Goal: Transaction & Acquisition: Purchase product/service

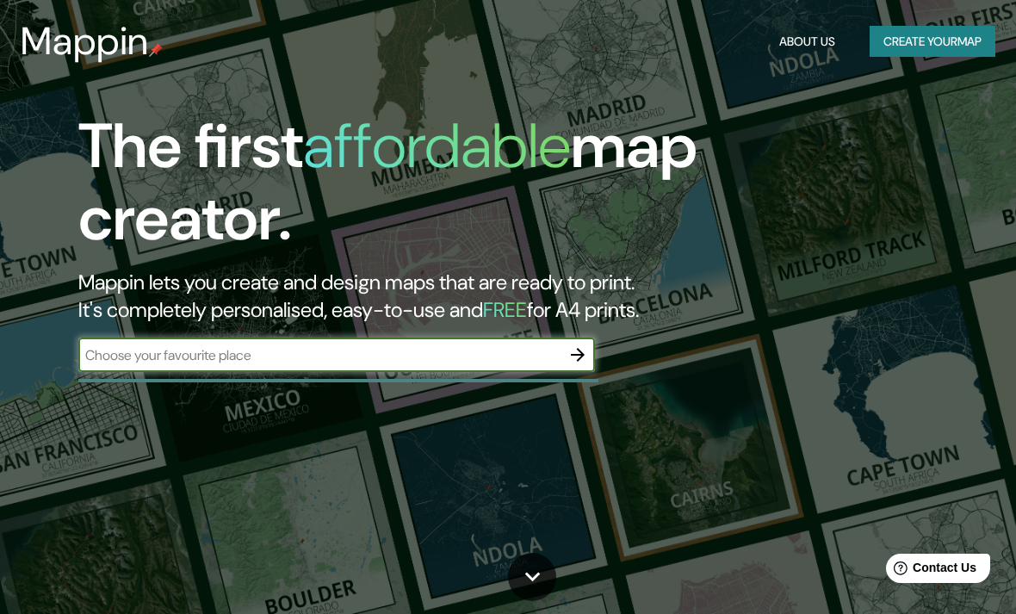
click at [129, 350] on input "text" at bounding box center [319, 355] width 482 height 20
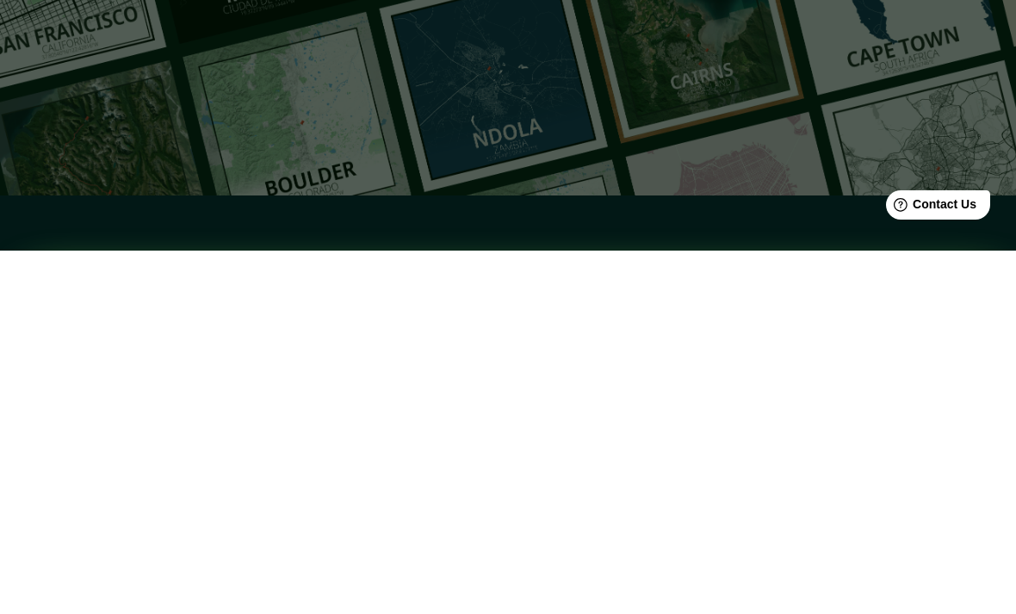
scroll to position [57, 0]
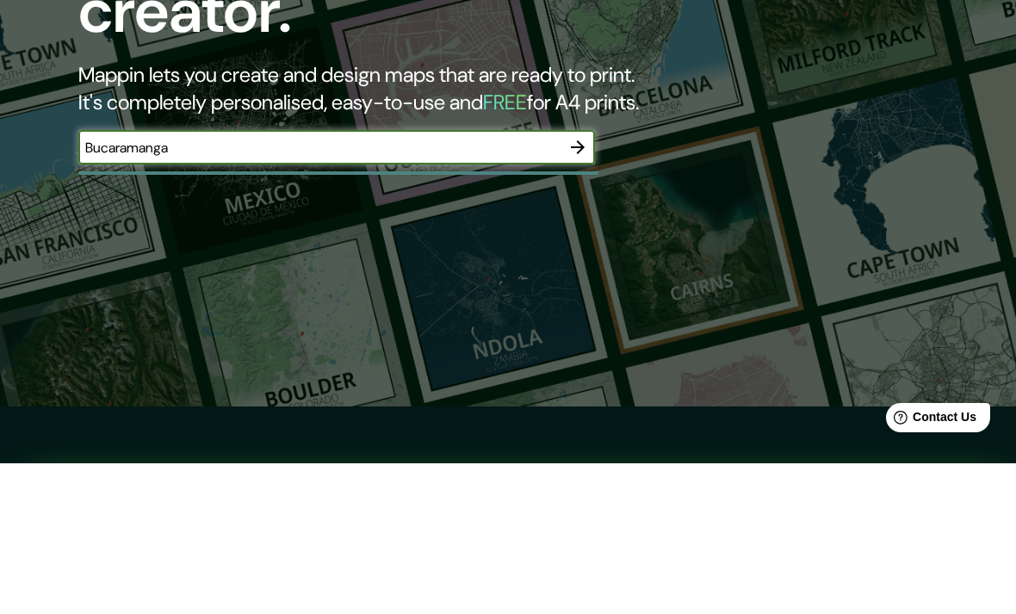
type input "Bucaramanga"
click at [586, 287] on icon "button" at bounding box center [577, 297] width 21 height 21
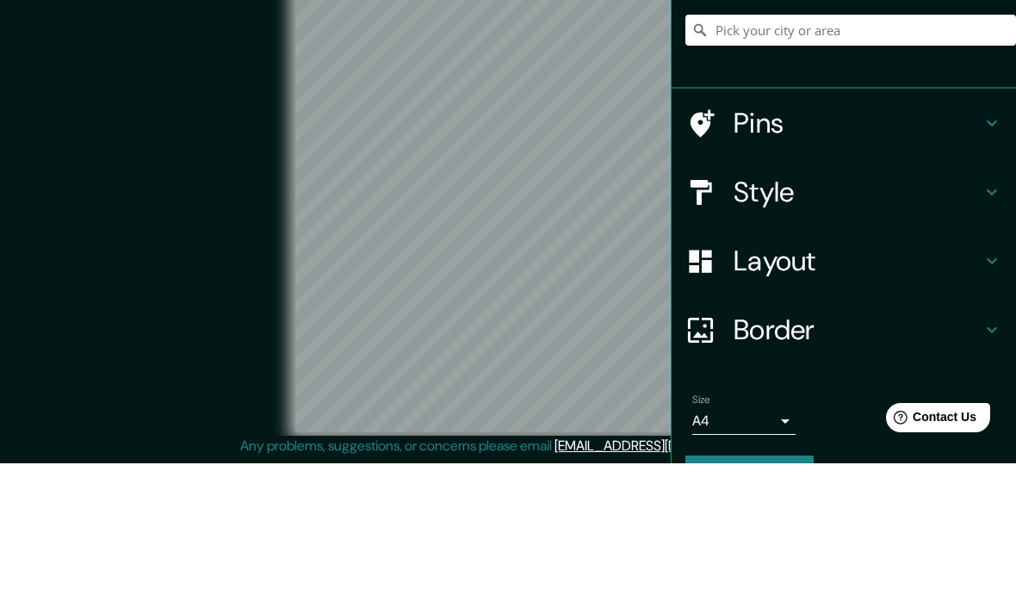
scroll to position [71, 0]
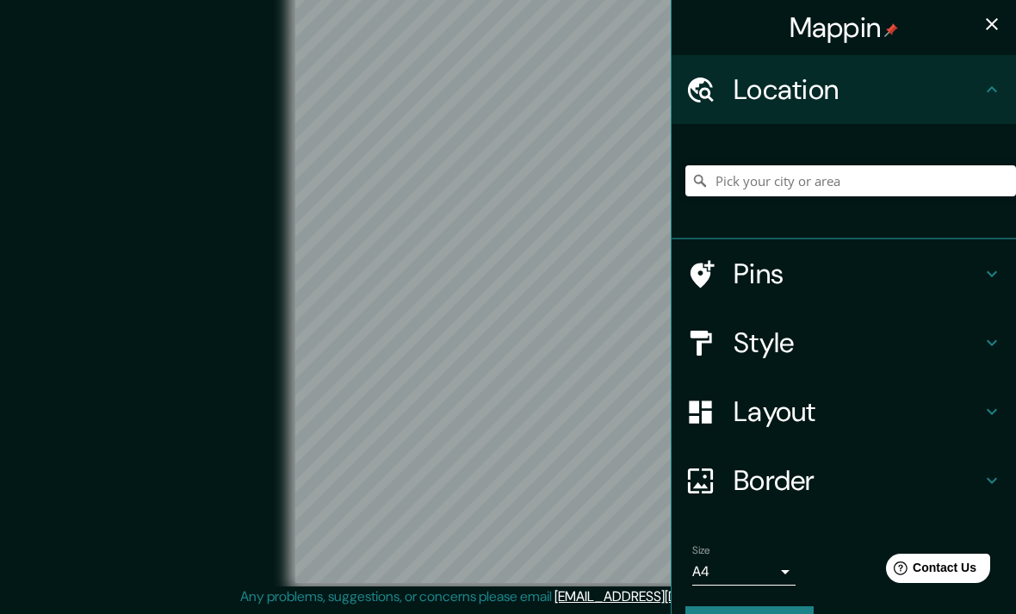
click at [991, 269] on icon at bounding box center [991, 273] width 21 height 21
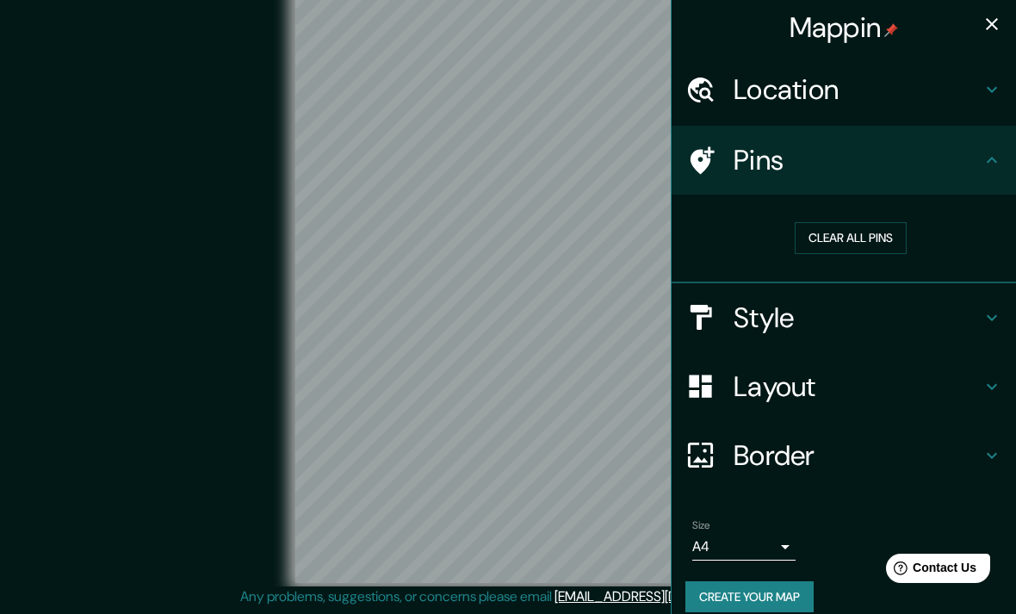
click at [870, 241] on button "Clear all pins" at bounding box center [850, 238] width 112 height 32
click at [933, 169] on h4 "Pins" at bounding box center [857, 160] width 248 height 34
click at [991, 158] on icon at bounding box center [991, 160] width 10 height 6
click at [993, 307] on icon at bounding box center [991, 317] width 21 height 21
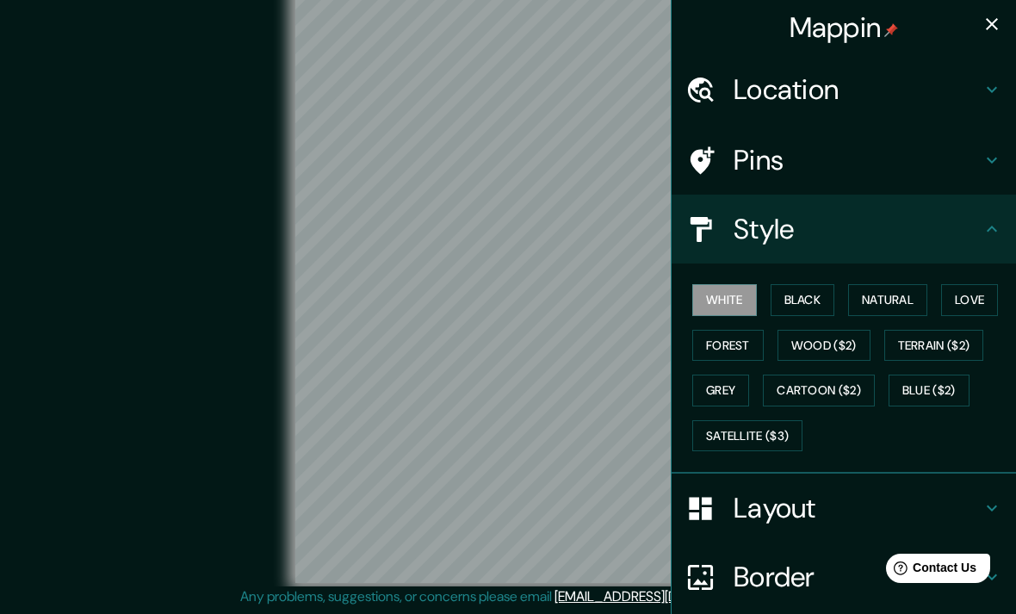
click at [951, 387] on button "Blue ($2)" at bounding box center [928, 390] width 81 height 32
click at [990, 31] on icon "button" at bounding box center [991, 24] width 21 height 21
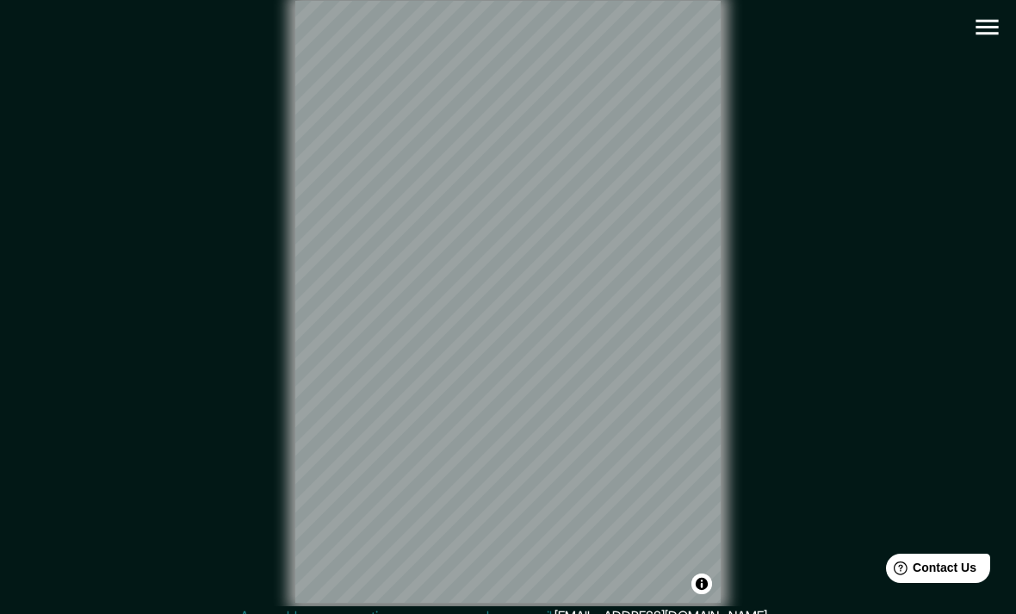
scroll to position [0, 0]
click at [990, 35] on icon "button" at bounding box center [986, 29] width 22 height 15
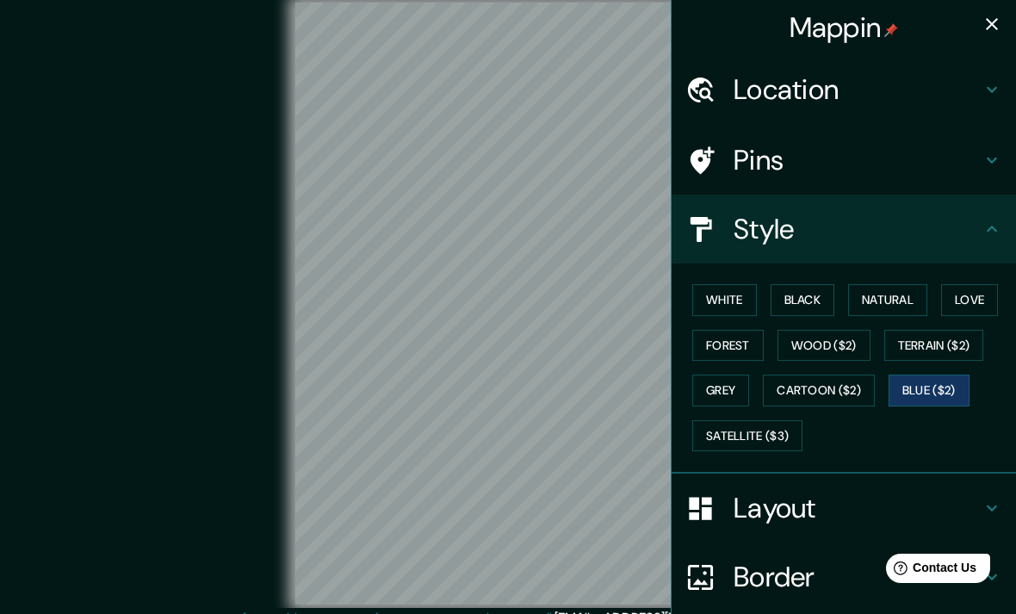
click at [837, 388] on button "Cartoon ($2)" at bounding box center [819, 390] width 112 height 32
click at [983, 96] on icon at bounding box center [991, 89] width 21 height 21
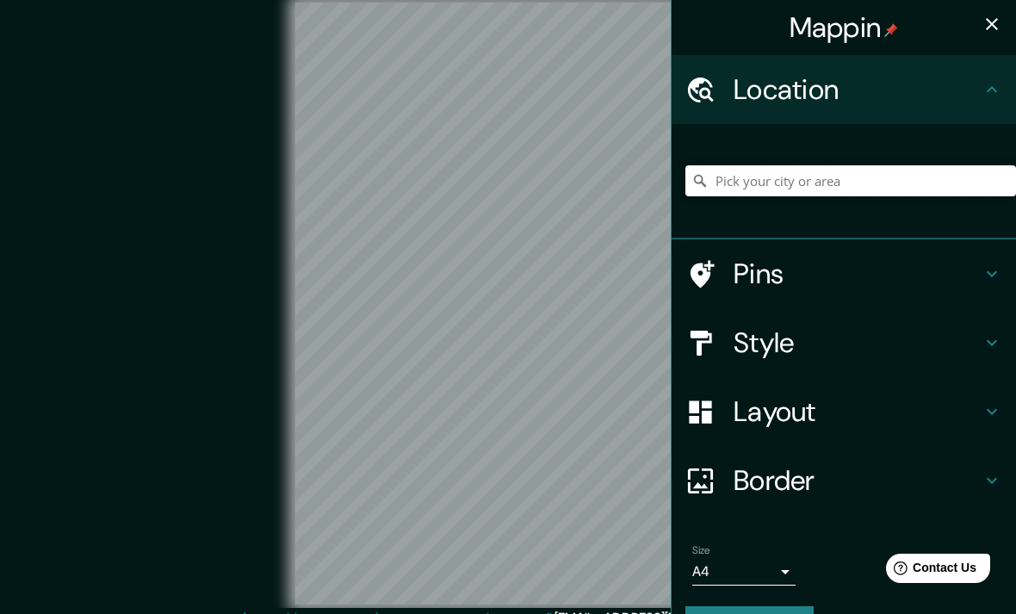
click at [863, 178] on input "Pick your city or area" at bounding box center [850, 180] width 330 height 31
type input "Buscarámanga, Santander, Colombia"
click at [980, 396] on h4 "Layout" at bounding box center [857, 411] width 248 height 34
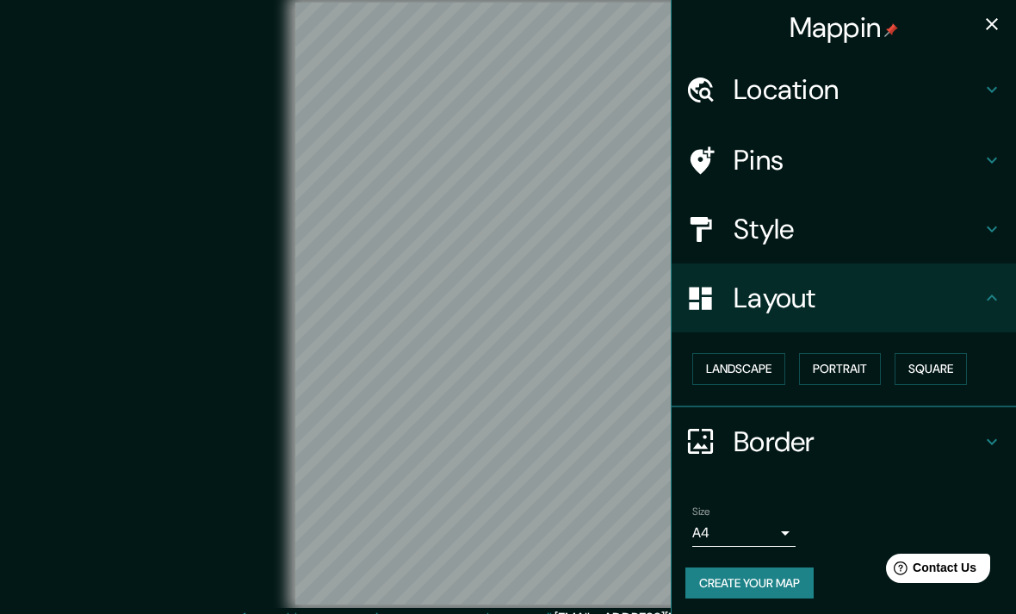
click at [996, 299] on icon at bounding box center [991, 297] width 21 height 21
click at [987, 230] on icon at bounding box center [991, 229] width 21 height 21
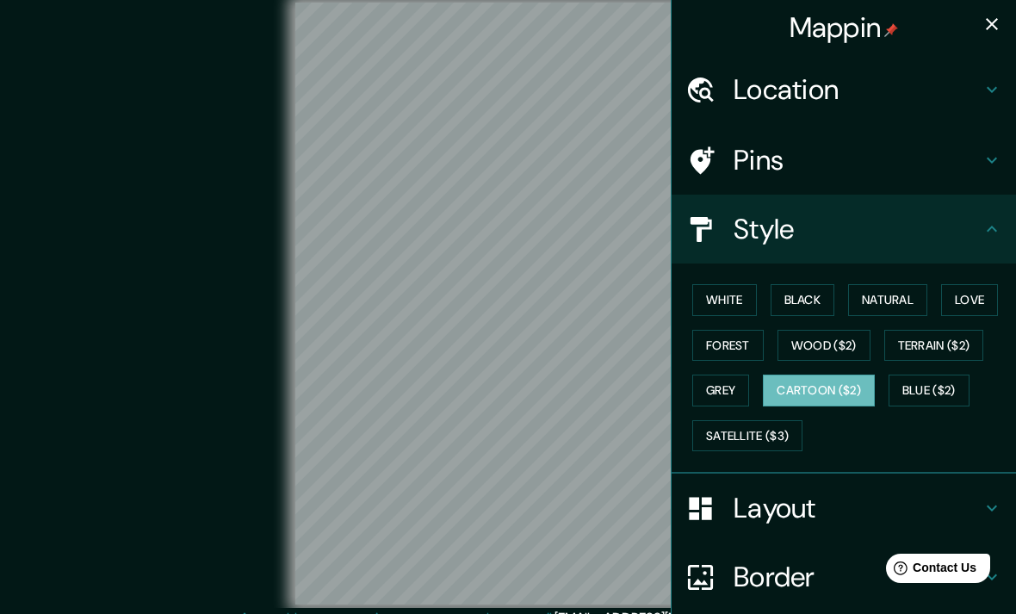
click at [749, 382] on button "Grey" at bounding box center [720, 390] width 57 height 32
click at [832, 355] on button "Wood ($2)" at bounding box center [823, 346] width 93 height 32
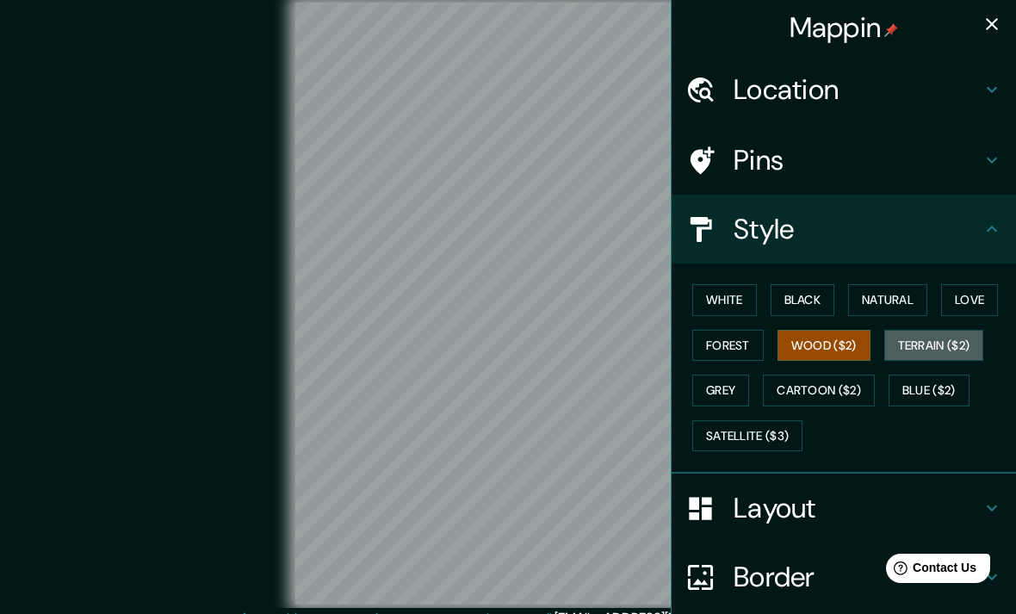
click at [962, 344] on button "Terrain ($2)" at bounding box center [934, 346] width 100 height 32
click at [982, 291] on button "Love" at bounding box center [969, 300] width 57 height 32
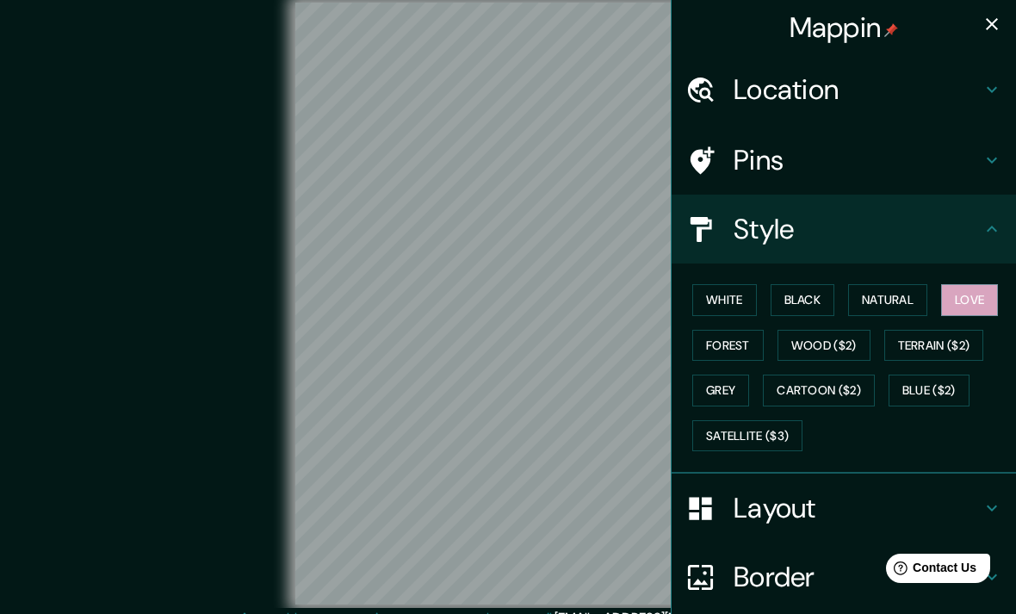
click at [740, 343] on button "Forest" at bounding box center [727, 346] width 71 height 32
click at [739, 300] on button "White" at bounding box center [724, 300] width 65 height 32
click at [820, 299] on button "Black" at bounding box center [802, 300] width 65 height 32
click at [60, 423] on div "© Mapbox © OpenStreetMap Improve this map" at bounding box center [508, 304] width 914 height 553
click at [775, 424] on button "Satellite ($3)" at bounding box center [747, 436] width 110 height 32
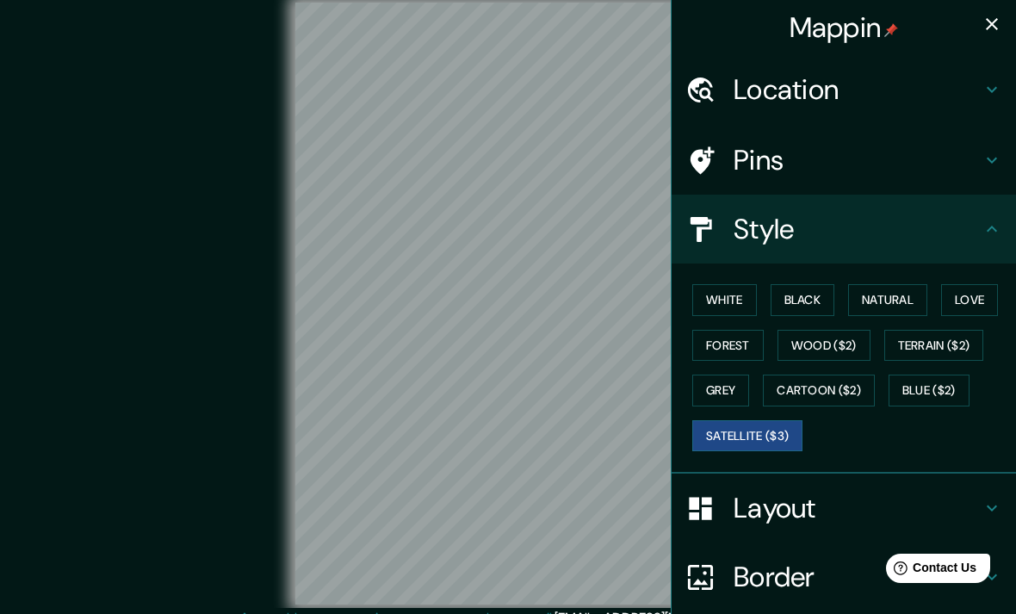
click at [905, 292] on button "Natural" at bounding box center [887, 300] width 79 height 32
click at [764, 432] on button "Satellite ($3)" at bounding box center [747, 436] width 110 height 32
click at [919, 300] on button "Natural" at bounding box center [887, 300] width 79 height 32
click at [735, 391] on button "Grey" at bounding box center [720, 390] width 57 height 32
click at [823, 303] on button "Black" at bounding box center [802, 300] width 65 height 32
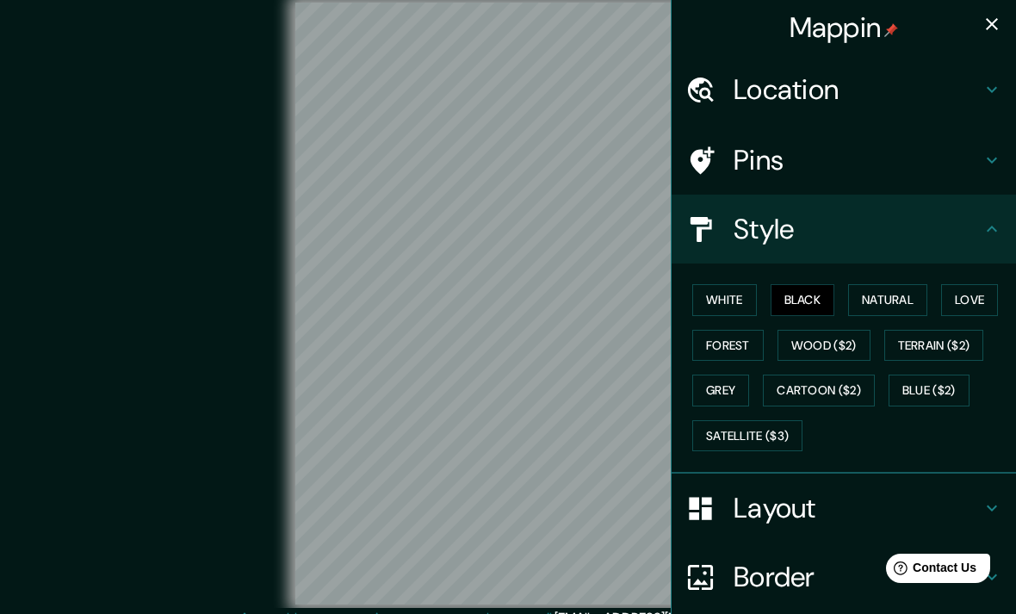
click at [996, 226] on icon at bounding box center [991, 229] width 21 height 21
click at [994, 230] on icon at bounding box center [991, 229] width 21 height 21
click at [862, 241] on h4 "Style" at bounding box center [857, 229] width 248 height 34
click at [997, 227] on icon at bounding box center [991, 229] width 21 height 21
click at [835, 503] on h4 "Layout" at bounding box center [857, 508] width 248 height 34
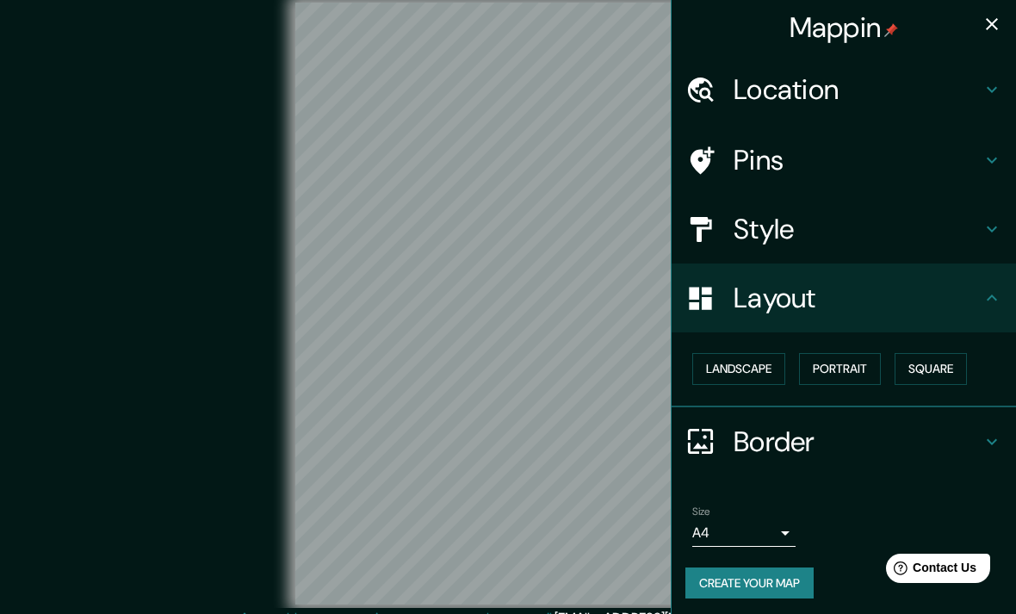
click at [855, 435] on h4 "Border" at bounding box center [857, 441] width 248 height 34
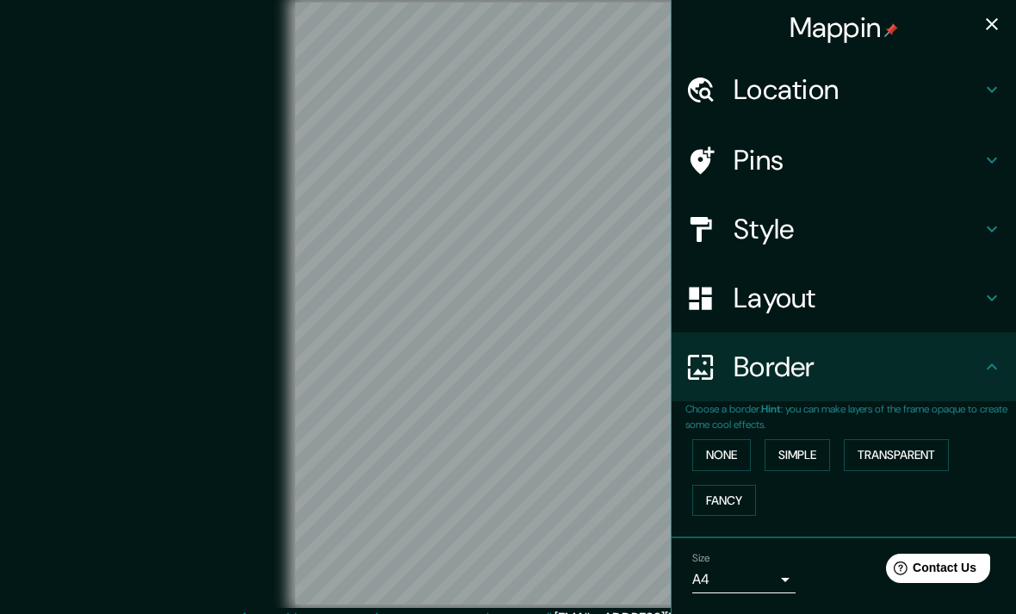
click at [736, 501] on button "Fancy" at bounding box center [724, 501] width 64 height 32
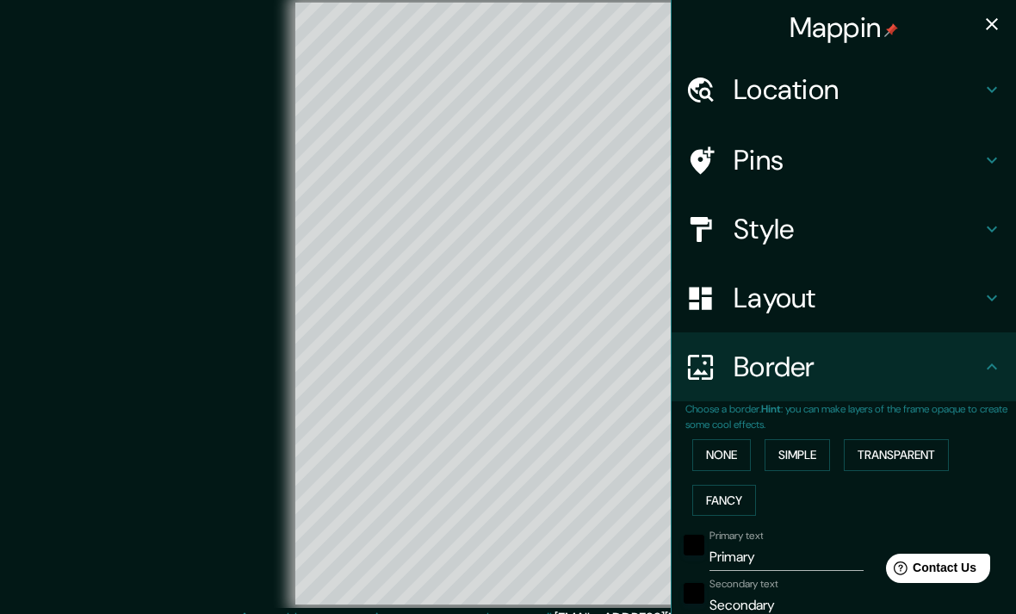
click at [918, 447] on button "Transparent" at bounding box center [895, 455] width 105 height 32
click at [818, 449] on button "Simple" at bounding box center [796, 455] width 65 height 32
click at [744, 491] on button "Fancy" at bounding box center [724, 501] width 64 height 32
click at [755, 493] on button "Fancy" at bounding box center [724, 501] width 64 height 32
type input "198"
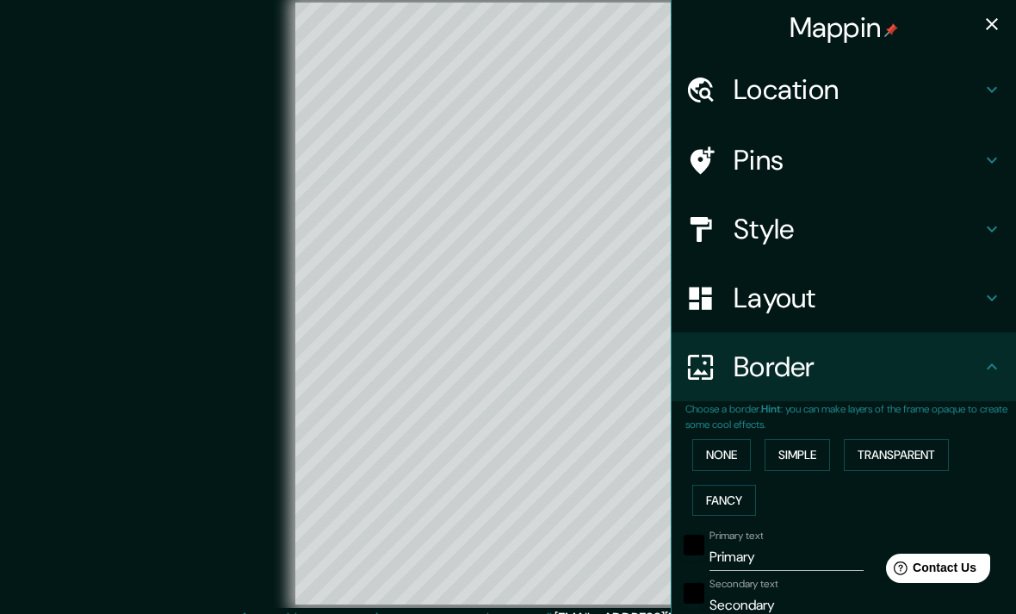
type input "40"
type input "20"
click at [808, 449] on button "Simple" at bounding box center [796, 455] width 65 height 32
click at [742, 490] on button "Fancy" at bounding box center [724, 501] width 64 height 32
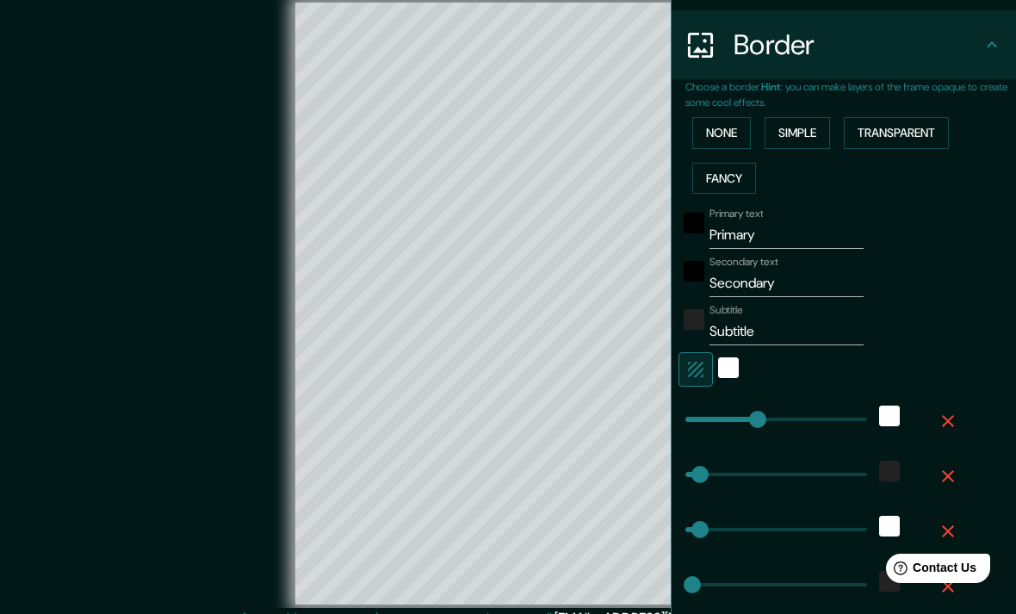
scroll to position [324, 0]
click at [821, 225] on input "Primary" at bounding box center [786, 233] width 154 height 28
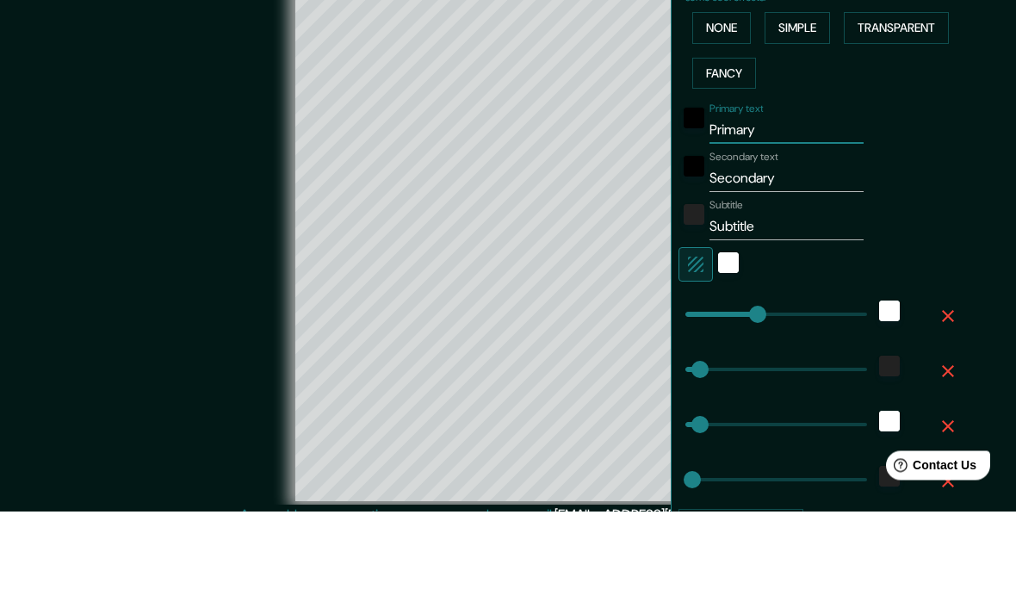
type input "Primar"
type input "198"
type input "40"
type input "20"
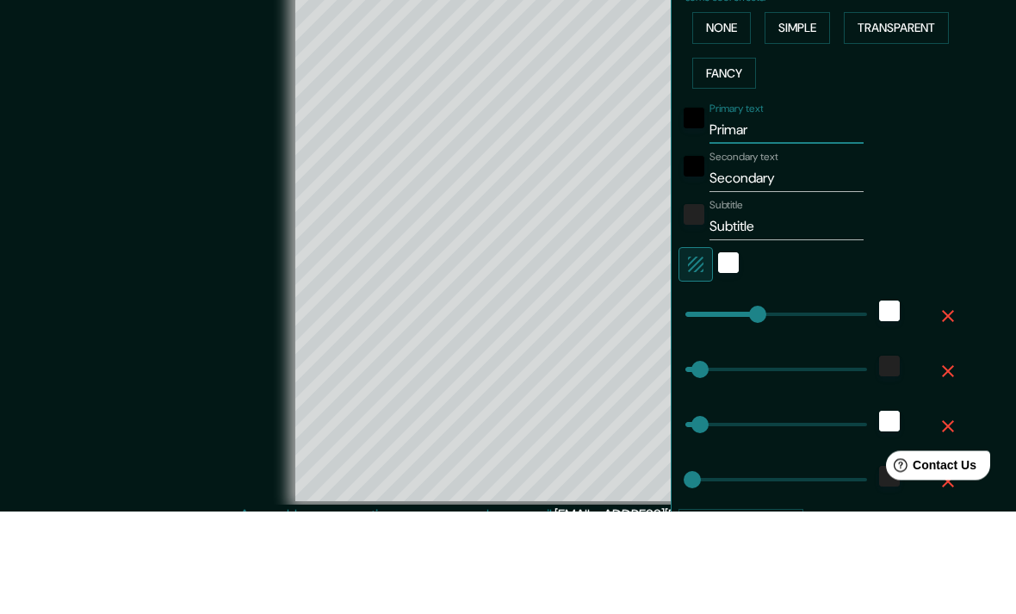
type input "Prima"
type input "198"
type input "40"
type input "20"
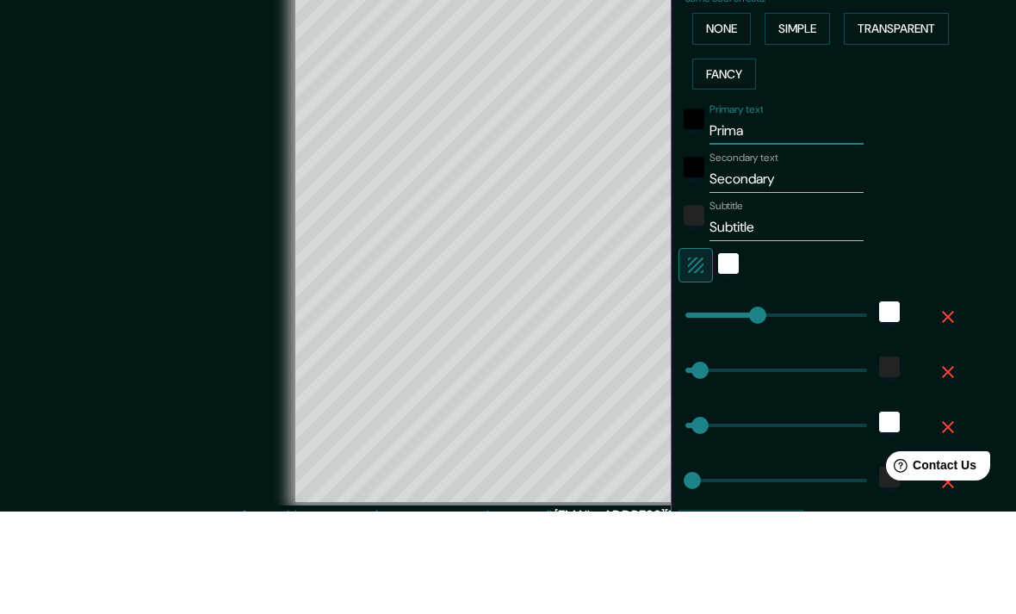
type input "Prim"
type input "198"
type input "40"
type input "20"
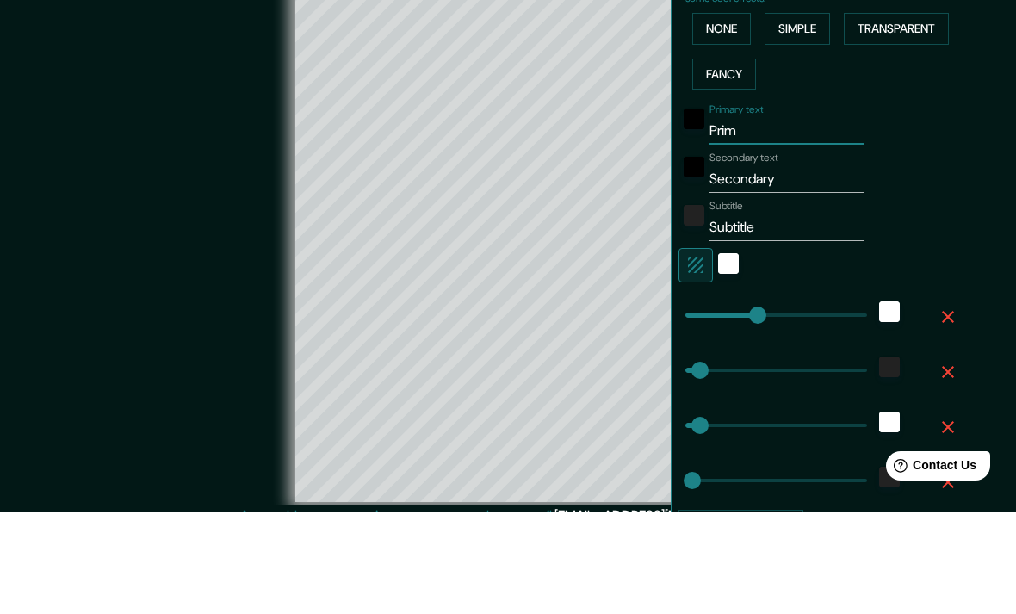
type input "Pri"
type input "198"
type input "40"
type input "20"
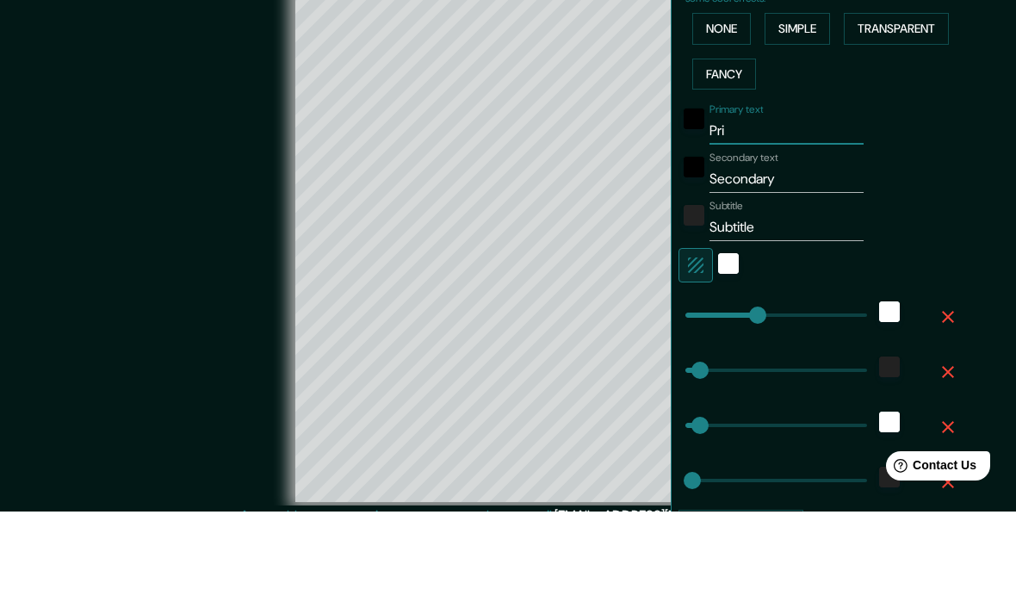
type input "Pr"
type input "198"
type input "40"
type input "20"
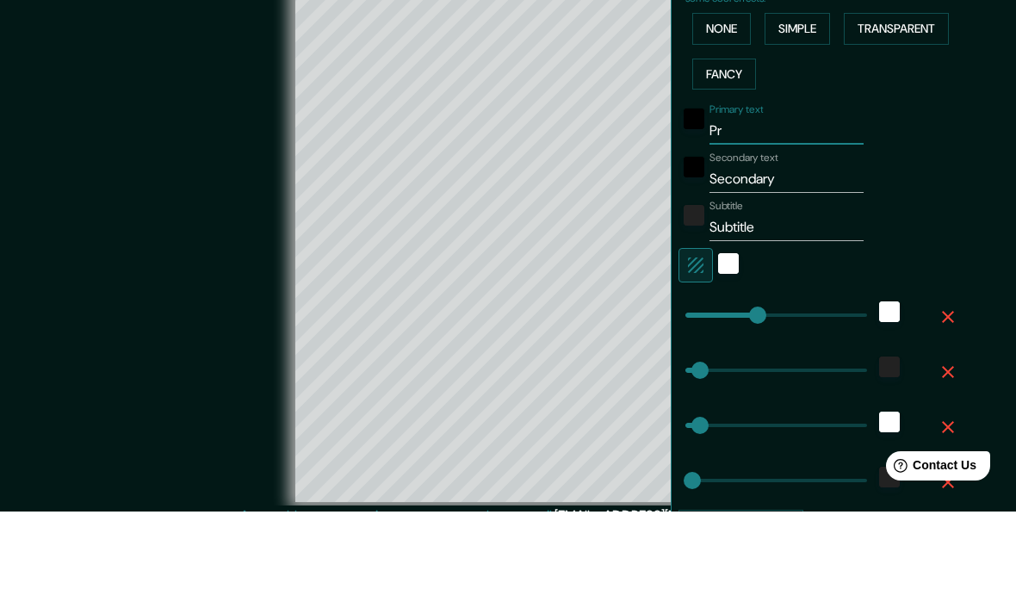
type input "P"
type input "198"
type input "40"
type input "20"
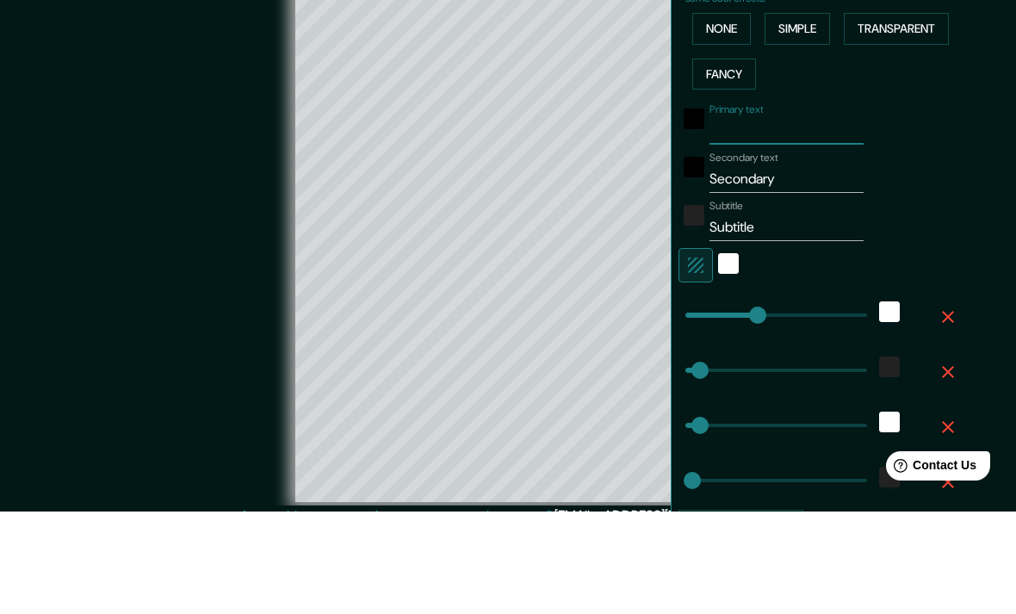
type input "198"
type input "40"
type input "20"
type input "C"
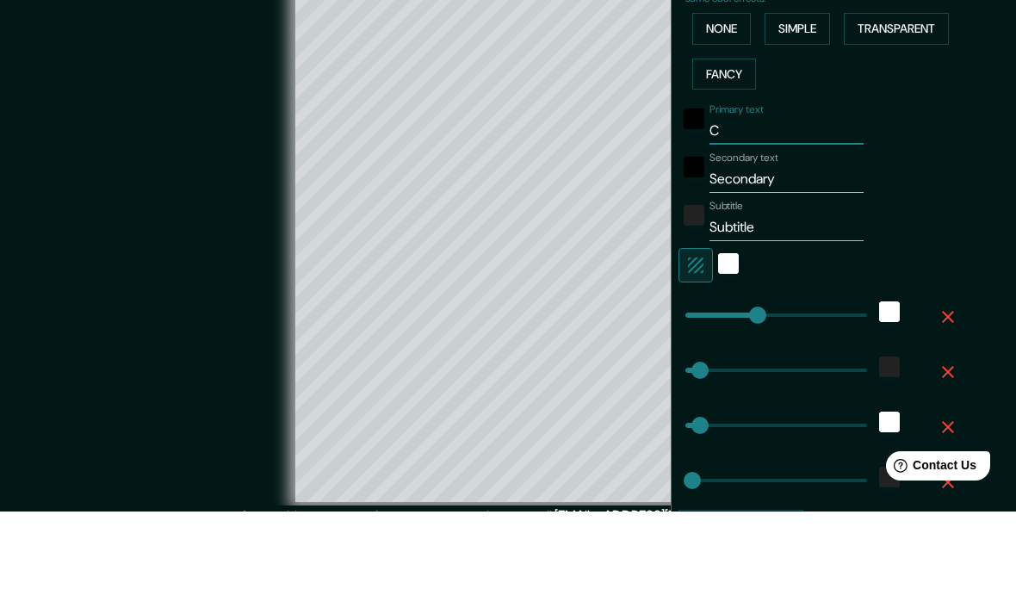
type input "198"
type input "40"
type input "20"
type input "198"
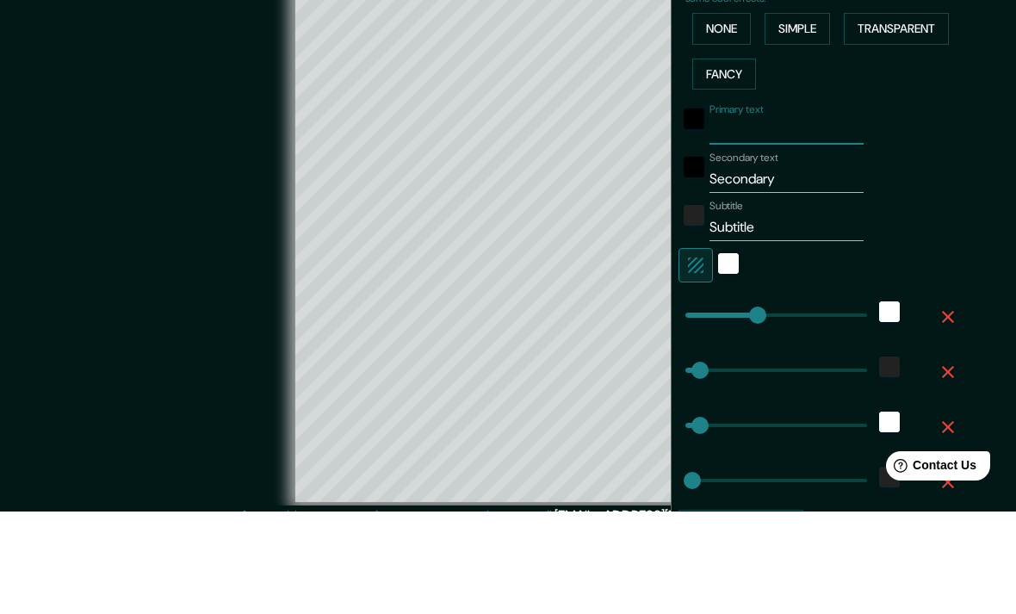
type input "40"
type input "20"
type input "B"
type input "198"
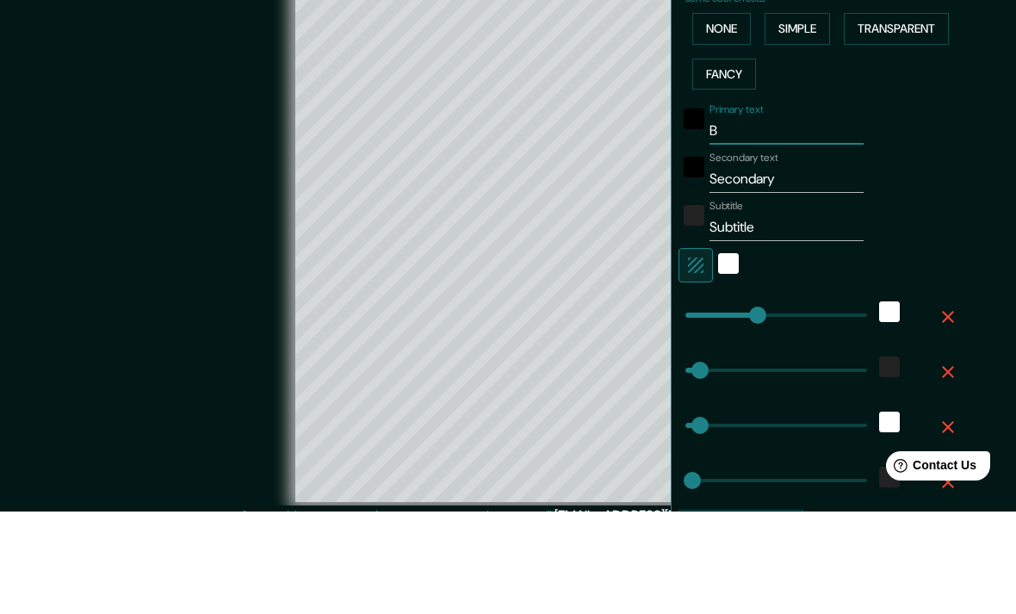
type input "40"
type input "20"
type input "Bu"
type input "198"
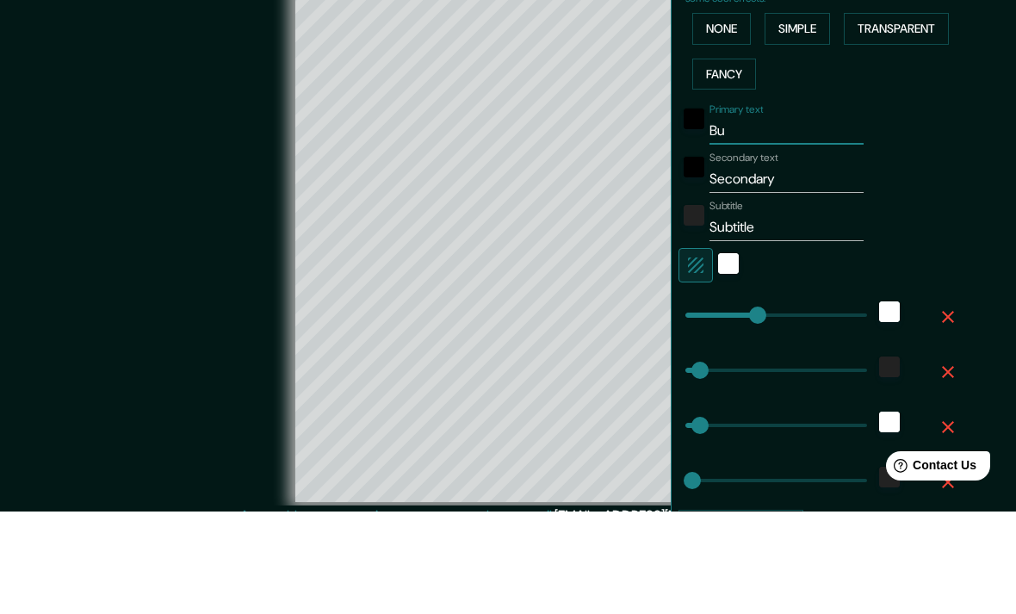
type input "40"
type input "20"
type input "Buc"
type input "198"
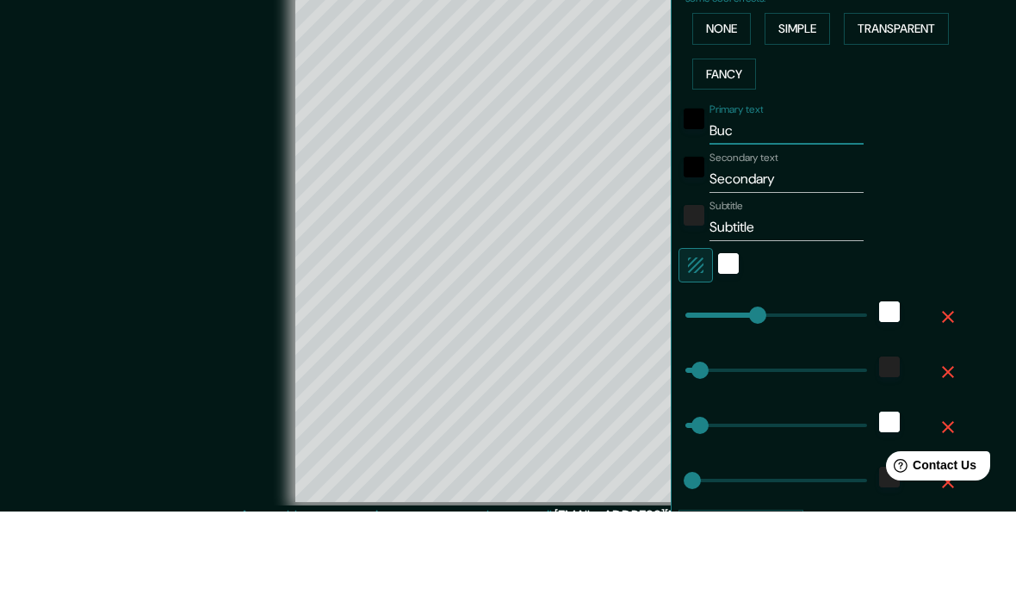
type input "40"
type input "20"
type input "Buca"
type input "198"
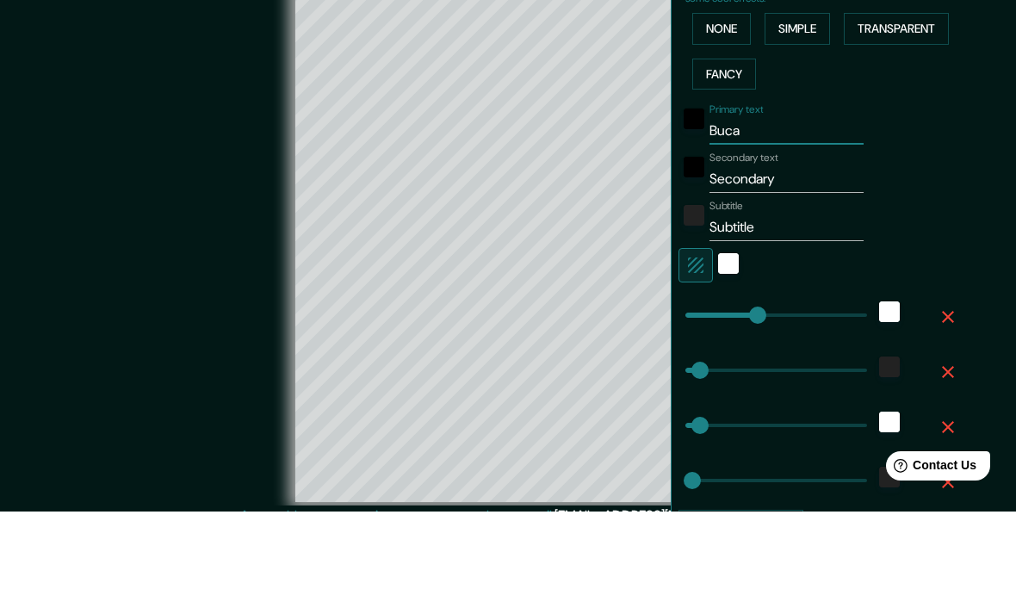
type input "40"
type input "20"
type input "Bucar"
type input "198"
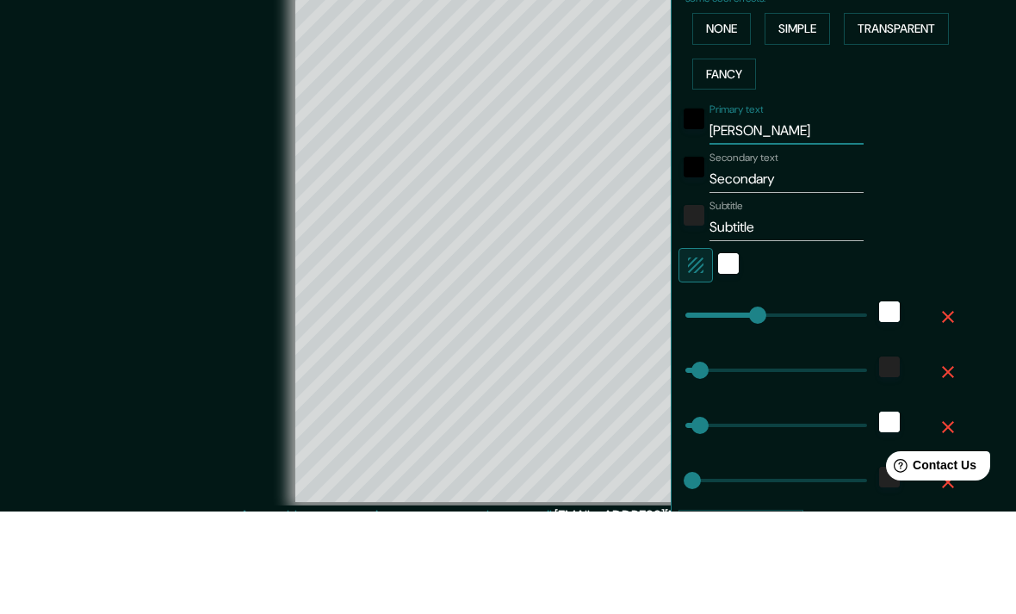
type input "40"
type input "20"
type input "Bucara"
type input "198"
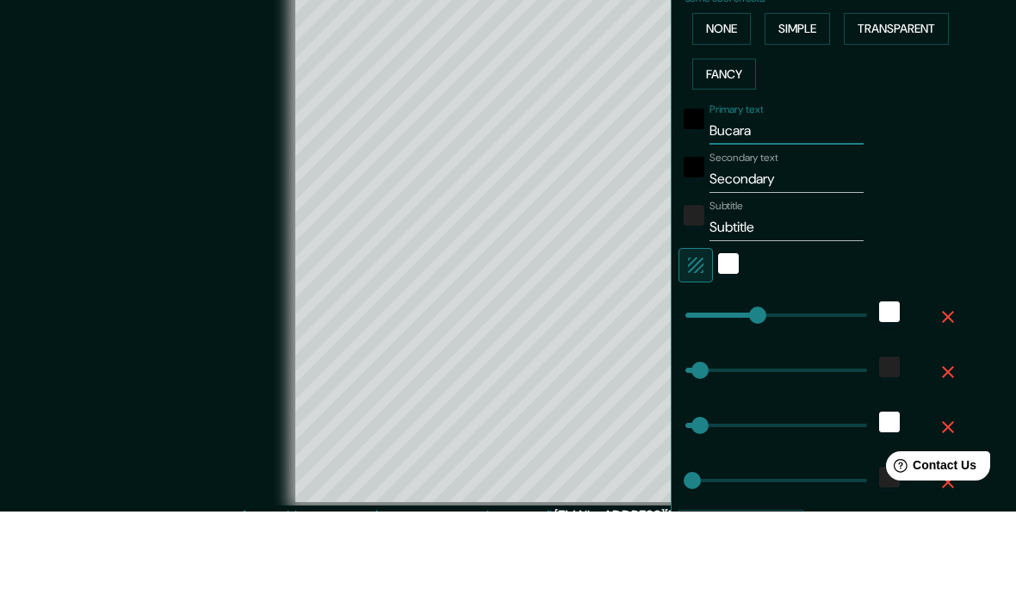
type input "40"
type input "20"
type input "Bucaram"
type input "198"
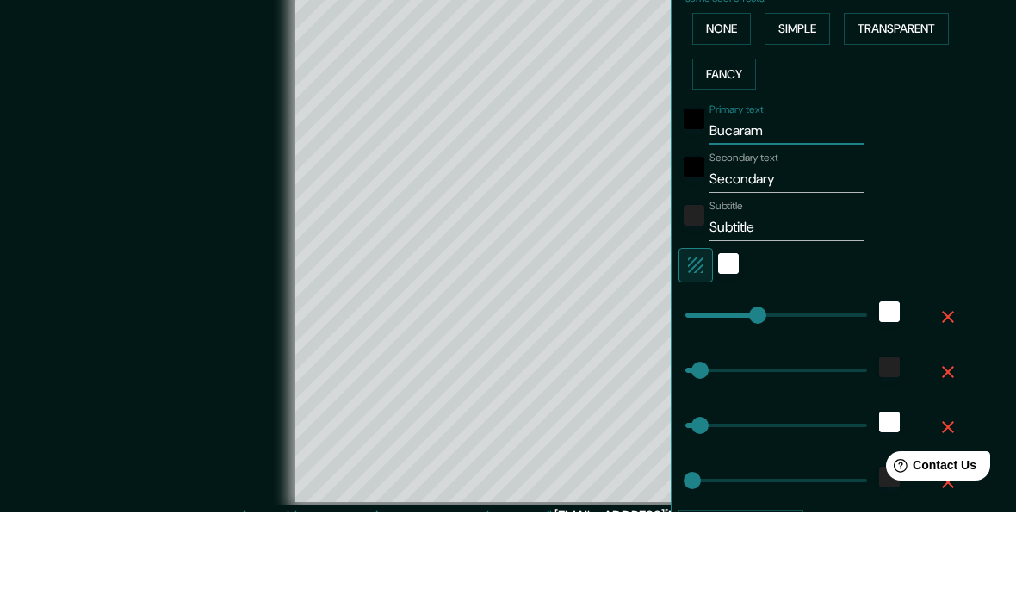
type input "40"
type input "20"
type input "Bucarama"
type input "198"
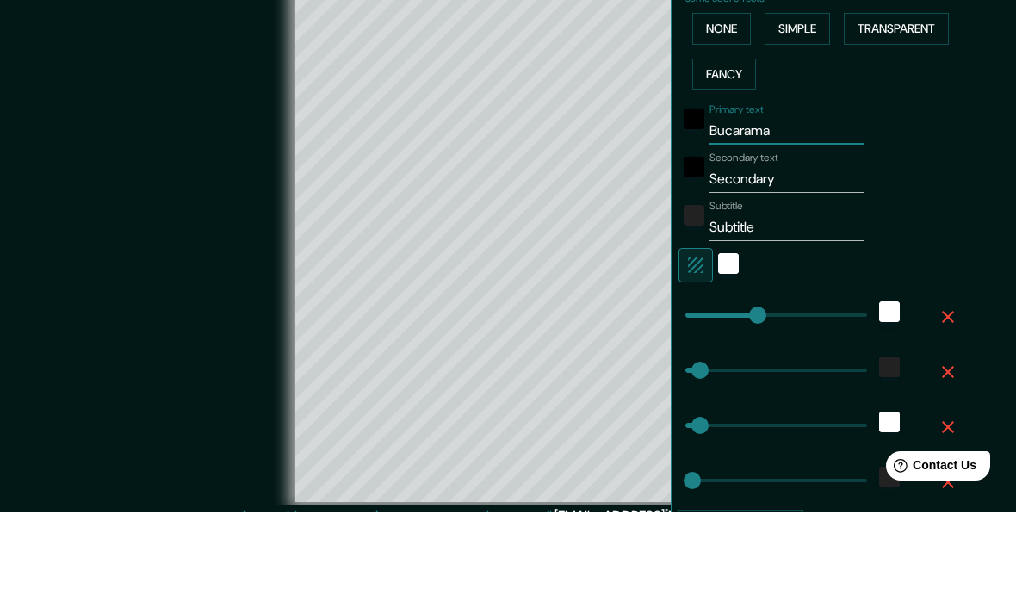
type input "40"
type input "20"
type input "Bucaramanga"
type input "198"
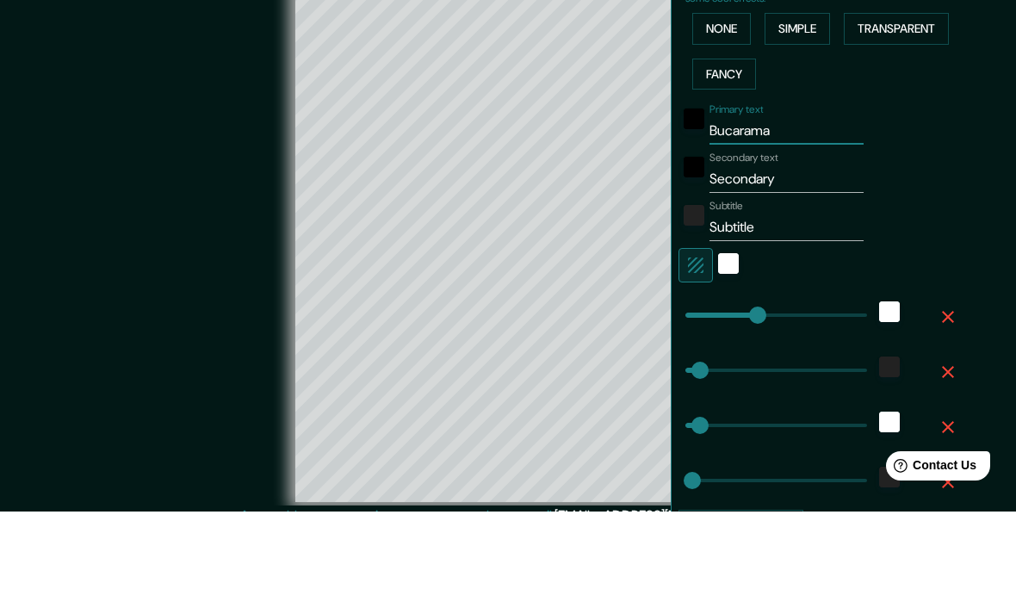
type input "40"
type input "20"
type input "Bucaramanga"
type input "198"
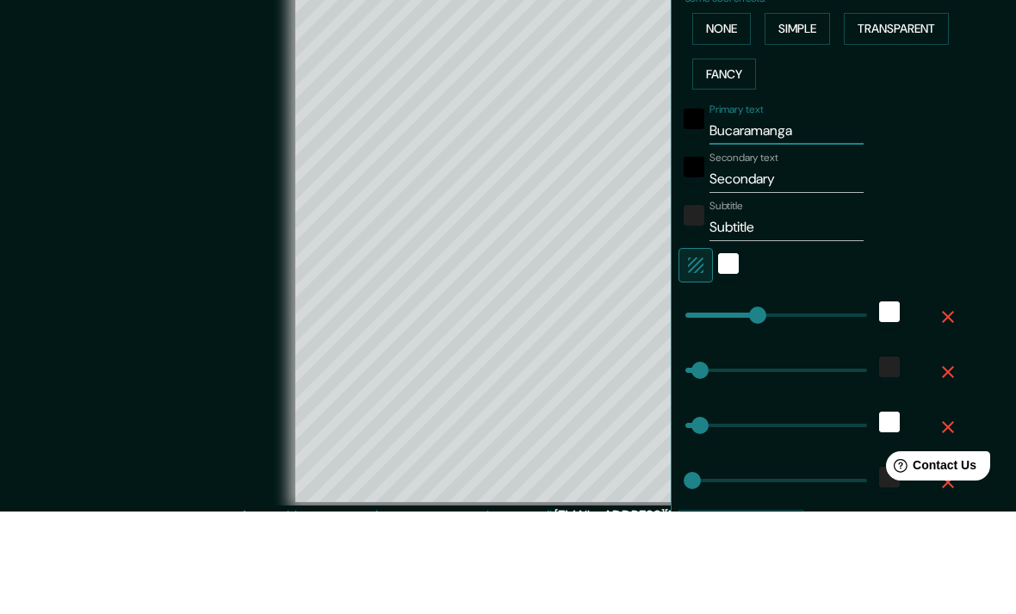
type input "40"
type input "20"
type input "Bucaramanga"
type input "198"
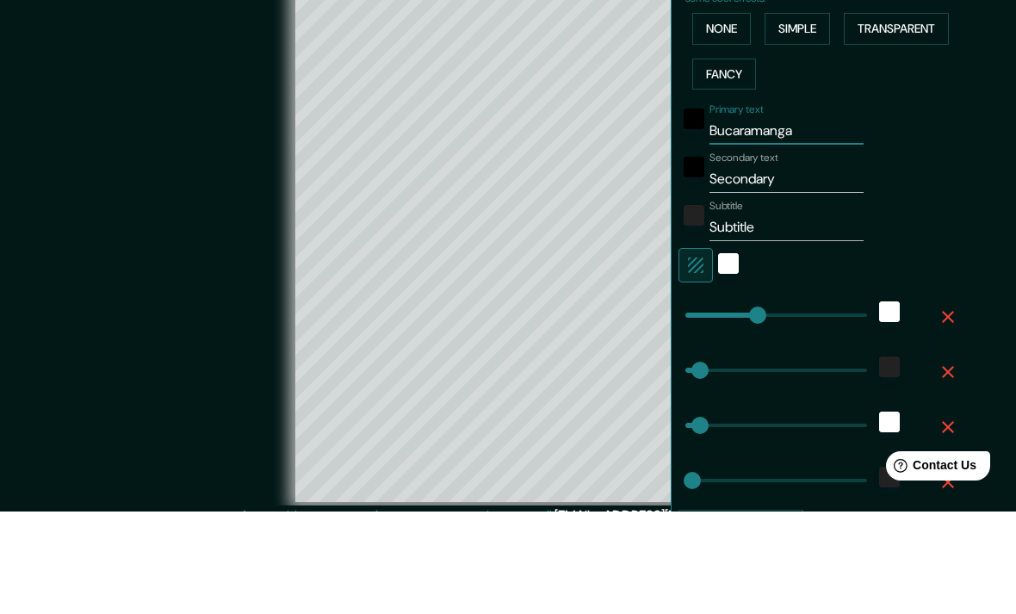
type input "40"
type input "20"
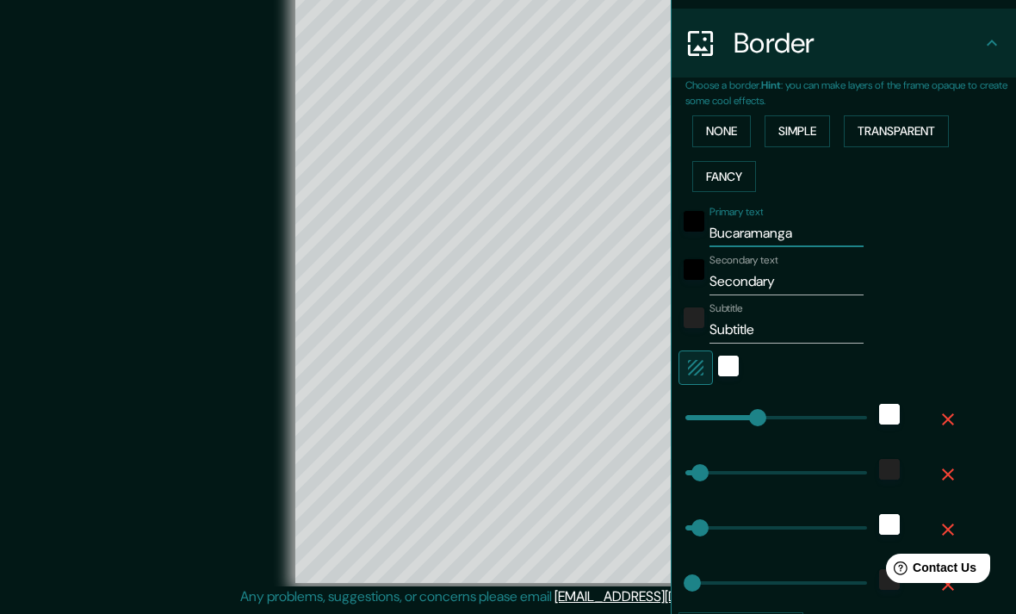
type input "Bucaramanga"
click at [822, 283] on input "Secondary" at bounding box center [786, 282] width 154 height 28
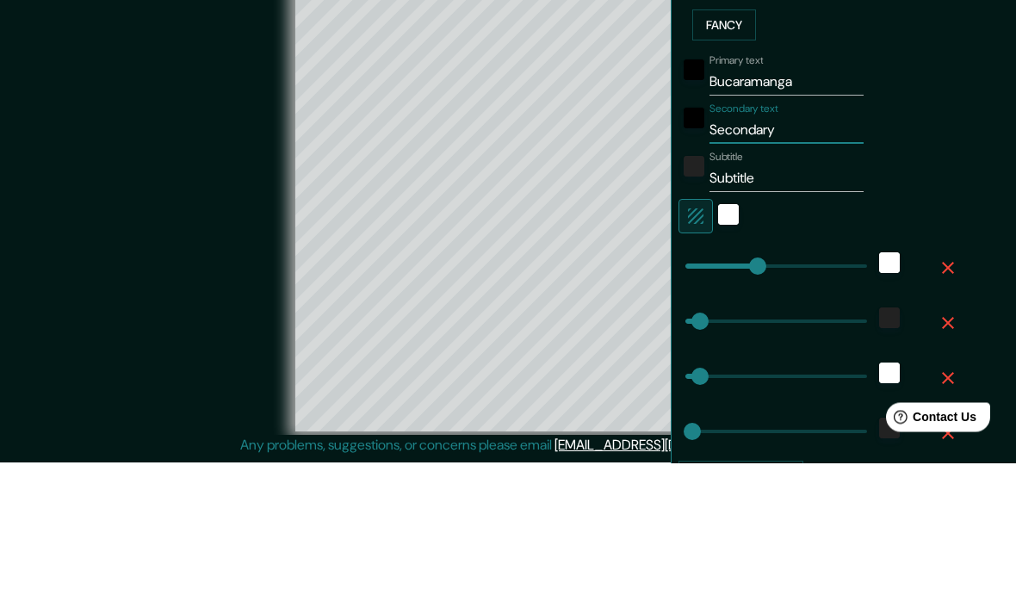
type input "Secondar"
type input "198"
type input "40"
type input "20"
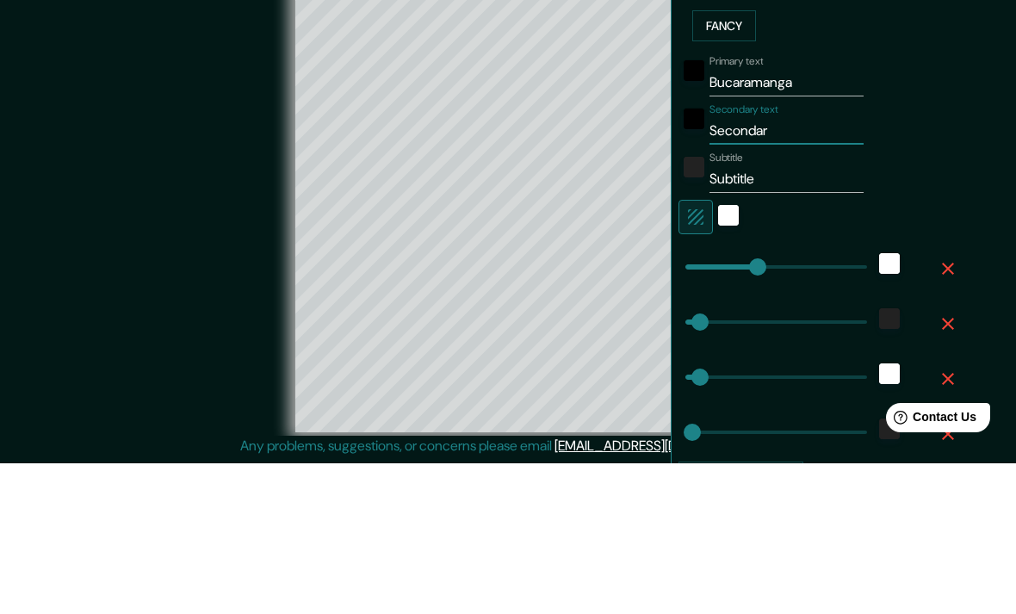
type input "Seconda"
type input "198"
type input "40"
type input "20"
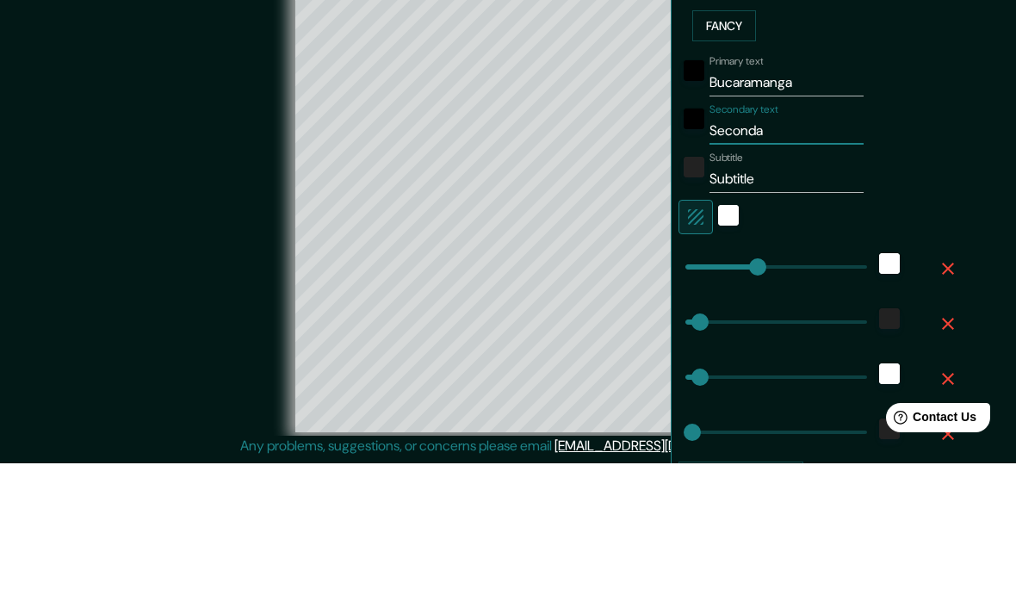
type input "Second"
type input "198"
type input "40"
type input "20"
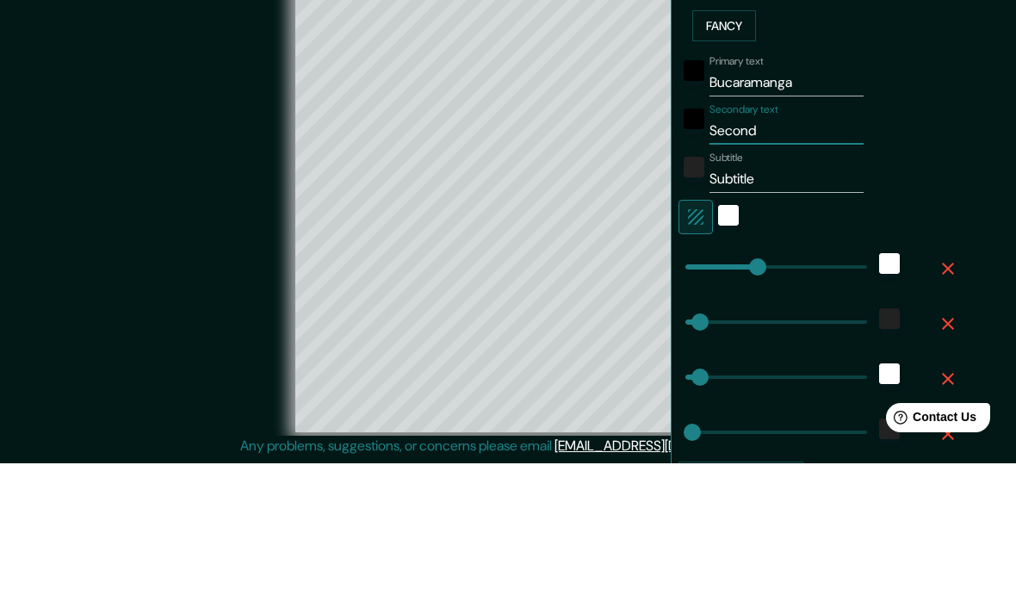
type input "Secon"
type input "198"
type input "40"
type input "20"
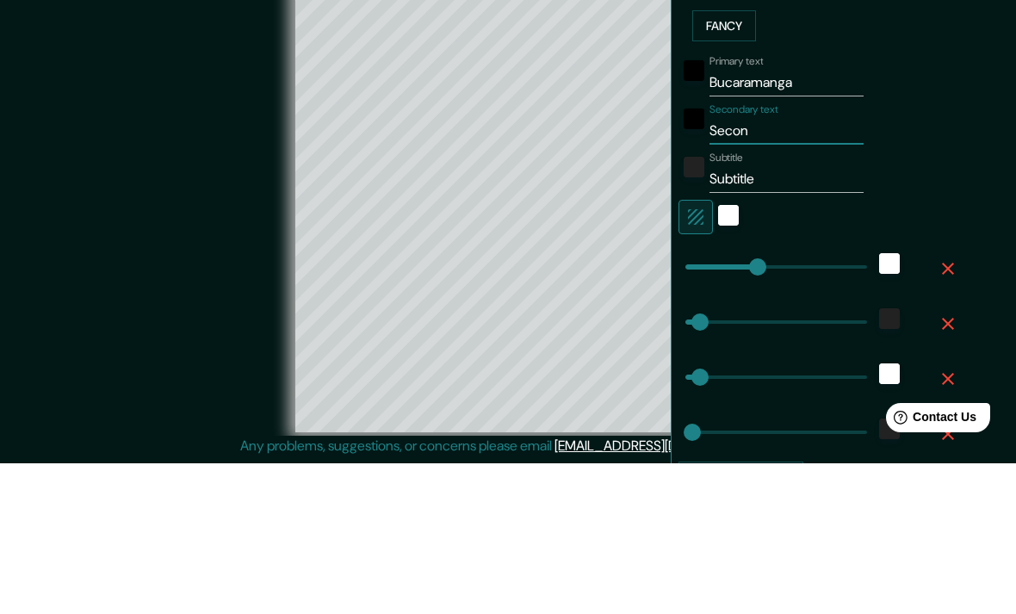
type input "Seco"
type input "198"
type input "40"
type input "20"
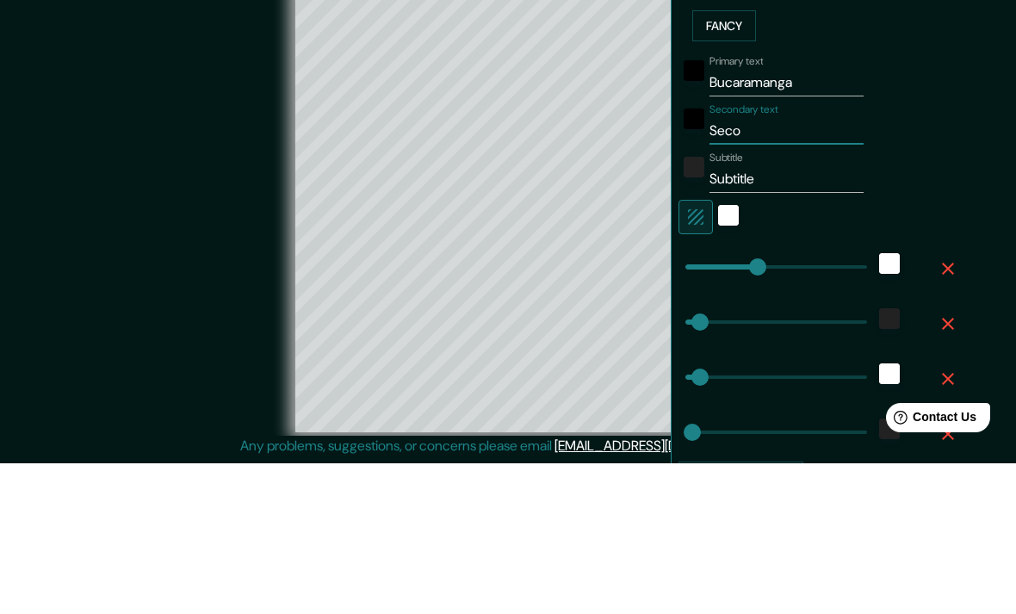
type input "Sec"
type input "198"
type input "40"
type input "20"
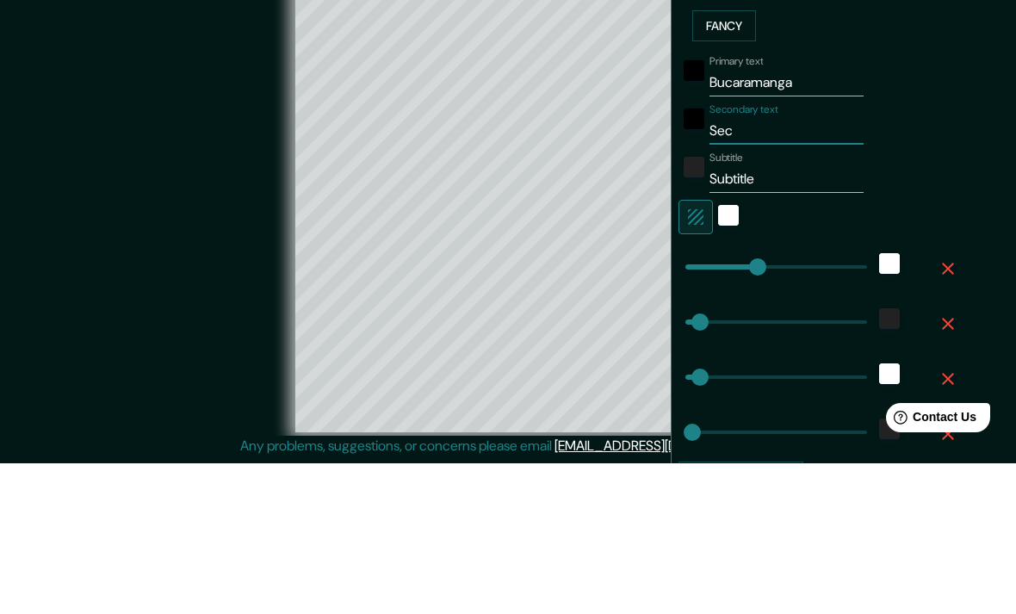
type input "Se"
type input "198"
type input "40"
type input "20"
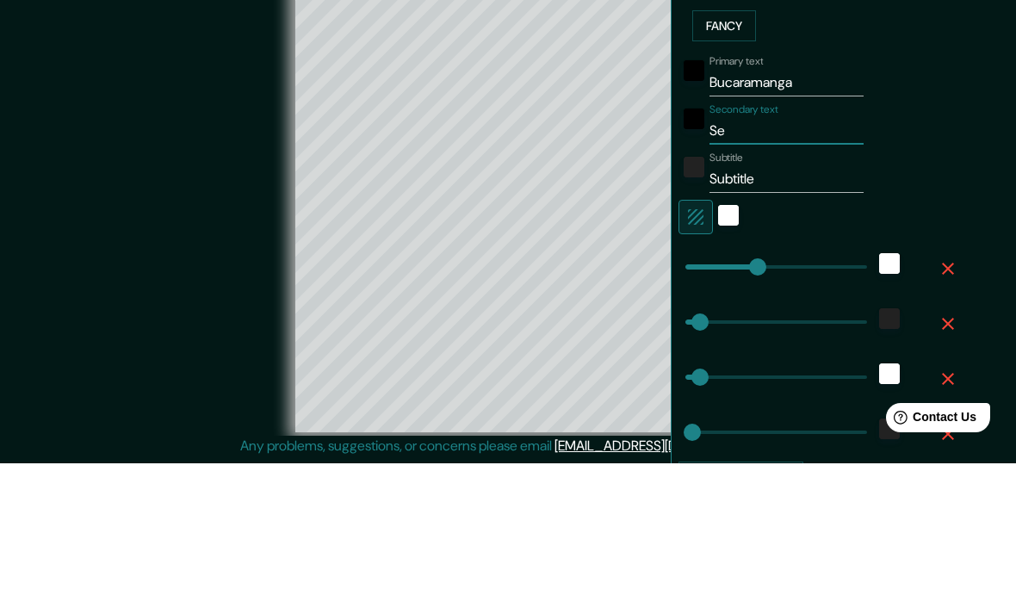
type input "S"
type input "198"
type input "40"
type input "20"
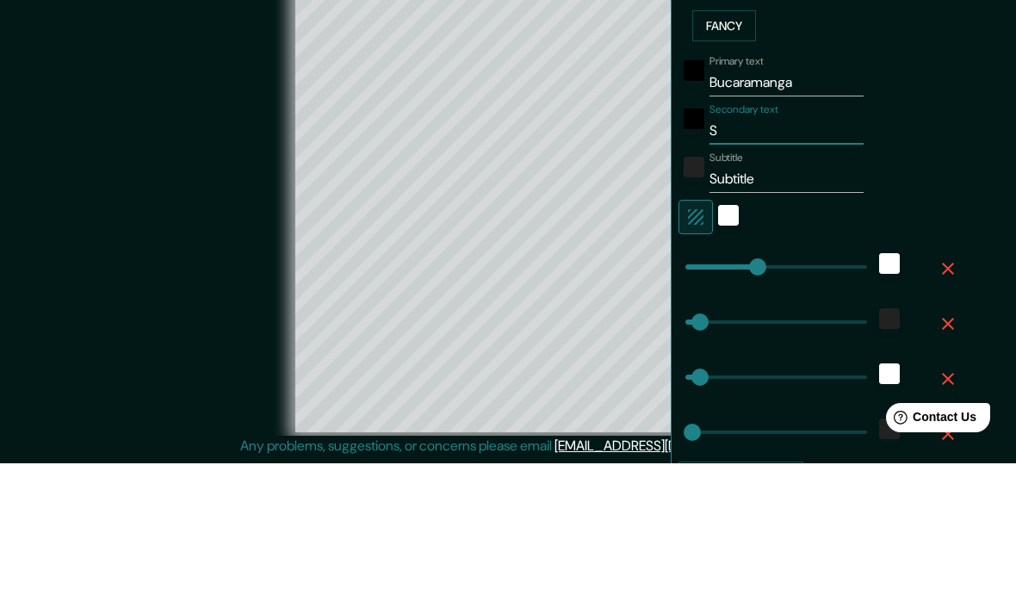
type input "198"
type input "40"
type input "20"
type input "S"
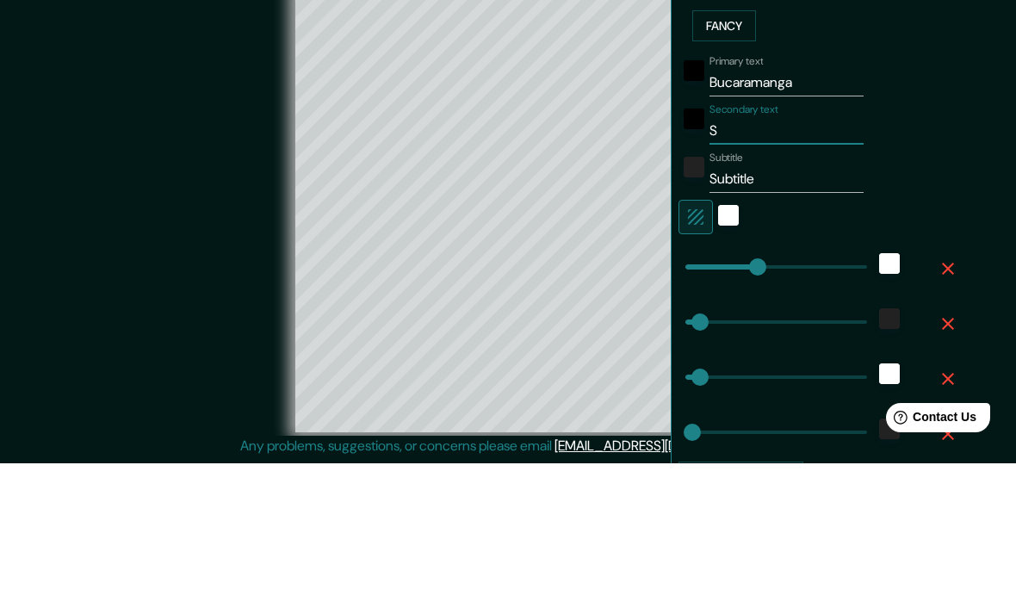
type input "198"
type input "40"
type input "20"
type input "Sa"
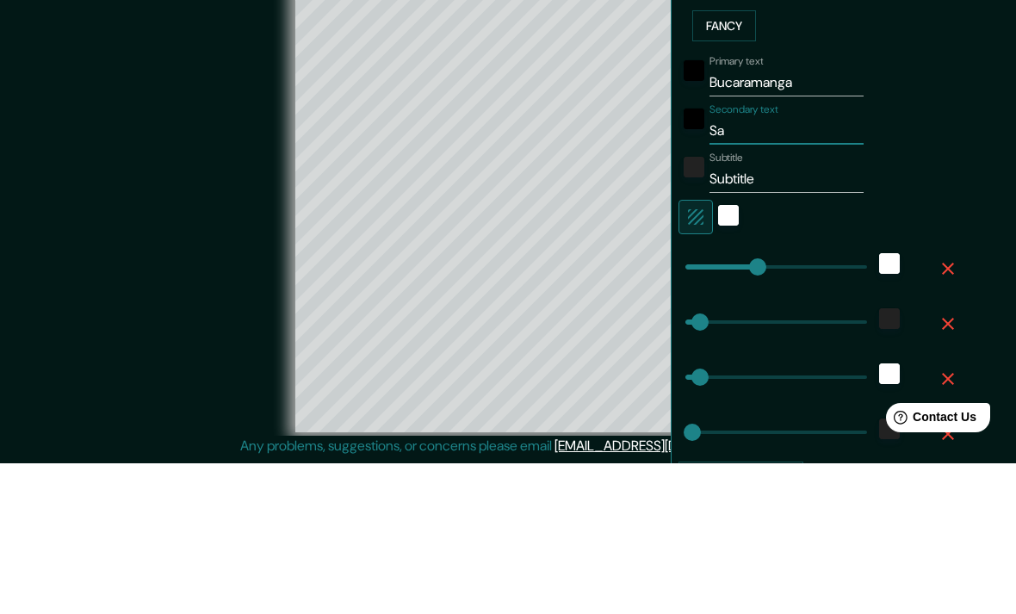
type input "198"
type input "40"
type input "20"
type input "San"
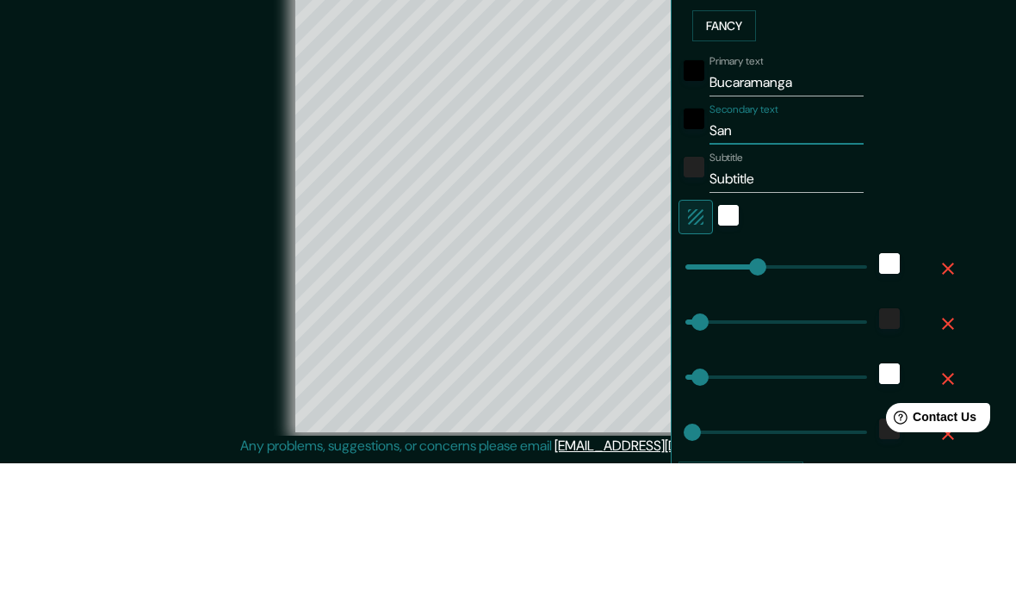
type input "198"
type input "40"
type input "20"
type input "Sant"
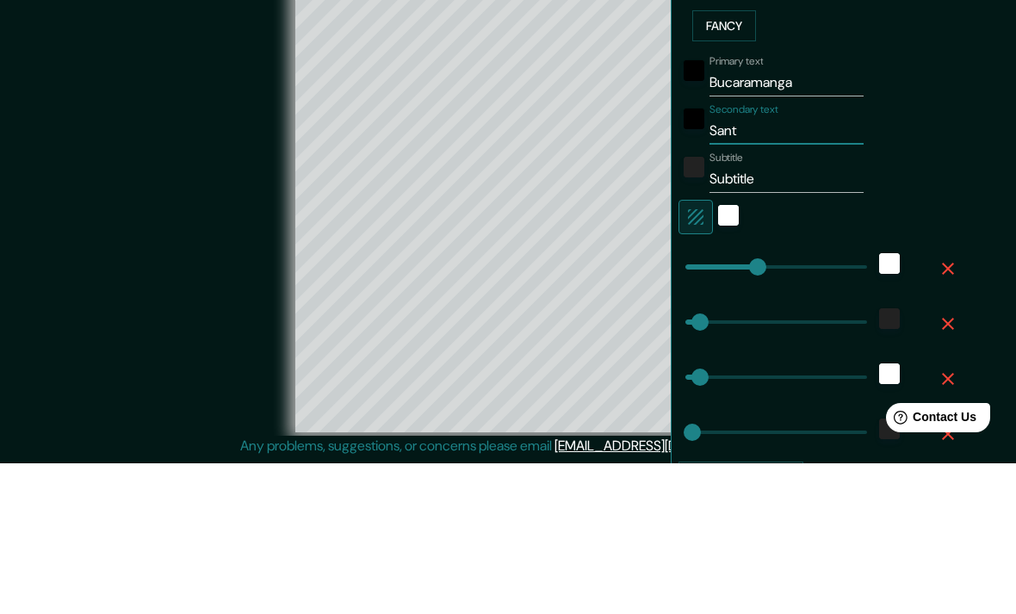
type input "198"
type input "40"
type input "20"
type input "Santa"
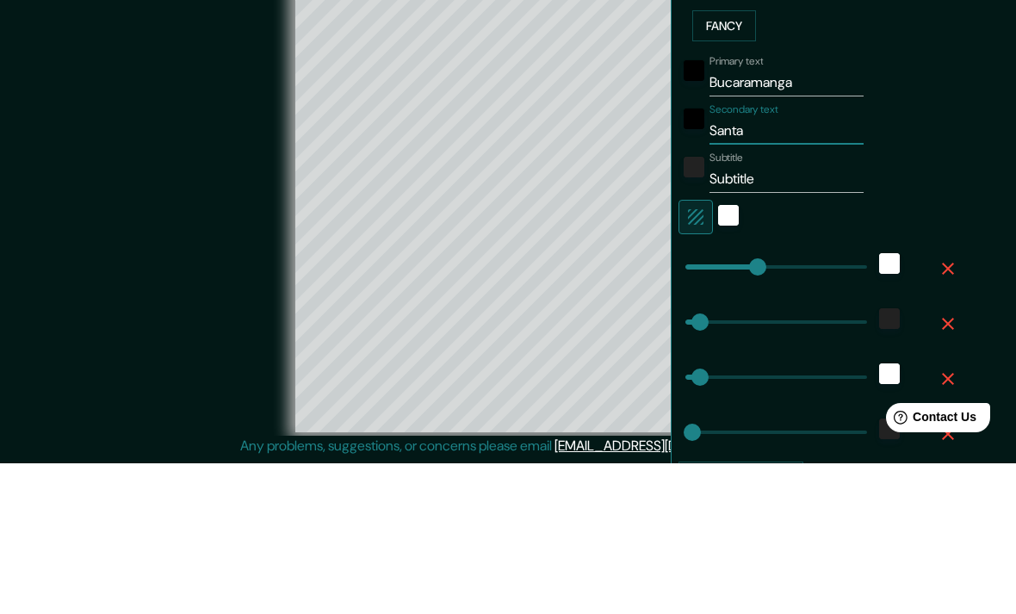
type input "198"
type input "40"
type input "20"
type input "Santan"
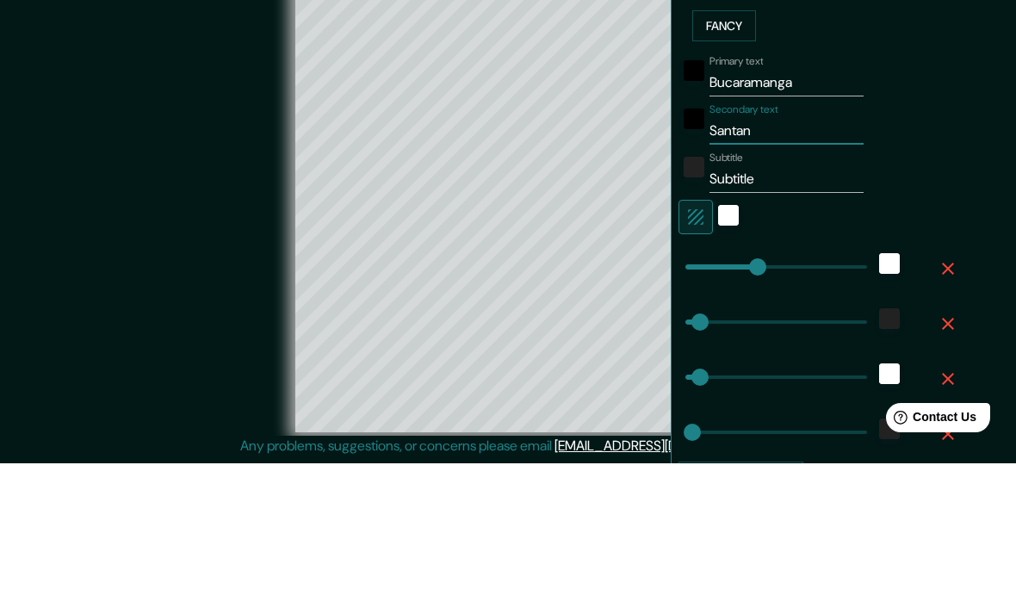
type input "198"
type input "40"
type input "20"
type input "Santand"
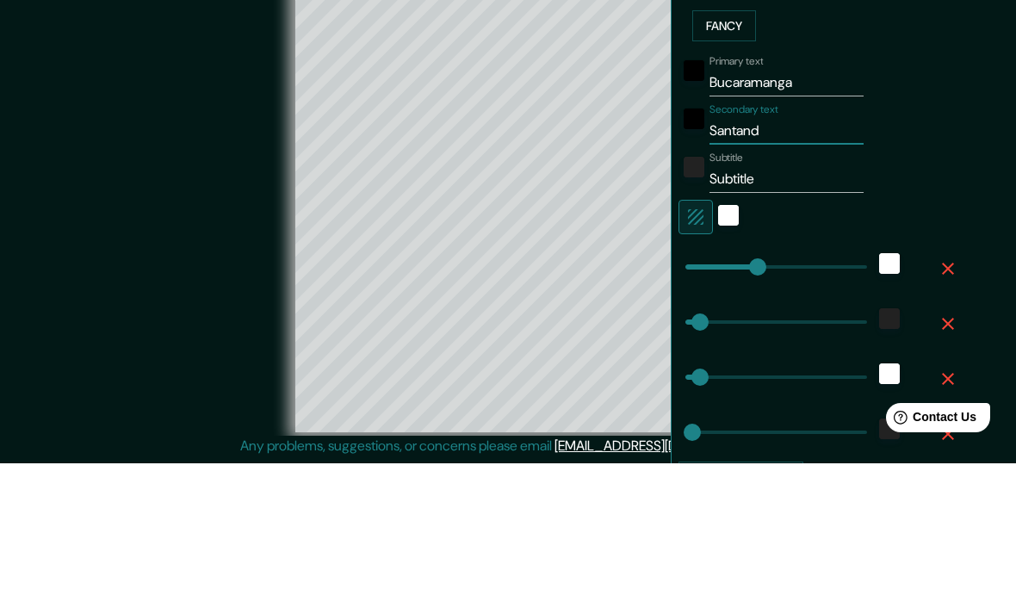
type input "198"
type input "40"
type input "20"
type input "Santande"
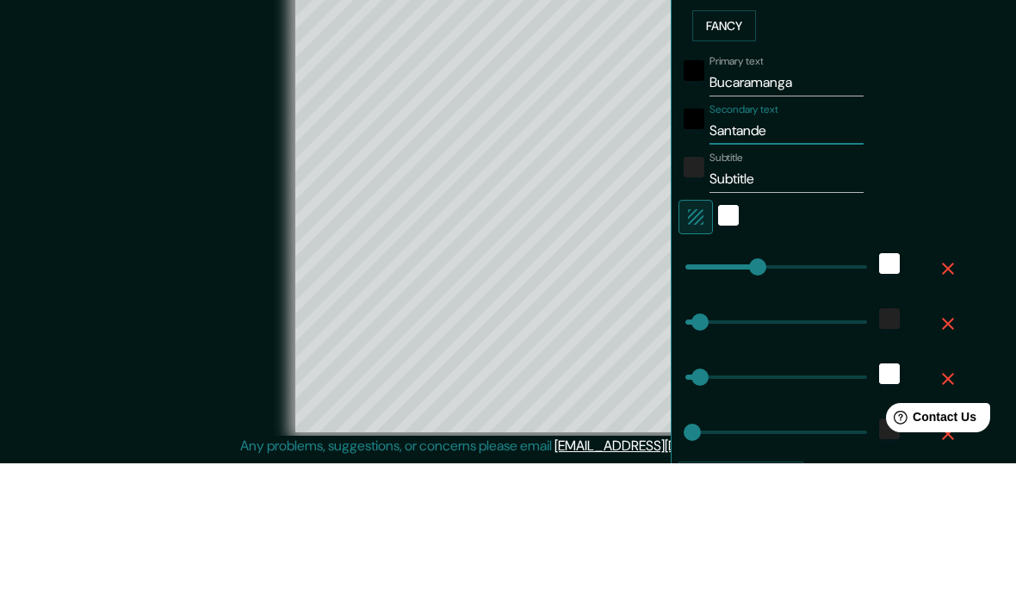
type input "198"
type input "40"
type input "20"
type input "Santander"
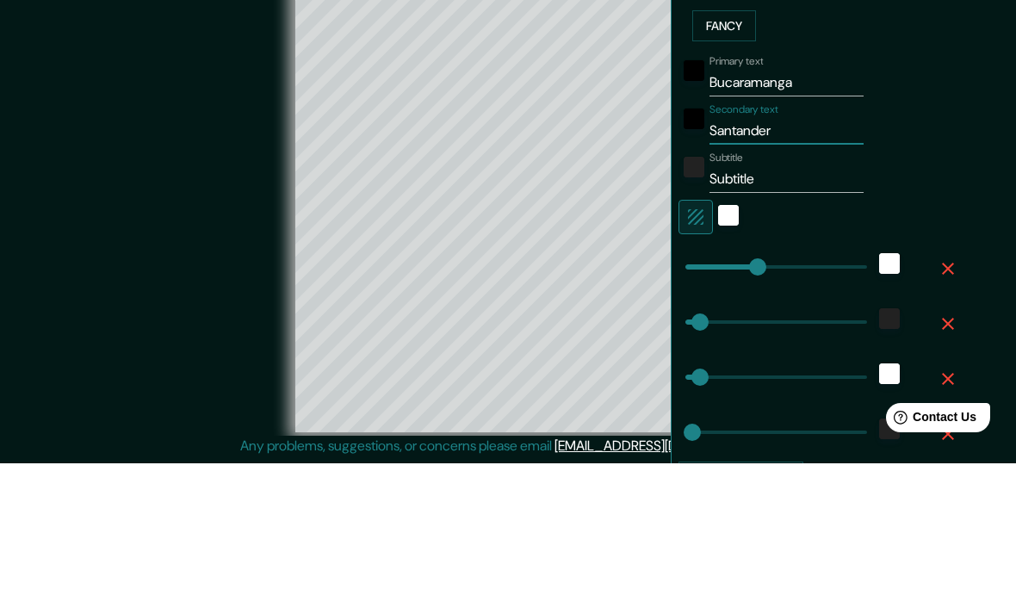
type input "198"
type input "40"
type input "20"
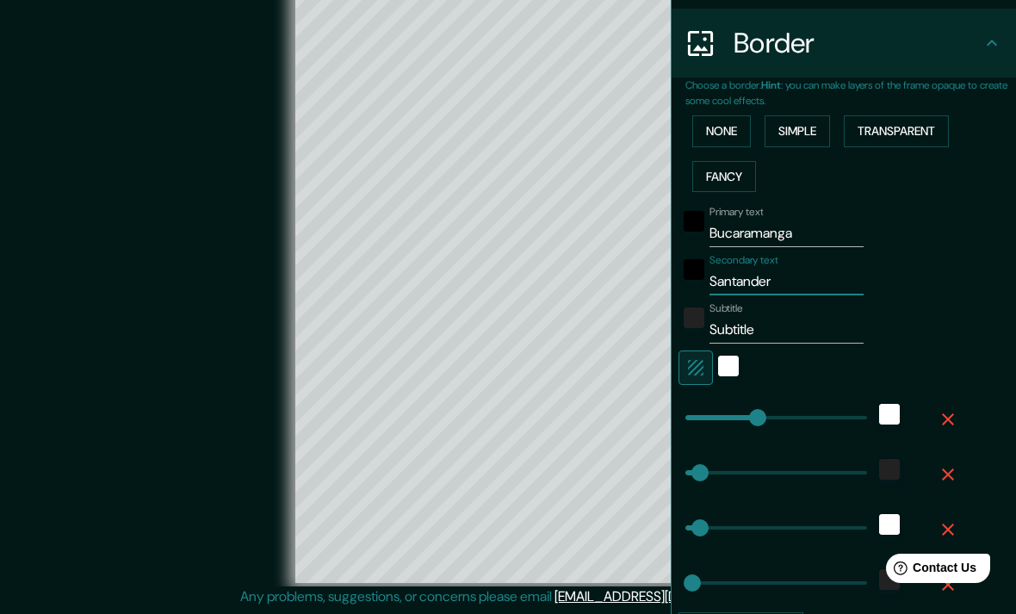
type input "Santander"
click at [818, 333] on input "Subtitle" at bounding box center [786, 330] width 154 height 28
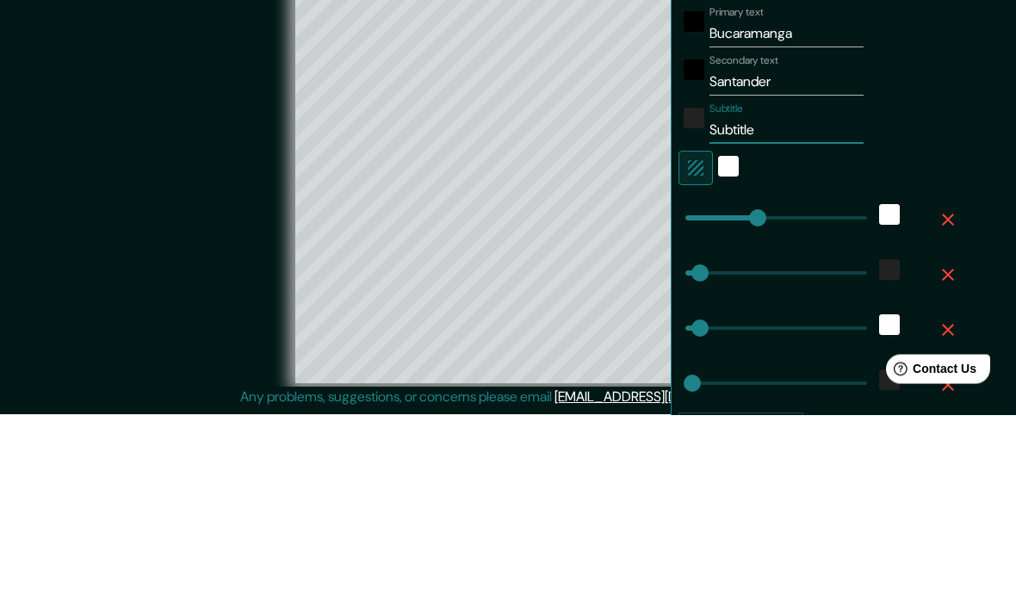
type input "Subtitl"
type input "198"
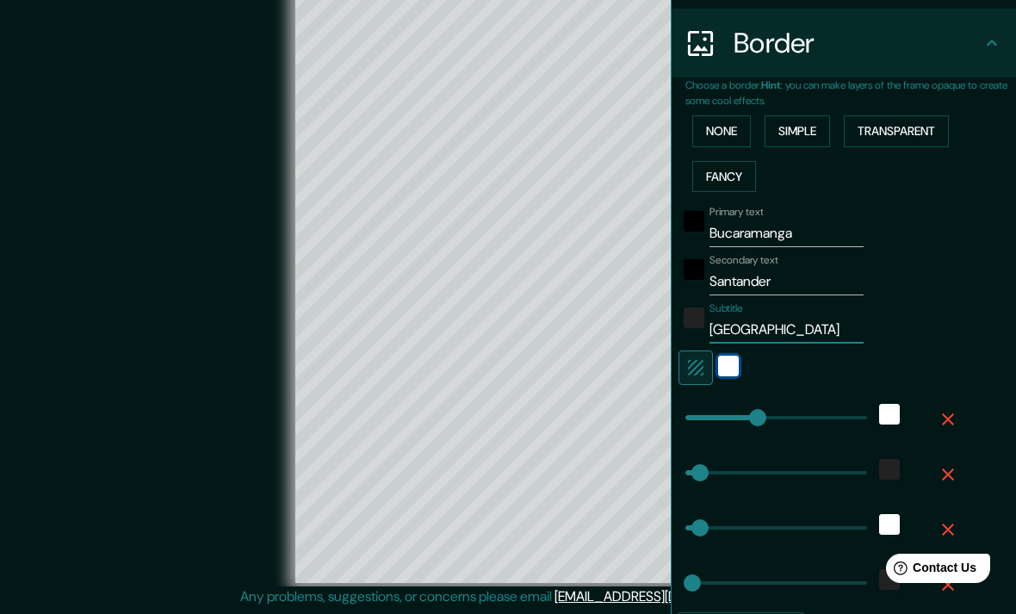
click at [737, 365] on div "white" at bounding box center [728, 365] width 21 height 21
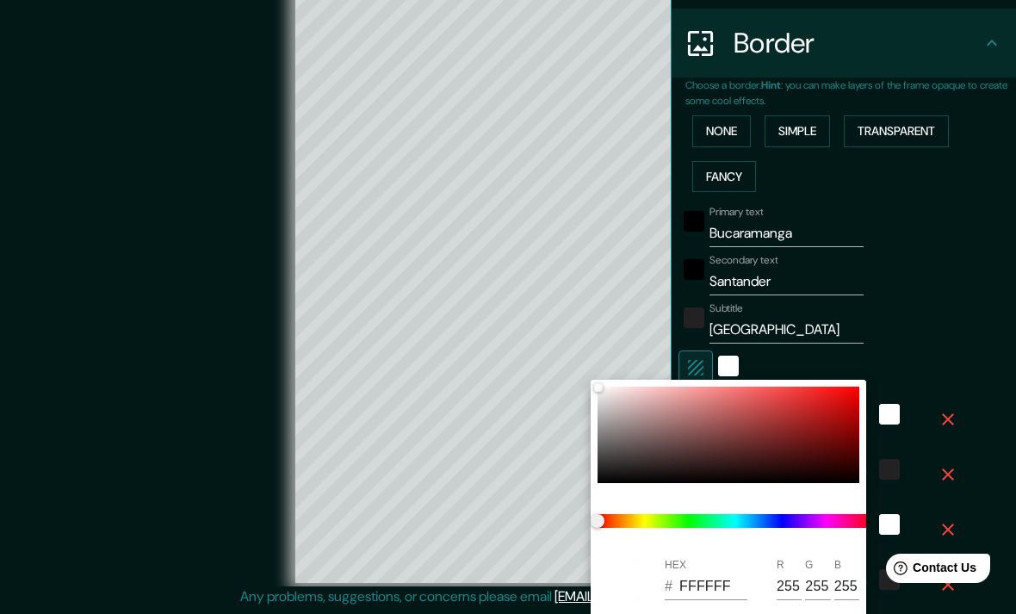
click at [982, 350] on div at bounding box center [508, 307] width 1016 height 614
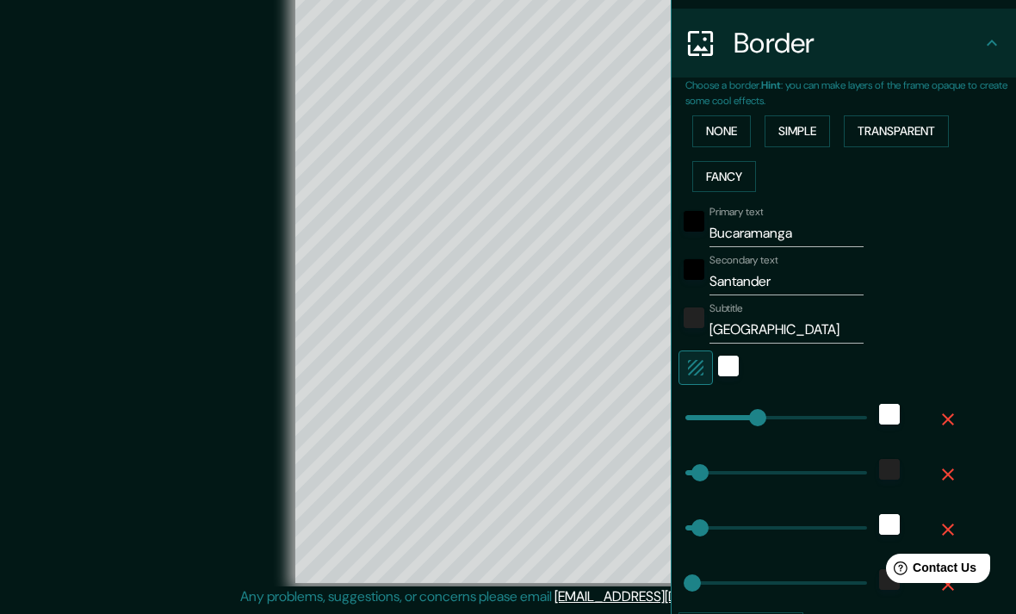
click at [991, 344] on div "Primary text Bucaramanga Secondary text Santander Subtitle Colombia Add frame l…" at bounding box center [850, 421] width 330 height 445
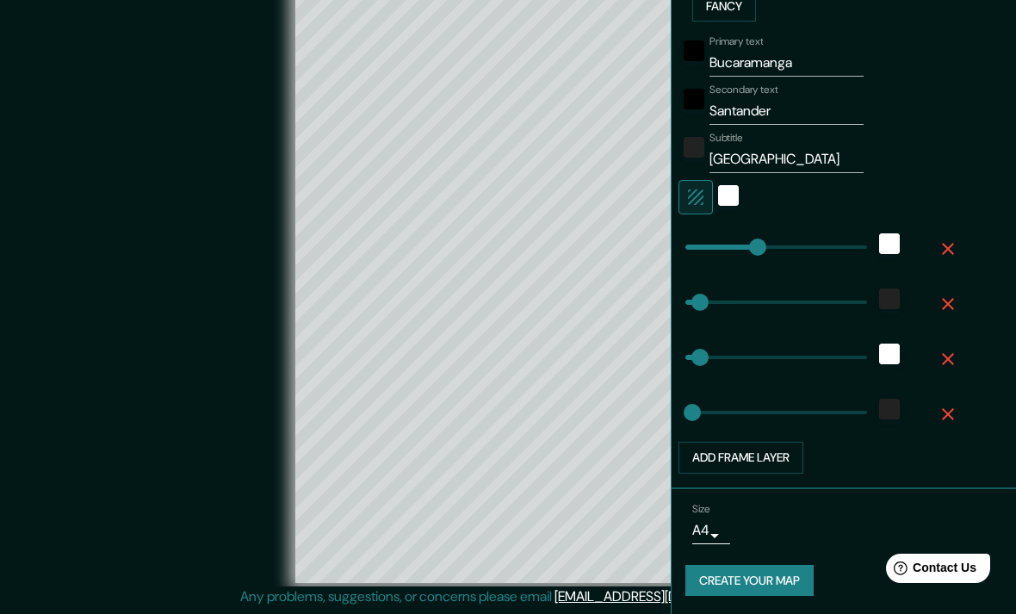
scroll to position [494, 0]
click at [714, 516] on body "Mappin Location Buscarámanga, Santander, Colombia Pins Style Layout Border Choo…" at bounding box center [508, 285] width 1016 height 614
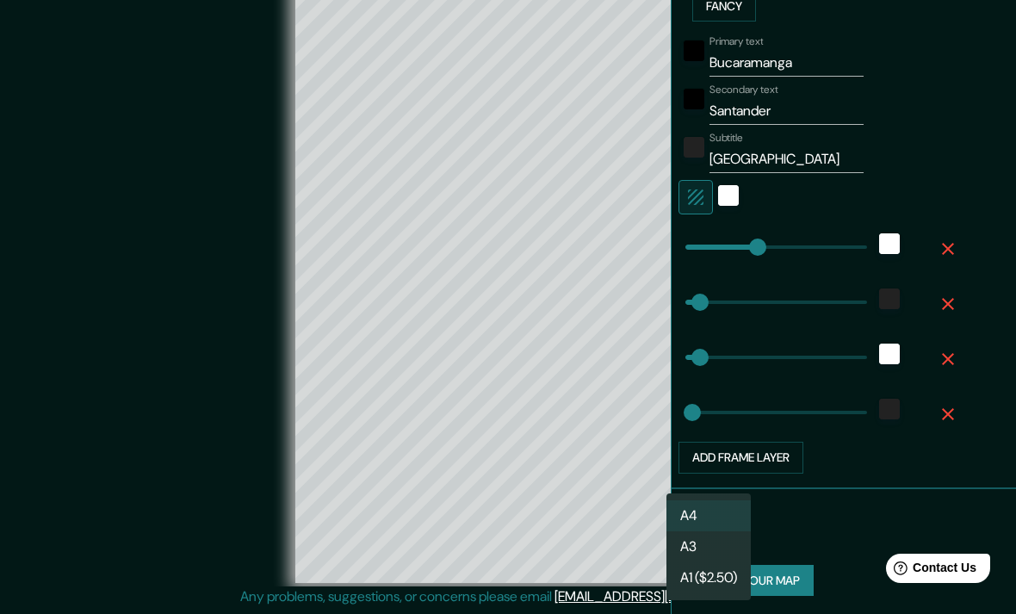
click at [713, 543] on li "A3" at bounding box center [708, 546] width 84 height 31
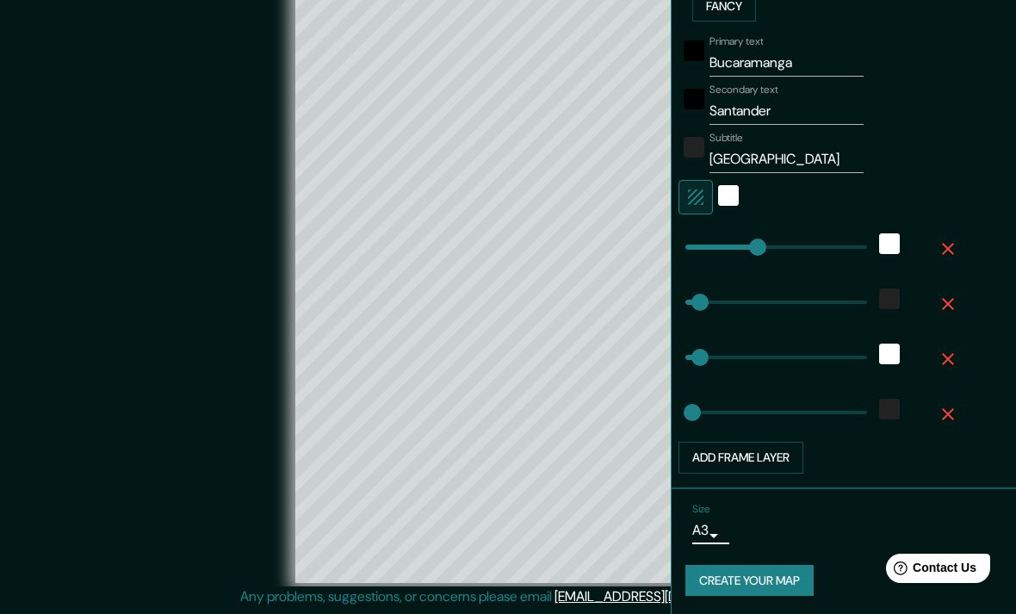
click at [710, 520] on body "Mappin Location Buscarámanga, Santander, Colombia Pins Style Layout Border Choo…" at bounding box center [508, 285] width 1016 height 614
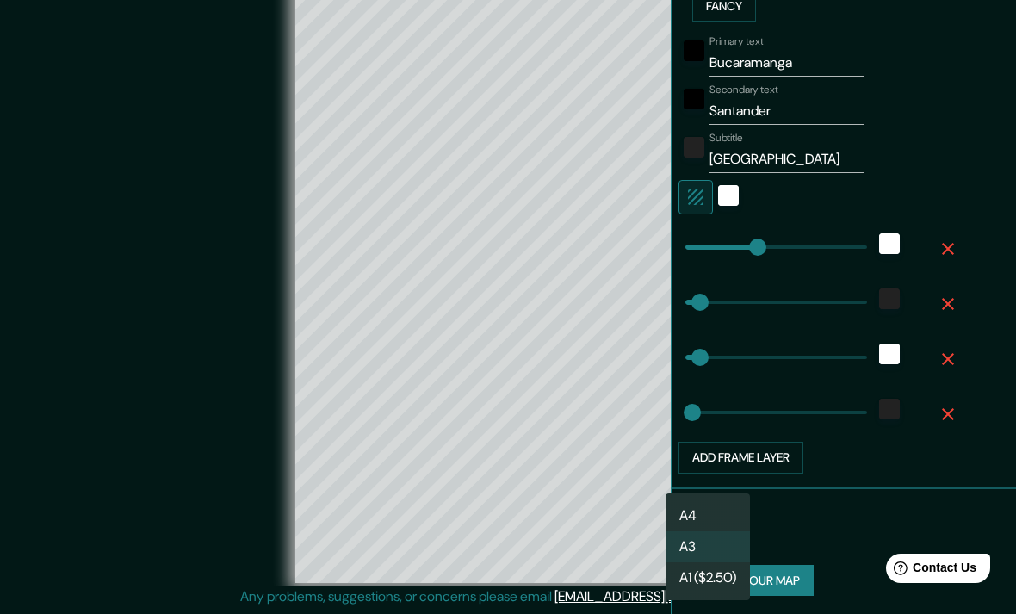
click at [715, 506] on li "A4" at bounding box center [707, 515] width 84 height 31
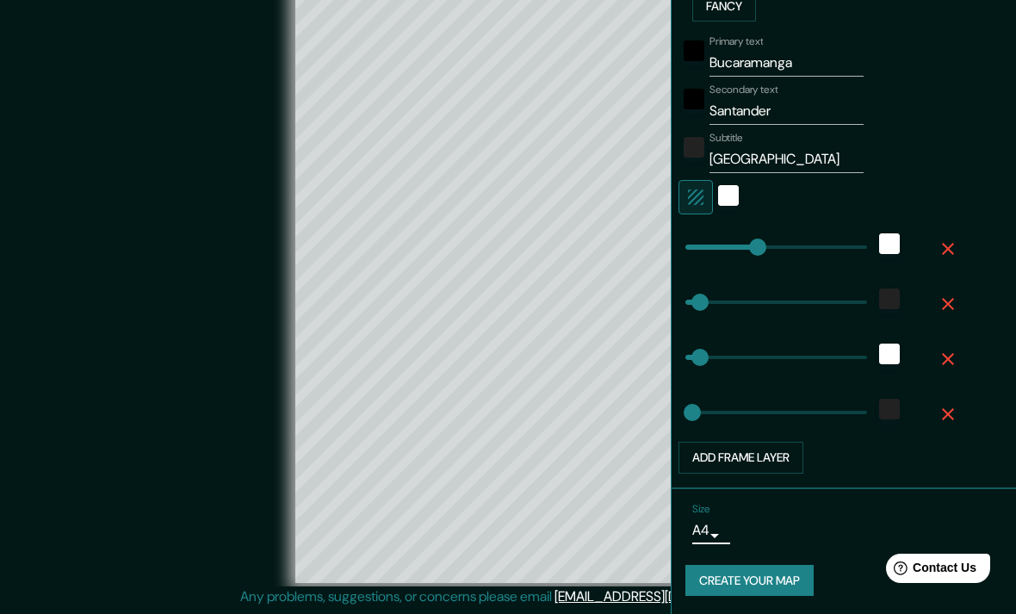
click at [991, 118] on div "Primary text Bucaramanga Secondary text Santander Subtitle Colombia Add frame l…" at bounding box center [850, 250] width 330 height 445
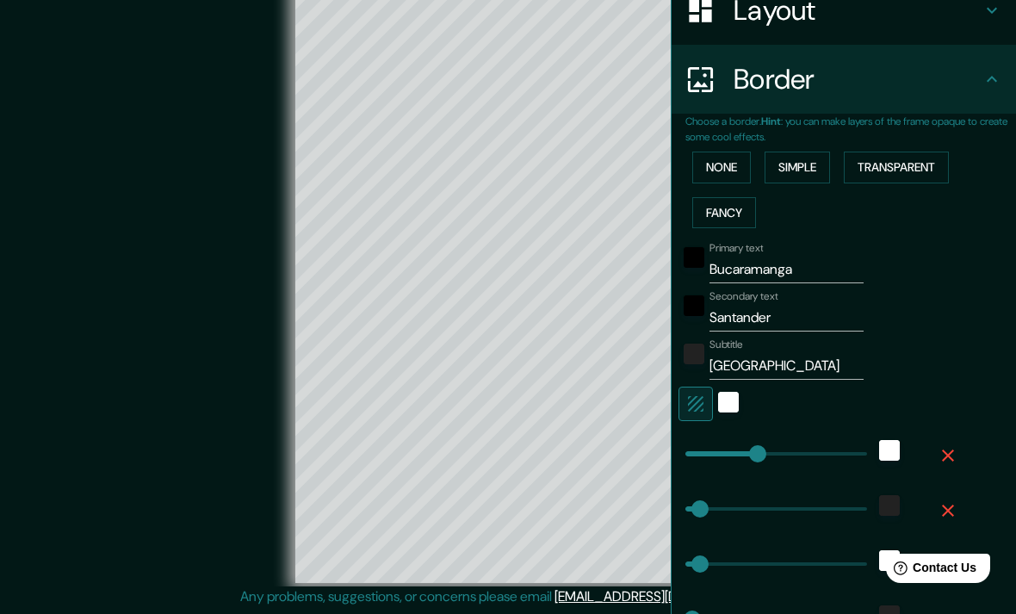
scroll to position [263, 0]
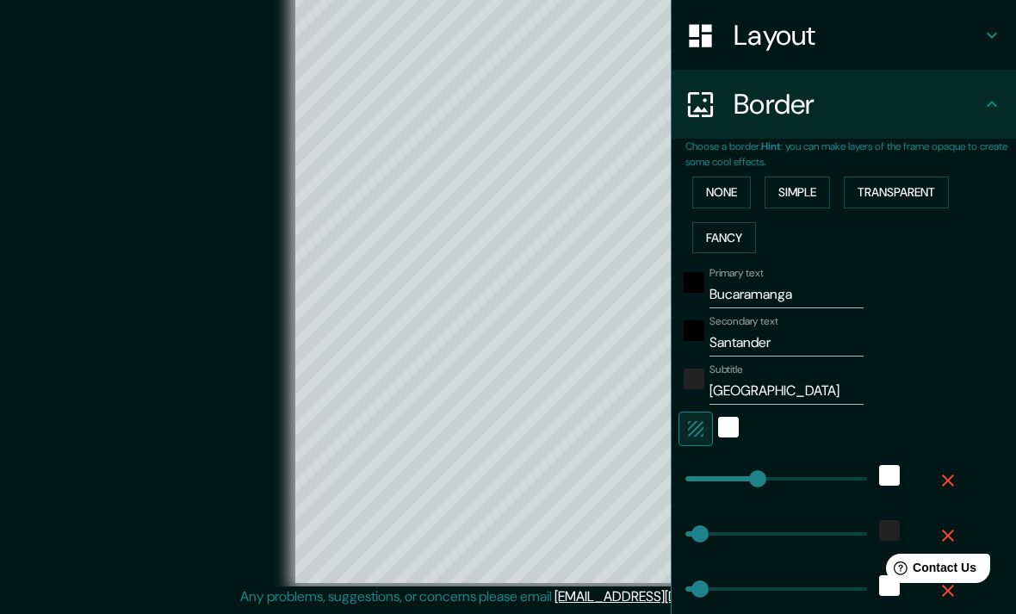
click at [99, 454] on div "© Mapbox © OpenStreetMap Improve this map" at bounding box center [508, 282] width 914 height 553
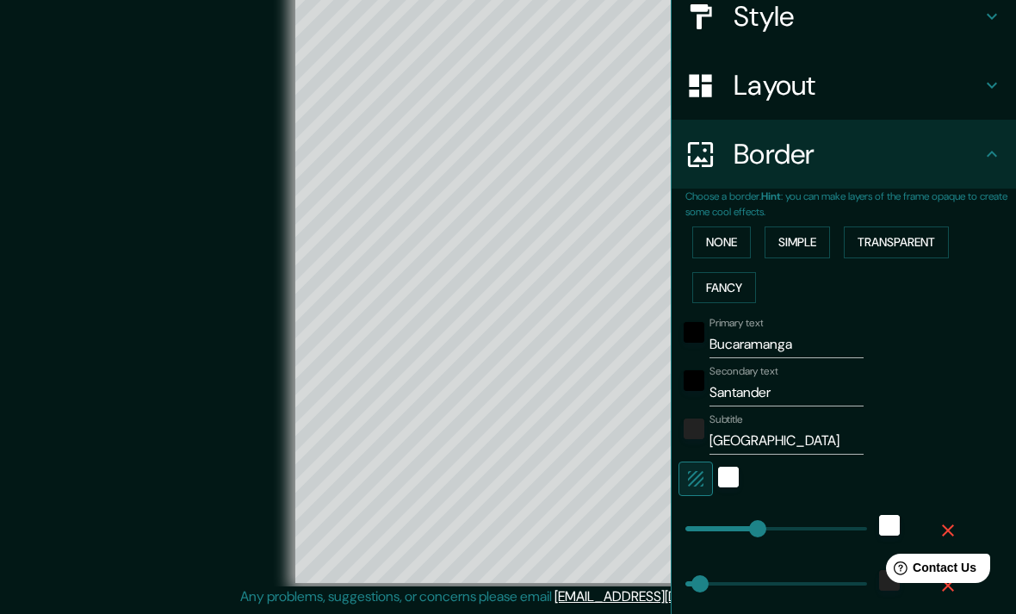
scroll to position [215, 0]
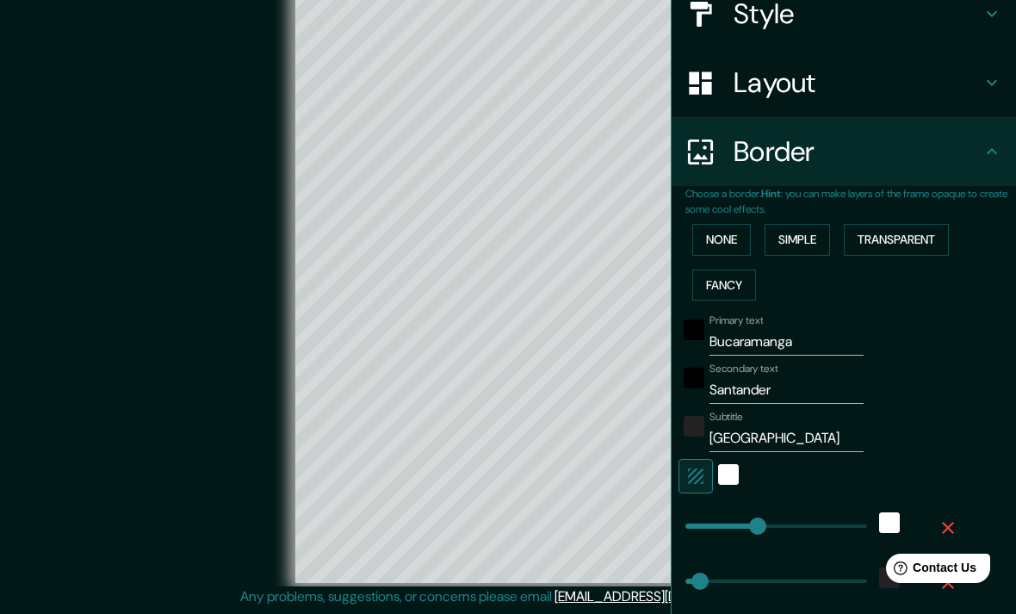
click at [922, 240] on button "Transparent" at bounding box center [895, 240] width 105 height 32
click at [816, 234] on button "Simple" at bounding box center [796, 240] width 65 height 32
click at [737, 274] on button "Fancy" at bounding box center [724, 285] width 64 height 32
click at [739, 239] on button "None" at bounding box center [721, 240] width 59 height 32
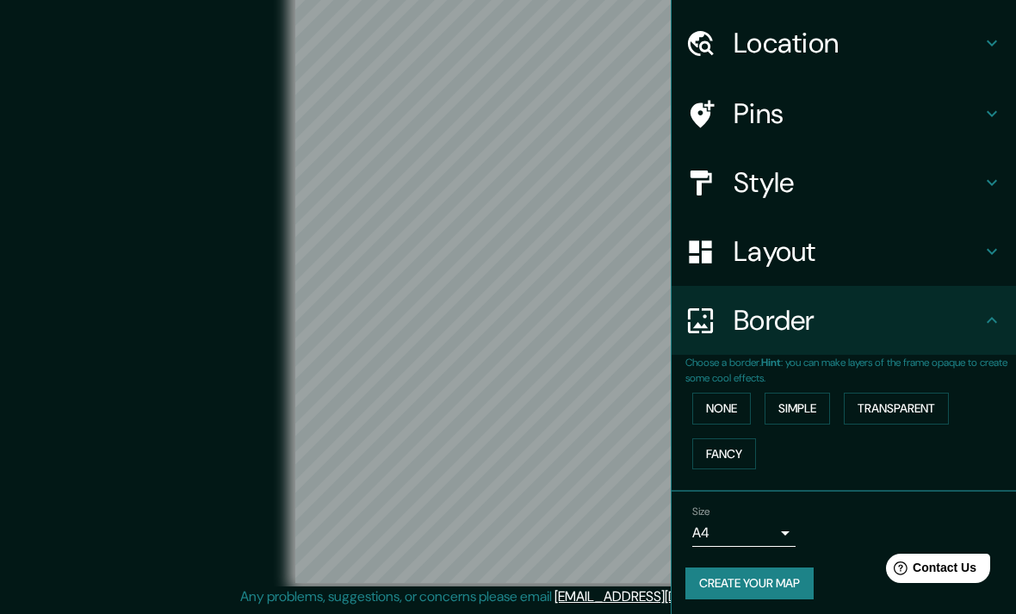
click at [806, 402] on button "Simple" at bounding box center [796, 408] width 65 height 32
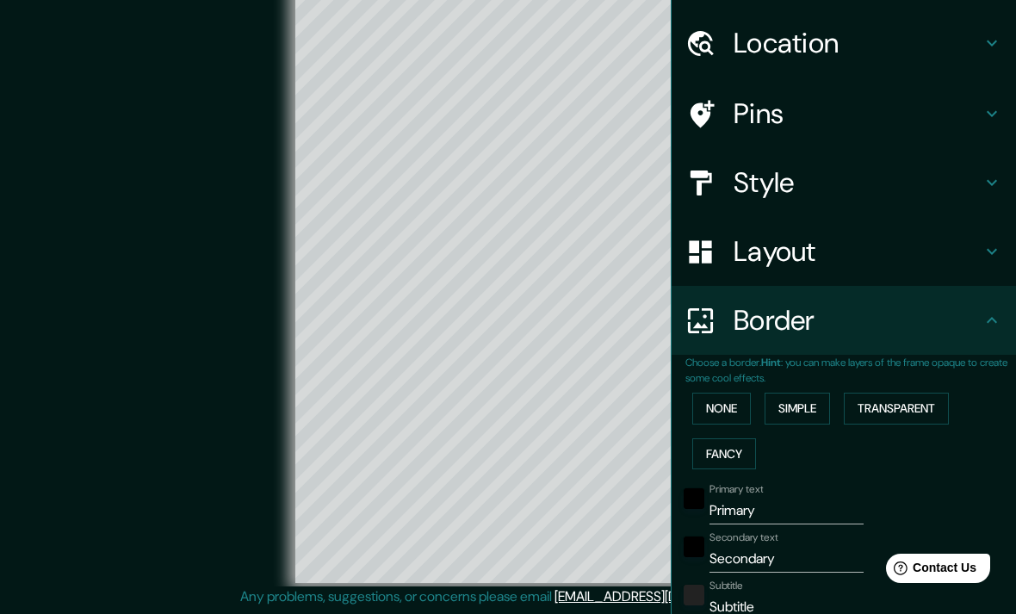
click at [890, 411] on button "Transparent" at bounding box center [895, 408] width 105 height 32
click at [728, 442] on button "Fancy" at bounding box center [724, 454] width 64 height 32
click at [103, 460] on div "© Mapbox © OpenStreetMap Improve this map" at bounding box center [508, 282] width 914 height 553
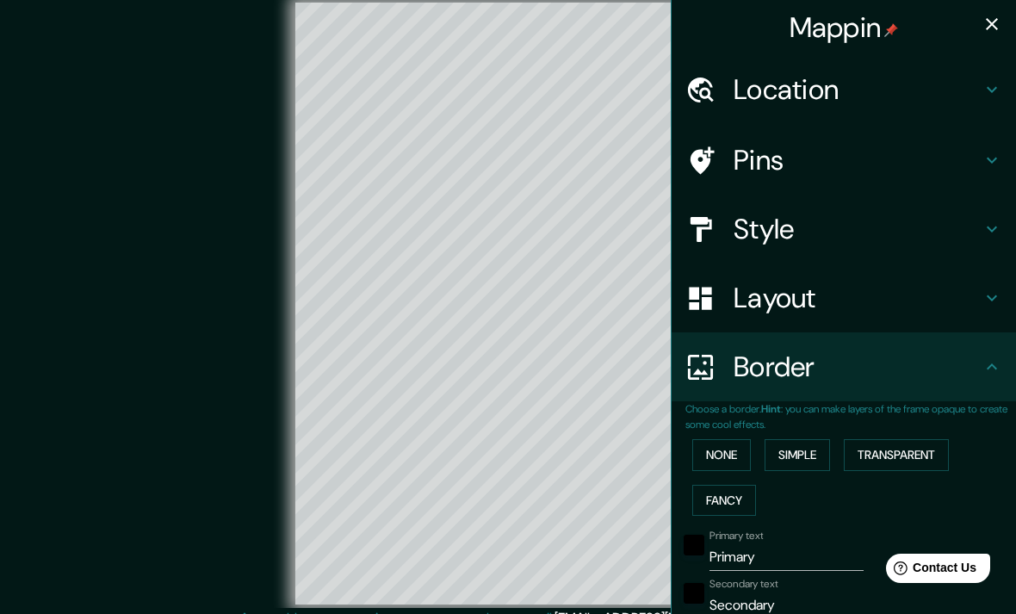
scroll to position [0, 0]
click at [991, 28] on icon "button" at bounding box center [991, 24] width 21 height 21
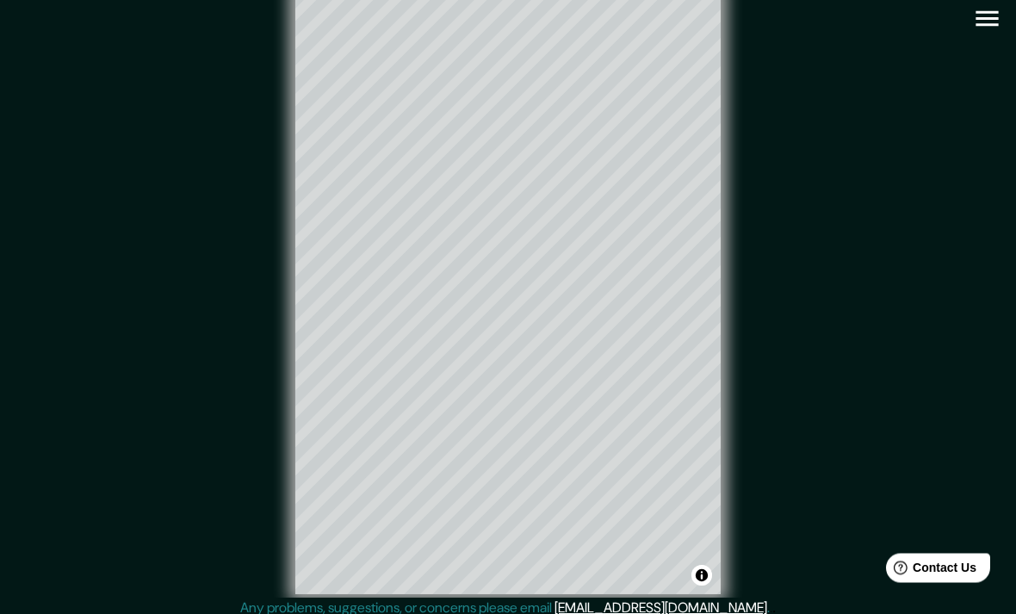
scroll to position [2, 0]
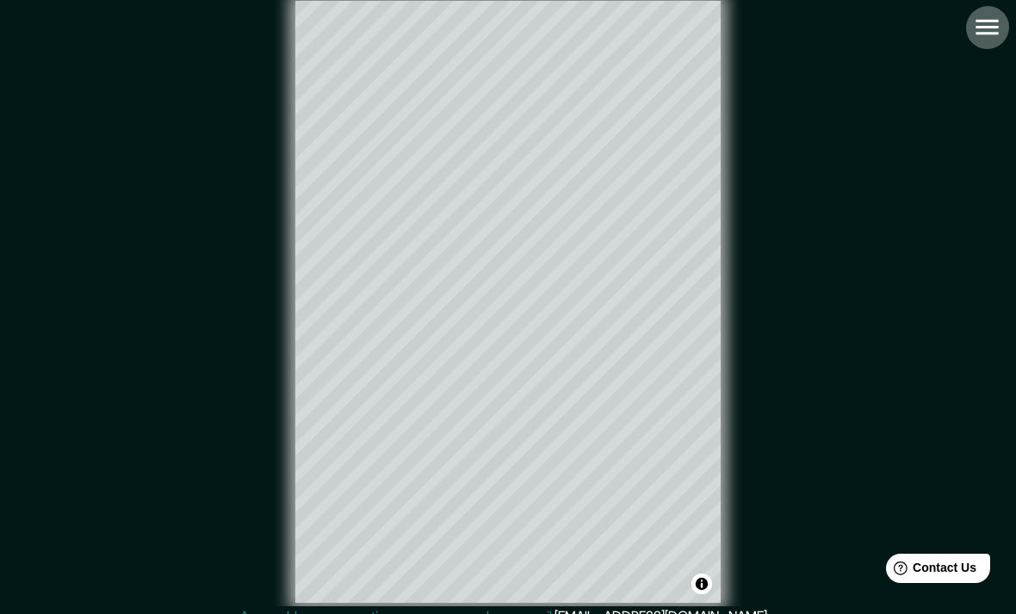
click at [990, 31] on icon "button" at bounding box center [987, 27] width 30 height 30
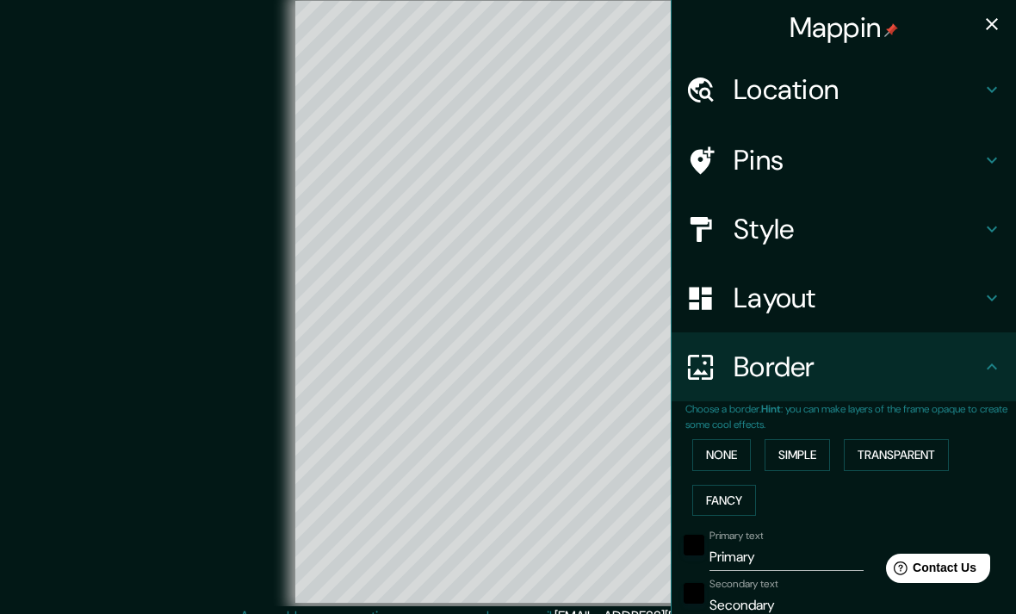
click at [107, 536] on div "© Mapbox © OpenStreetMap Improve this map" at bounding box center [508, 302] width 914 height 553
click at [98, 536] on div "© Mapbox © OpenStreetMap Improve this map" at bounding box center [508, 302] width 914 height 553
click at [991, 162] on icon at bounding box center [991, 161] width 10 height 6
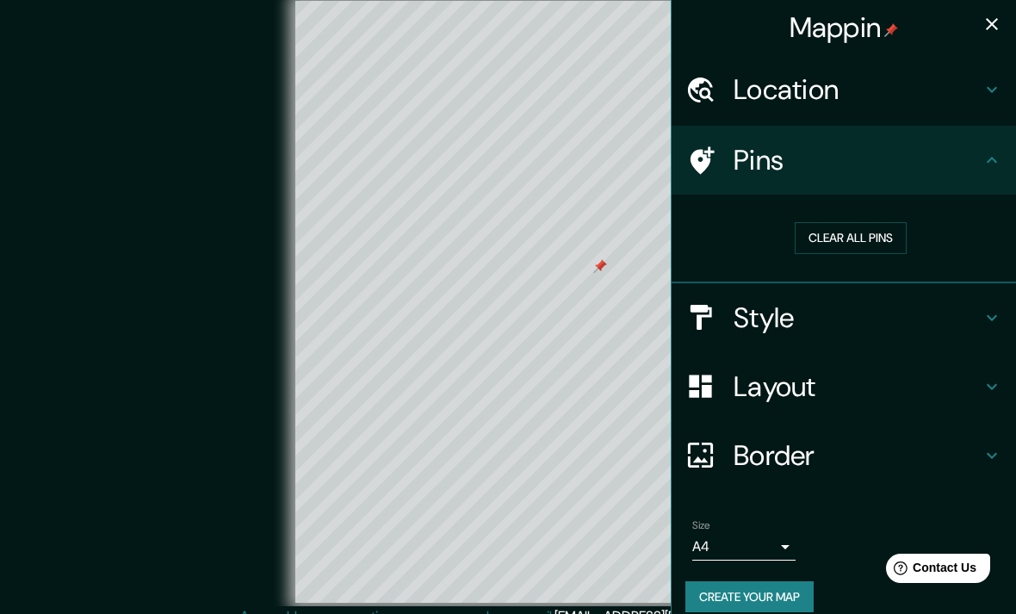
click at [868, 243] on button "Clear all pins" at bounding box center [850, 238] width 112 height 32
click at [1001, 35] on button "button" at bounding box center [991, 24] width 34 height 34
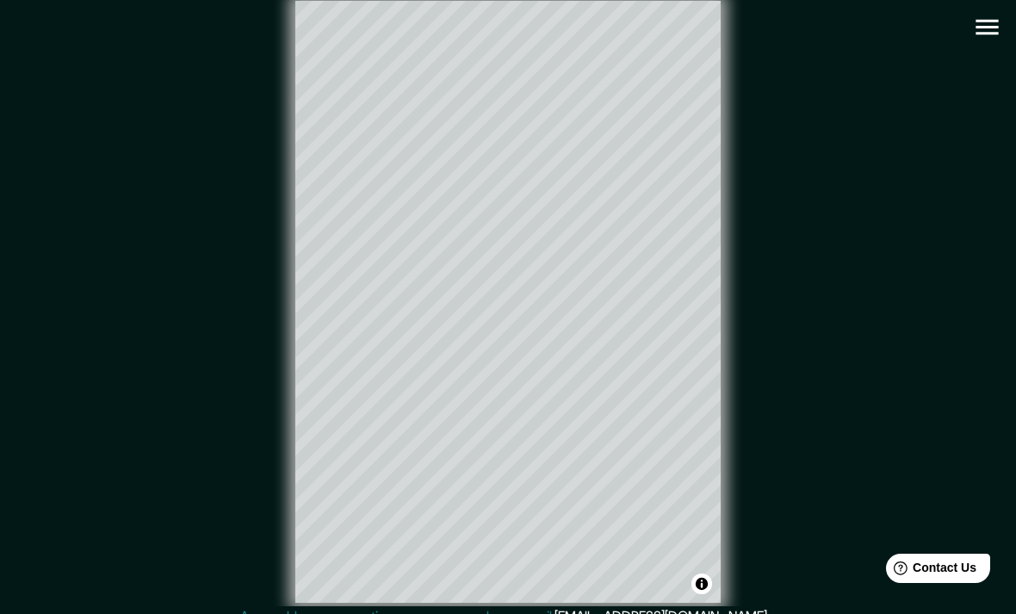
click at [971, 44] on div "© Mapbox © OpenStreetMap Improve this map" at bounding box center [507, 302] width 969 height 608
click at [986, 32] on icon "button" at bounding box center [987, 27] width 30 height 30
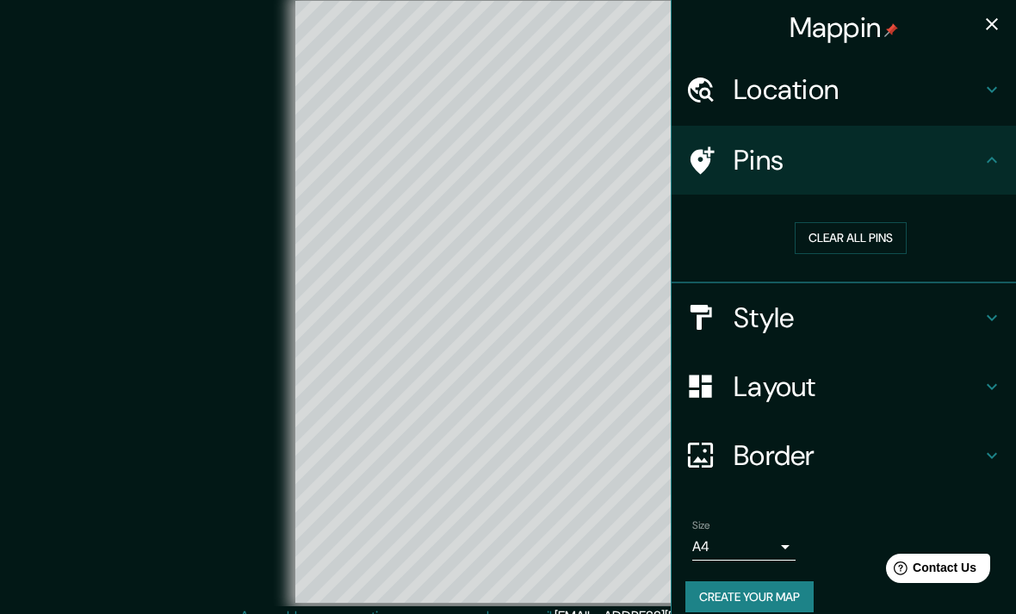
scroll to position [15, 0]
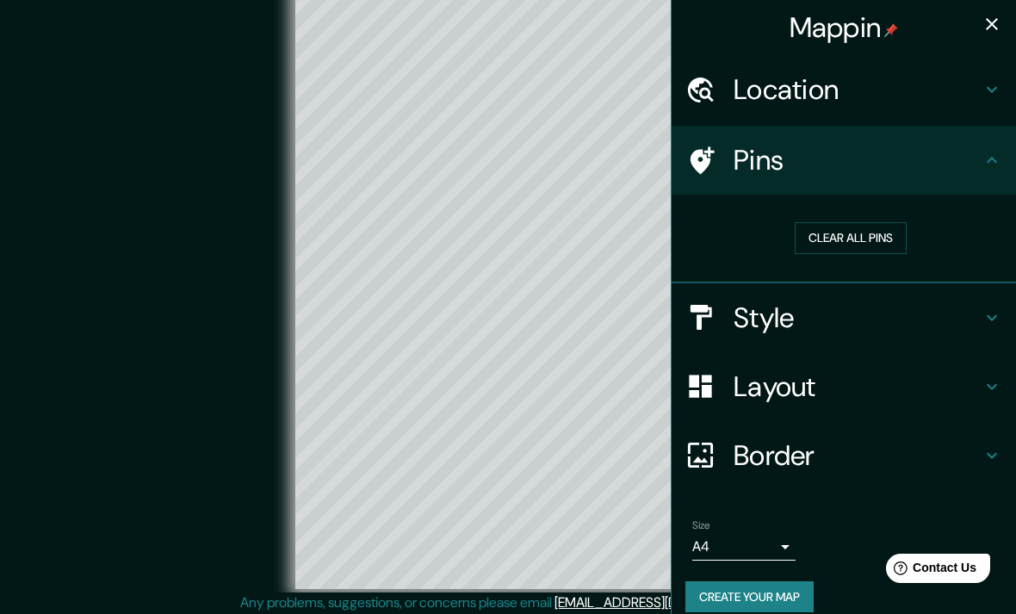
click at [991, 162] on icon at bounding box center [991, 160] width 21 height 21
click at [997, 156] on icon at bounding box center [991, 160] width 21 height 21
click at [937, 387] on h4 "Layout" at bounding box center [857, 386] width 248 height 34
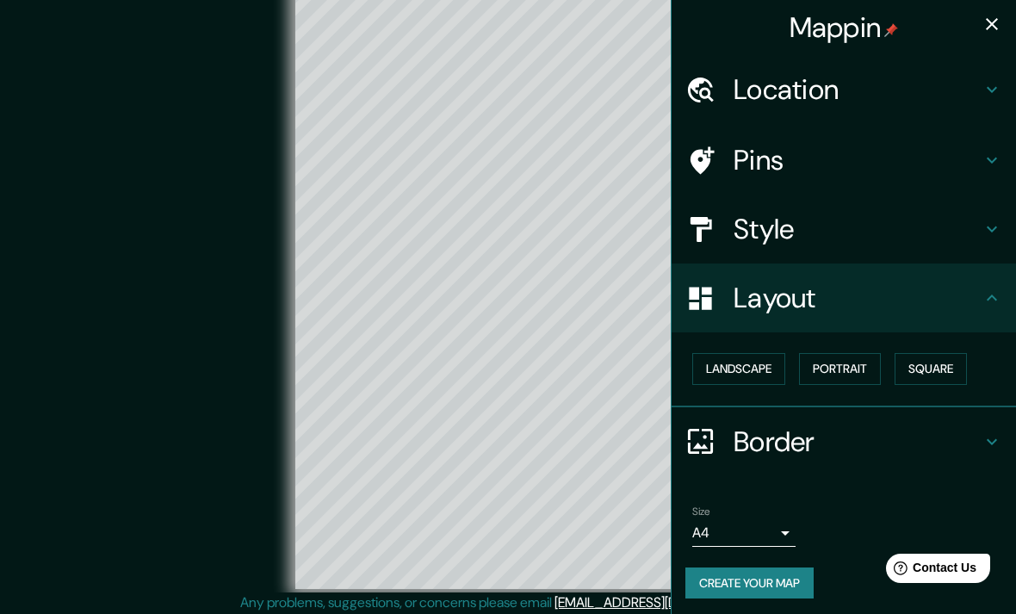
click at [934, 446] on h4 "Border" at bounding box center [857, 441] width 248 height 34
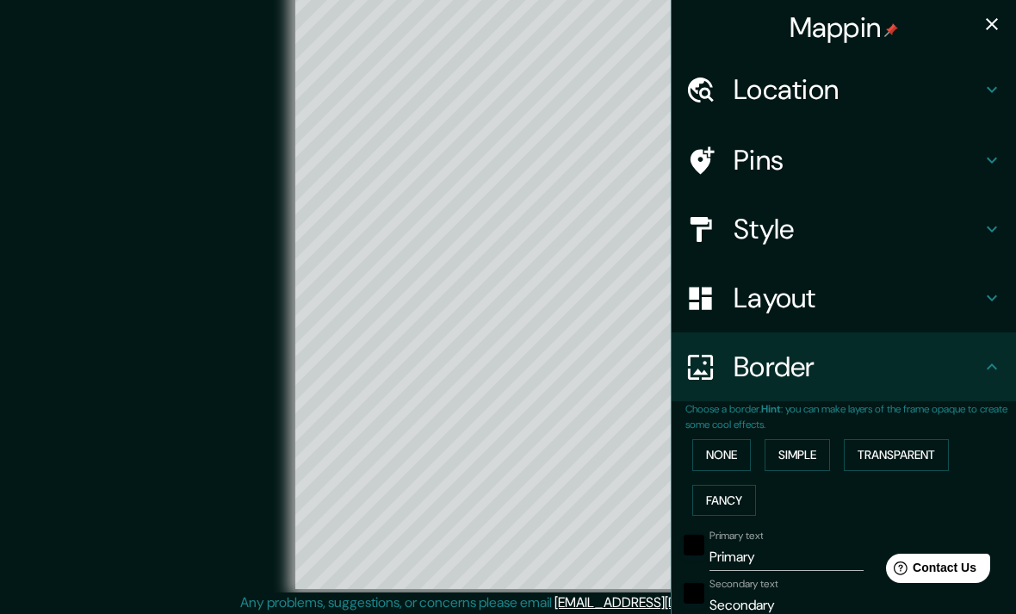
click at [739, 491] on button "Fancy" at bounding box center [724, 501] width 64 height 32
click at [804, 450] on button "Simple" at bounding box center [796, 455] width 65 height 32
click at [887, 439] on button "Transparent" at bounding box center [895, 455] width 105 height 32
click at [729, 495] on button "Fancy" at bounding box center [724, 501] width 64 height 32
click at [812, 442] on button "Simple" at bounding box center [796, 455] width 65 height 32
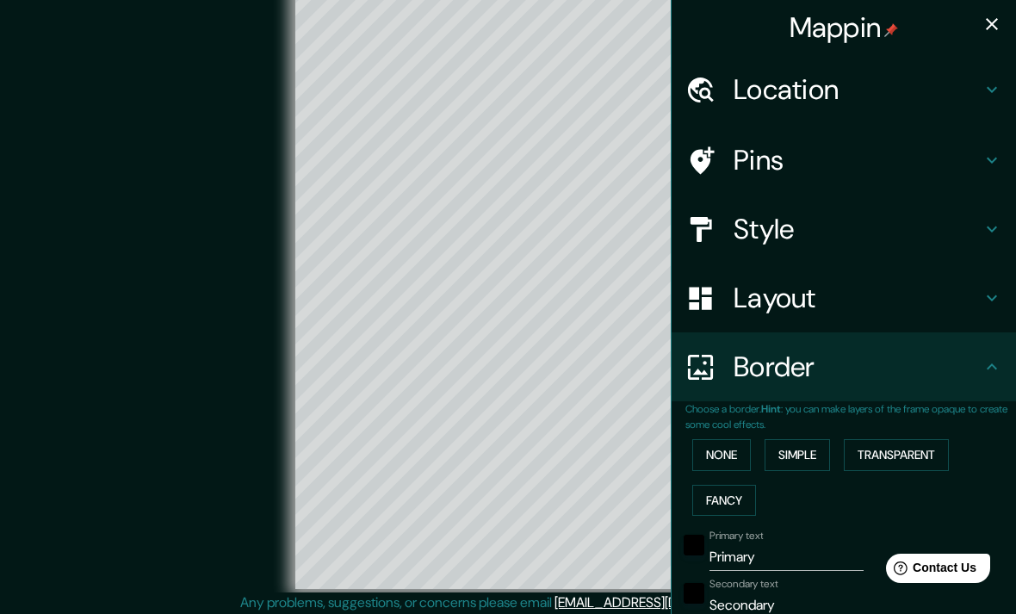
click at [734, 500] on button "Fancy" at bounding box center [724, 501] width 64 height 32
click at [814, 448] on button "Simple" at bounding box center [796, 455] width 65 height 32
click at [738, 453] on button "None" at bounding box center [721, 455] width 59 height 32
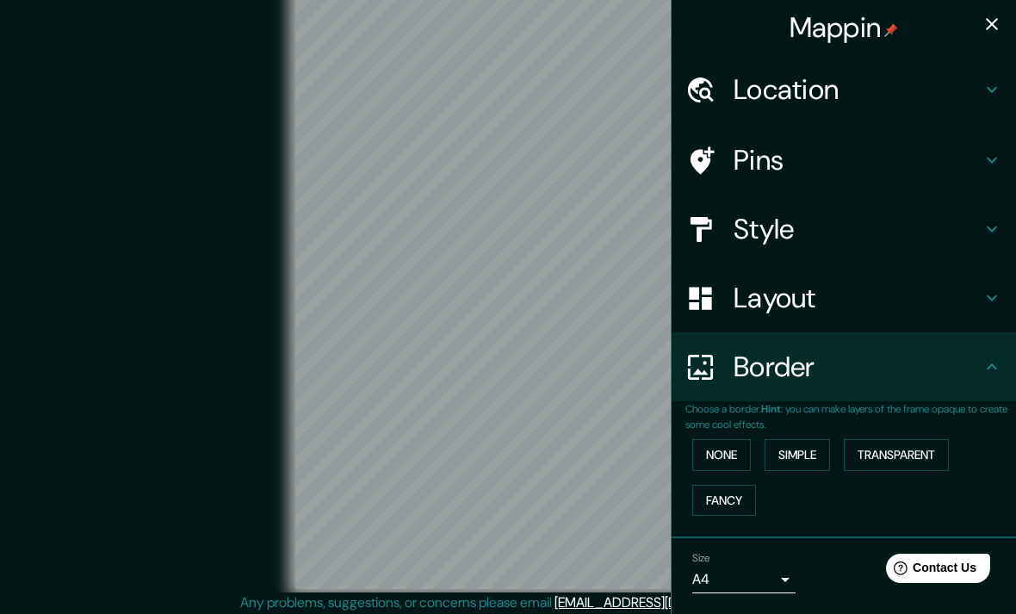
click at [726, 491] on button "Fancy" at bounding box center [724, 501] width 64 height 32
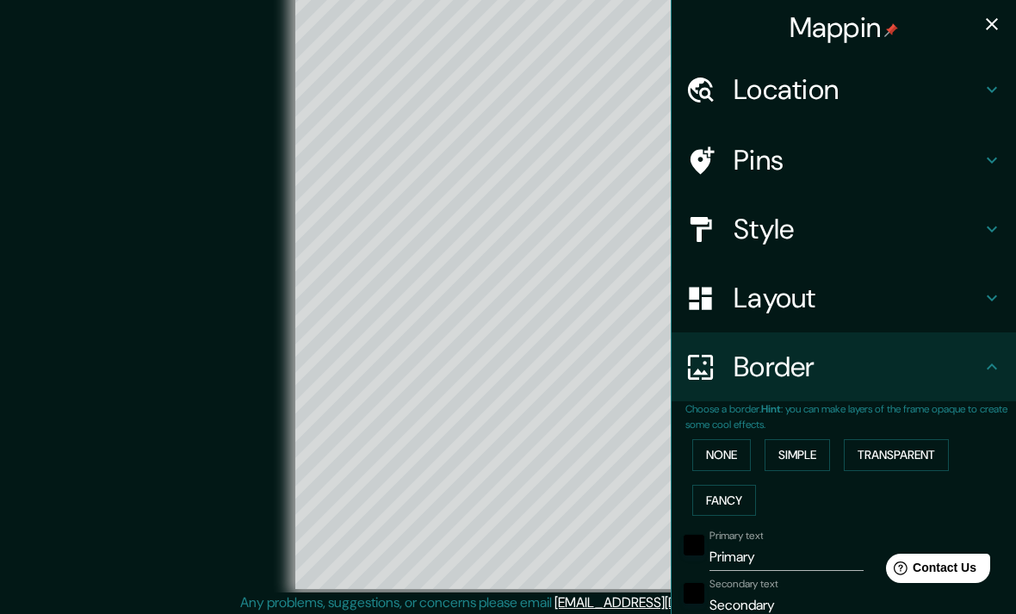
click at [801, 449] on button "Simple" at bounding box center [796, 455] width 65 height 32
click at [786, 544] on input "Primary" at bounding box center [786, 557] width 154 height 28
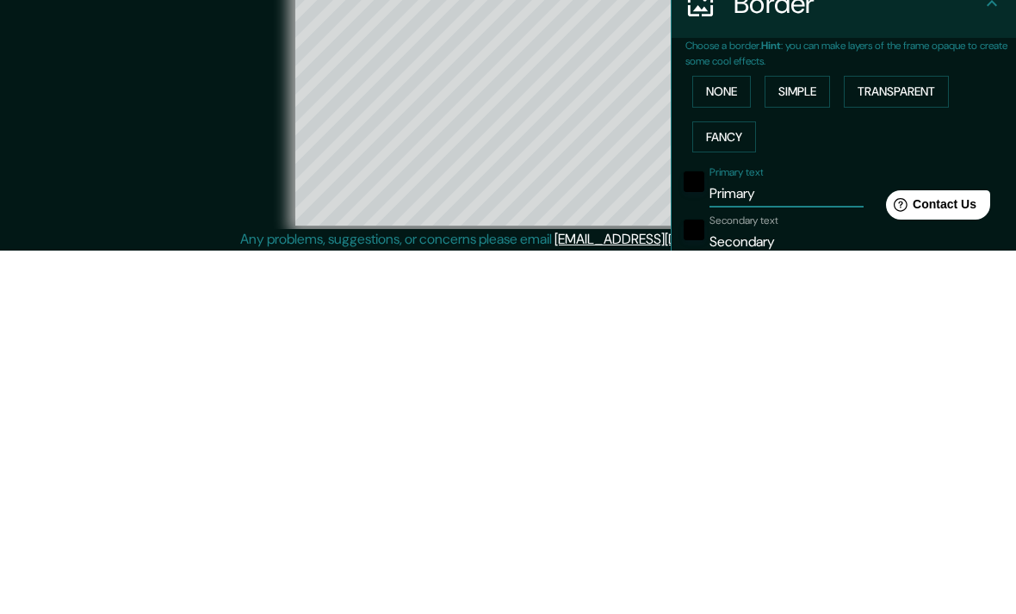
scroll to position [71, 0]
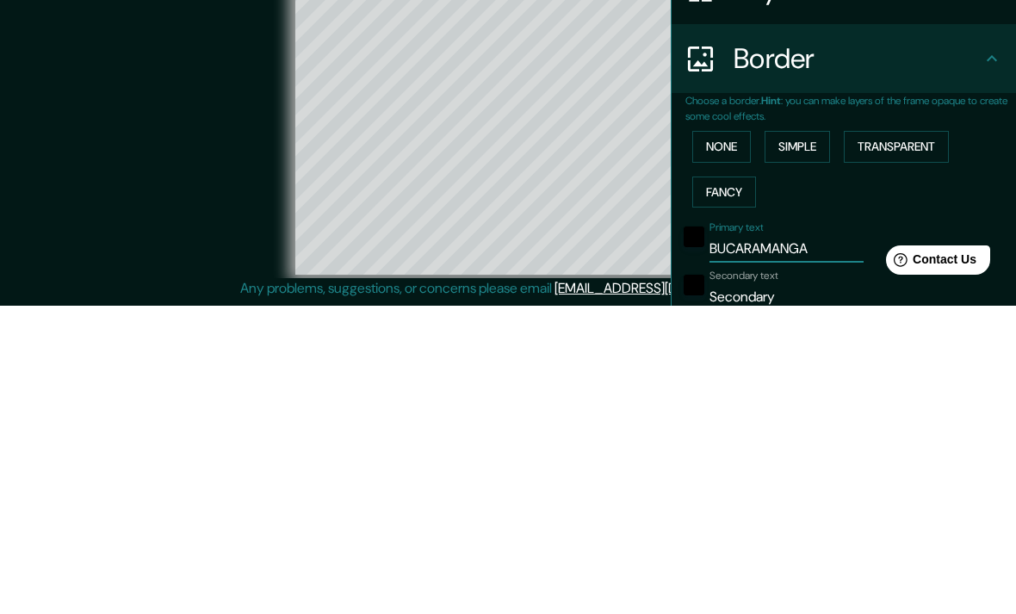
click at [820, 591] on input "Secondary" at bounding box center [786, 605] width 154 height 28
click at [827, 591] on input "Secondary" at bounding box center [786, 605] width 154 height 28
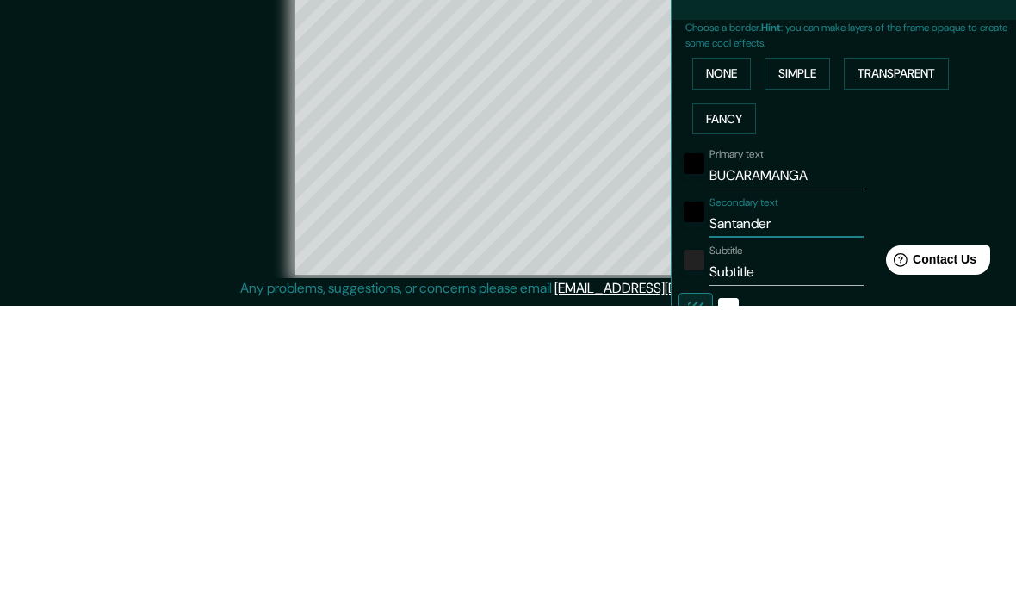
scroll to position [78, 0]
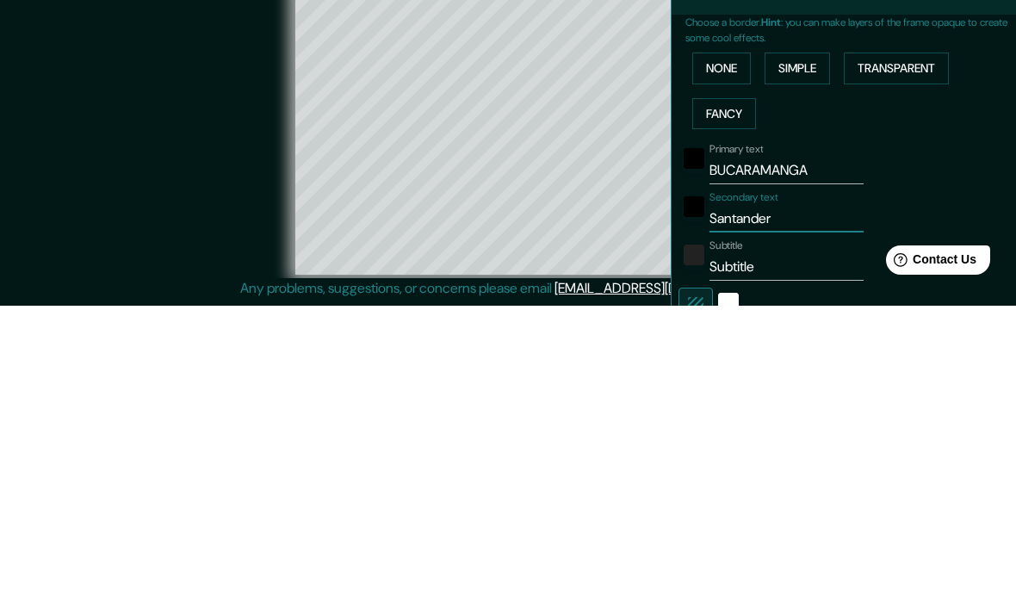
click at [787, 561] on input "Subtitle" at bounding box center [786, 575] width 154 height 28
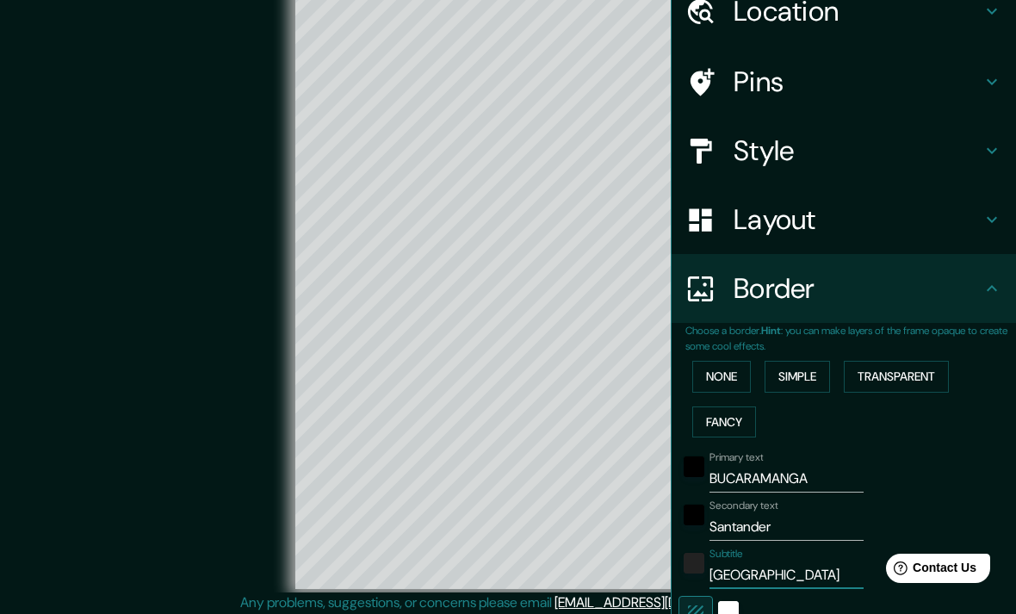
click at [143, 360] on div "© Mapbox © OpenStreetMap Improve this map" at bounding box center [508, 288] width 914 height 553
click at [143, 349] on div "© Mapbox © OpenStreetMap Improve this map" at bounding box center [508, 288] width 914 height 553
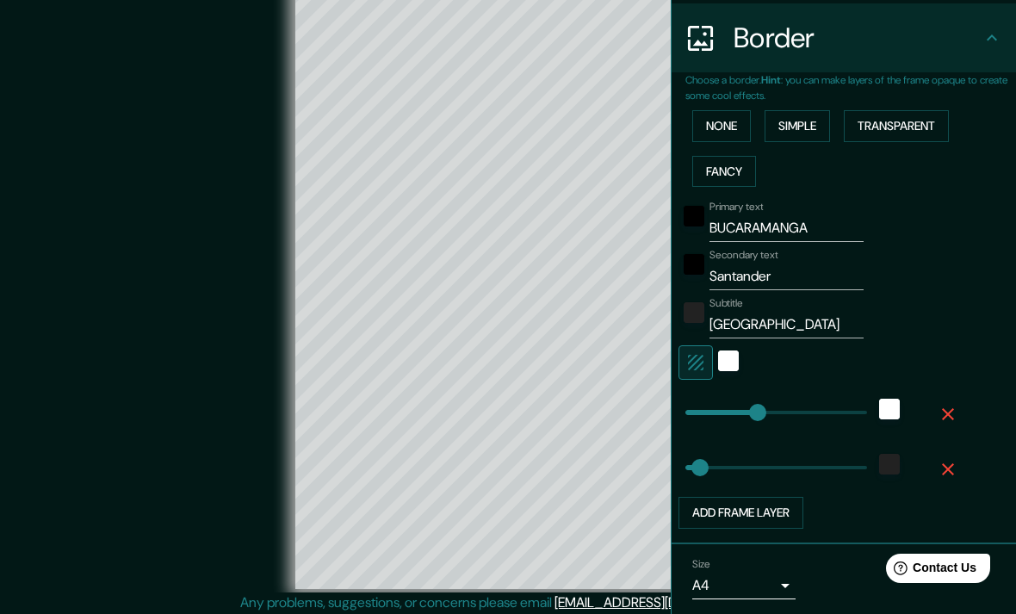
click at [145, 352] on div "© Mapbox © OpenStreetMap Improve this map" at bounding box center [508, 288] width 914 height 553
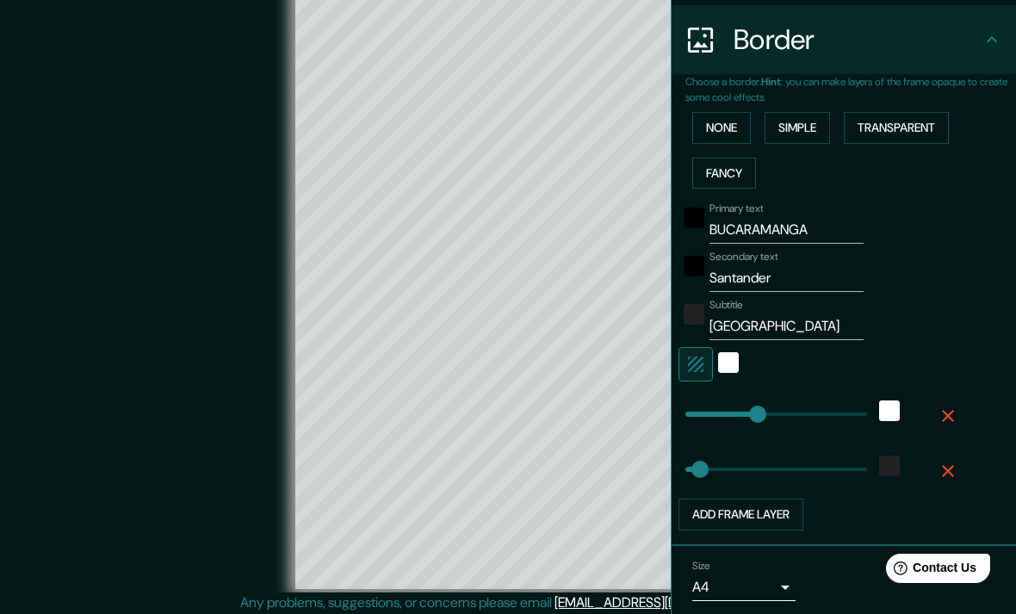
click at [145, 352] on div "© Mapbox © OpenStreetMap Improve this map" at bounding box center [508, 288] width 914 height 553
click at [143, 344] on div "© Mapbox © OpenStreetMap Improve this map" at bounding box center [508, 288] width 914 height 553
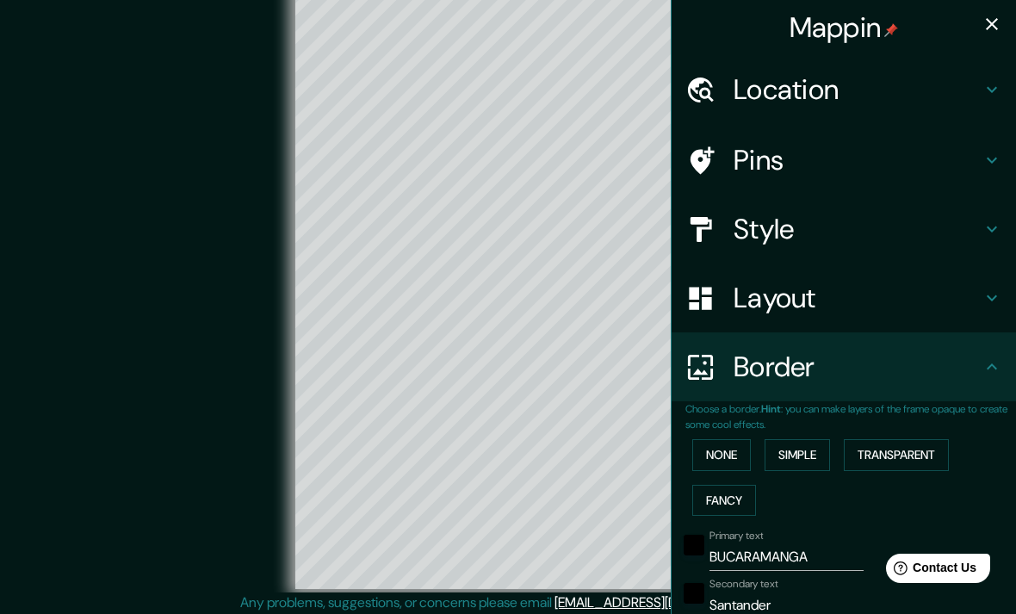
scroll to position [0, 0]
click at [989, 28] on icon "button" at bounding box center [991, 24] width 12 height 12
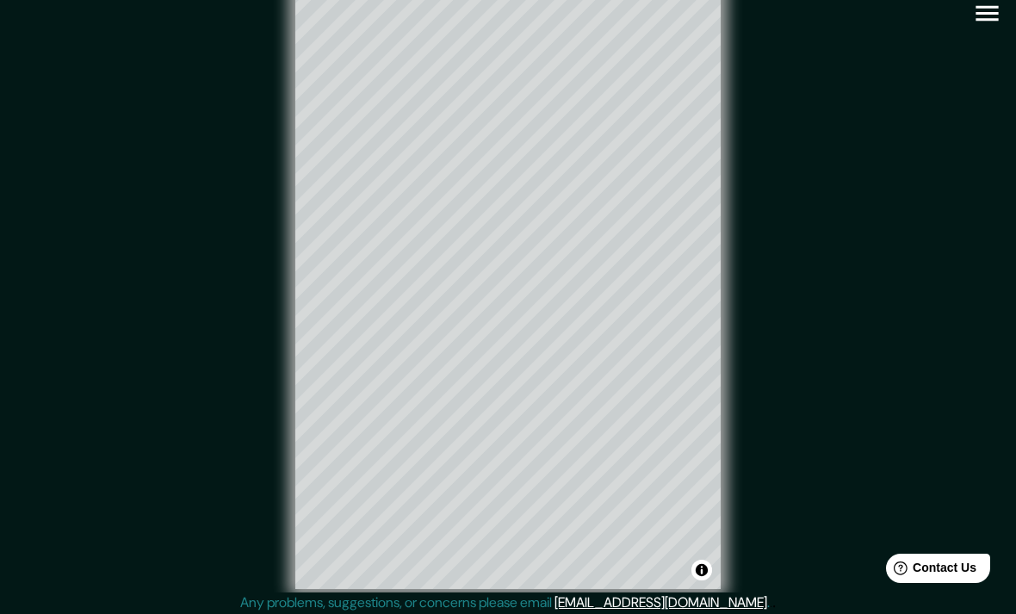
click at [987, 26] on icon "button" at bounding box center [987, 13] width 30 height 30
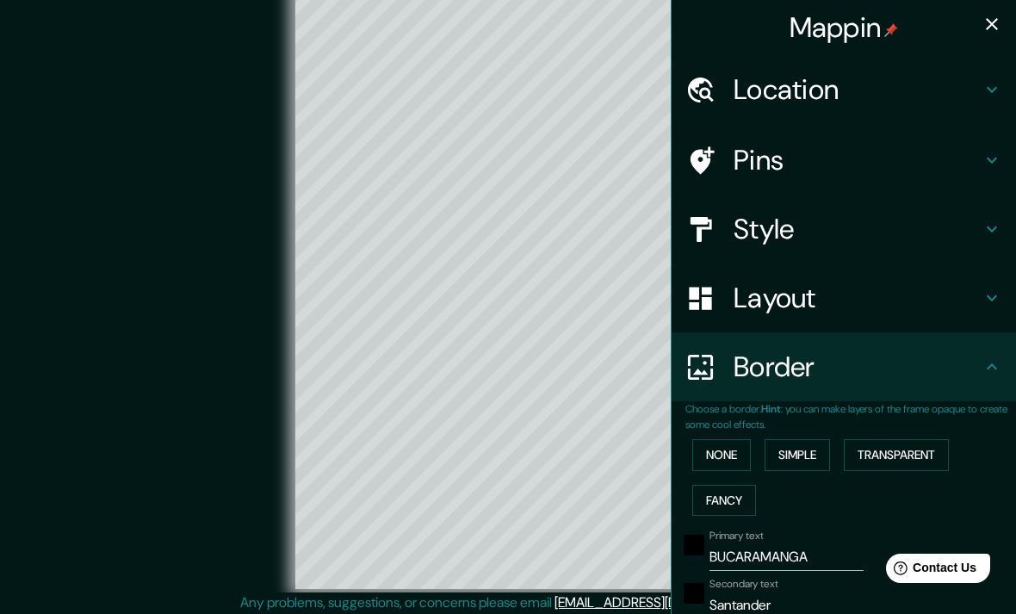
click at [993, 360] on icon at bounding box center [991, 366] width 21 height 21
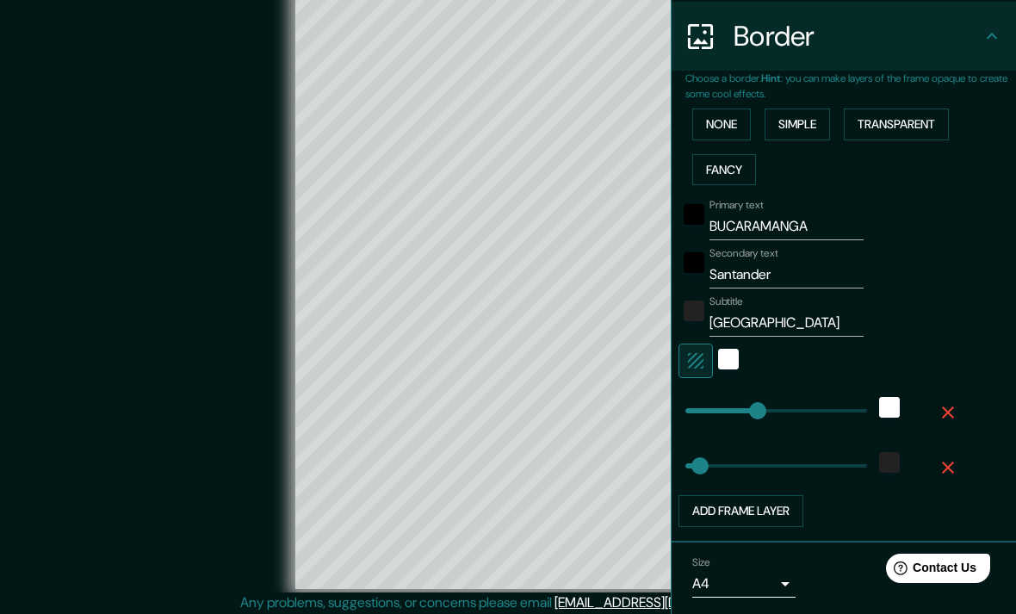
scroll to position [327, 0]
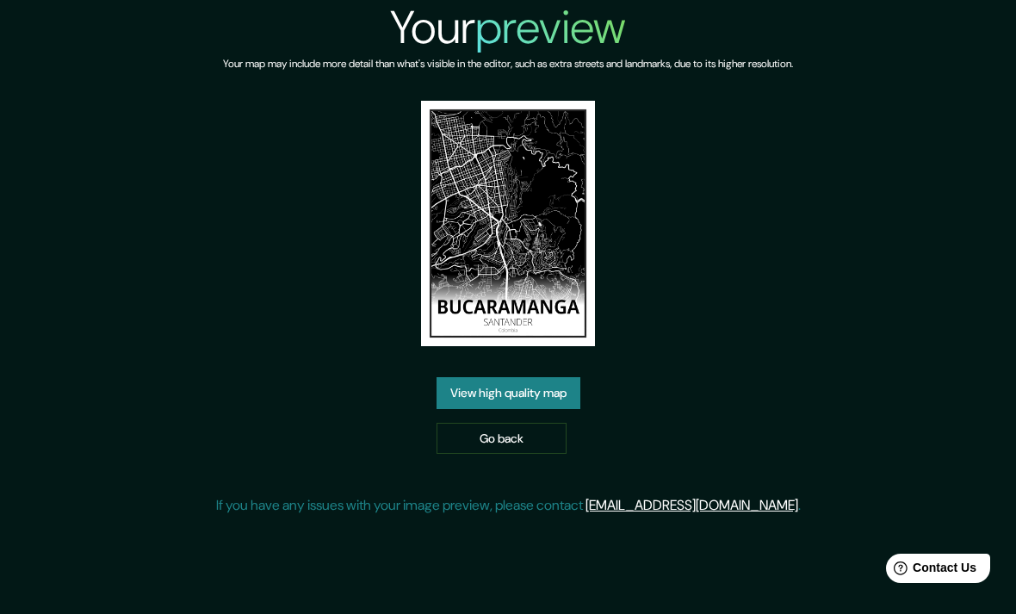
click at [567, 409] on link "View high quality map" at bounding box center [508, 393] width 144 height 32
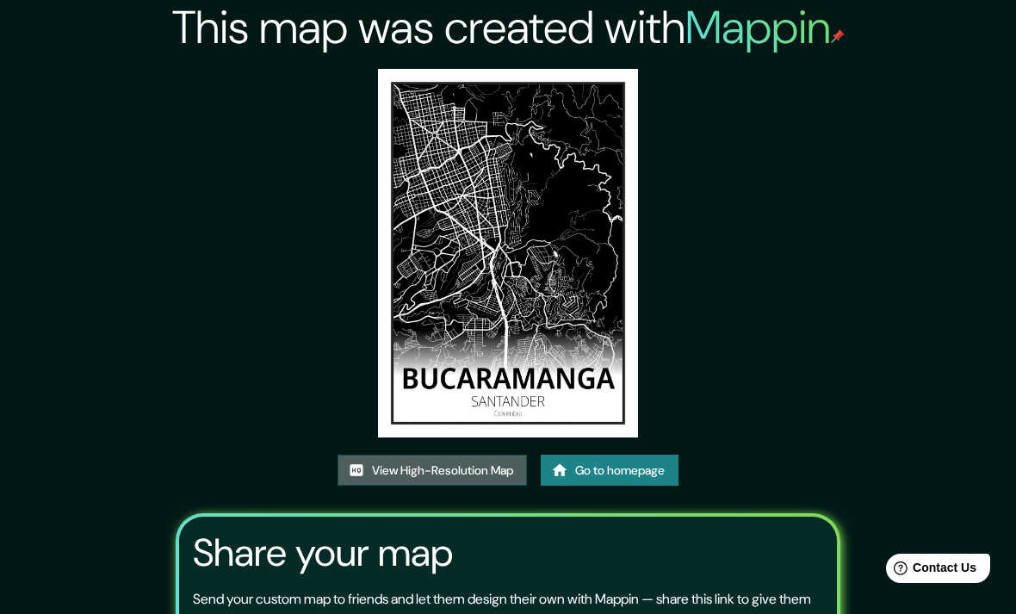
click at [471, 486] on link "View High-Resolution Map" at bounding box center [431, 470] width 189 height 32
click at [658, 486] on link "Go to homepage" at bounding box center [609, 470] width 138 height 32
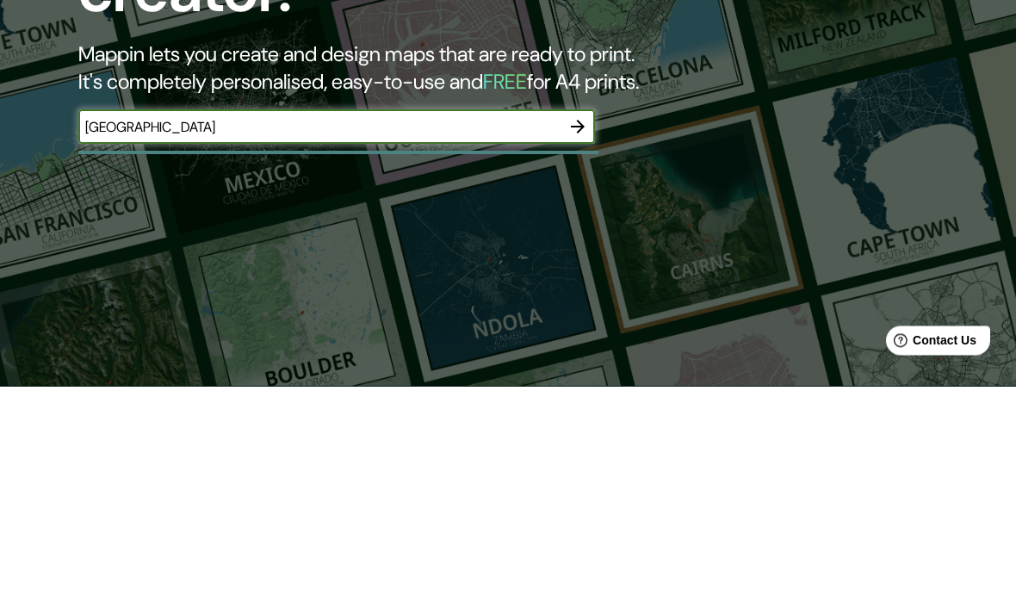
type input "[GEOGRAPHIC_DATA]"
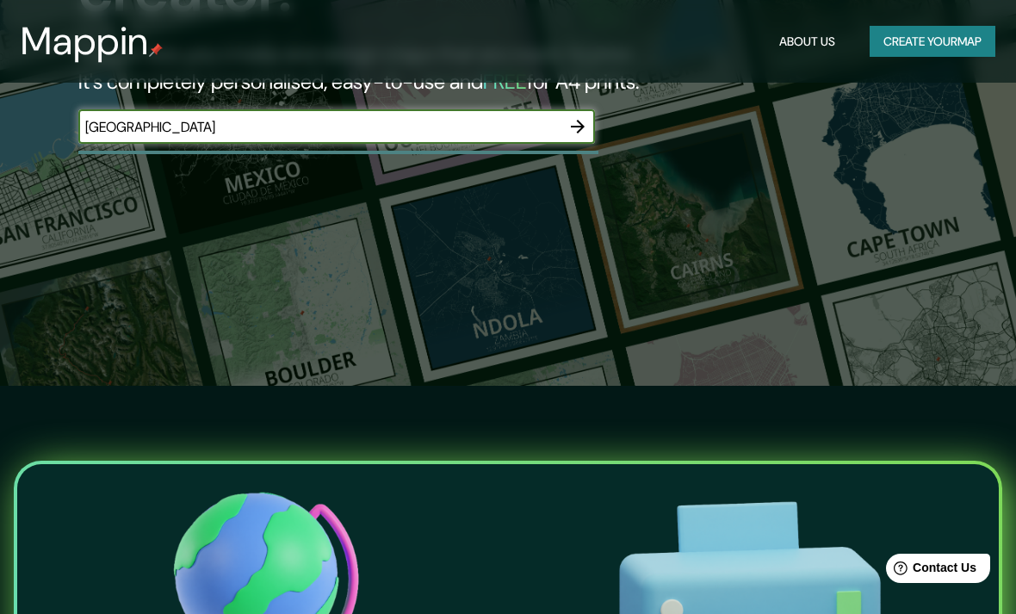
click at [585, 121] on icon "button" at bounding box center [577, 126] width 21 height 21
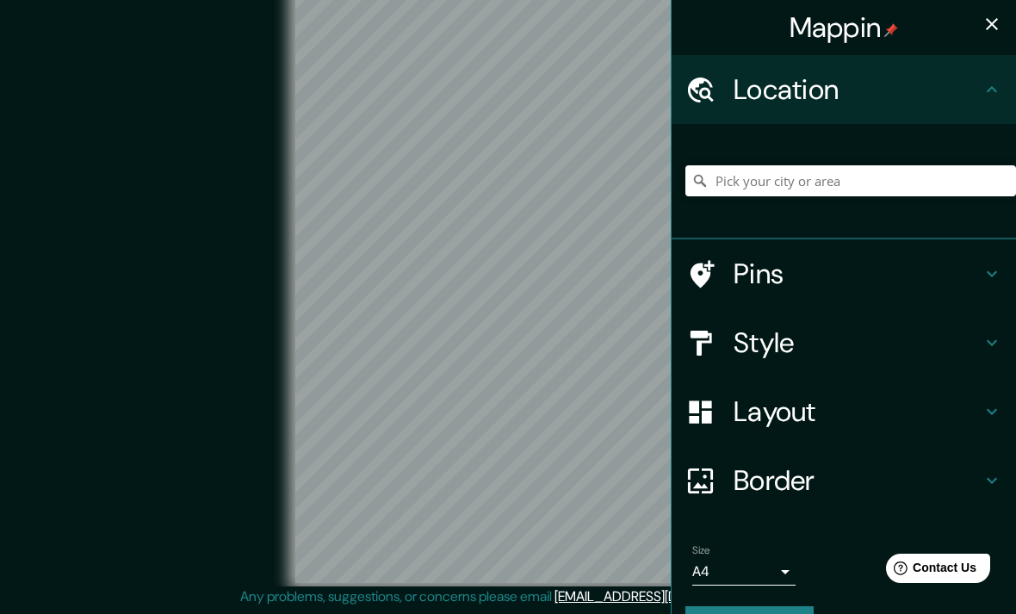
scroll to position [71, 0]
click at [911, 190] on input "Pick your city or area" at bounding box center [850, 180] width 330 height 31
click at [901, 351] on h4 "Style" at bounding box center [857, 342] width 248 height 34
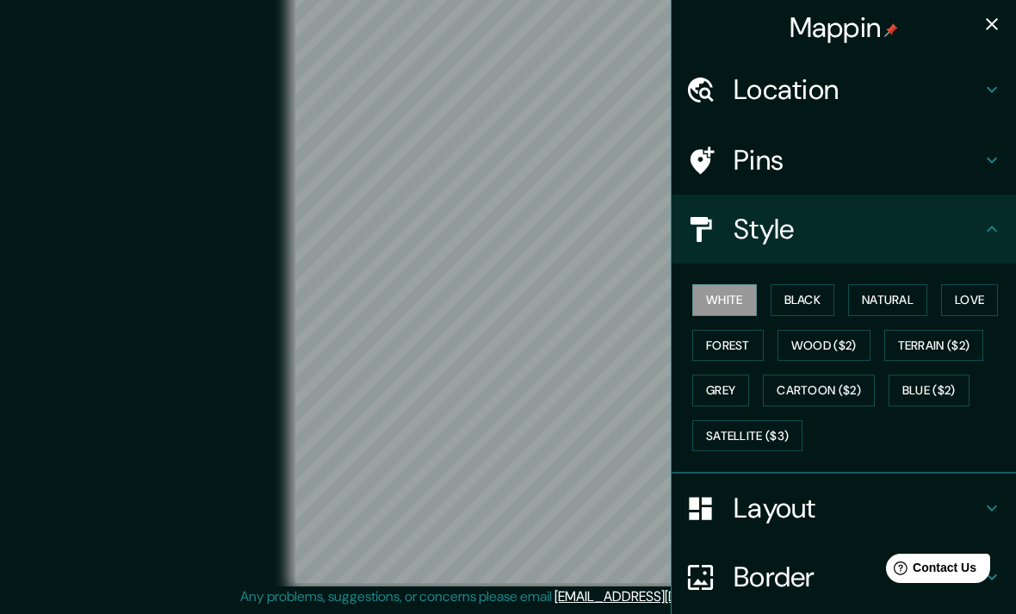
click at [912, 284] on button "Natural" at bounding box center [887, 300] width 79 height 32
click at [772, 422] on button "Satellite ($3)" at bounding box center [747, 436] width 110 height 32
click at [728, 386] on button "Grey" at bounding box center [720, 390] width 57 height 32
click at [852, 390] on button "Cartoon ($2)" at bounding box center [819, 390] width 112 height 32
click at [951, 381] on button "Blue ($2)" at bounding box center [928, 390] width 81 height 32
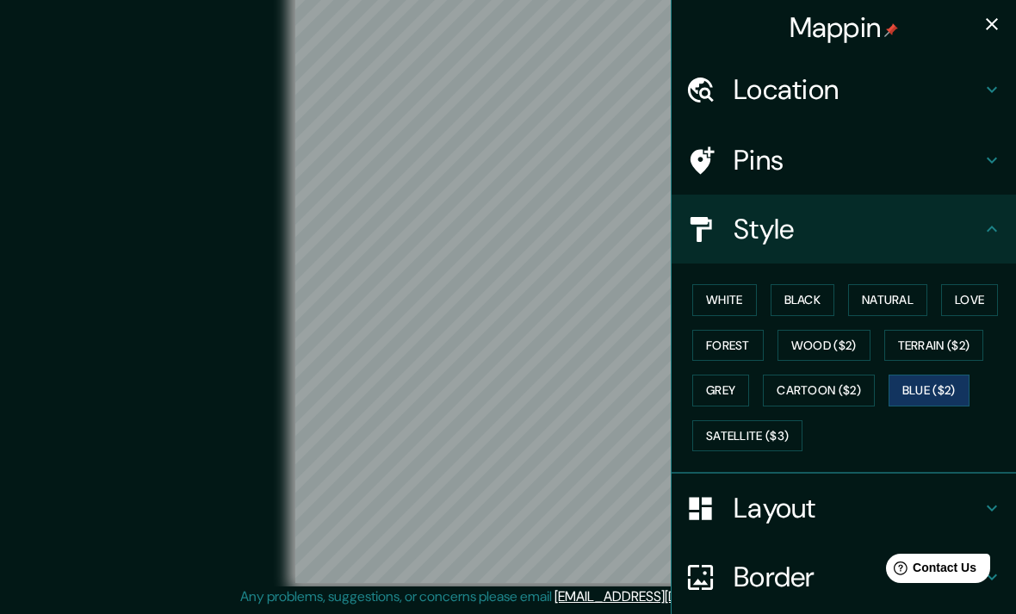
click at [964, 337] on button "Terrain ($2)" at bounding box center [934, 346] width 100 height 32
click at [850, 343] on button "Wood ($2)" at bounding box center [823, 346] width 93 height 32
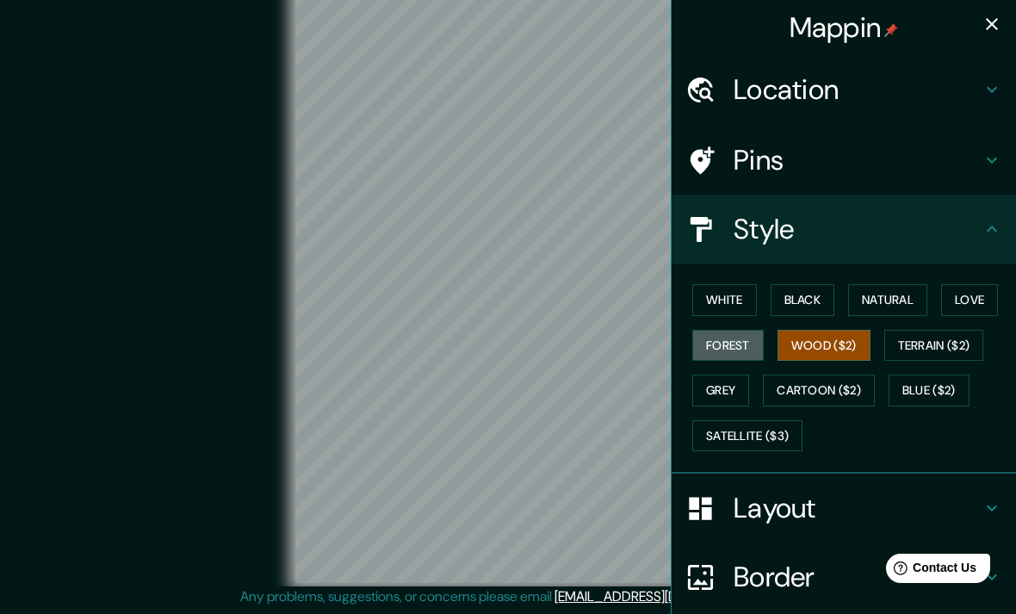
click at [736, 330] on button "Forest" at bounding box center [727, 346] width 71 height 32
click at [960, 300] on button "Love" at bounding box center [969, 300] width 57 height 32
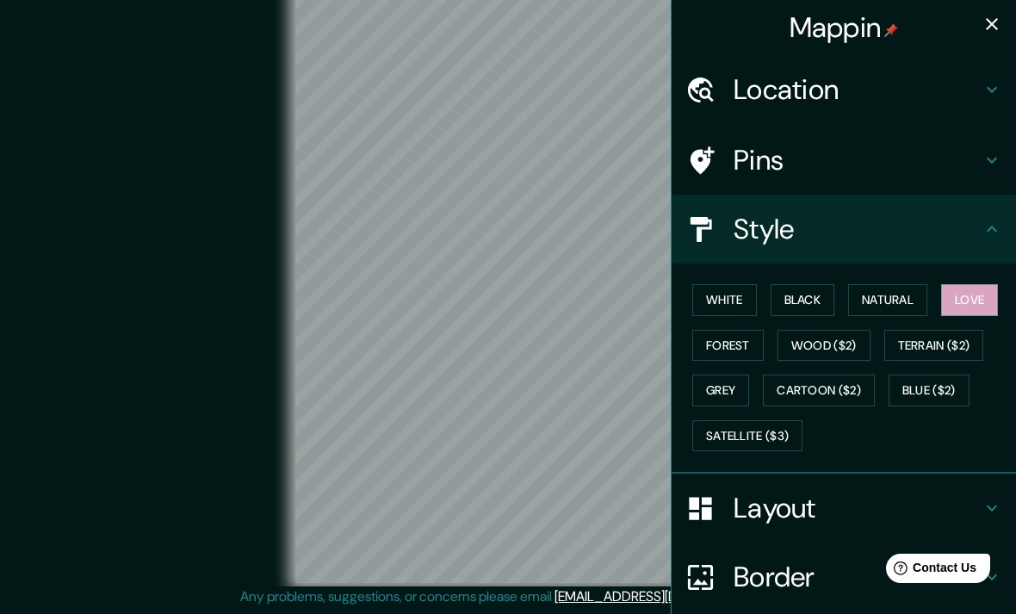
click at [912, 288] on button "Natural" at bounding box center [887, 300] width 79 height 32
click at [818, 299] on button "Black" at bounding box center [802, 300] width 65 height 32
click at [729, 301] on button "White" at bounding box center [724, 300] width 65 height 32
click at [818, 297] on button "Black" at bounding box center [802, 300] width 65 height 32
click at [998, 29] on icon "button" at bounding box center [991, 24] width 21 height 21
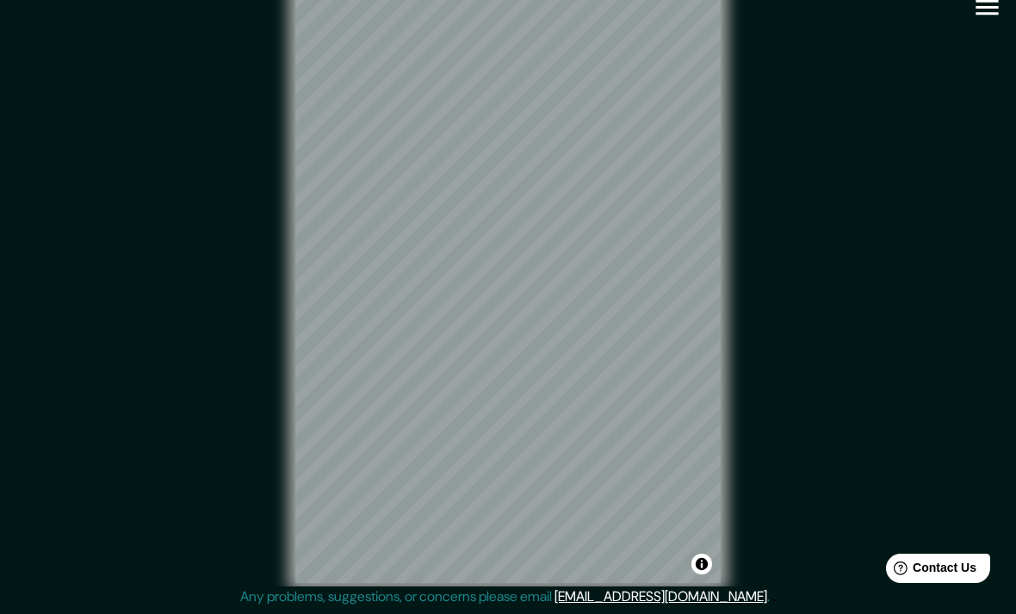
click at [958, 63] on div "© Mapbox © OpenStreetMap Improve this map" at bounding box center [508, 282] width 914 height 553
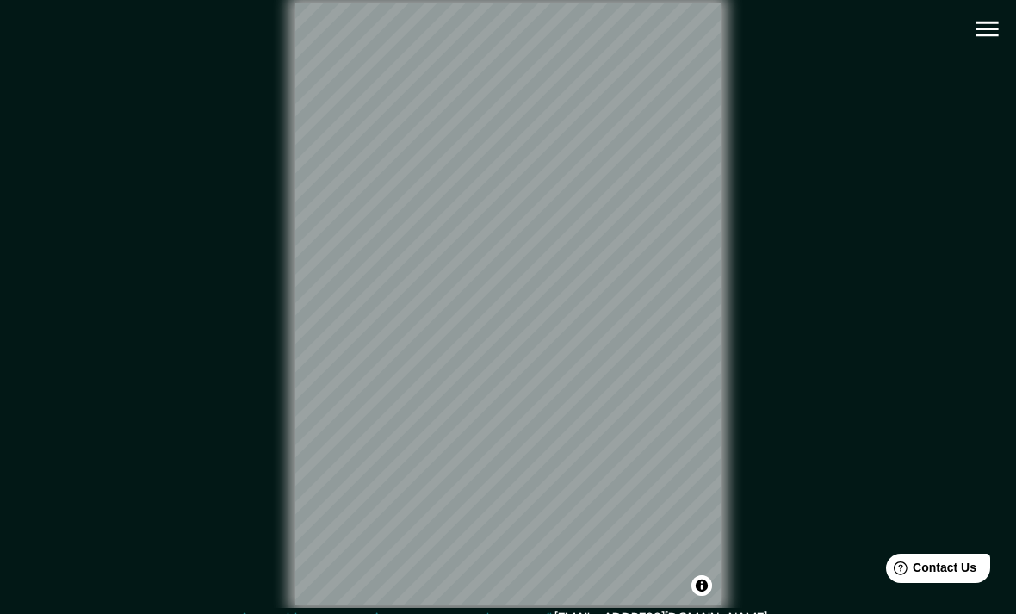
click at [993, 30] on icon "button" at bounding box center [987, 29] width 30 height 30
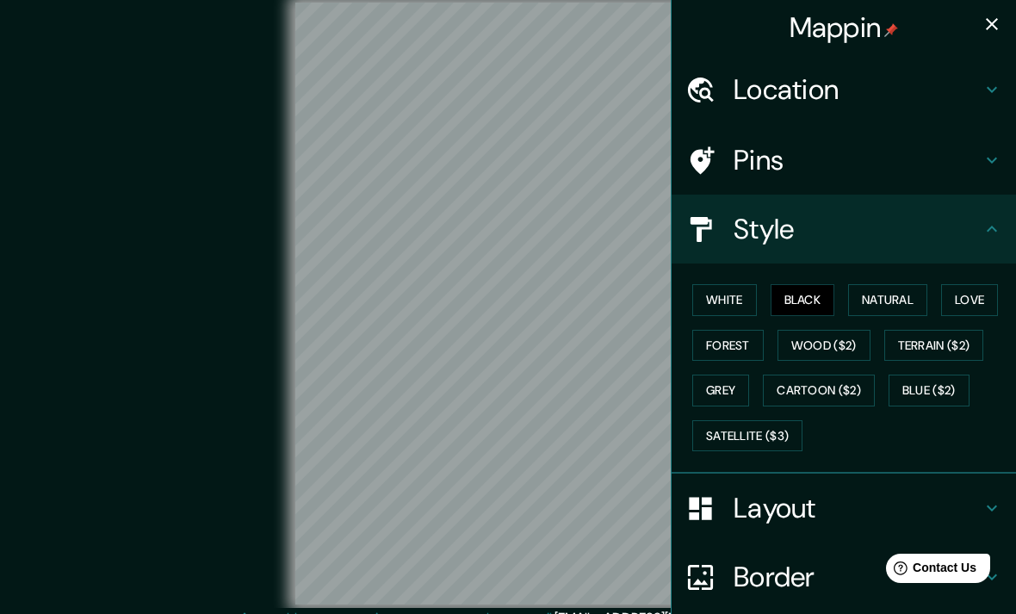
click at [920, 97] on h4 "Location" at bounding box center [857, 89] width 248 height 34
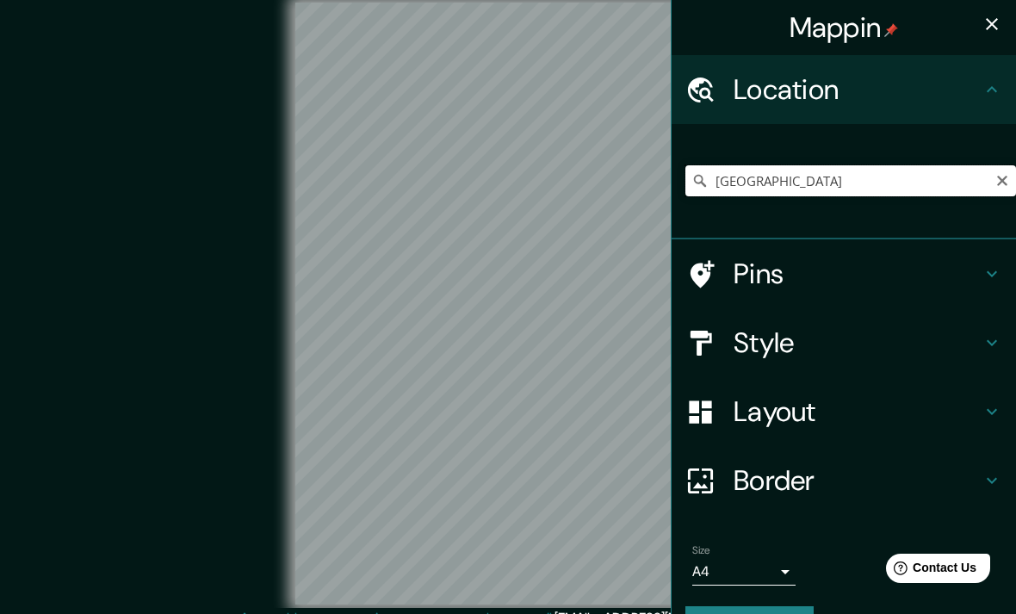
click at [989, 180] on input "Colombia" at bounding box center [850, 180] width 330 height 31
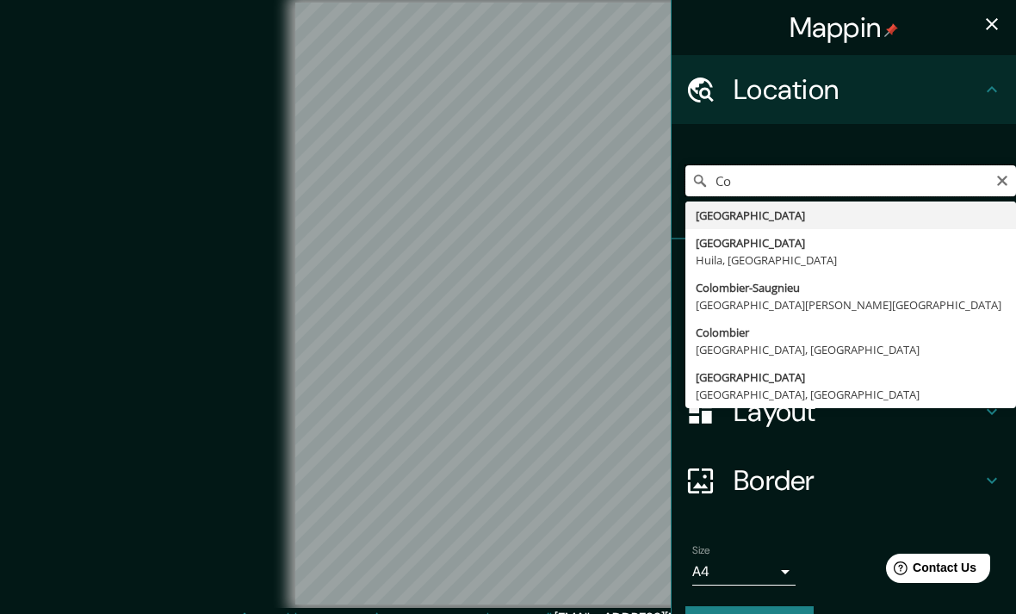
type input "C"
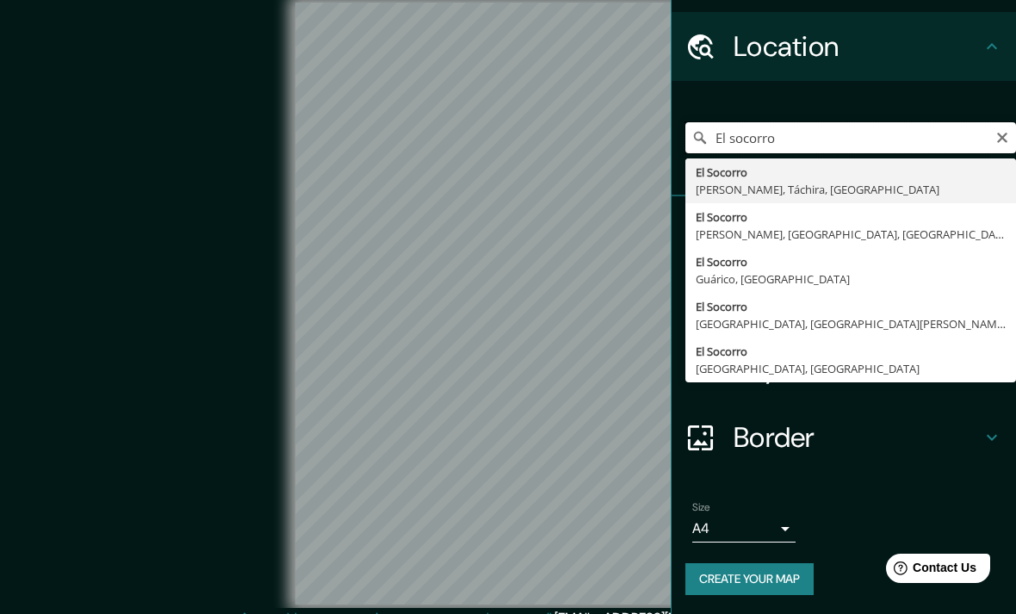
scroll to position [40, 0]
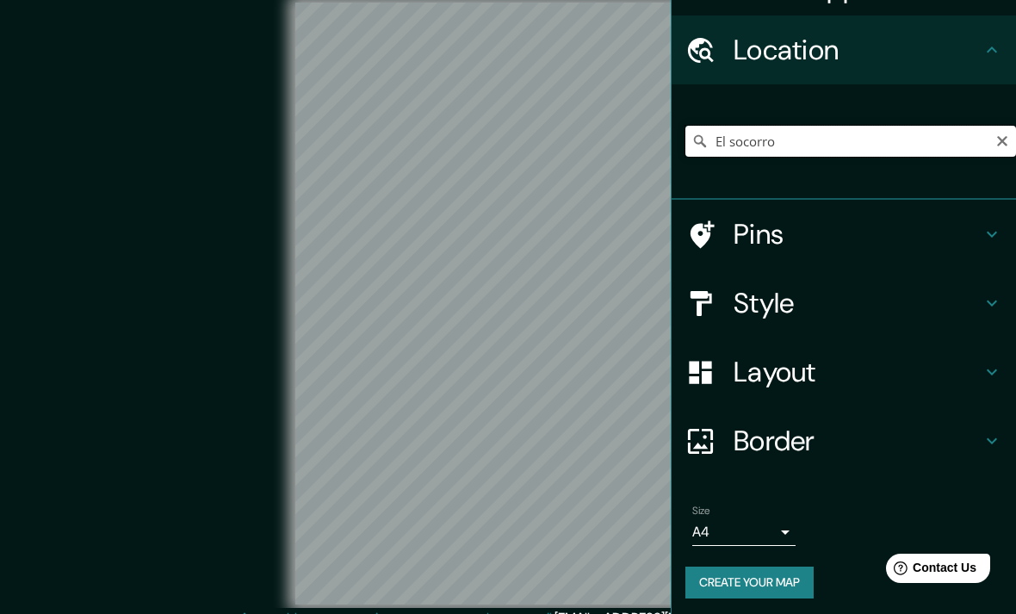
click at [926, 148] on input "El socorro" at bounding box center [850, 141] width 330 height 31
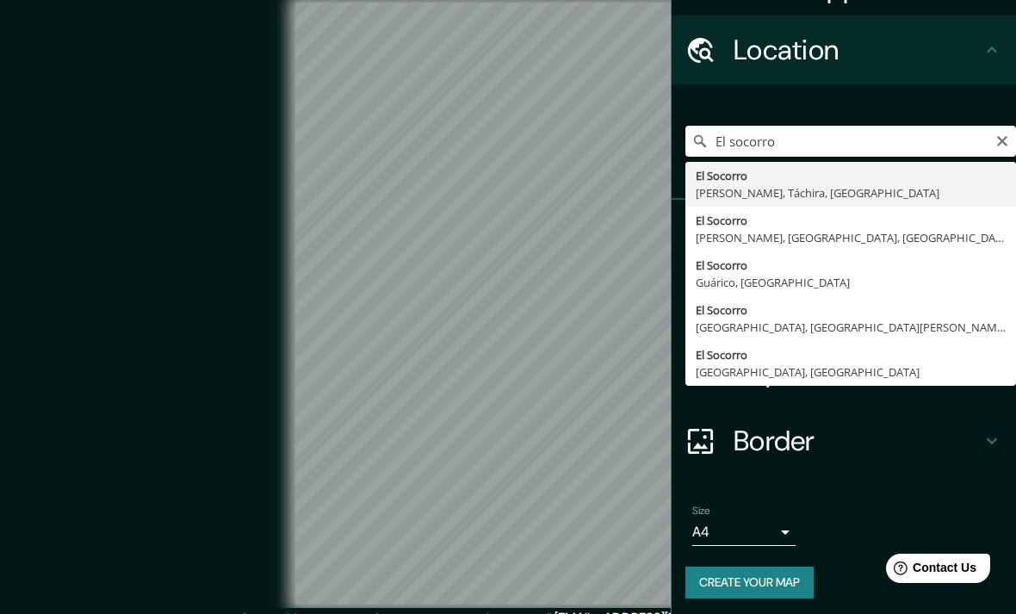
scroll to position [0, 0]
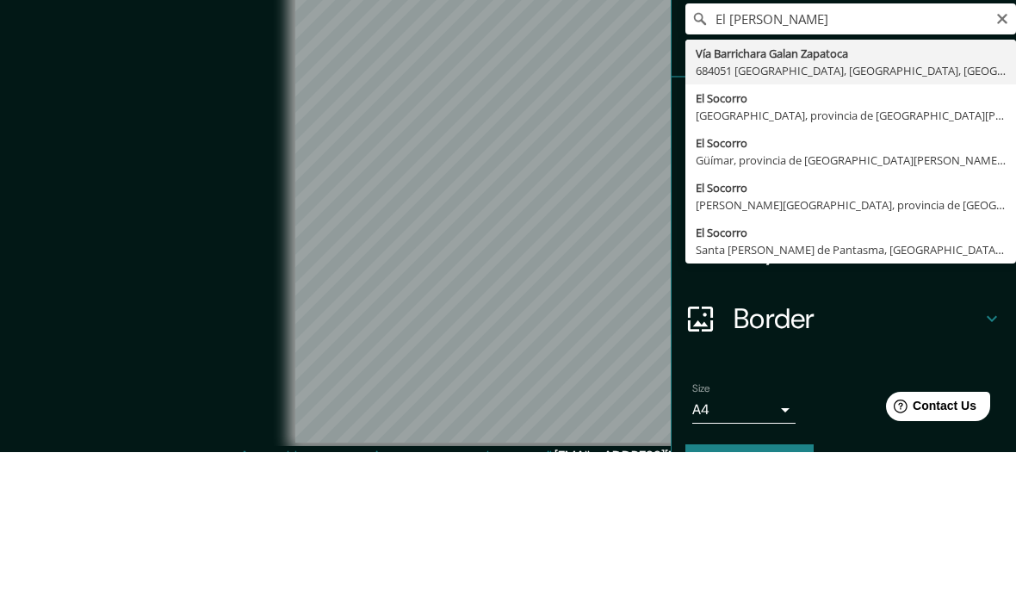
type input "Vía Barrichara Galan Zapatoca, 684051 Galán, Santander, Colombia"
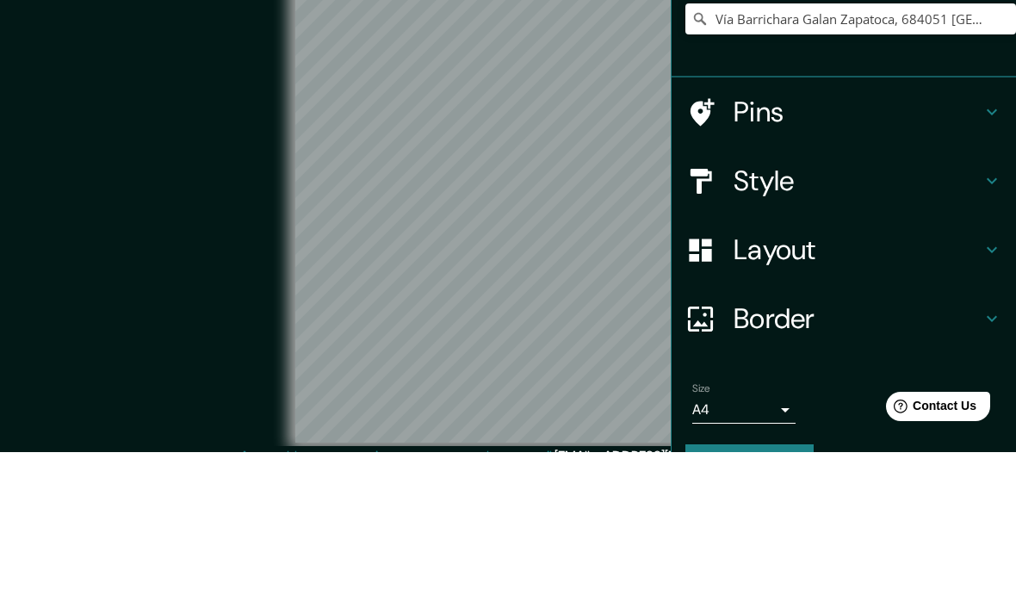
scroll to position [15, 0]
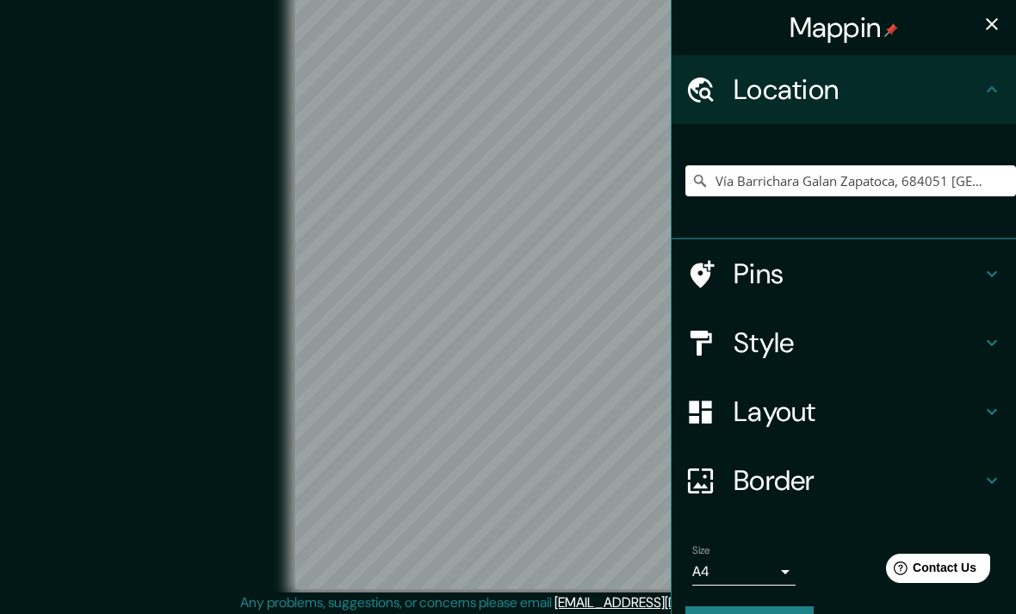
click at [991, 25] on icon "button" at bounding box center [991, 24] width 12 height 12
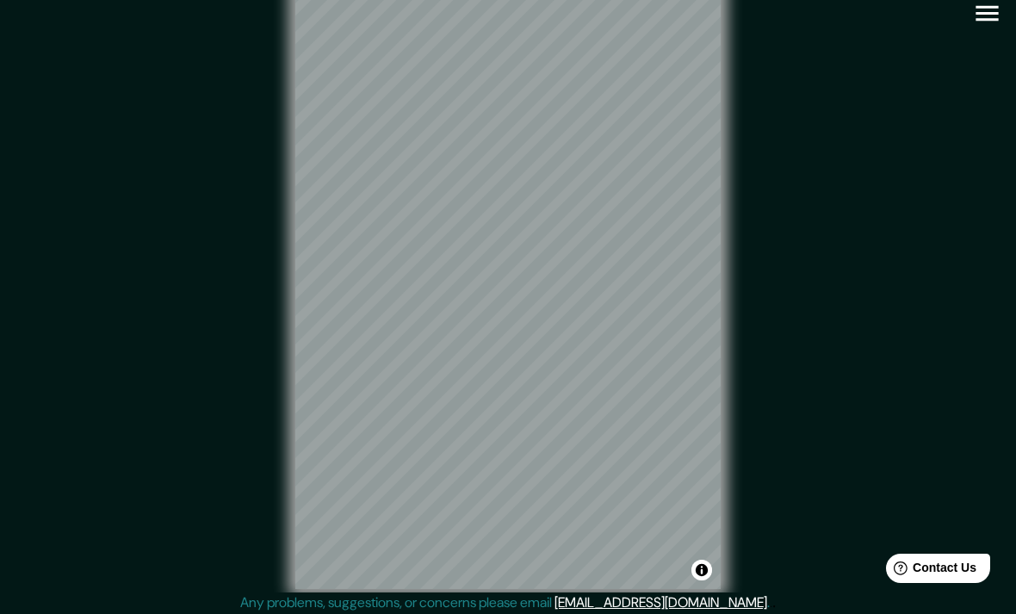
click at [998, 2] on icon "button" at bounding box center [987, 13] width 30 height 30
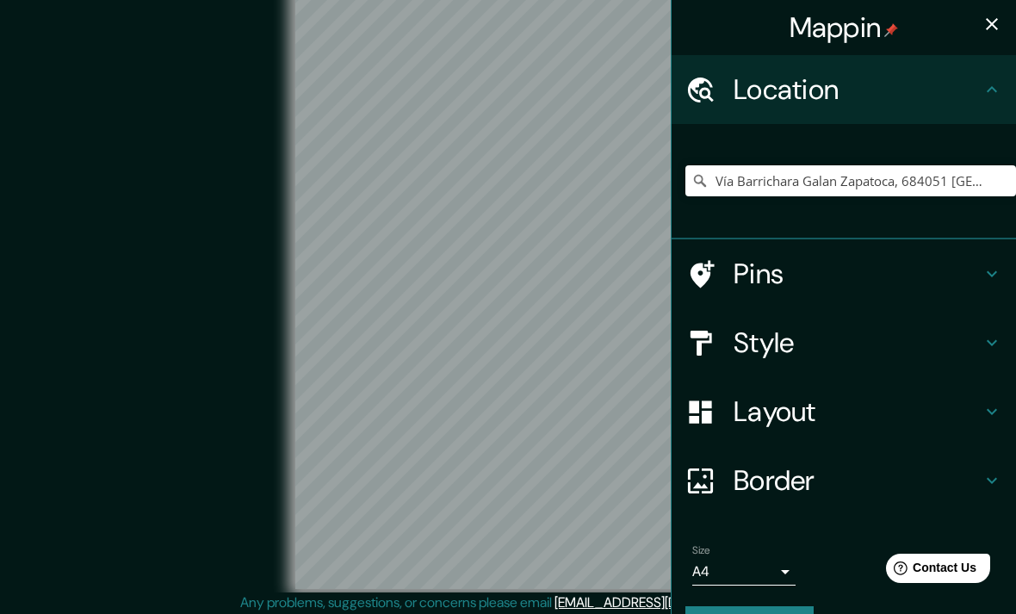
click at [858, 339] on h4 "Style" at bounding box center [857, 342] width 248 height 34
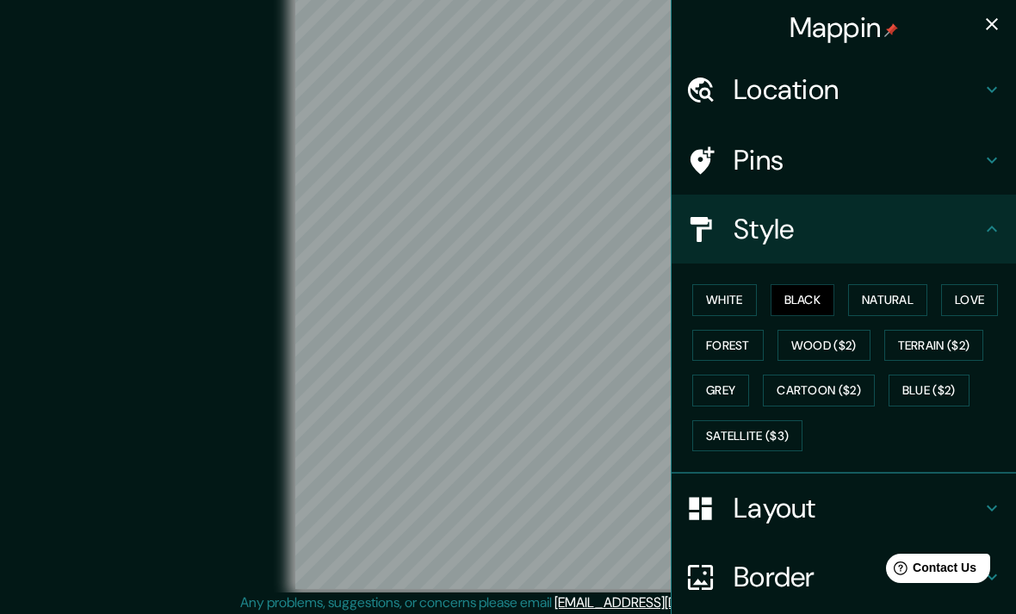
click at [772, 440] on button "Satellite ($3)" at bounding box center [747, 436] width 110 height 32
click at [841, 386] on button "Cartoon ($2)" at bounding box center [819, 390] width 112 height 32
click at [107, 475] on div "© Mapbox © OpenStreetMap Improve this map" at bounding box center [508, 288] width 914 height 553
click at [998, 24] on icon "button" at bounding box center [991, 24] width 21 height 21
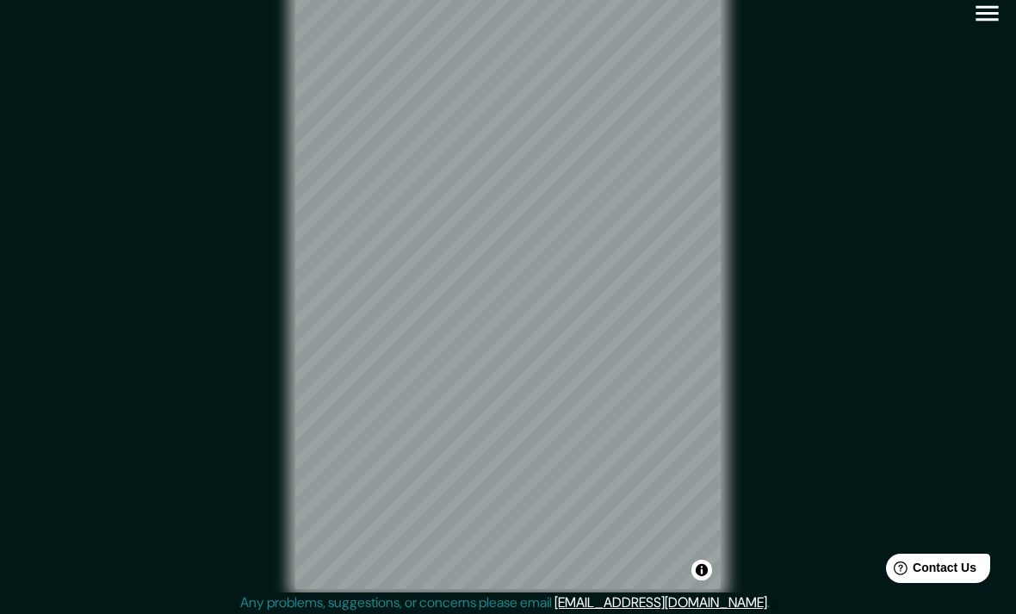
click at [992, 29] on button "button" at bounding box center [987, 13] width 44 height 44
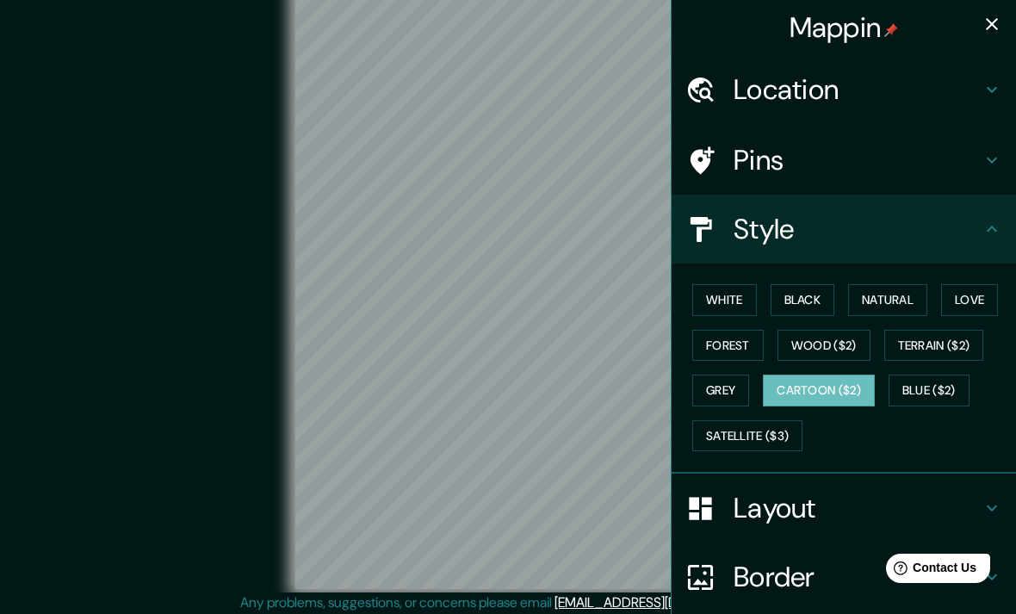
click at [737, 300] on button "White" at bounding box center [724, 300] width 65 height 32
click at [817, 293] on button "Black" at bounding box center [802, 300] width 65 height 32
click at [889, 295] on button "Natural" at bounding box center [887, 300] width 79 height 32
click at [968, 293] on button "Love" at bounding box center [969, 300] width 57 height 32
click at [756, 337] on button "Forest" at bounding box center [727, 346] width 71 height 32
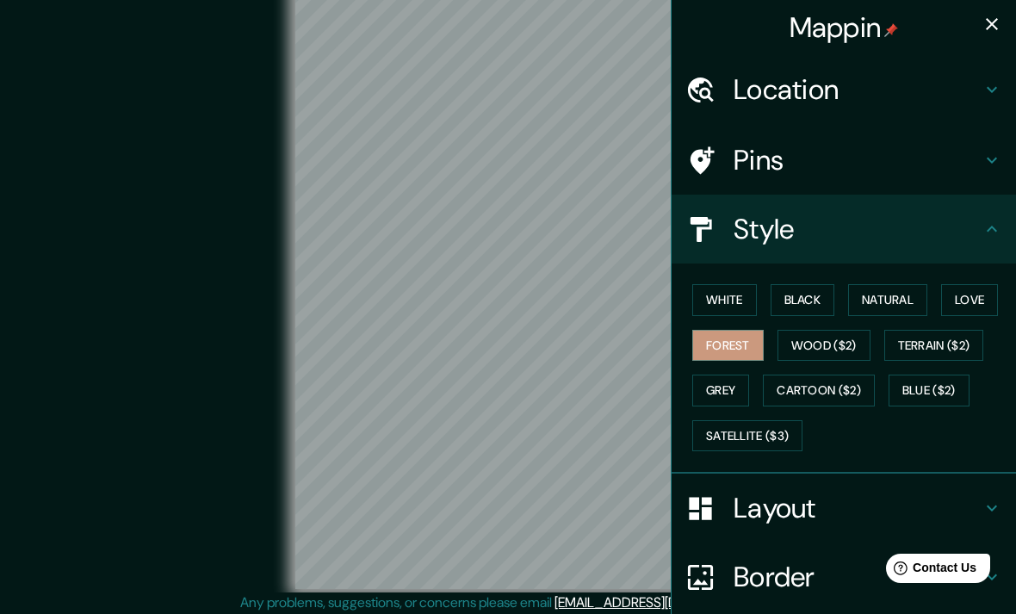
click at [831, 348] on button "Wood ($2)" at bounding box center [823, 346] width 93 height 32
click at [948, 343] on button "Terrain ($2)" at bounding box center [934, 346] width 100 height 32
click at [738, 396] on button "Grey" at bounding box center [720, 390] width 57 height 32
click at [845, 383] on button "Cartoon ($2)" at bounding box center [819, 390] width 112 height 32
click at [966, 386] on button "Blue ($2)" at bounding box center [928, 390] width 81 height 32
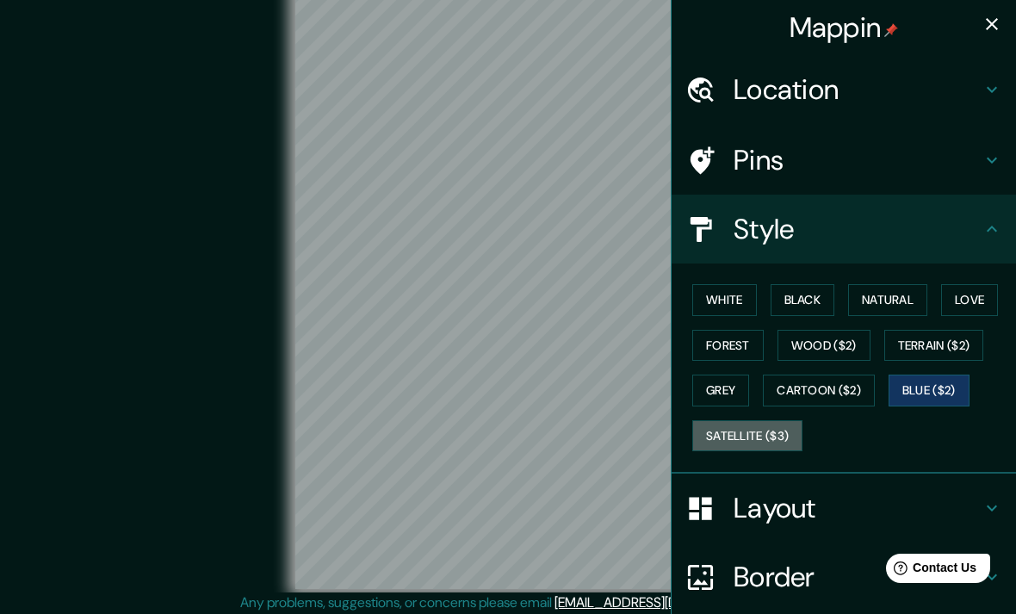
click at [785, 423] on button "Satellite ($3)" at bounding box center [747, 436] width 110 height 32
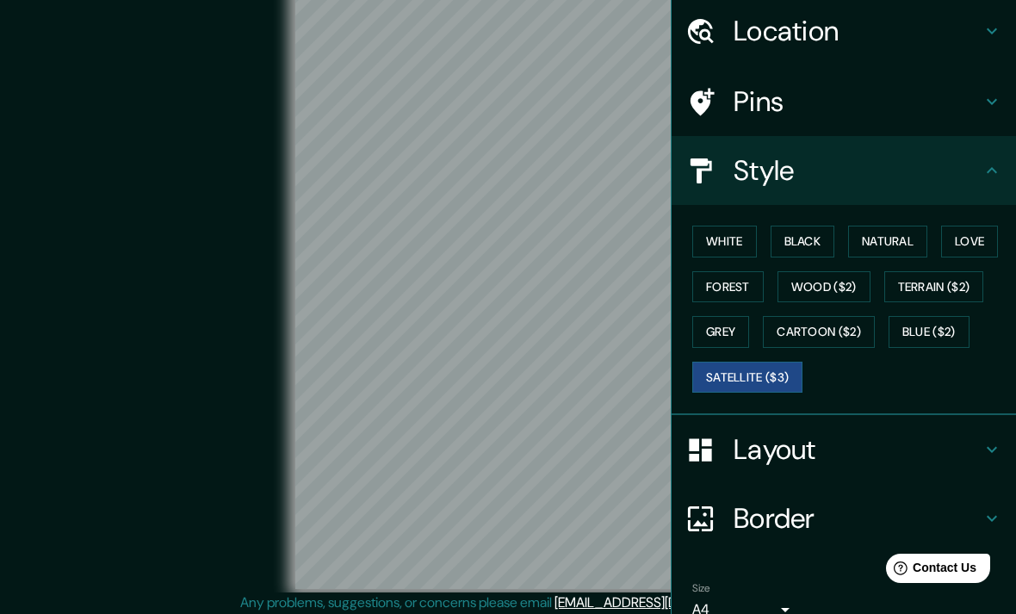
scroll to position [57, 0]
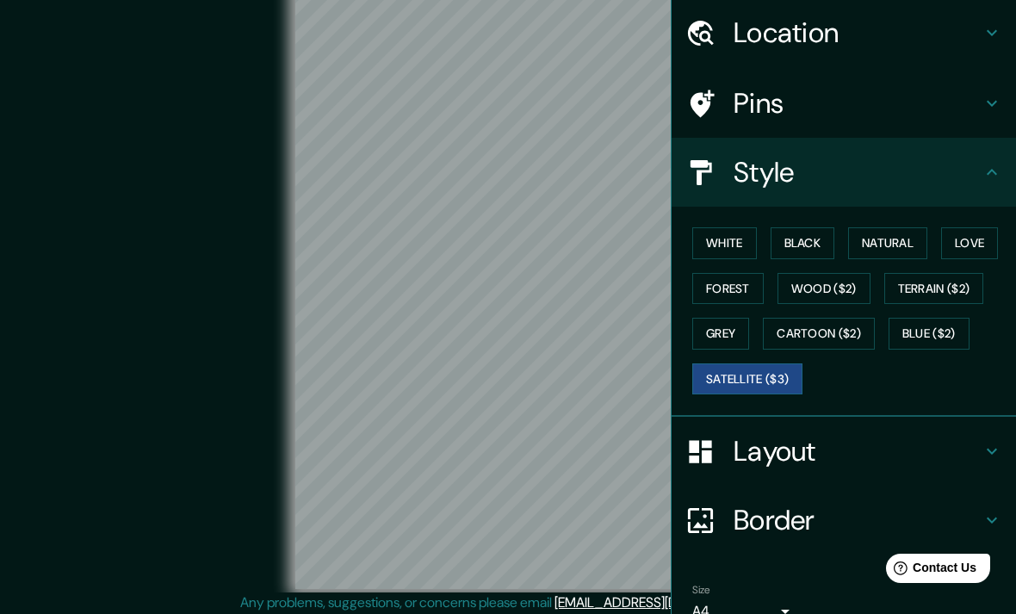
click at [823, 234] on button "Black" at bounding box center [802, 243] width 65 height 32
click at [991, 175] on icon at bounding box center [991, 172] width 21 height 21
click at [1000, 175] on icon at bounding box center [991, 172] width 21 height 21
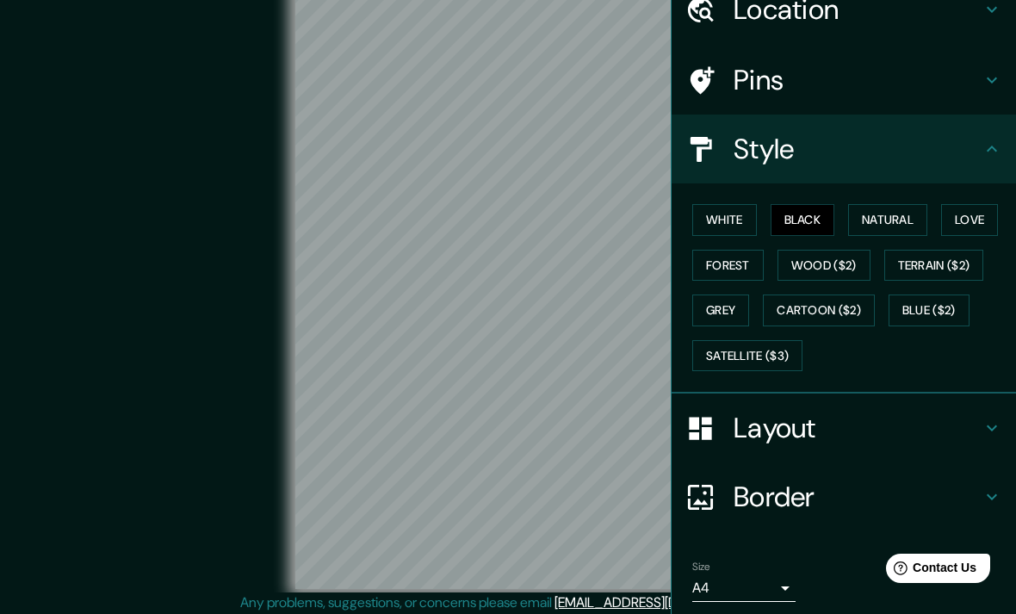
scroll to position [79, 0]
click at [899, 427] on h4 "Layout" at bounding box center [857, 428] width 248 height 34
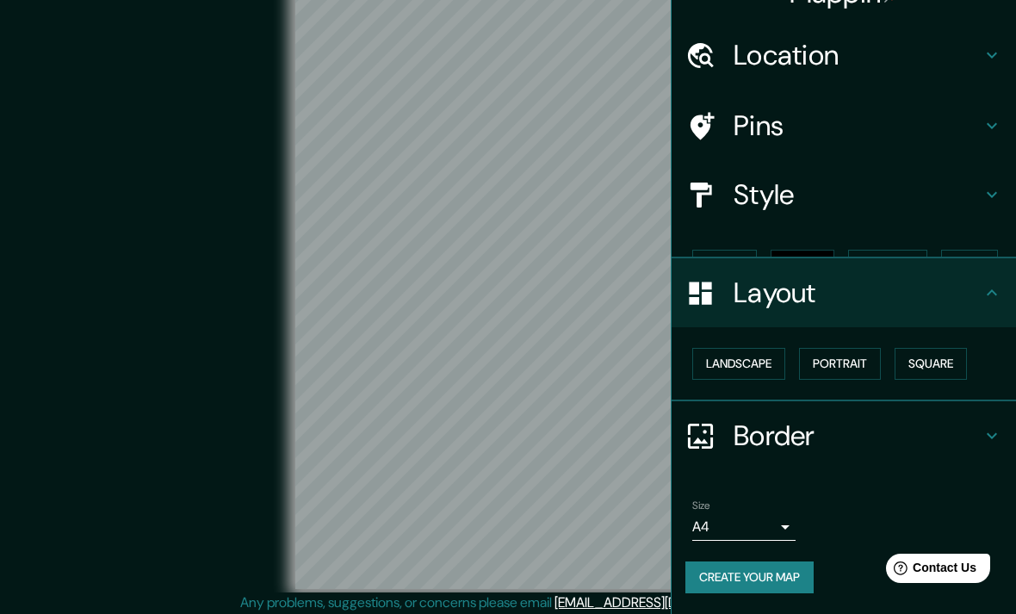
scroll to position [0, 0]
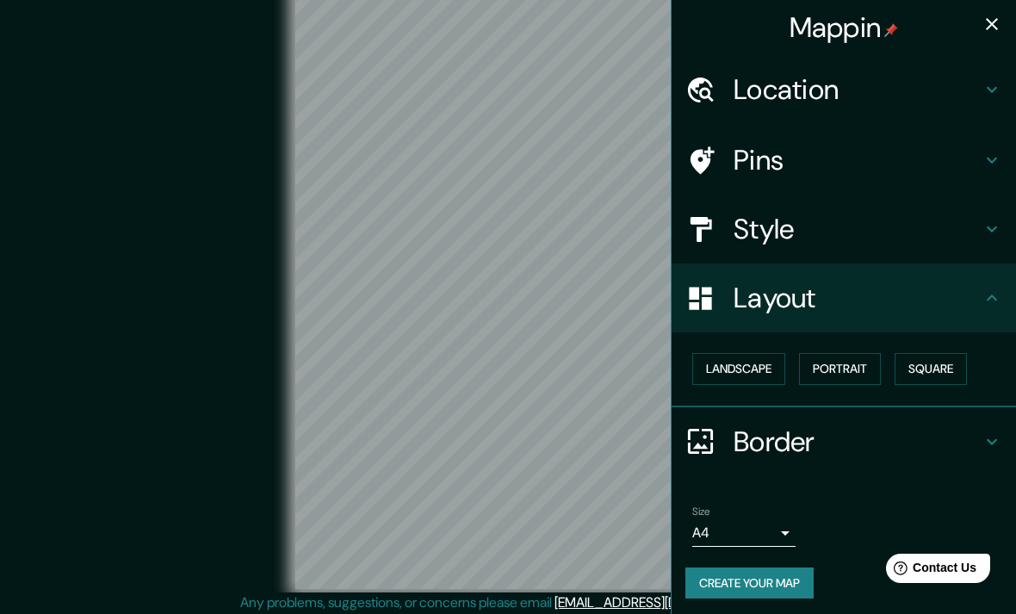
click at [939, 424] on h4 "Border" at bounding box center [857, 441] width 248 height 34
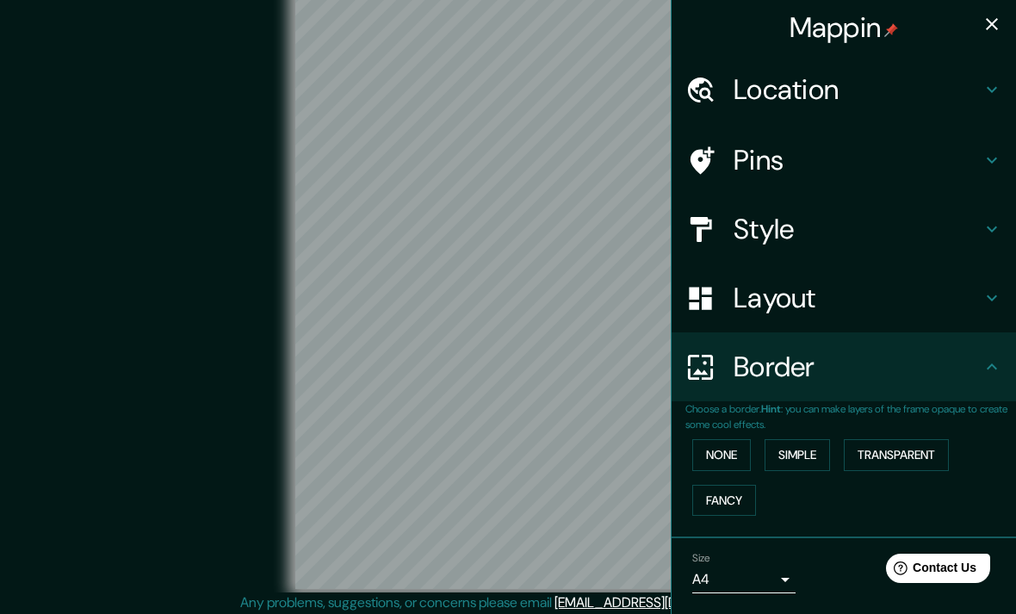
click at [824, 440] on button "Simple" at bounding box center [796, 455] width 65 height 32
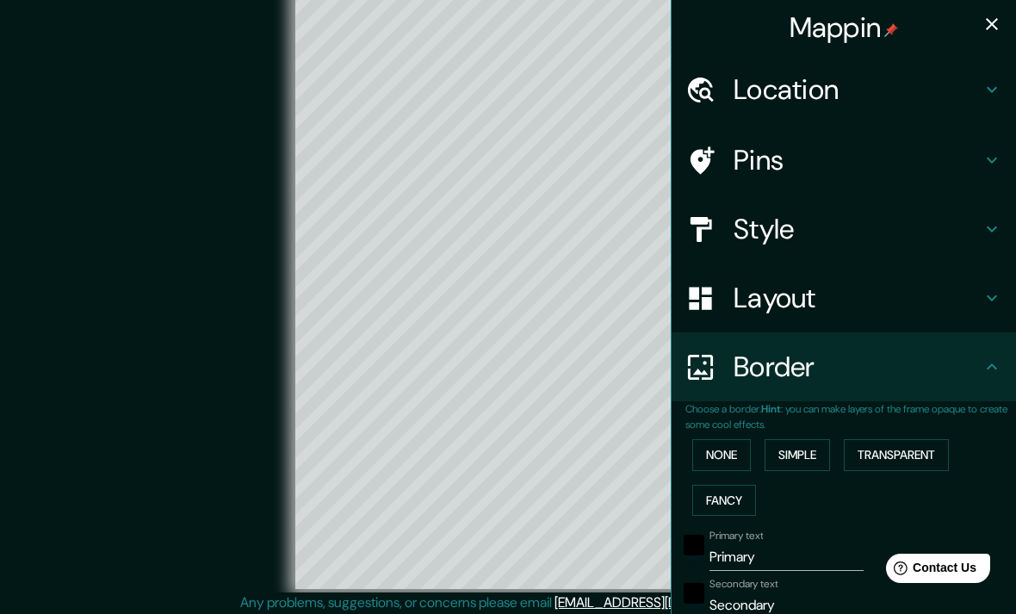
click at [735, 496] on button "Fancy" at bounding box center [724, 501] width 64 height 32
click at [806, 450] on button "Simple" at bounding box center [796, 455] width 65 height 32
click at [920, 449] on button "Transparent" at bounding box center [895, 455] width 105 height 32
click at [808, 454] on button "Simple" at bounding box center [796, 455] width 65 height 32
click at [718, 461] on button "None" at bounding box center [721, 455] width 59 height 32
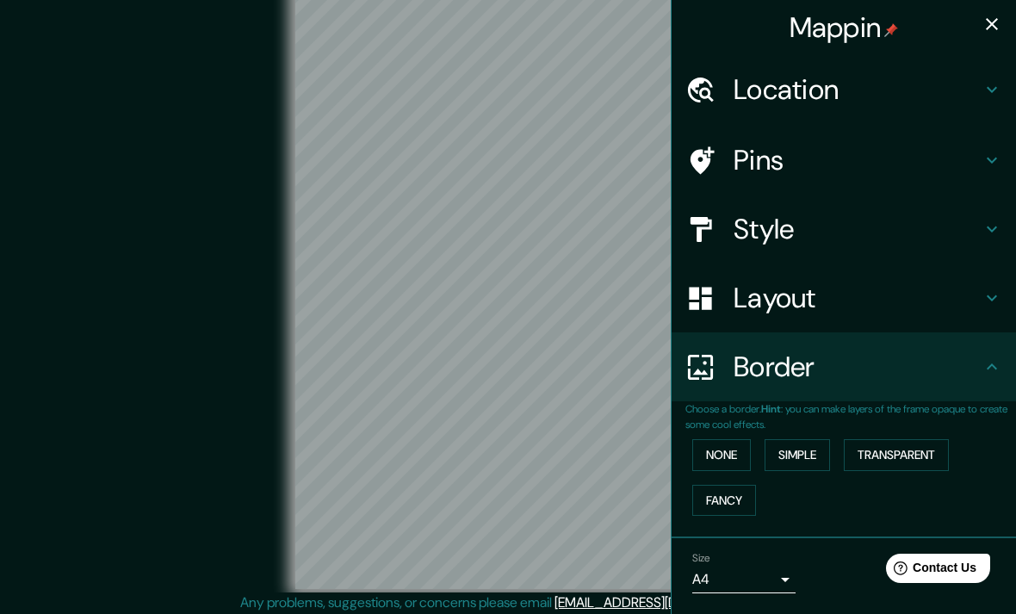
click at [807, 445] on button "Simple" at bounding box center [796, 455] width 65 height 32
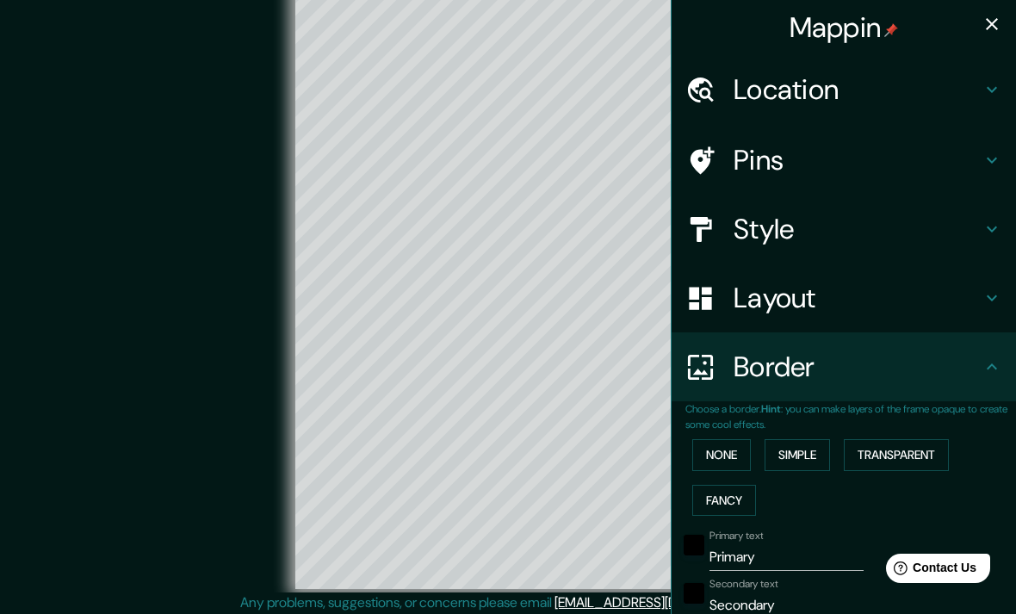
scroll to position [1, 0]
click at [827, 547] on input "Primary" at bounding box center [786, 556] width 154 height 28
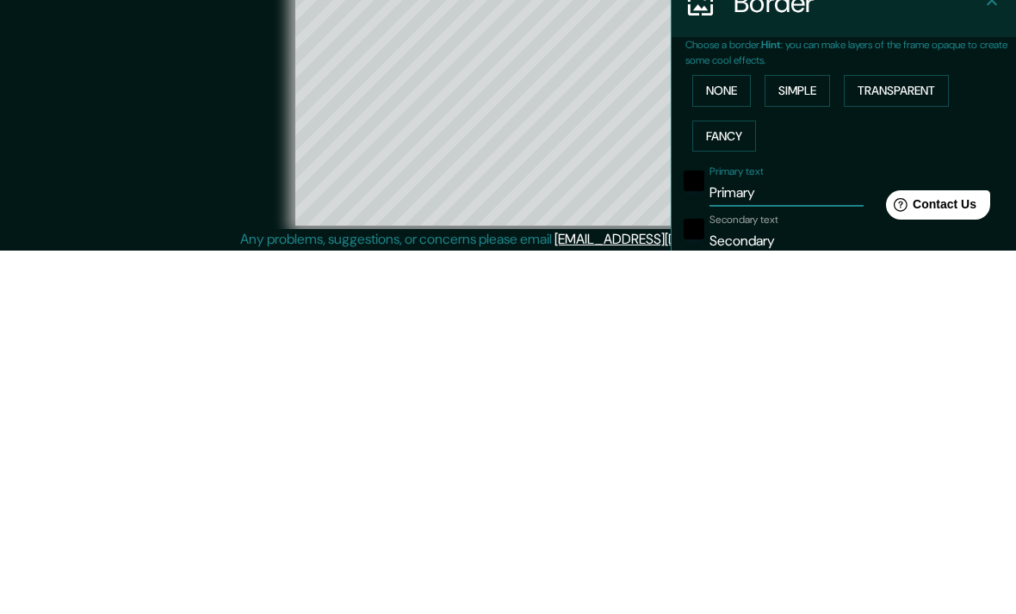
scroll to position [71, 0]
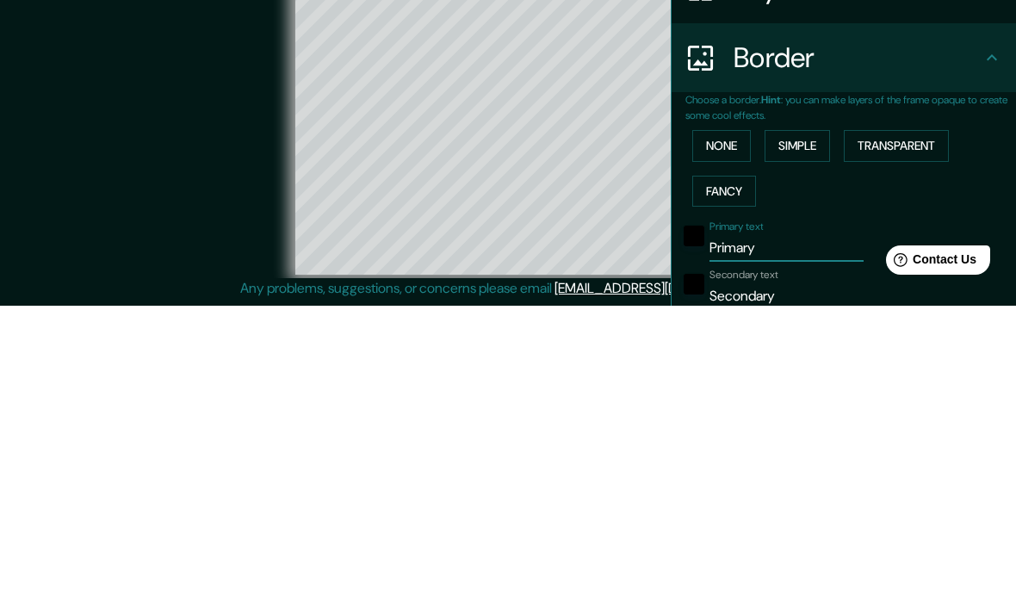
type input "Primar"
type input "198"
type input "40"
type input "Prima"
type input "198"
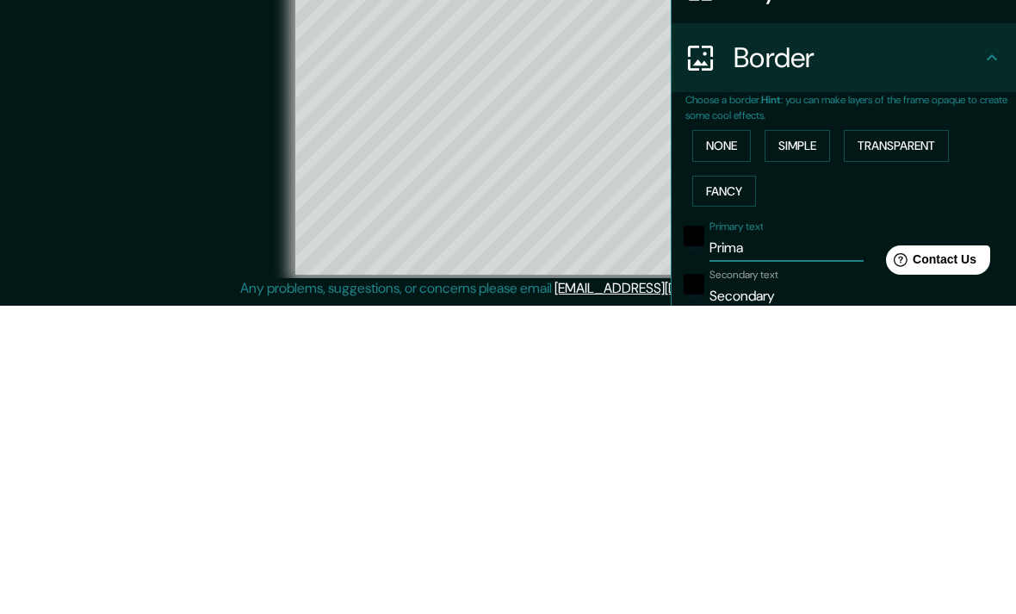
type input "40"
type input "Prim"
type input "198"
type input "40"
type input "Pri"
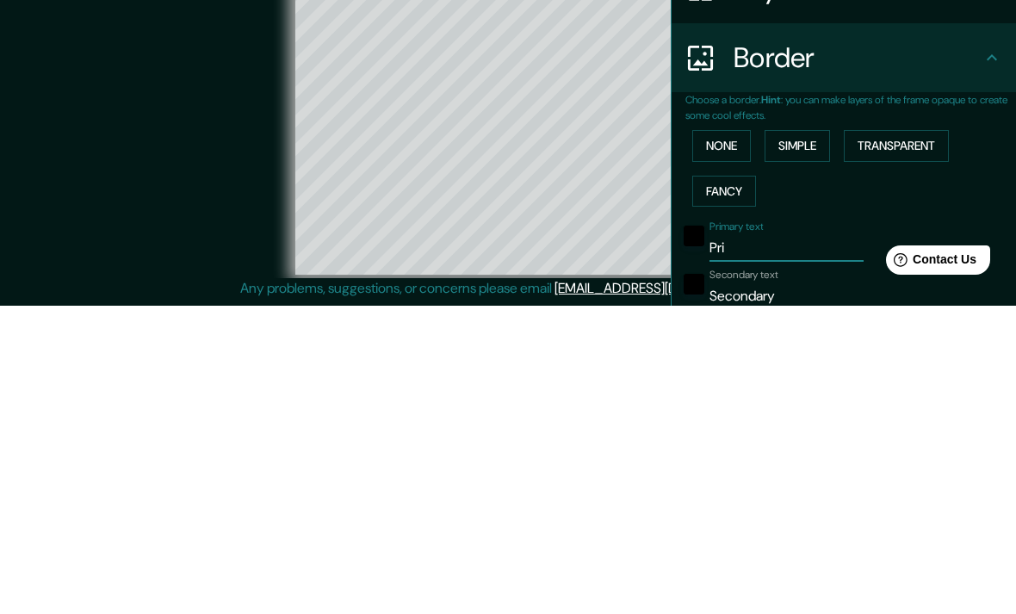
type input "198"
type input "40"
type input "Pr"
type input "198"
type input "40"
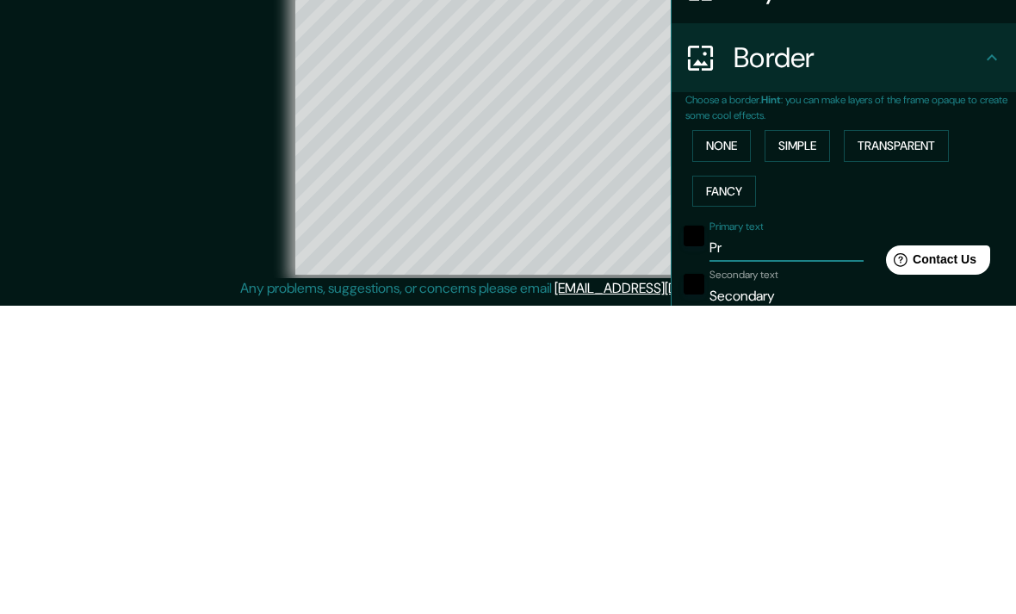
type input "P"
type input "198"
type input "40"
type input "198"
type input "40"
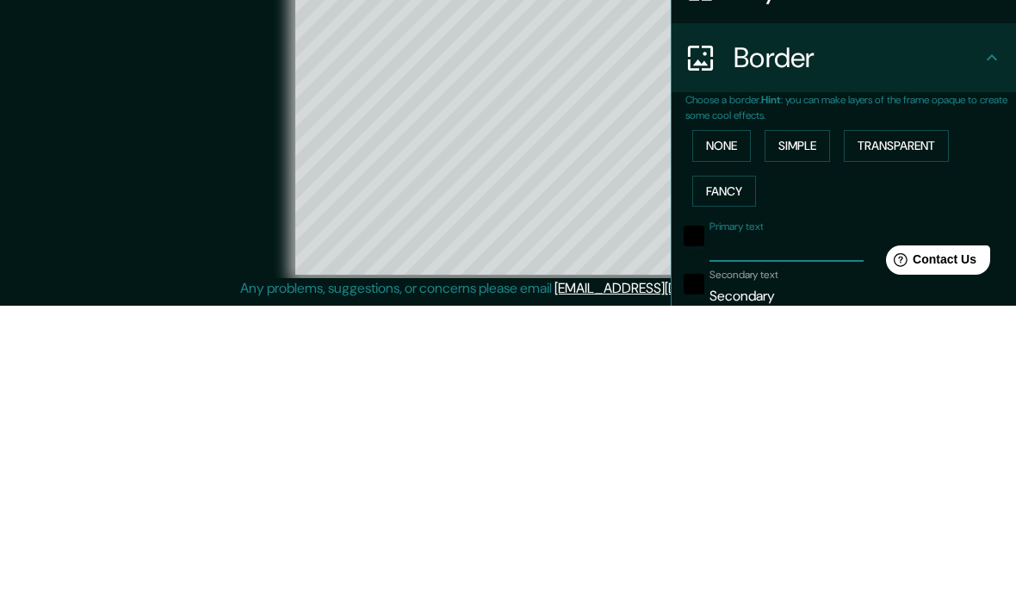
type input "E"
type input "198"
type input "40"
type input "El"
type input "198"
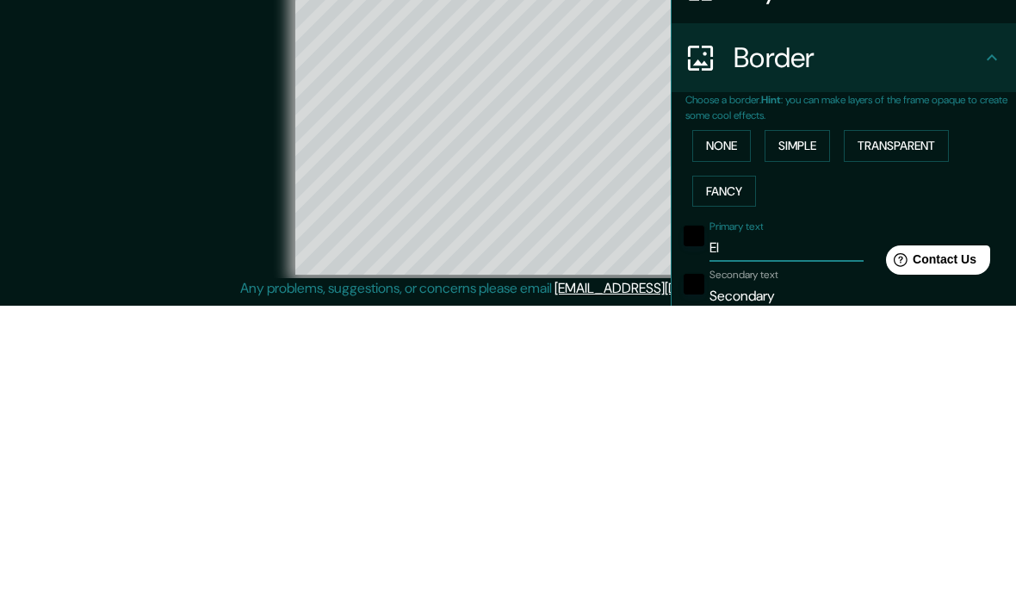
type input "40"
type input "El"
type input "198"
type input "40"
type input "El s"
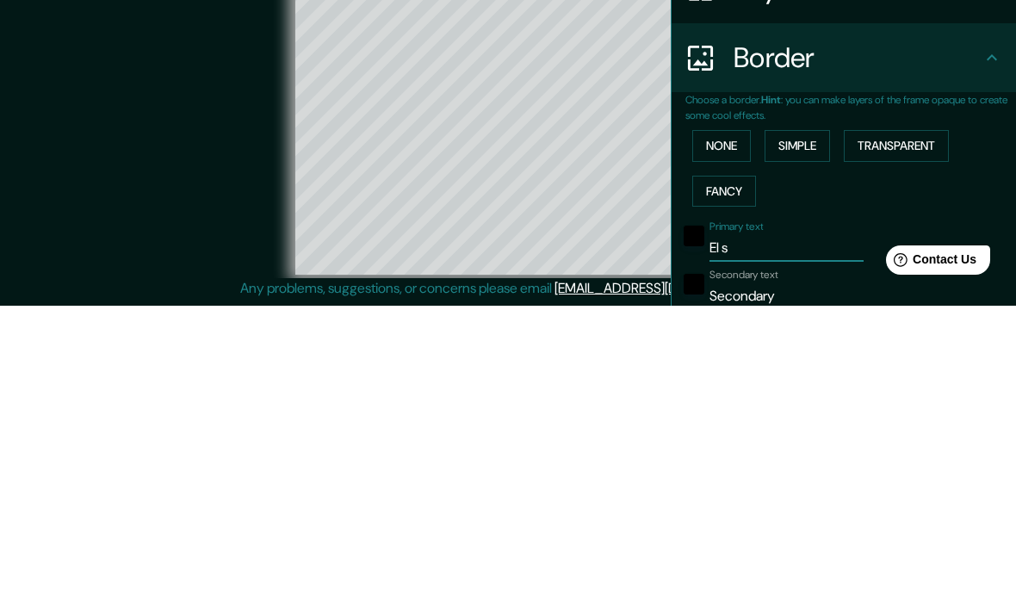
type input "198"
type input "40"
type input "El sl"
type input "198"
type input "40"
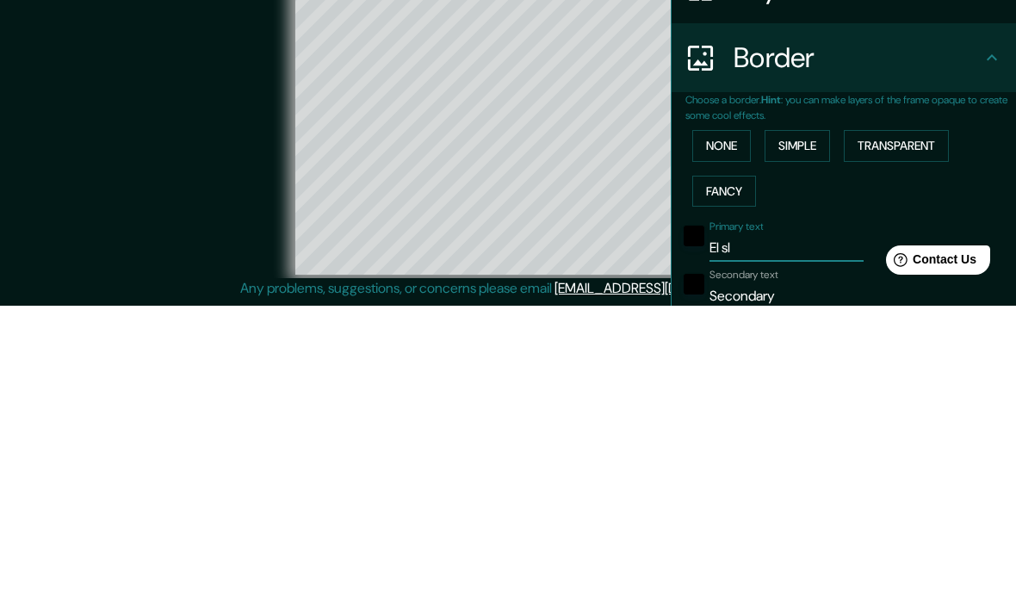
type input "El s"
type input "198"
type input "40"
type input "El sp"
type input "198"
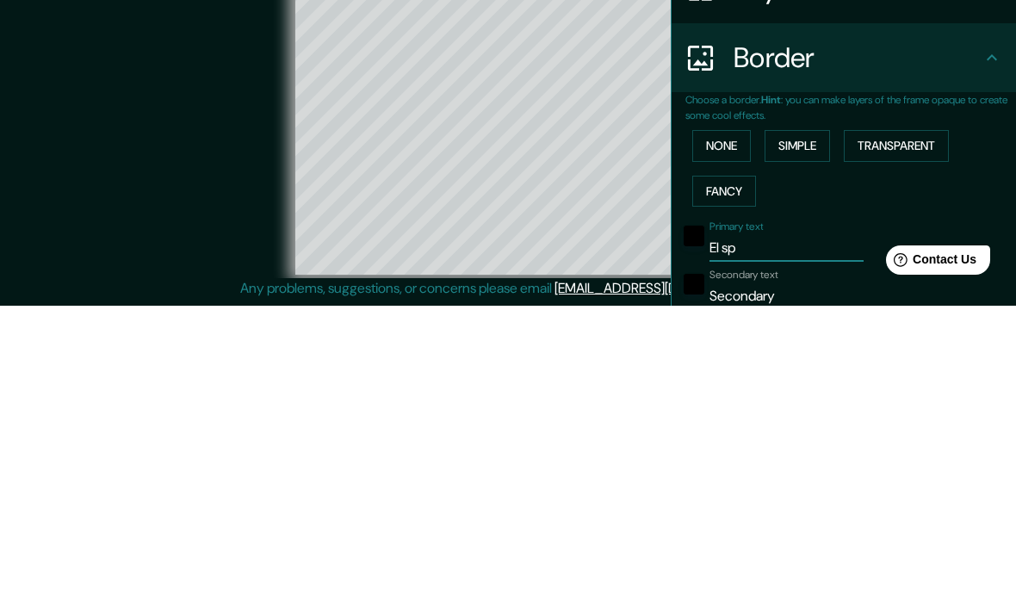
type input "40"
type input "El s"
type input "198"
type input "40"
type input "El so"
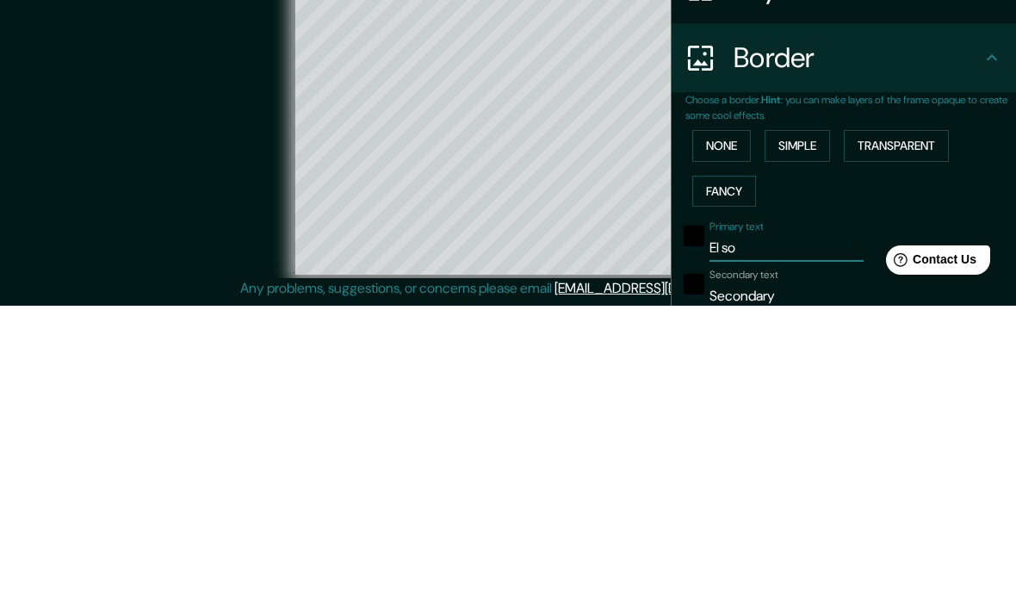
type input "198"
type input "40"
type input "El soc"
type input "198"
type input "40"
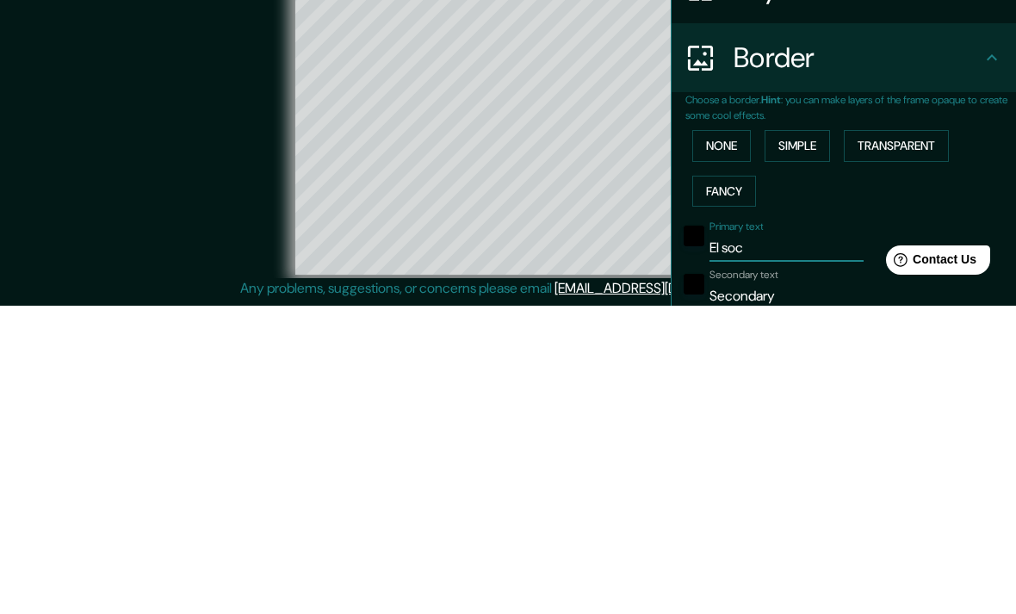
type input "El soco"
type input "198"
type input "40"
type input "El socorro"
type input "198"
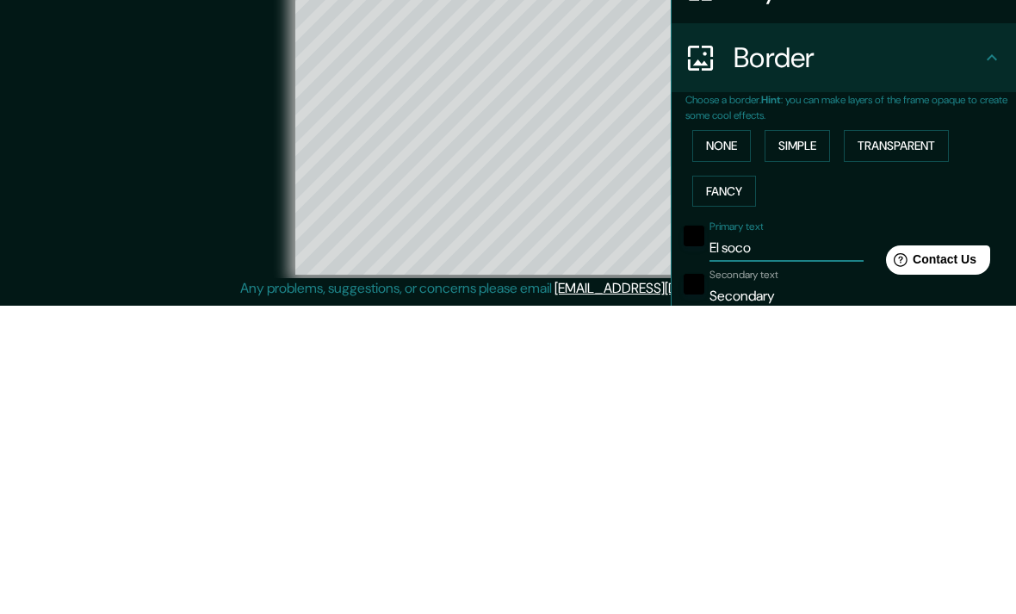
type input "40"
type input "El socorro"
type input "198"
type input "40"
type input "El socorro"
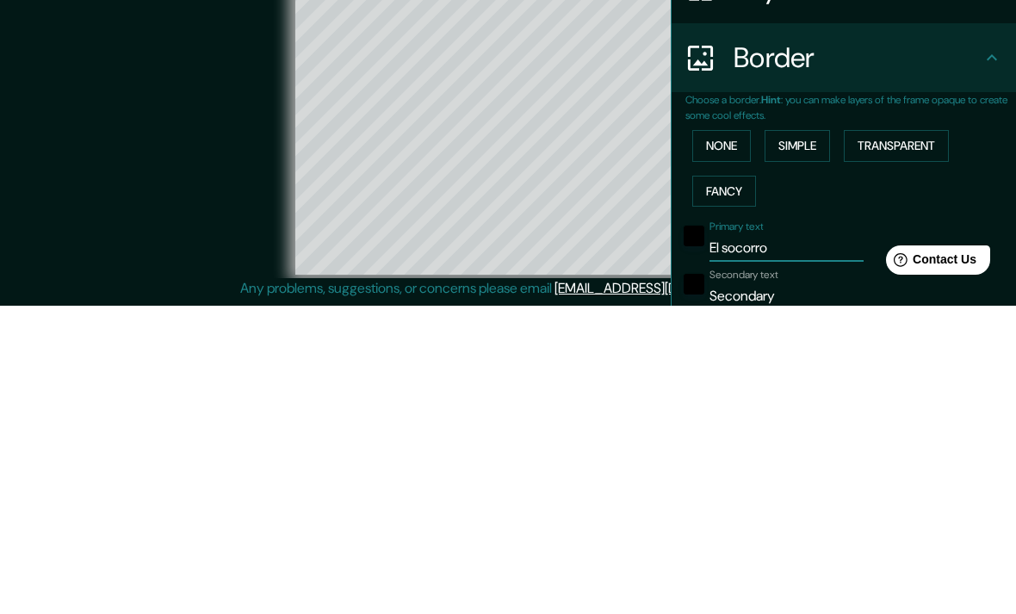
type input "198"
type input "40"
type input "El socorrismo"
type input "198"
type input "40"
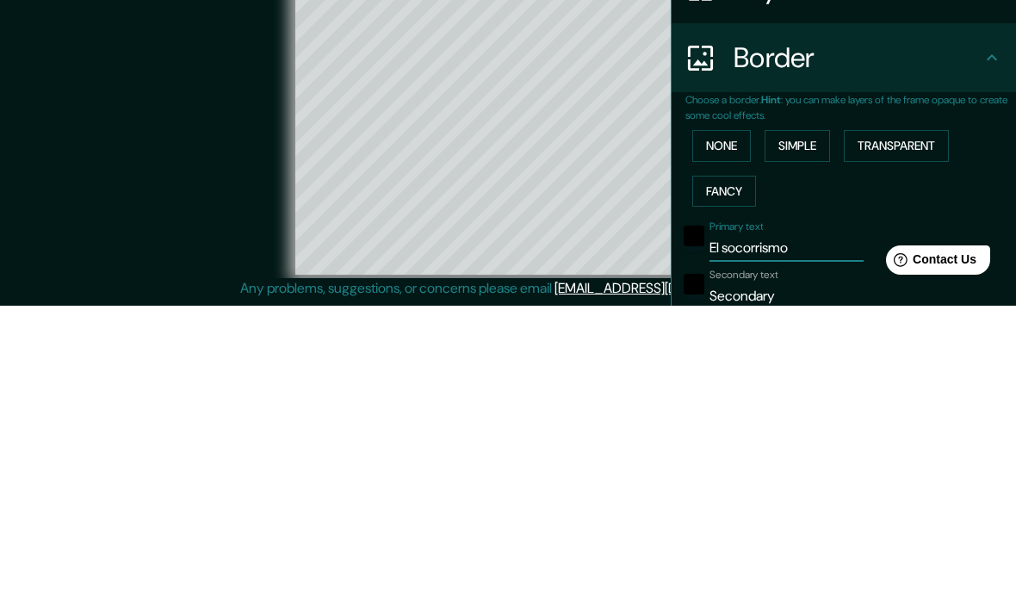
type input "El socorrism"
type input "198"
type input "40"
type input "El socorris"
type input "198"
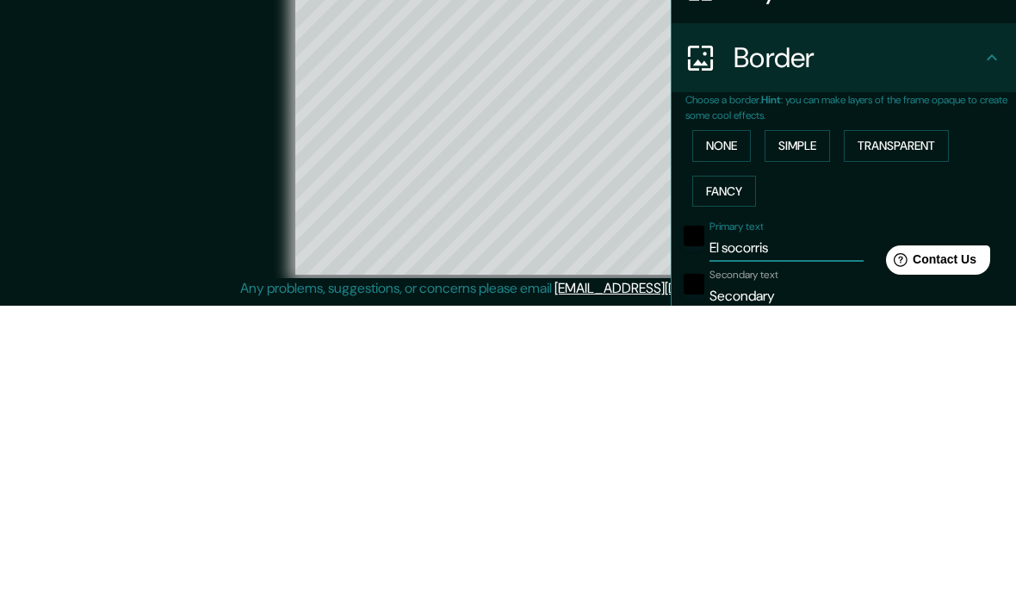
type input "40"
type input "El socorri"
type input "198"
type input "40"
type input "El socorr"
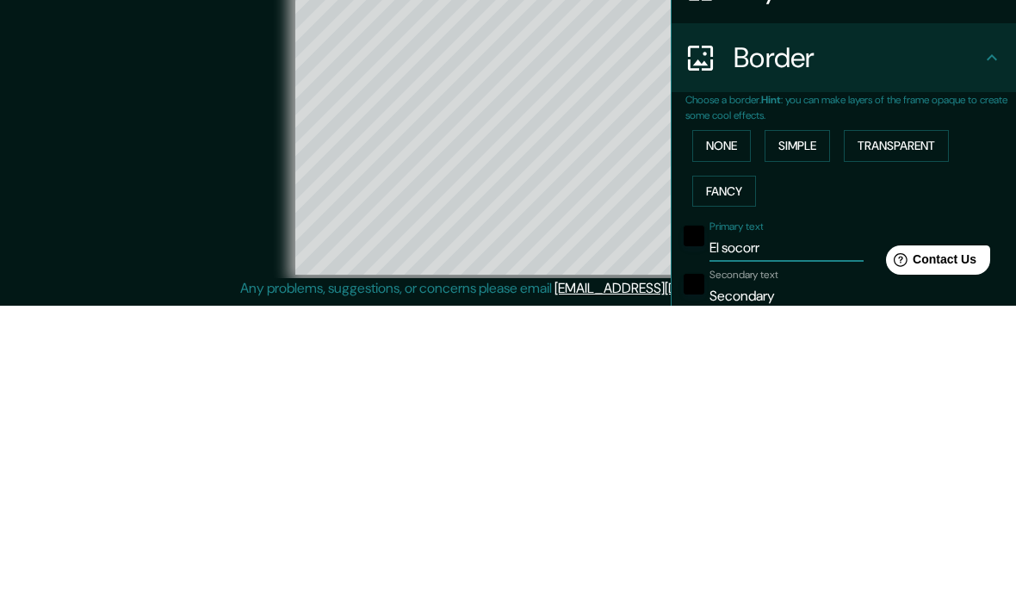
type input "198"
type input "40"
type input "El socorro"
type input "198"
type input "40"
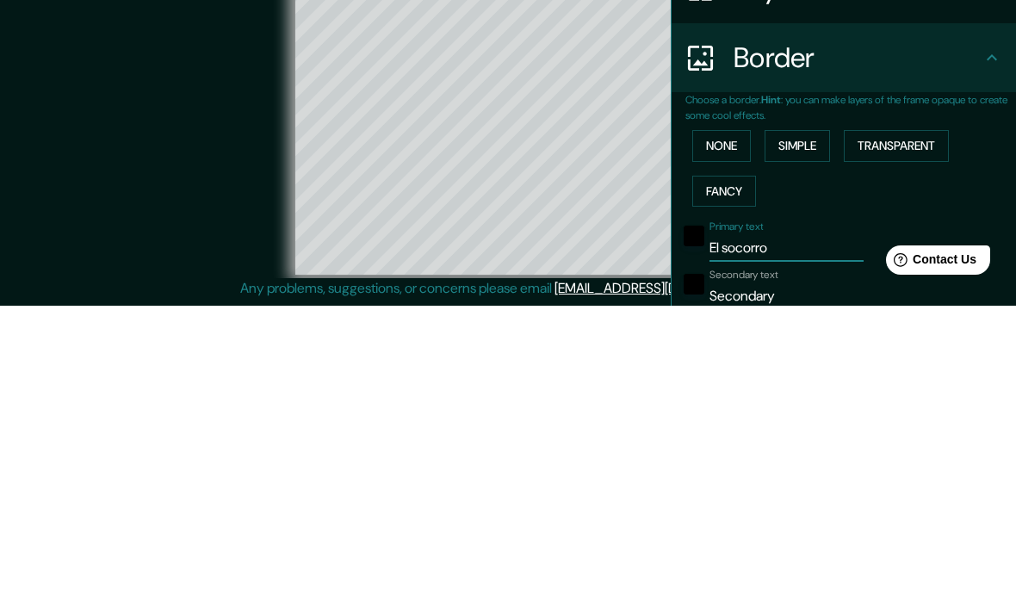
type input "El socorro"
click at [824, 590] on input "Secondary" at bounding box center [786, 604] width 154 height 28
type input "Secondar"
type input "198"
type input "40"
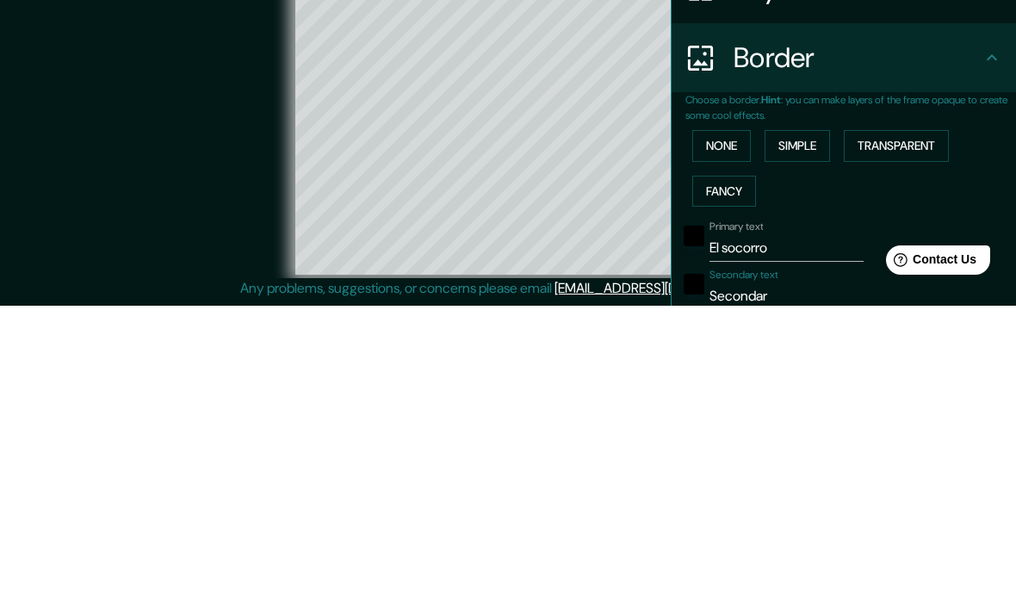
type input "Seconda"
type input "198"
type input "40"
type input "Second"
type input "198"
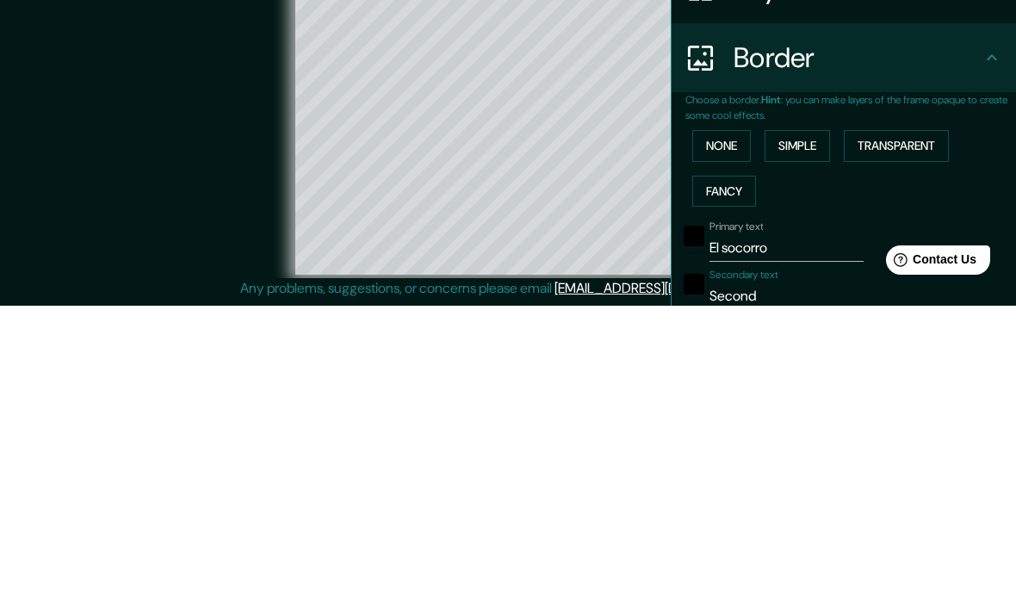
type input "40"
type input "Secon"
type input "198"
type input "40"
type input "Seco"
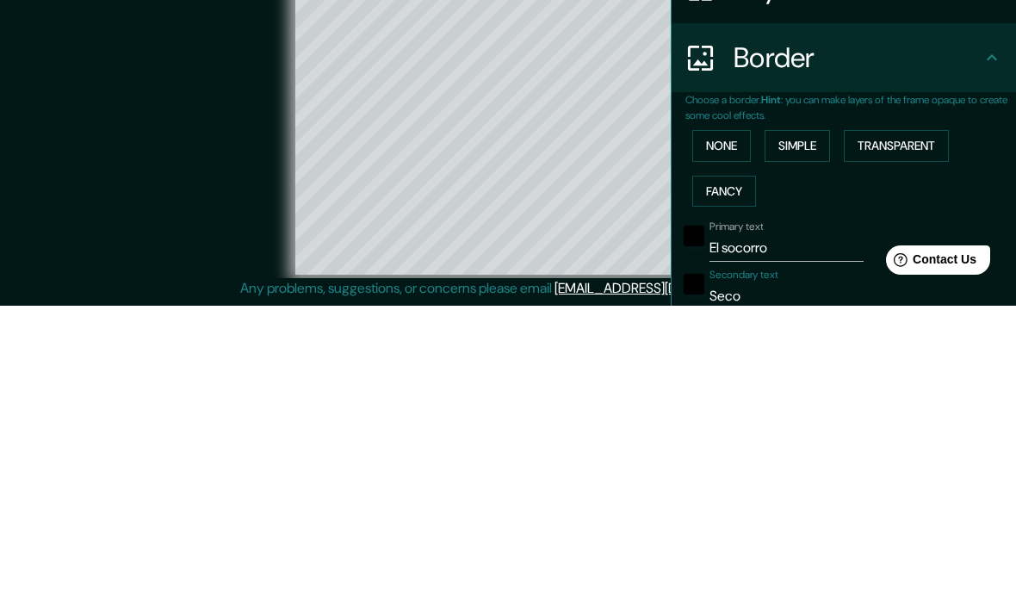
type input "198"
type input "40"
type input "Sec"
type input "198"
type input "40"
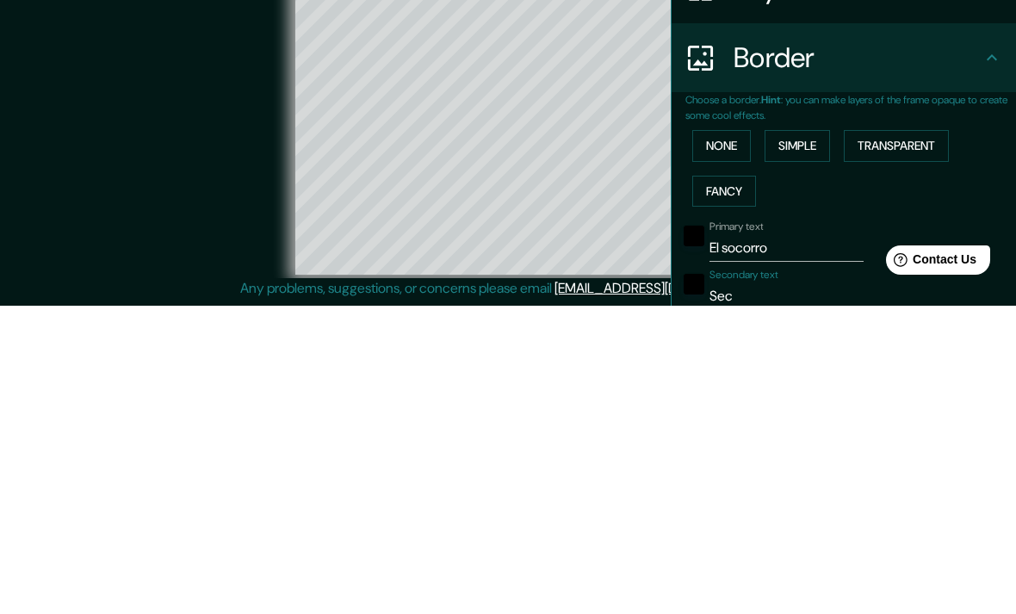
type input "Se"
type input "198"
type input "40"
type input "S"
type input "198"
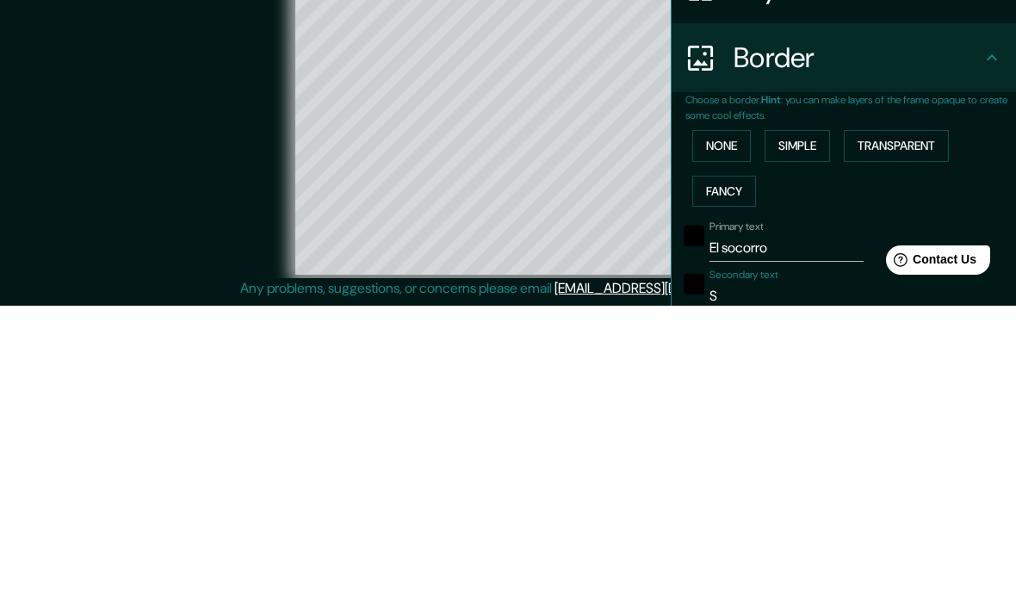
type input "40"
type input "198"
type input "40"
type input "S"
type input "198"
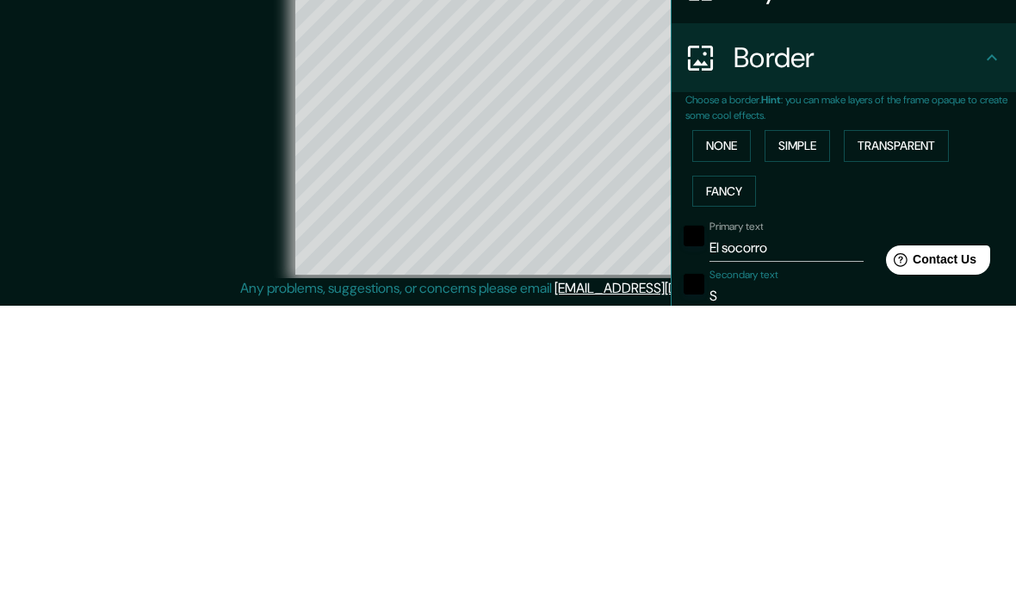
type input "40"
type input "Sa"
type input "198"
type input "40"
type input "San"
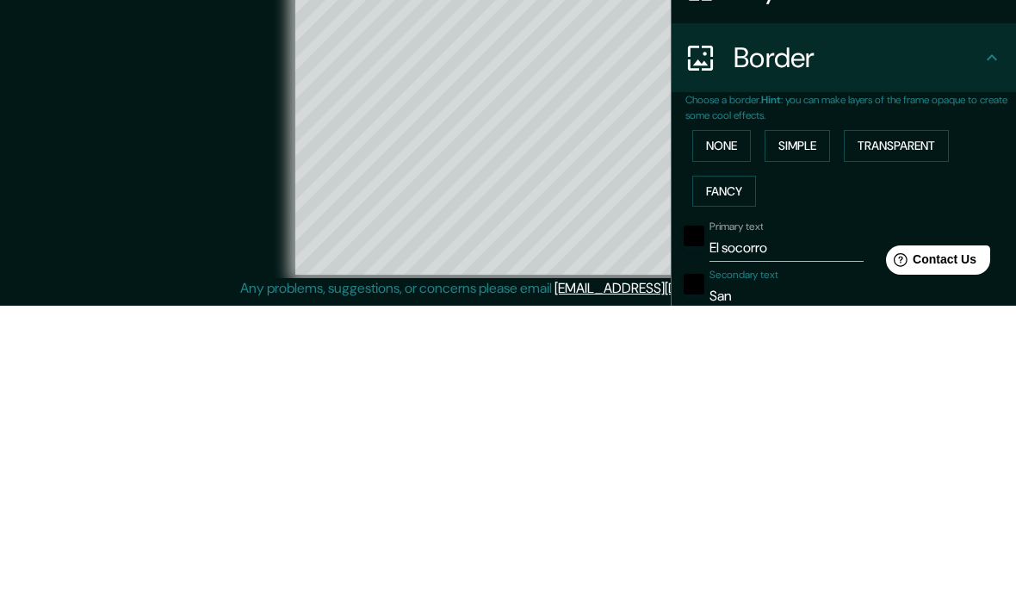
type input "198"
type input "40"
type input "Sana"
type input "198"
type input "40"
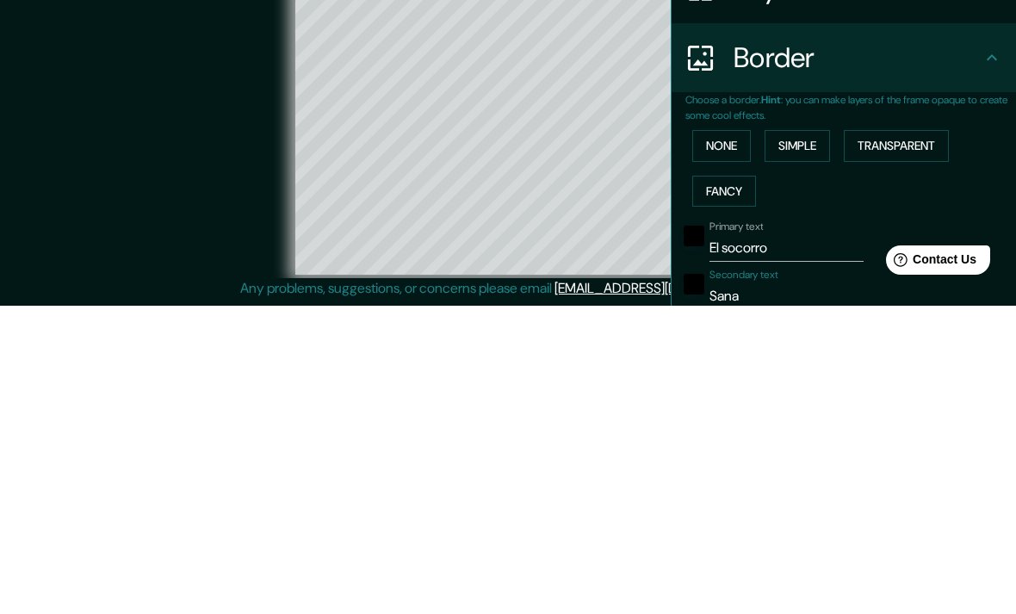
type input "San"
type input "198"
type input "40"
type input "Sant"
type input "198"
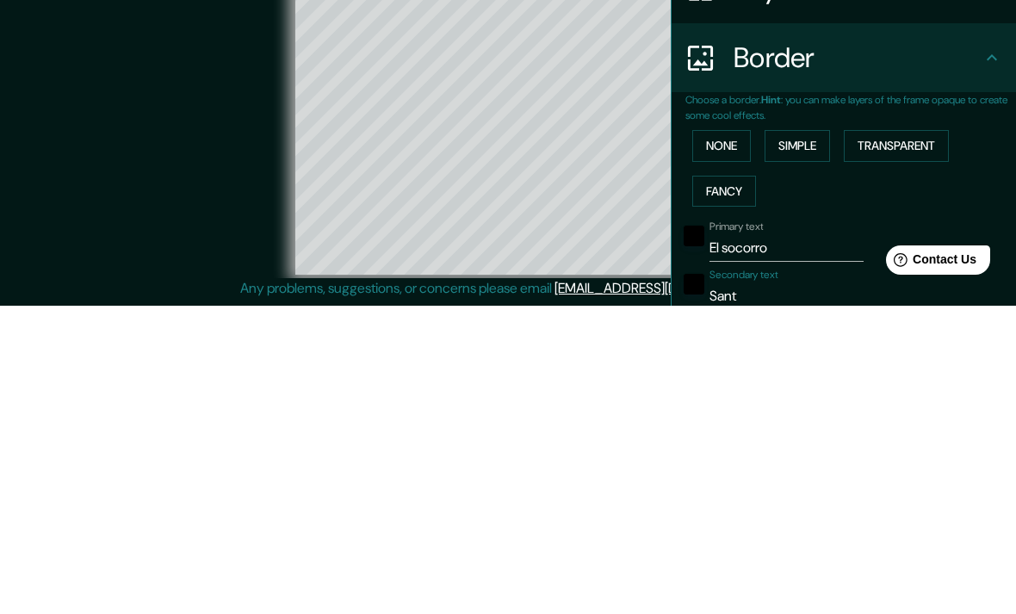
type input "40"
type input "Santa"
type input "198"
type input "40"
type input "Santan"
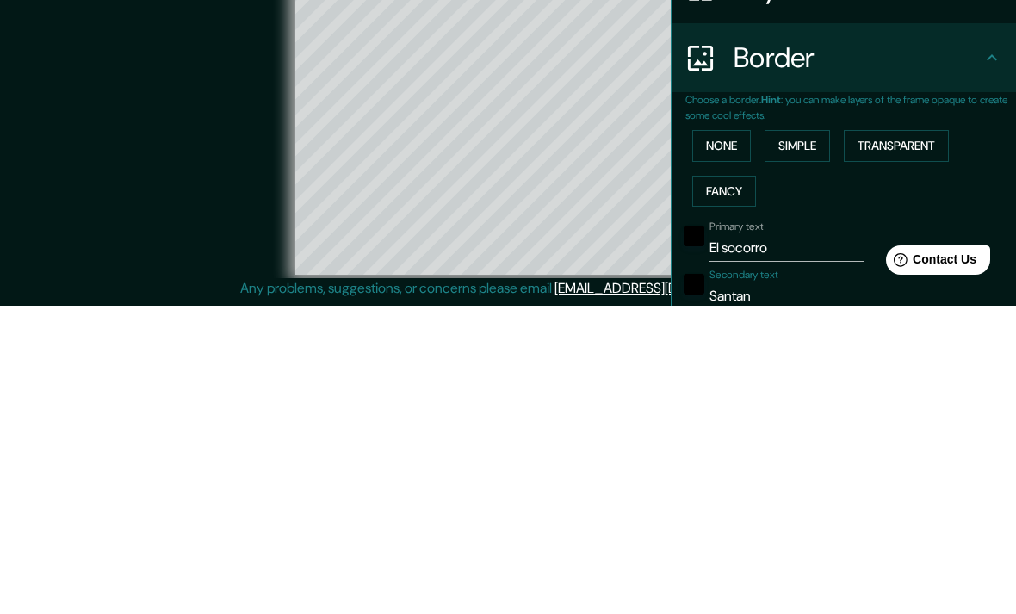
type input "198"
type input "40"
type input "Santand"
type input "198"
type input "40"
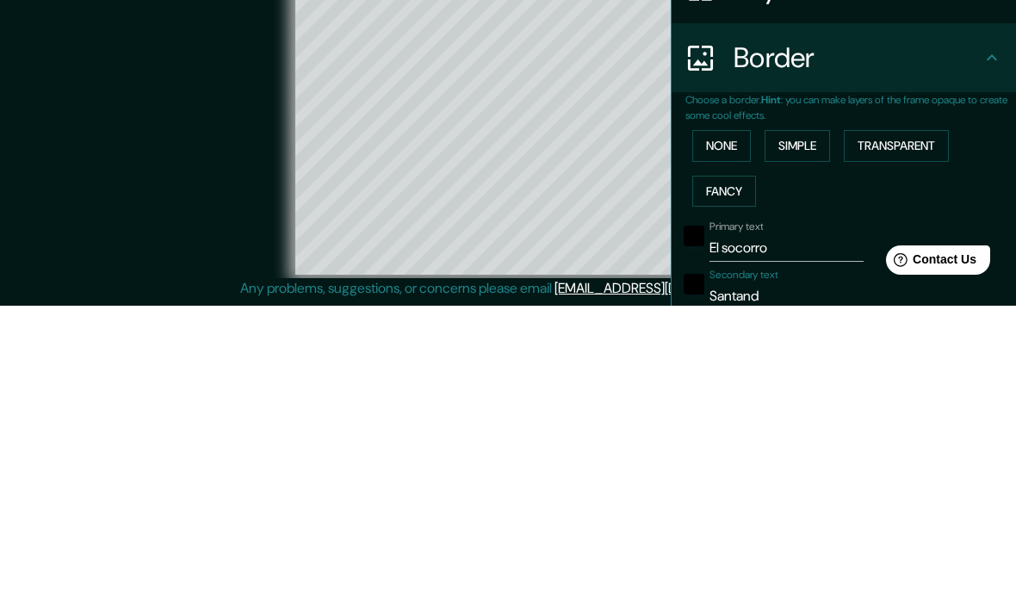
type input "Santande"
type input "198"
type input "40"
type input "Santander"
type input "198"
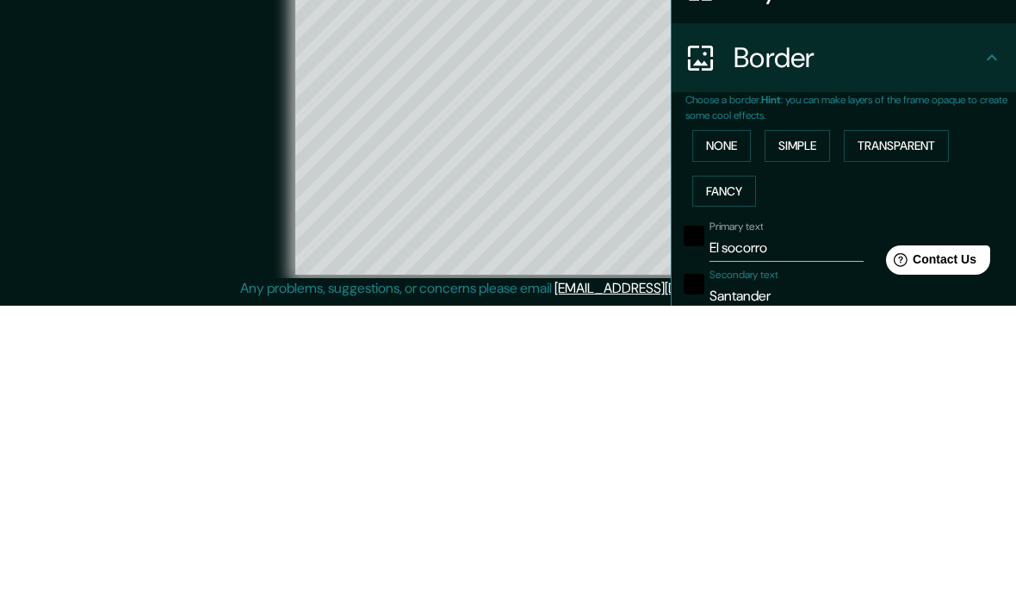
type input "40"
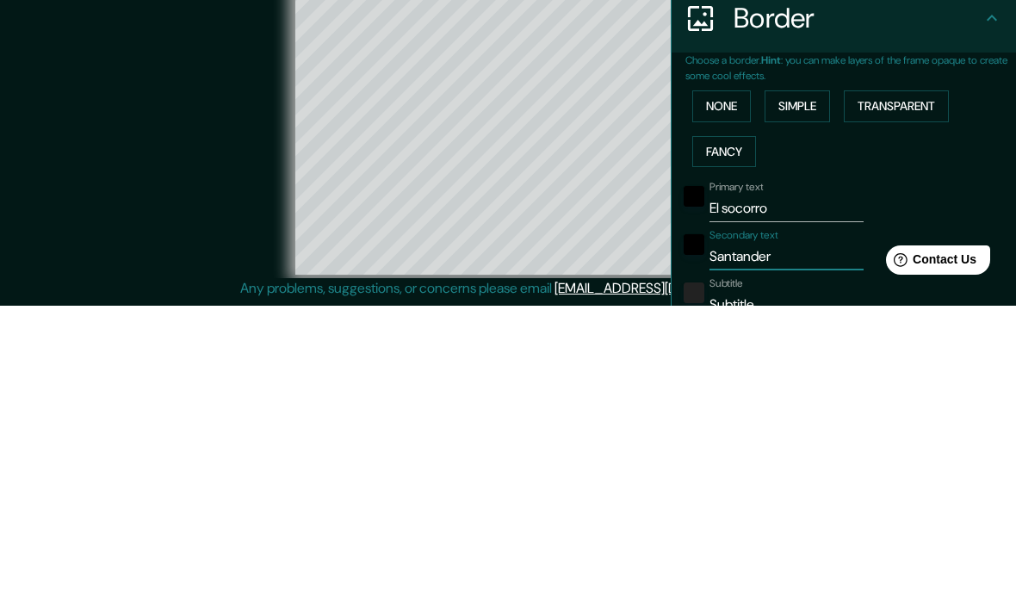
scroll to position [51, 0]
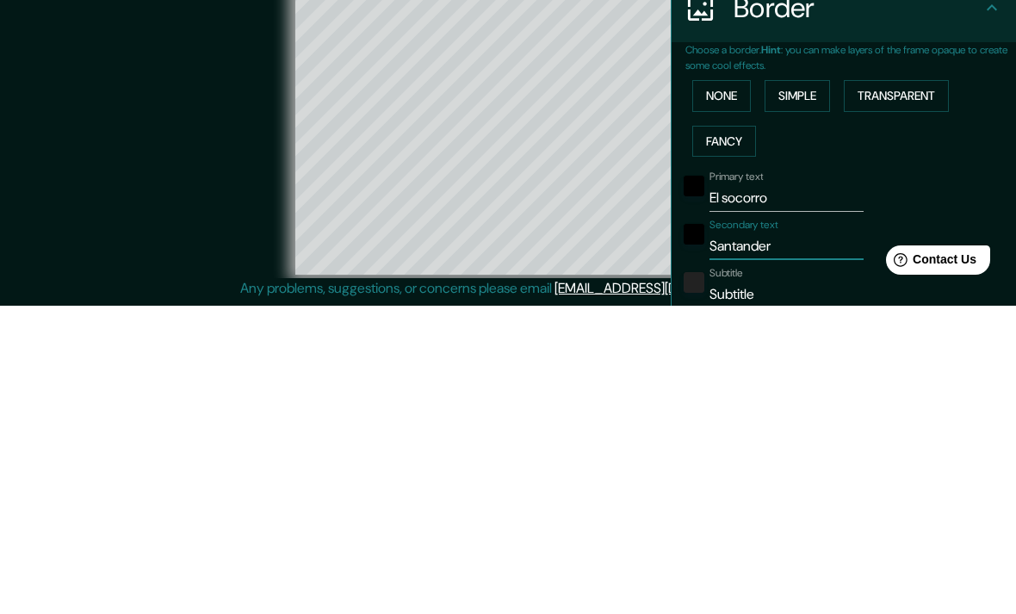
type input "Santander"
click at [806, 589] on input "Subtitle" at bounding box center [786, 603] width 154 height 28
type input "Subtitl"
type input "198"
type input "40"
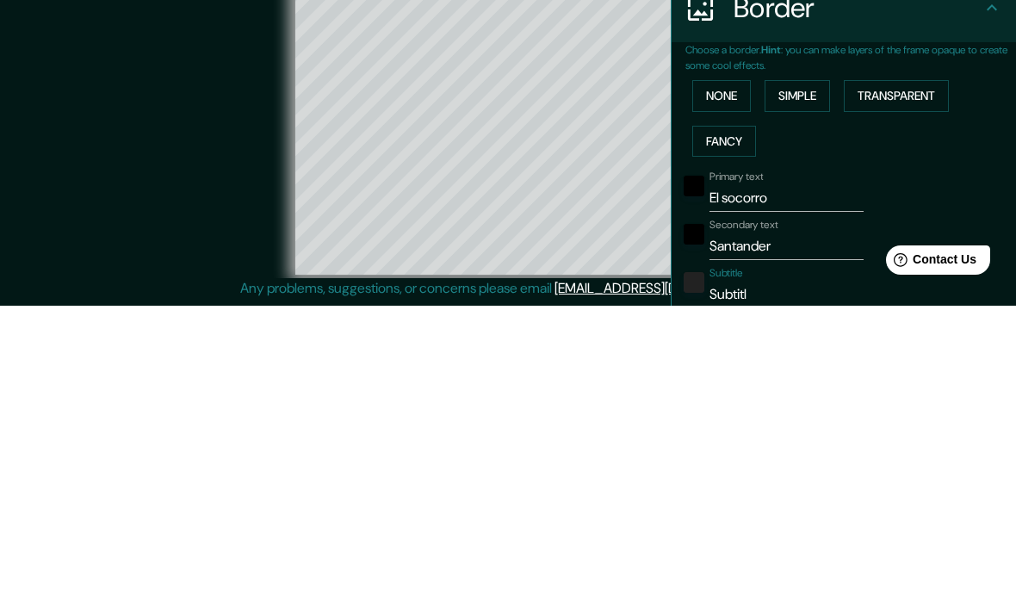
type input "Subtit"
type input "198"
type input "40"
type input "Subti"
type input "198"
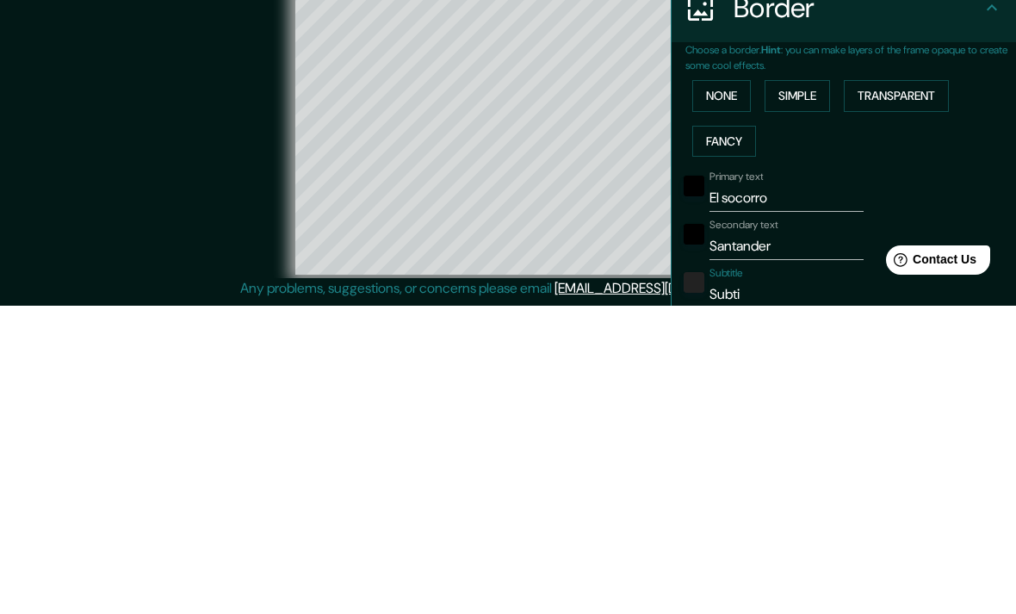
type input "40"
type input "Subt"
type input "198"
type input "40"
type input "Sub"
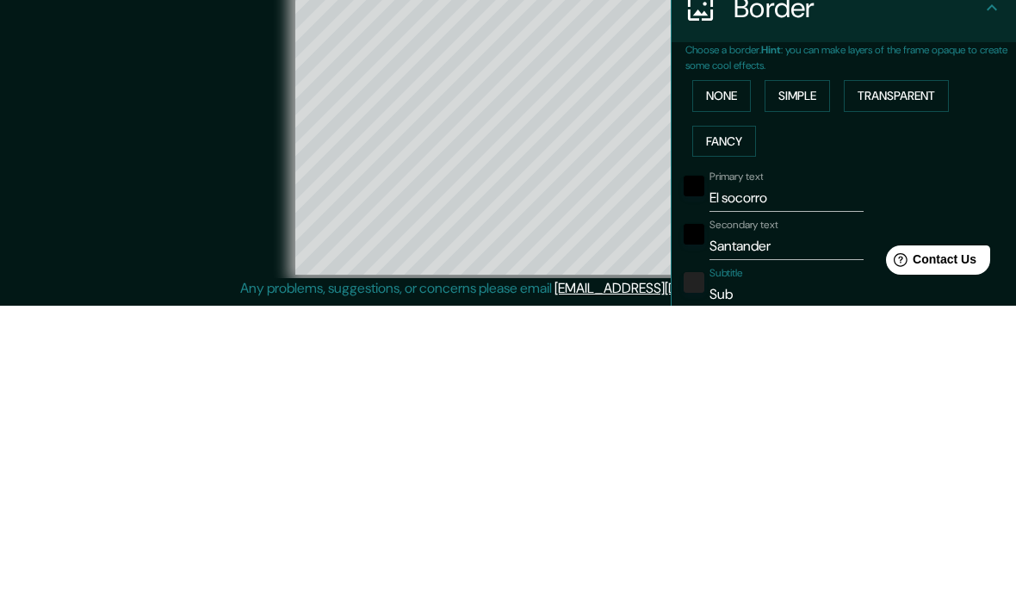
type input "198"
type input "40"
type input "Su"
type input "198"
type input "40"
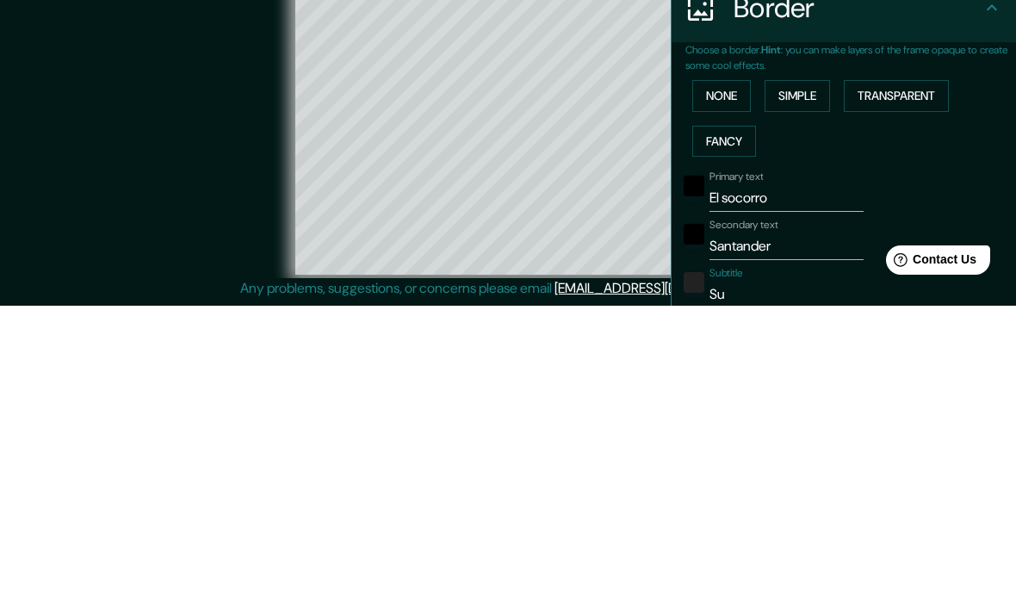
type input "S"
type input "198"
type input "40"
type input "198"
type input "40"
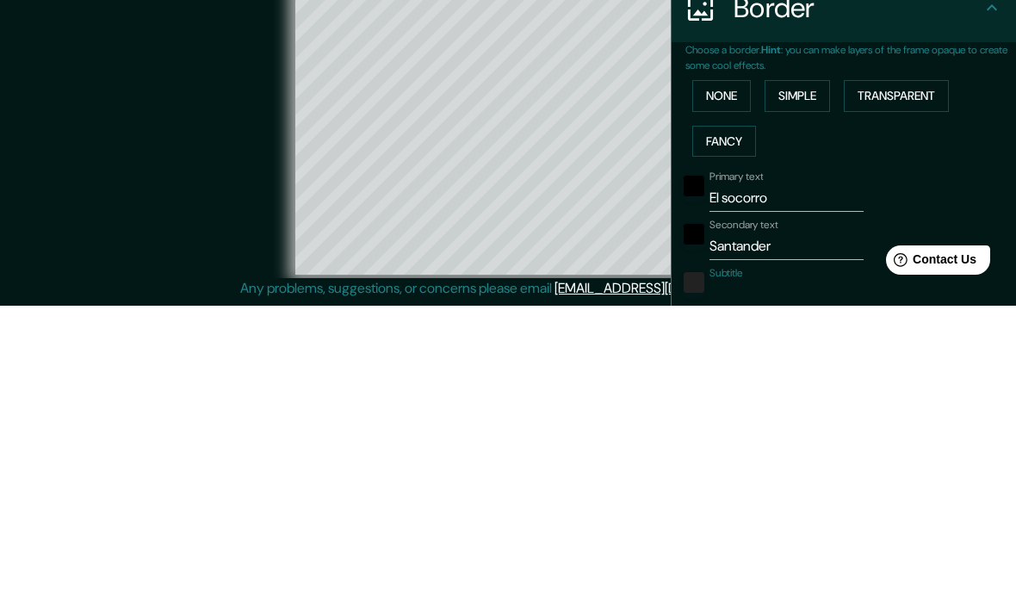
type input "C"
type input "198"
type input "40"
type input "Co"
type input "198"
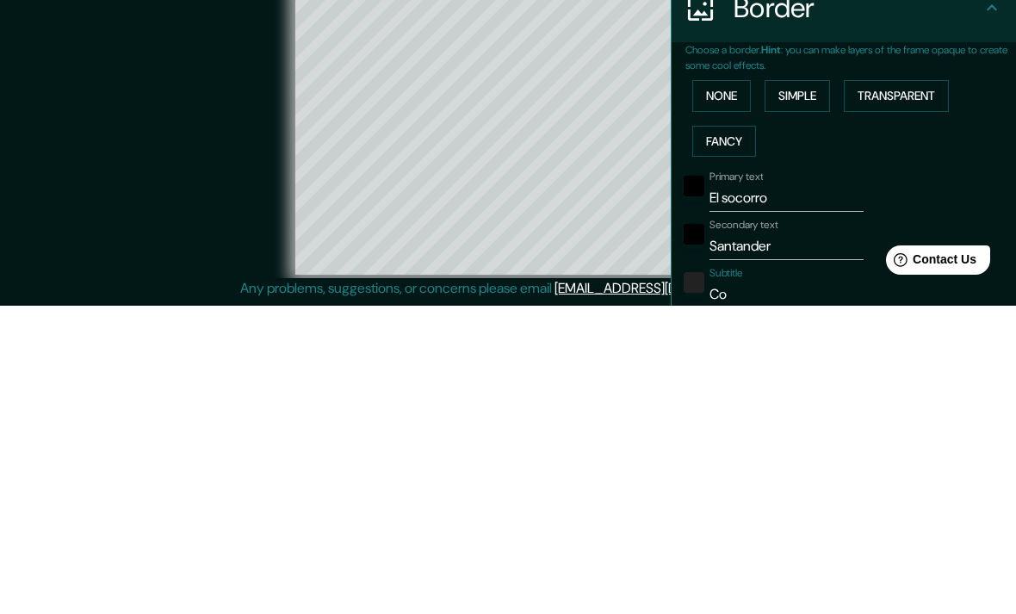
type input "40"
type input "Col"
type input "198"
type input "40"
type input "Colo"
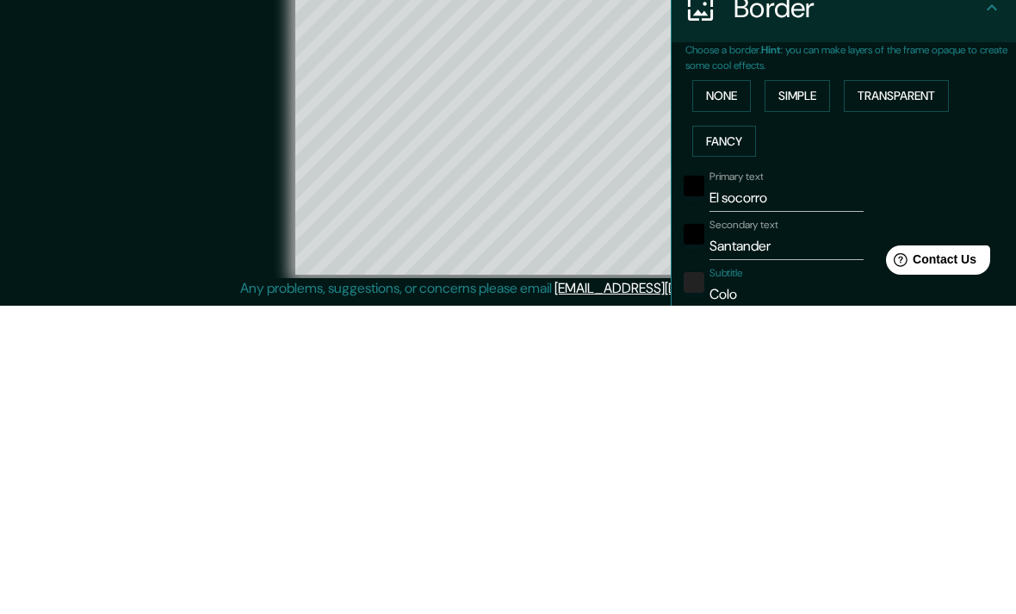
type input "198"
type input "40"
type input "Colom"
type input "198"
type input "40"
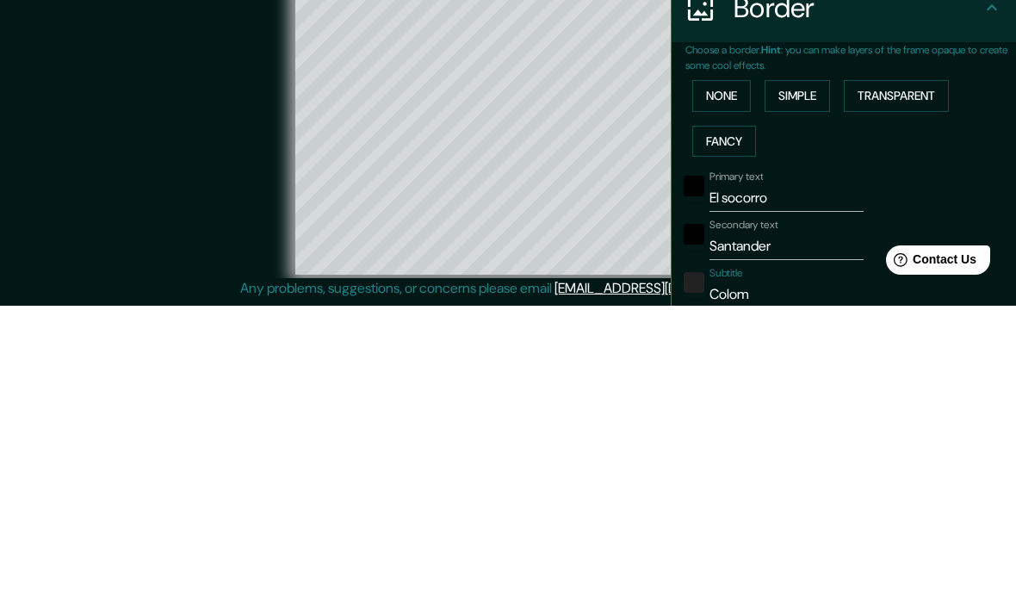
type input "Colomb"
type input "198"
type input "40"
type input "Colombi"
type input "198"
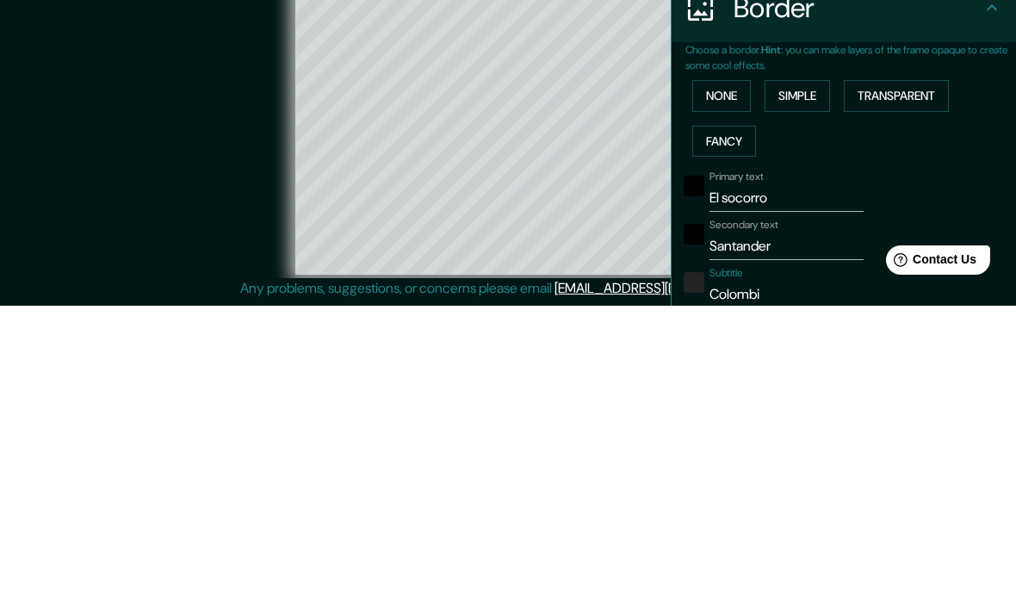
type input "40"
type input "Colombia"
type input "198"
type input "40"
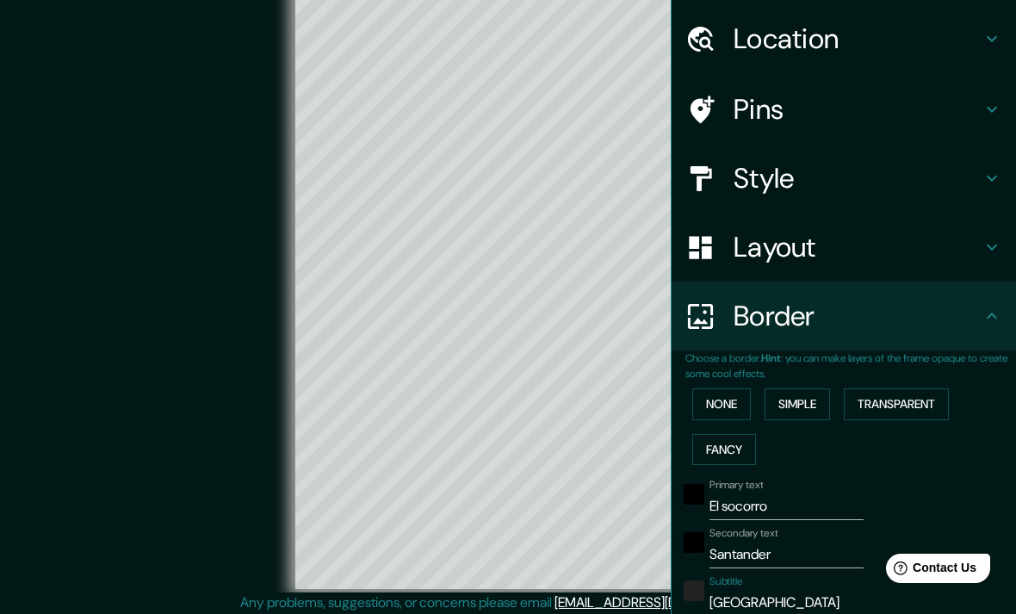
type input "Colombia"
click at [125, 209] on div "© Mapbox © OpenStreetMap Improve this map" at bounding box center [508, 288] width 914 height 553
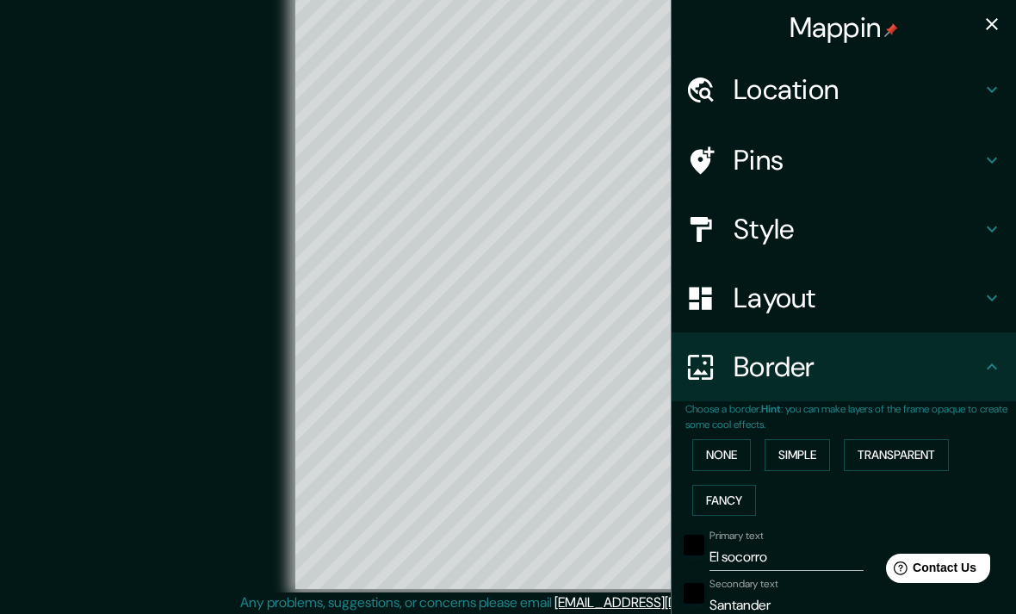
scroll to position [0, 0]
click at [989, 33] on icon "button" at bounding box center [991, 24] width 21 height 21
type input "198"
type input "40"
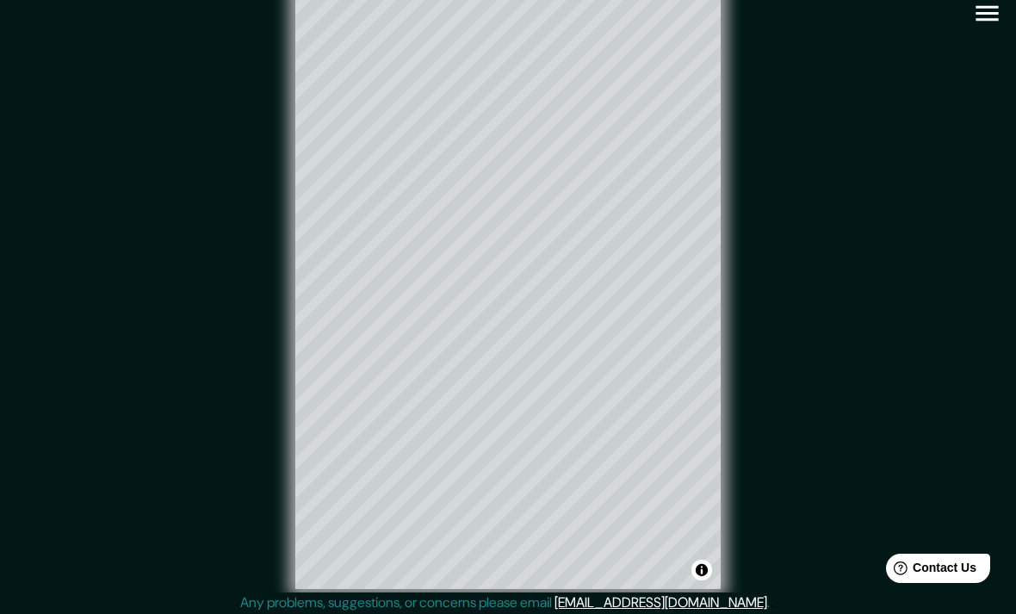
click at [988, 22] on icon "button" at bounding box center [987, 13] width 30 height 30
type input "198"
type input "40"
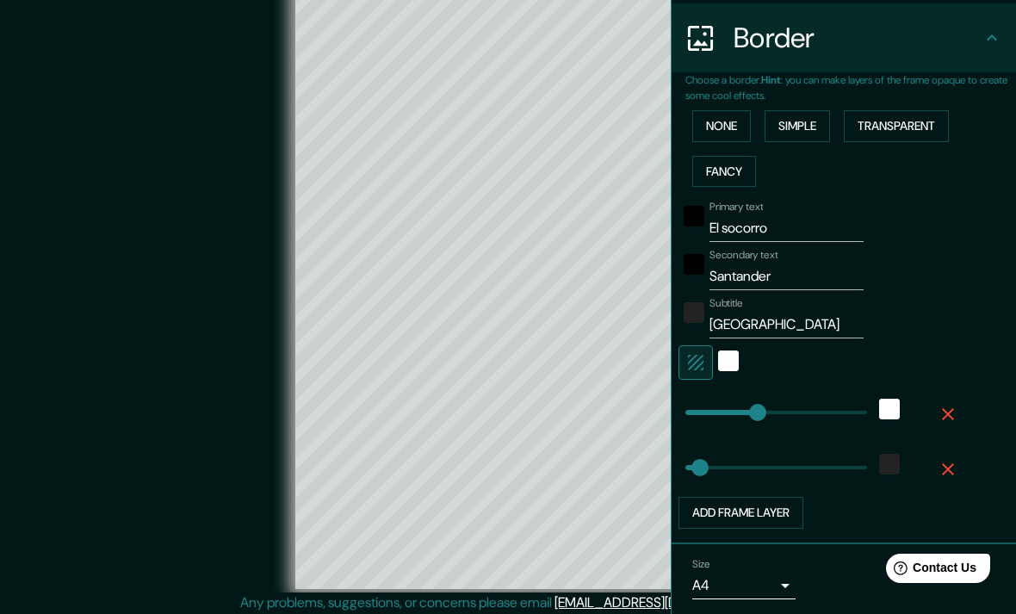
scroll to position [327, 0]
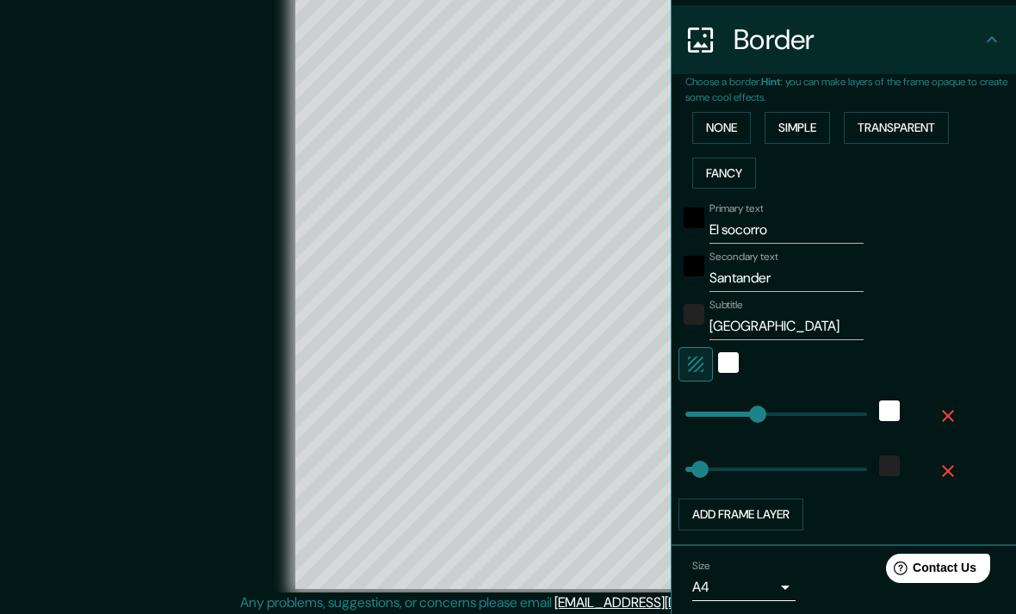
click at [70, 329] on div "© Mapbox © OpenStreetMap Improve this map" at bounding box center [508, 288] width 914 height 553
click at [984, 49] on div "Border" at bounding box center [843, 39] width 344 height 69
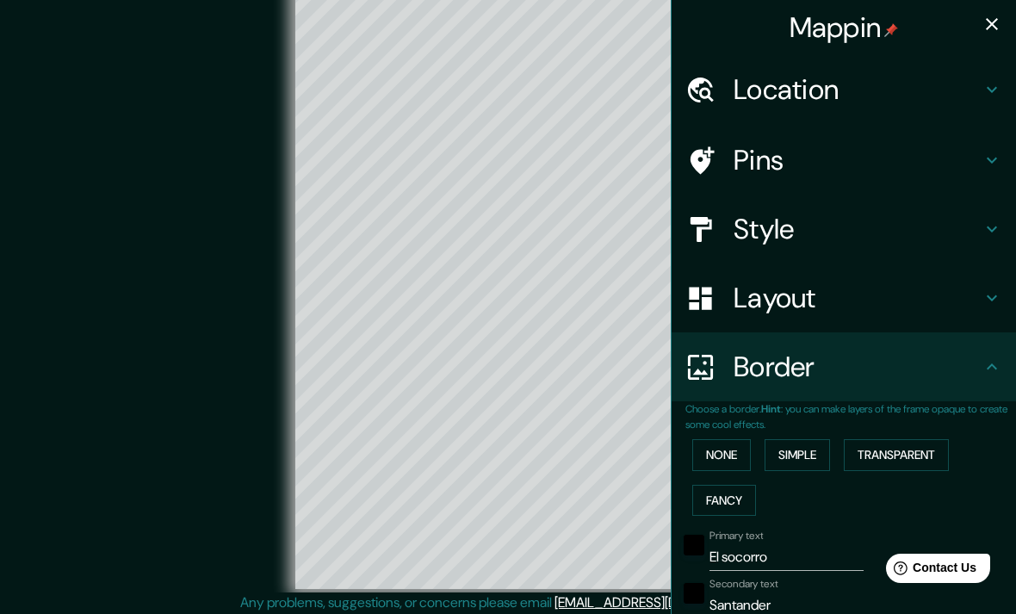
scroll to position [0, 0]
click at [992, 28] on icon "button" at bounding box center [991, 24] width 21 height 21
type input "198"
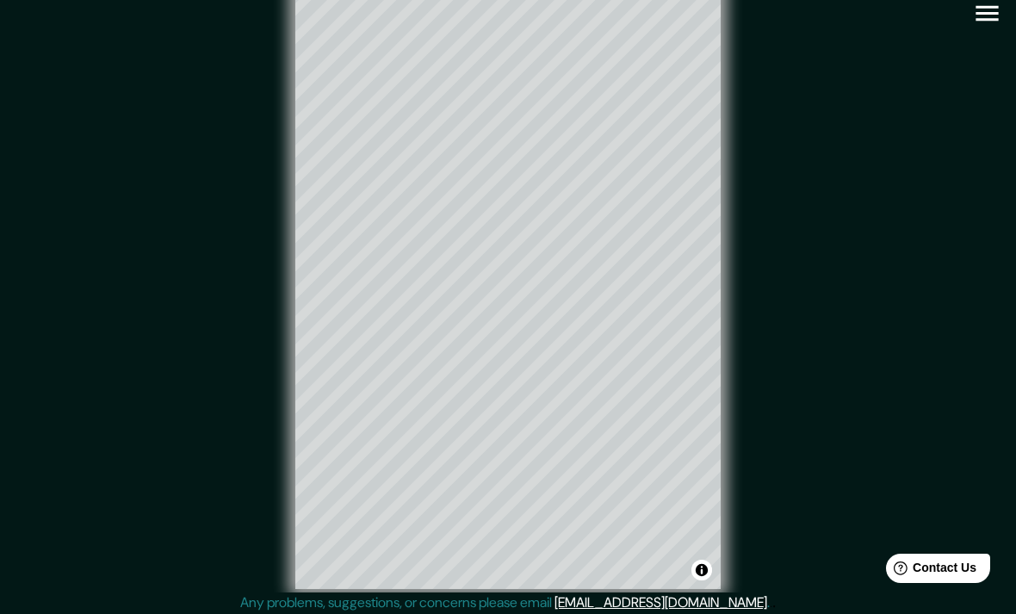
click at [996, 18] on icon "button" at bounding box center [987, 13] width 30 height 30
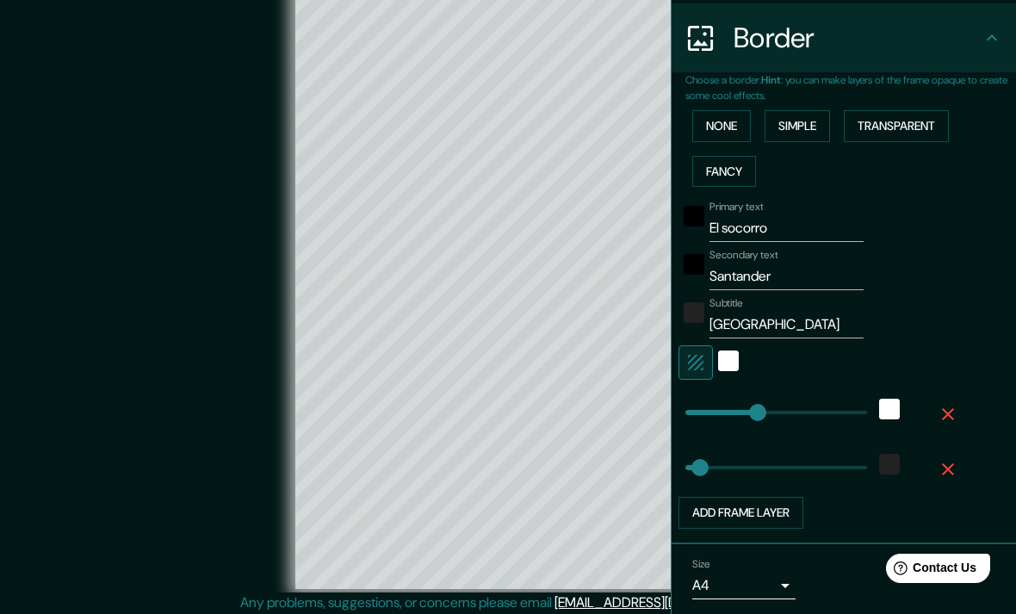
scroll to position [327, 0]
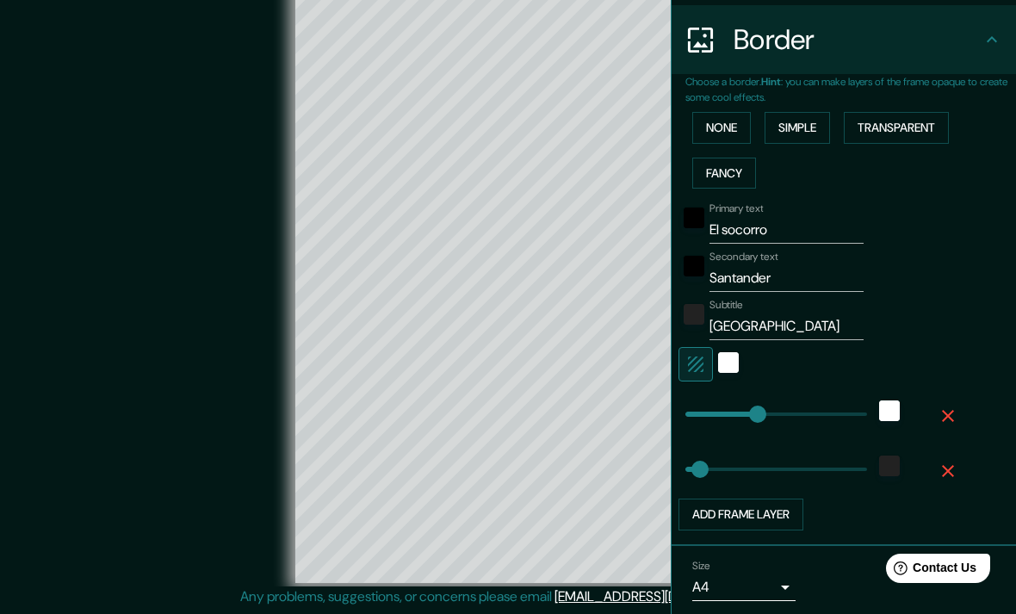
click at [931, 115] on button "Transparent" at bounding box center [895, 128] width 105 height 32
click at [73, 200] on div "© Mapbox © OpenStreetMap Improve this map" at bounding box center [508, 282] width 914 height 553
click at [823, 224] on input "Primary" at bounding box center [786, 230] width 154 height 28
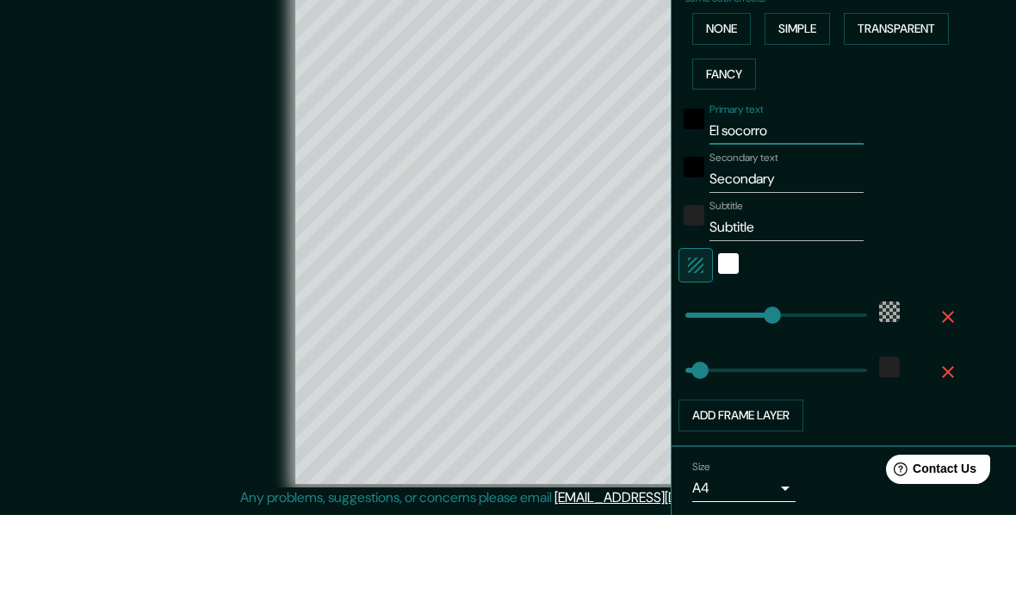
click at [825, 264] on input "Secondary" at bounding box center [786, 278] width 154 height 28
click at [798, 312] on input "Subtitle" at bounding box center [786, 326] width 154 height 28
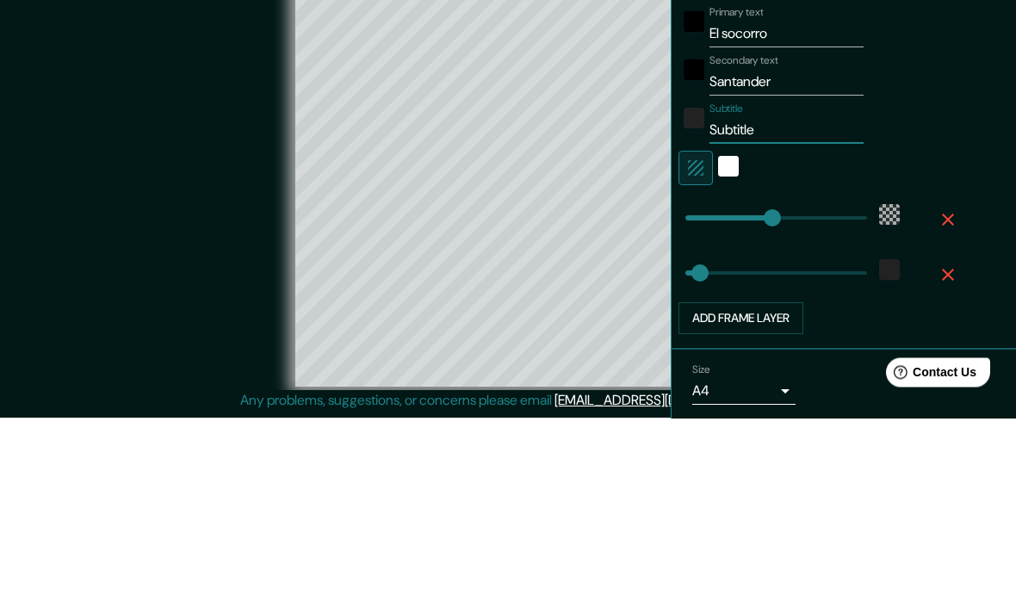
click at [831, 264] on input "Santander" at bounding box center [786, 278] width 154 height 28
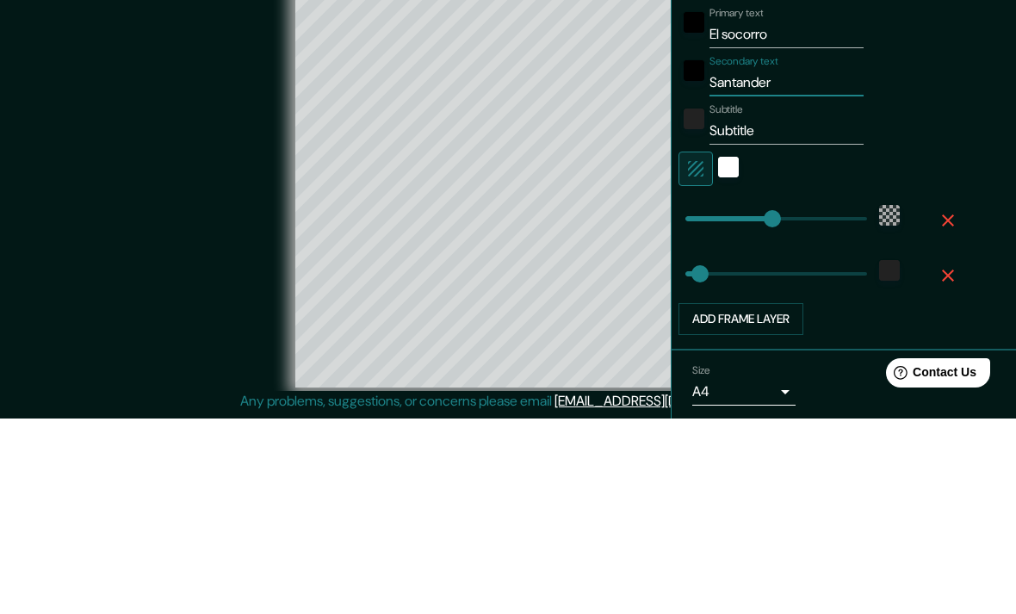
click at [835, 312] on input "Subtitle" at bounding box center [786, 326] width 154 height 28
click at [816, 216] on input "El socorro" at bounding box center [786, 230] width 154 height 28
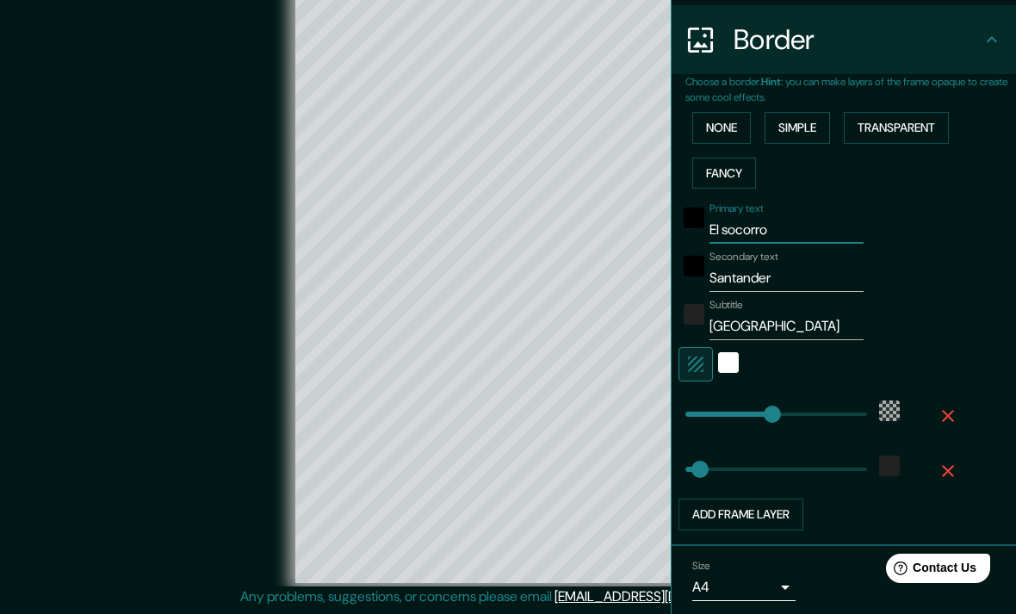
click at [116, 381] on div "© Mapbox © OpenStreetMap Improve this map" at bounding box center [508, 282] width 914 height 553
click at [989, 45] on icon at bounding box center [991, 39] width 21 height 21
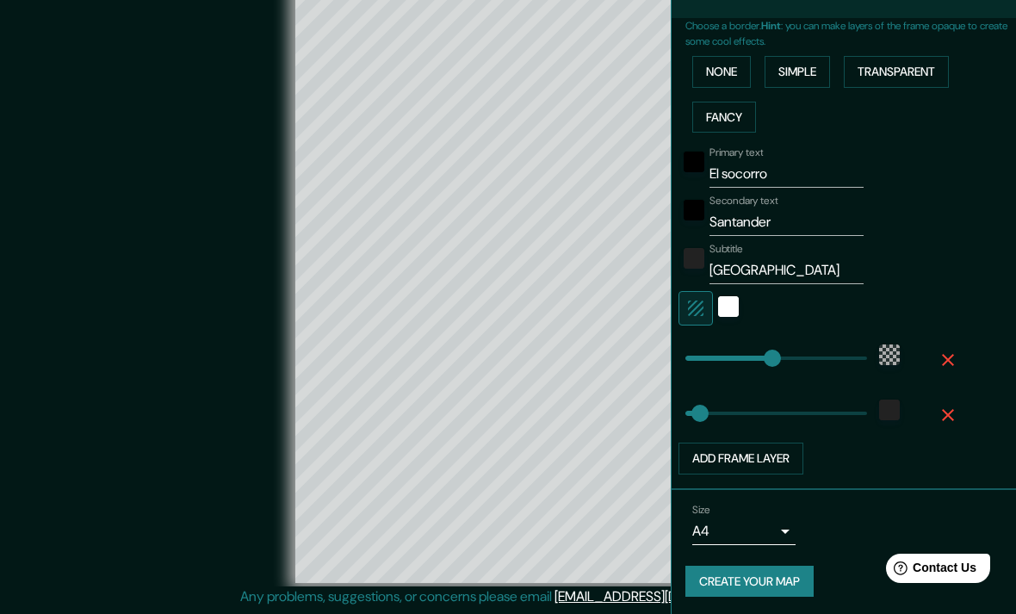
scroll to position [382, 0]
click at [744, 570] on button "Create your map" at bounding box center [749, 582] width 128 height 32
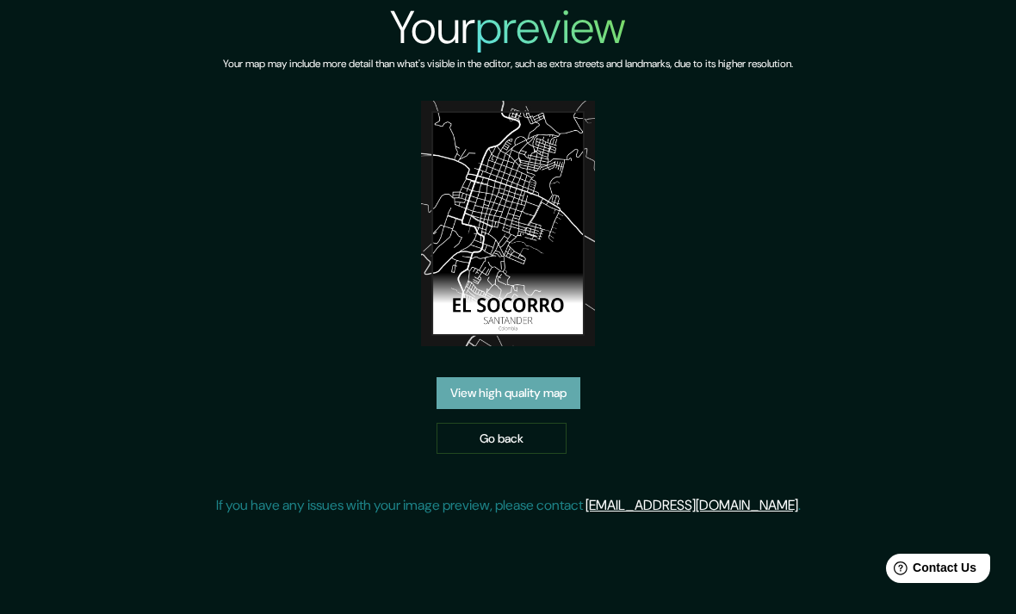
click at [560, 409] on link "View high quality map" at bounding box center [508, 393] width 144 height 32
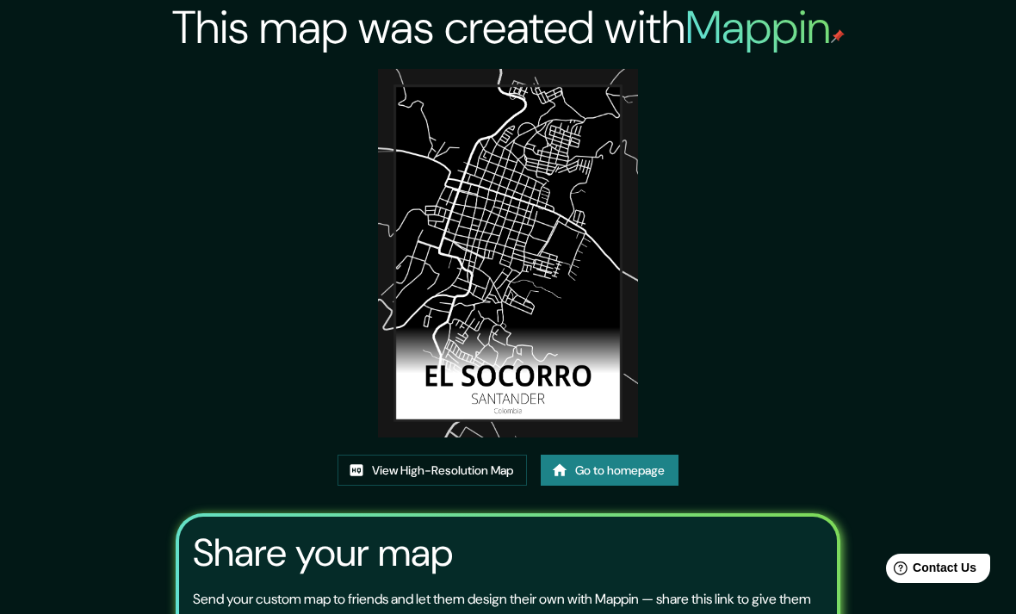
click at [478, 486] on link "View High-Resolution Map" at bounding box center [431, 470] width 189 height 32
click at [624, 4] on h2 "This map was created with Mappin" at bounding box center [508, 27] width 672 height 55
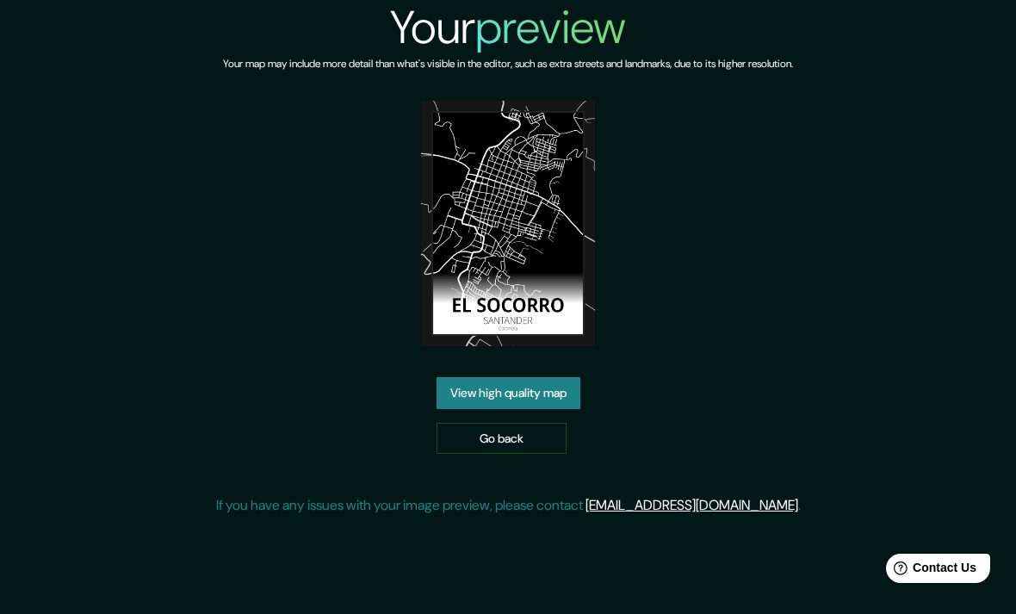
click at [555, 409] on link "View high quality map" at bounding box center [508, 393] width 144 height 32
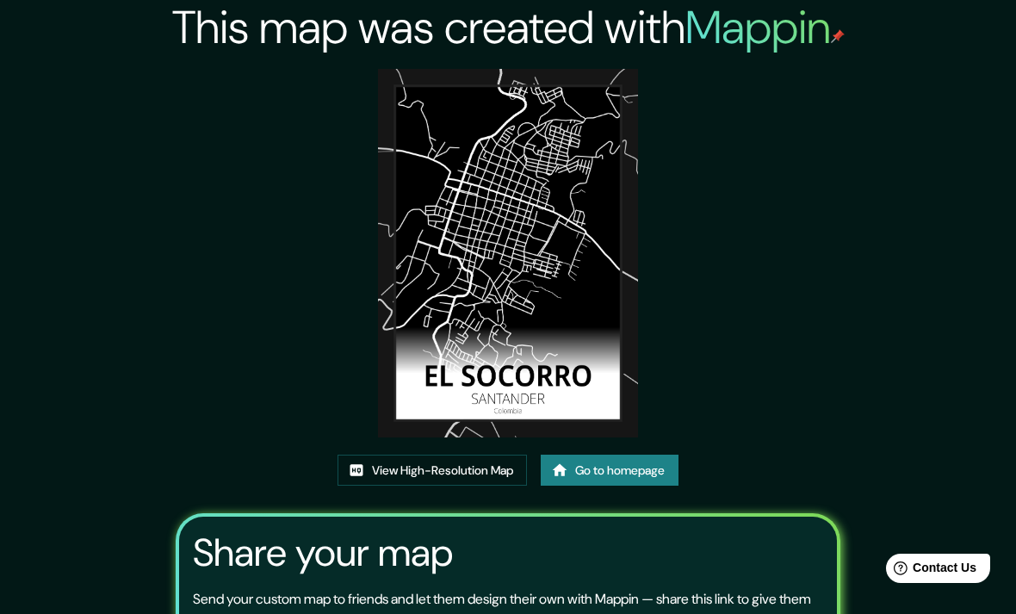
click at [464, 486] on link "View High-Resolution Map" at bounding box center [431, 470] width 189 height 32
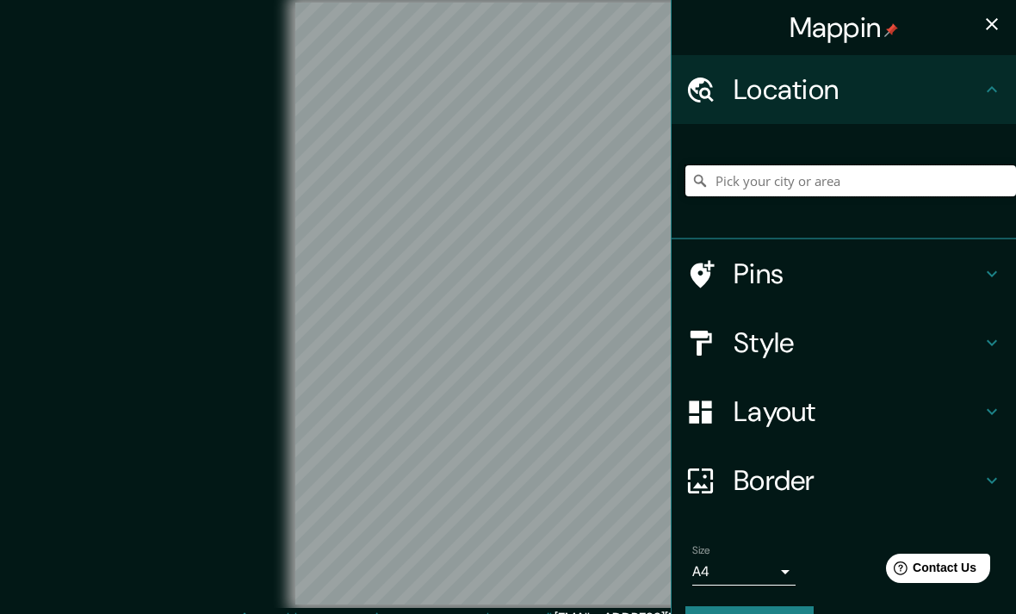
click at [907, 184] on input "Pick your city or area" at bounding box center [850, 180] width 330 height 31
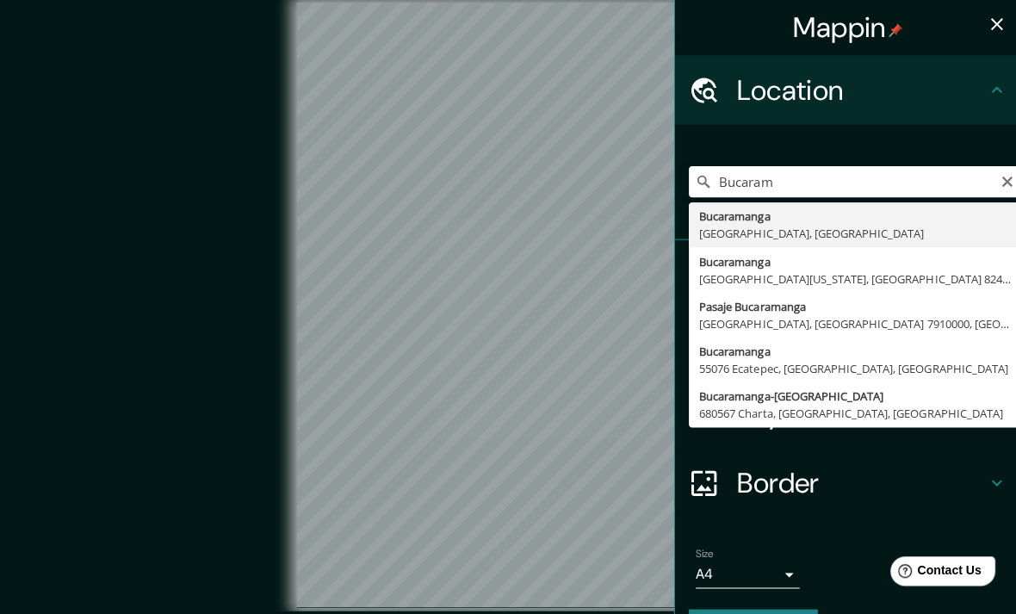
type input "Bucaramanga, Santander, Colombia"
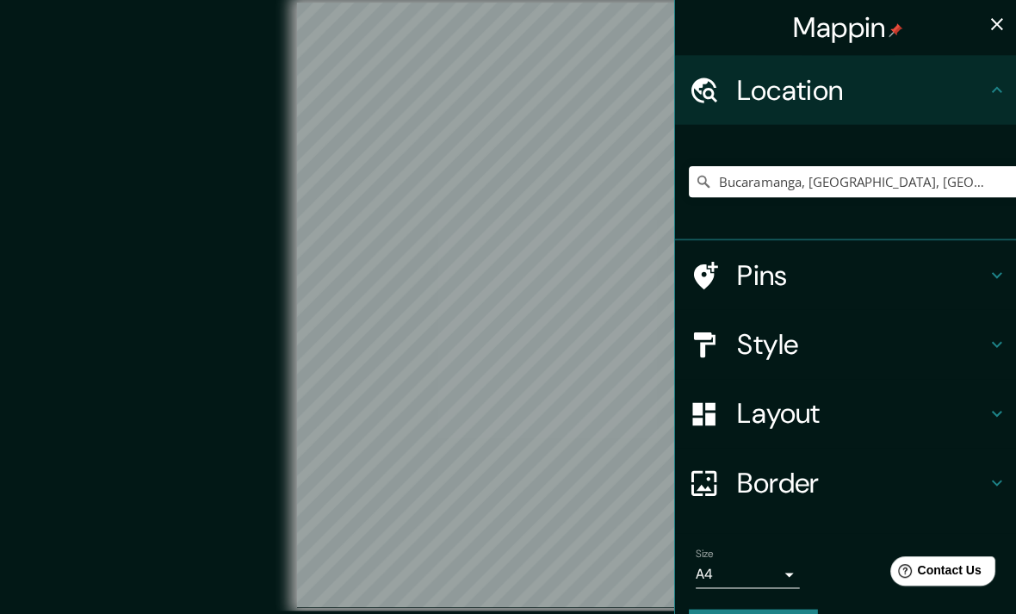
click at [967, 342] on h4 "Style" at bounding box center [857, 342] width 248 height 34
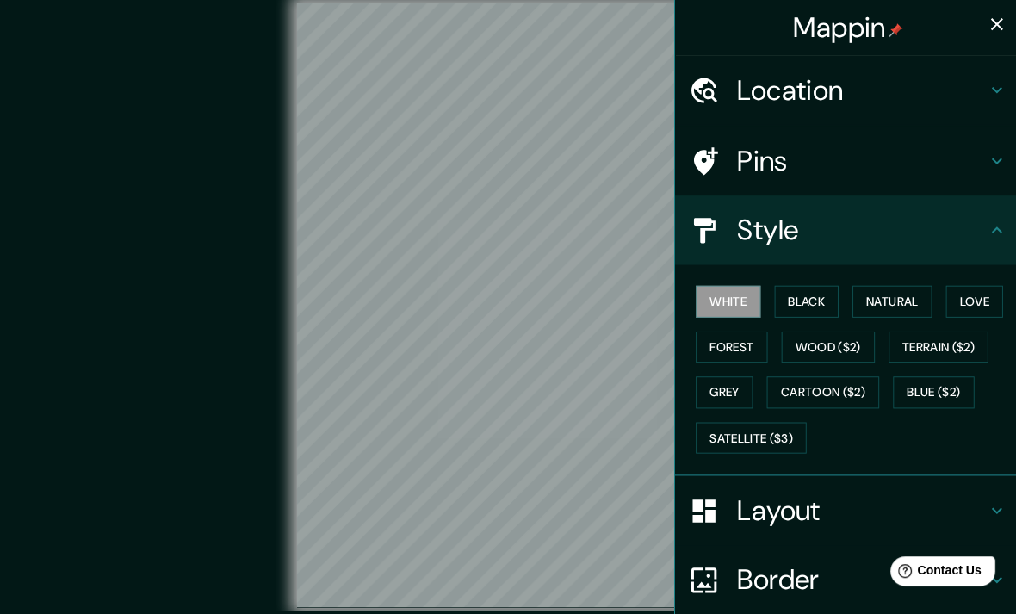
click at [832, 291] on button "Black" at bounding box center [802, 300] width 65 height 32
click at [911, 237] on h4 "Style" at bounding box center [857, 229] width 248 height 34
click at [991, 225] on icon at bounding box center [991, 228] width 10 height 6
click at [974, 229] on h4 "Style" at bounding box center [857, 229] width 248 height 34
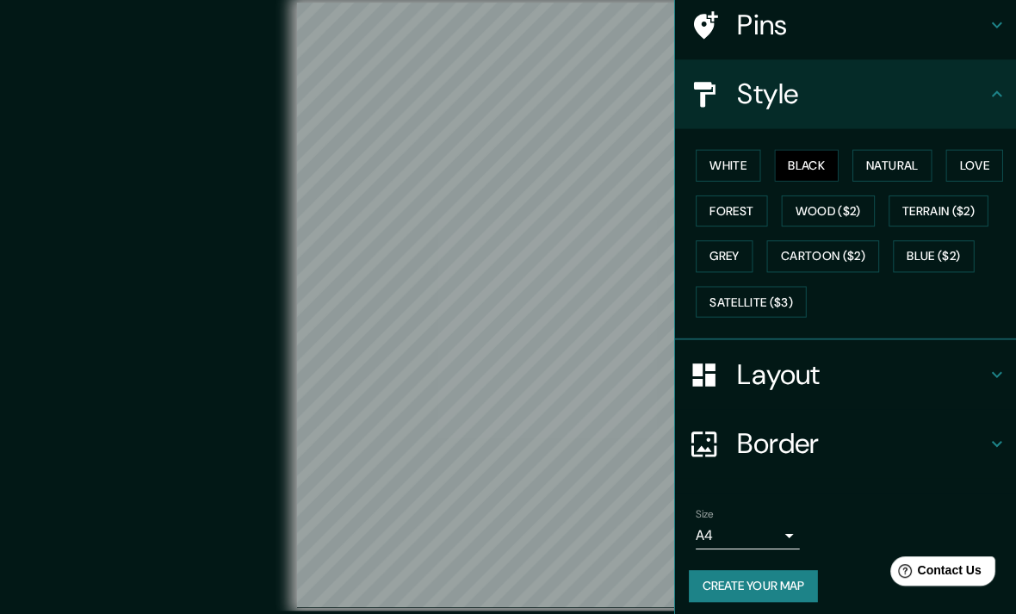
scroll to position [134, 0]
click at [810, 439] on h4 "Border" at bounding box center [857, 442] width 248 height 34
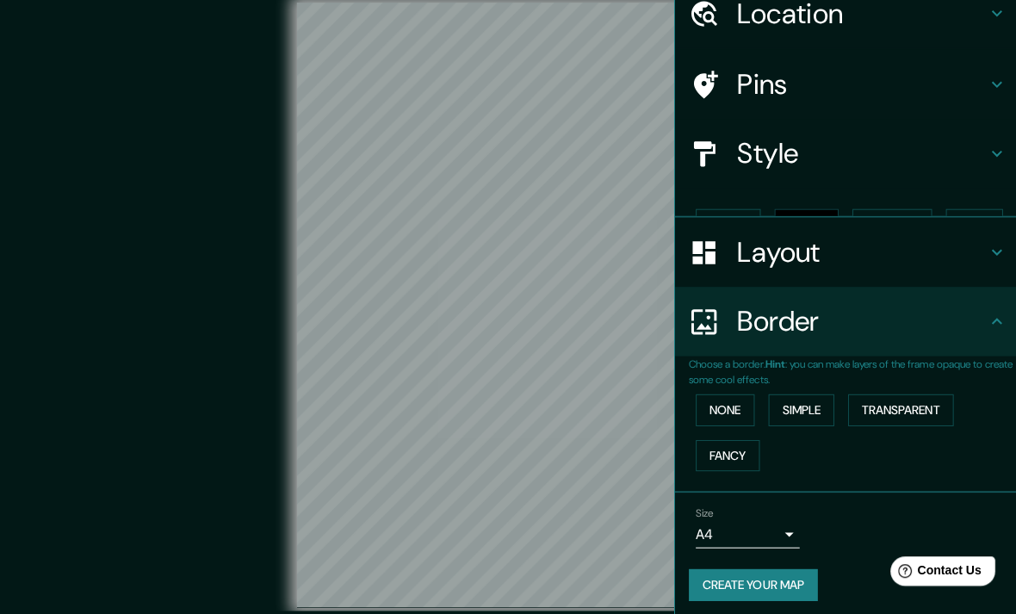
scroll to position [46, 0]
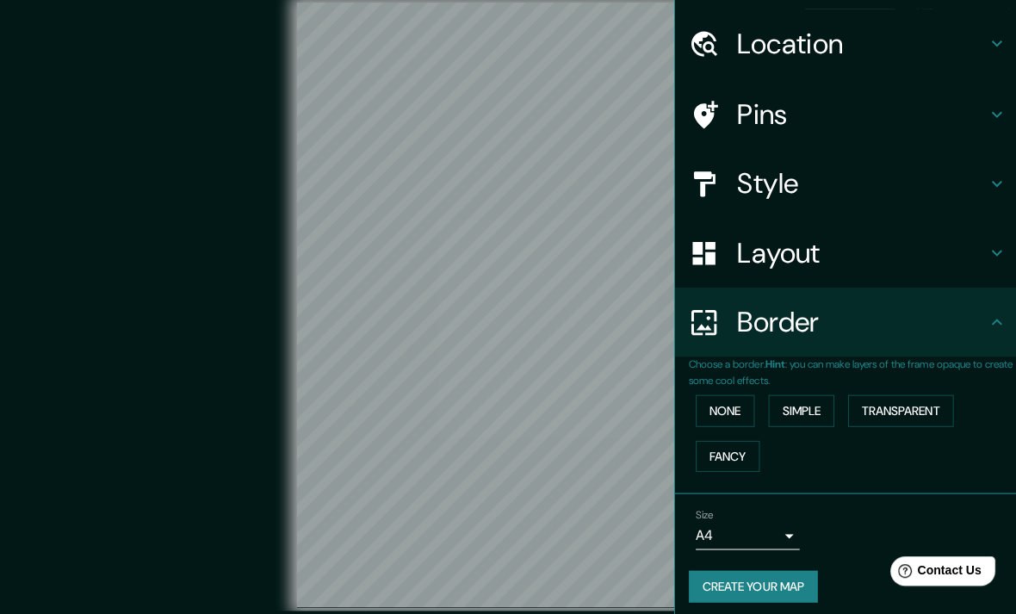
click at [812, 412] on button "Simple" at bounding box center [796, 408] width 65 height 32
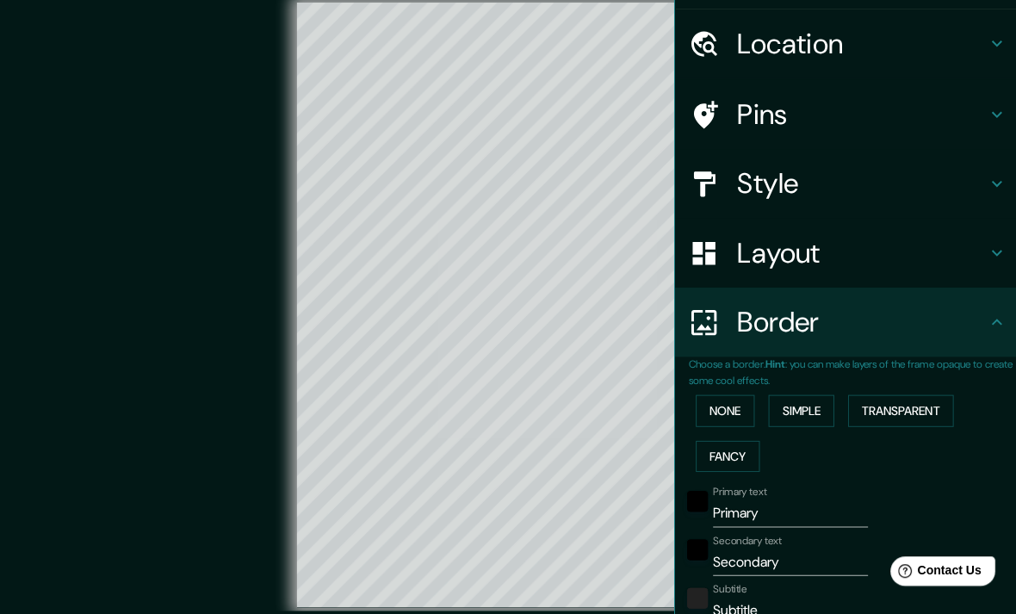
click at [747, 409] on button "None" at bounding box center [721, 408] width 59 height 32
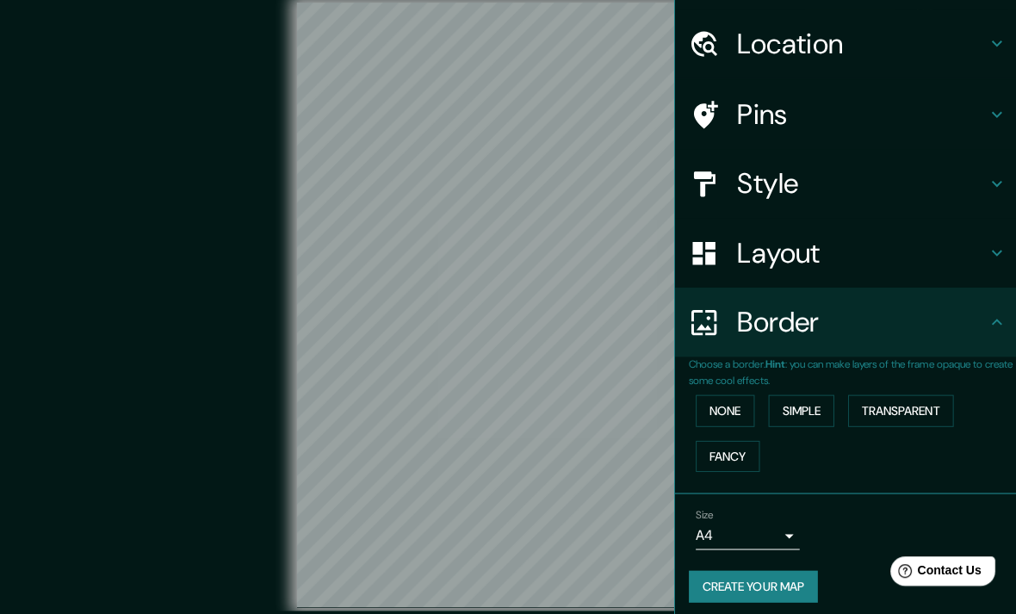
click at [910, 405] on button "Transparent" at bounding box center [895, 408] width 105 height 32
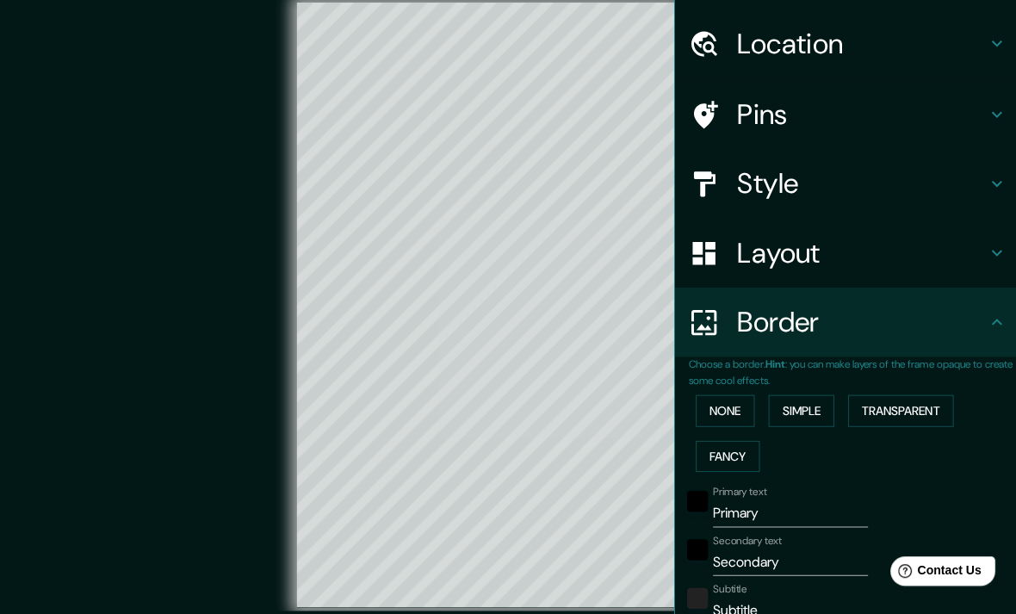
click at [742, 445] on button "Fancy" at bounding box center [724, 454] width 64 height 32
click at [931, 398] on button "Transparent" at bounding box center [895, 408] width 105 height 32
click at [796, 506] on input "Primary" at bounding box center [786, 511] width 154 height 28
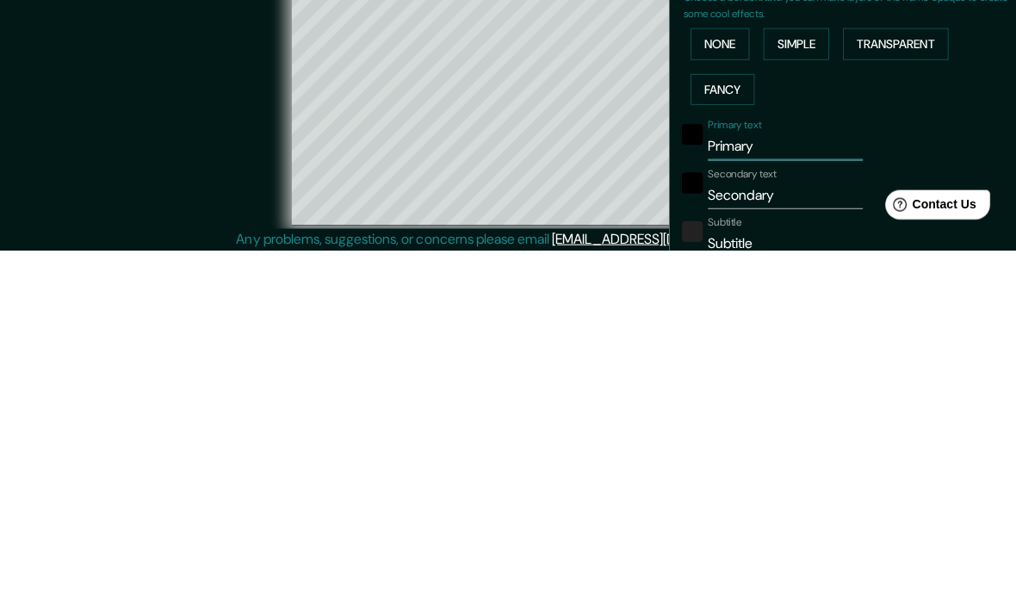
type input "Primar"
type input "237"
type input "40"
type input "Prima"
type input "237"
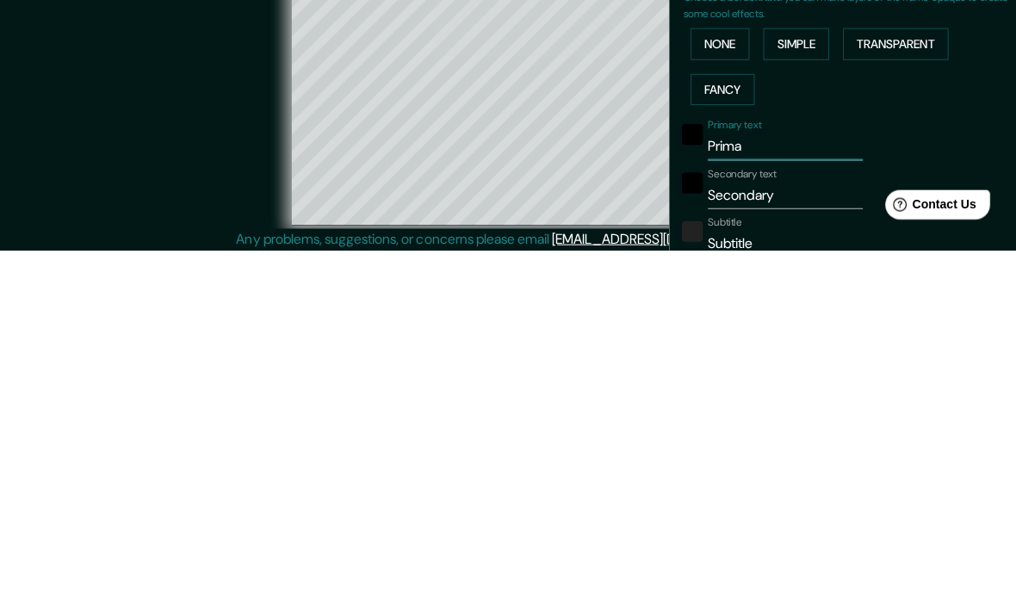
type input "40"
type input "Prim"
type input "237"
type input "40"
type input "Pri"
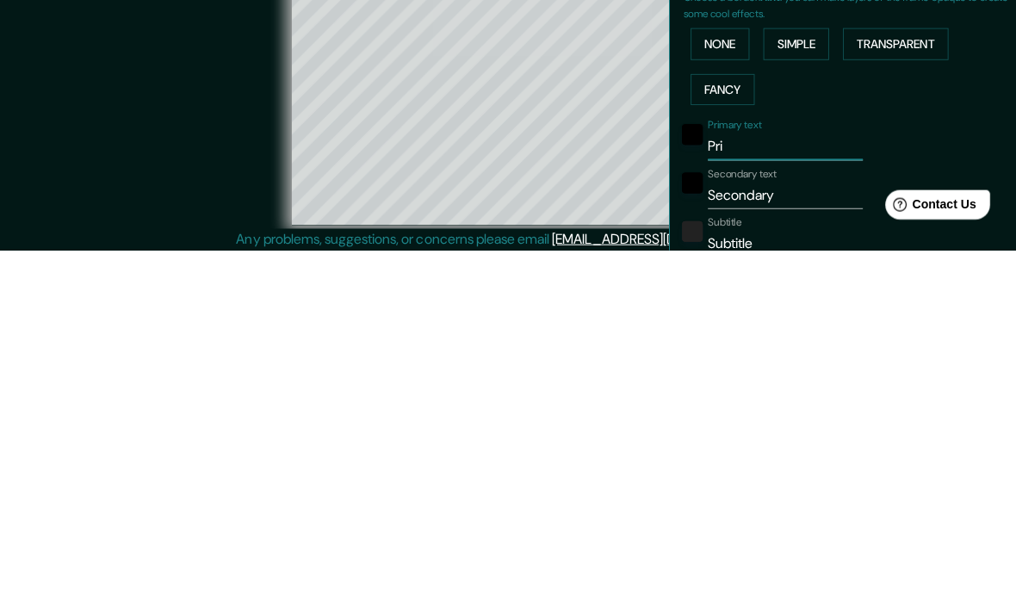
type input "237"
type input "40"
type input "Pr"
type input "237"
type input "40"
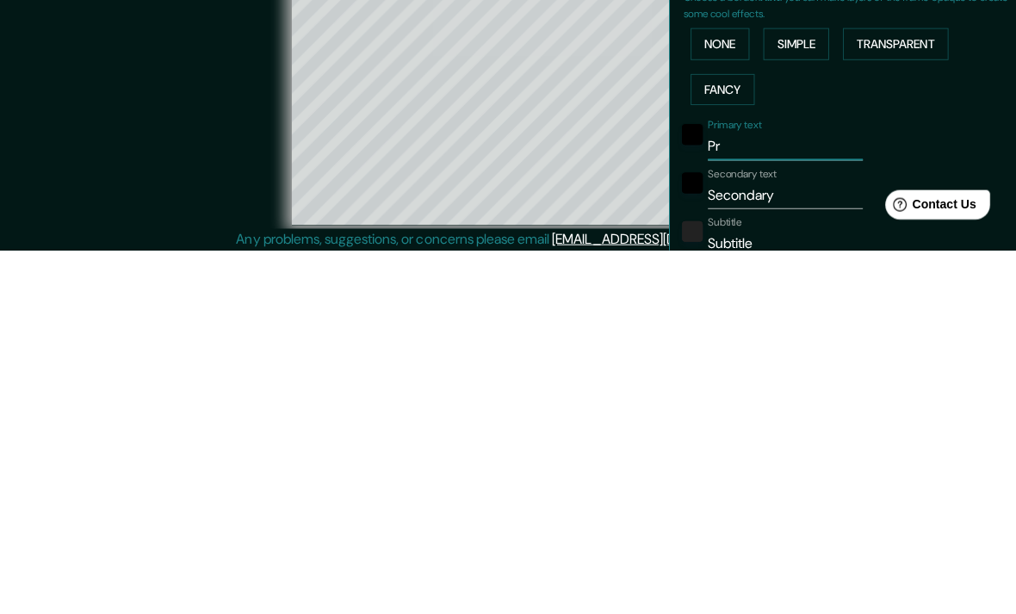
type input "P"
type input "237"
type input "40"
type input "237"
type input "40"
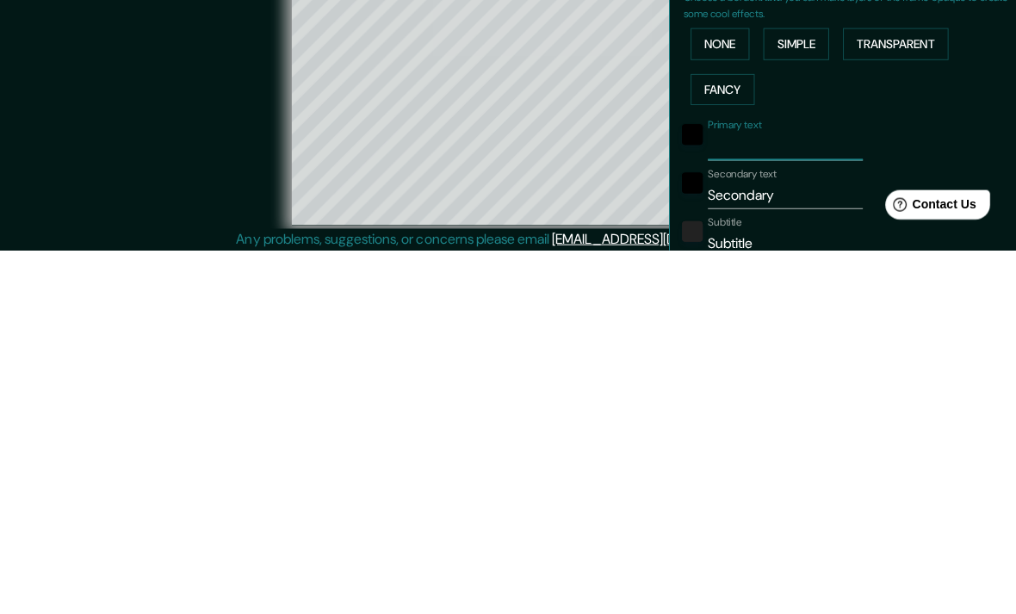
type input "B"
type input "237"
type input "40"
type input "Bu"
type input "237"
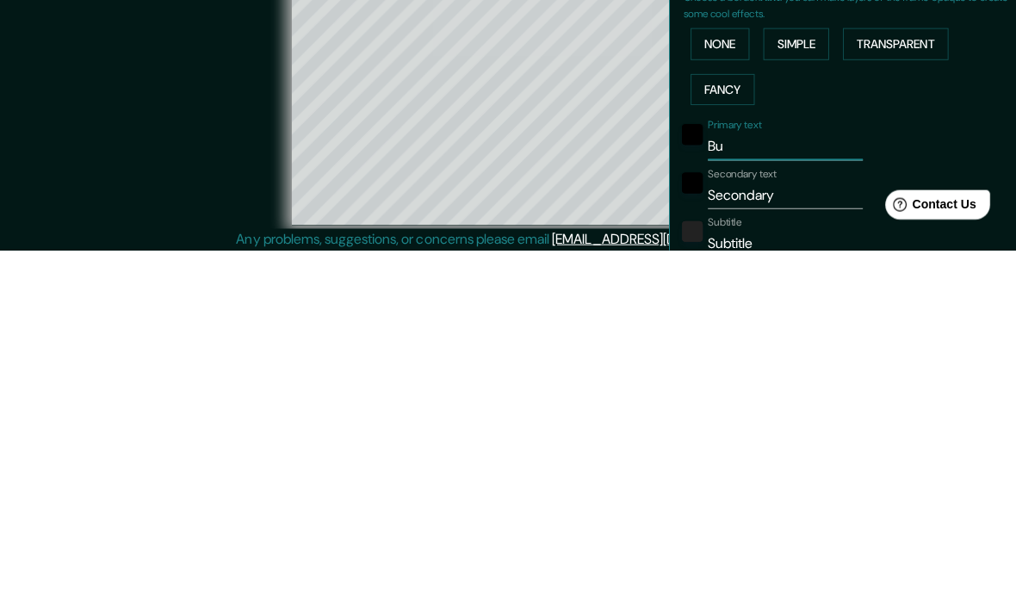
type input "40"
type input "Buc"
type input "237"
type input "40"
type input "Buca"
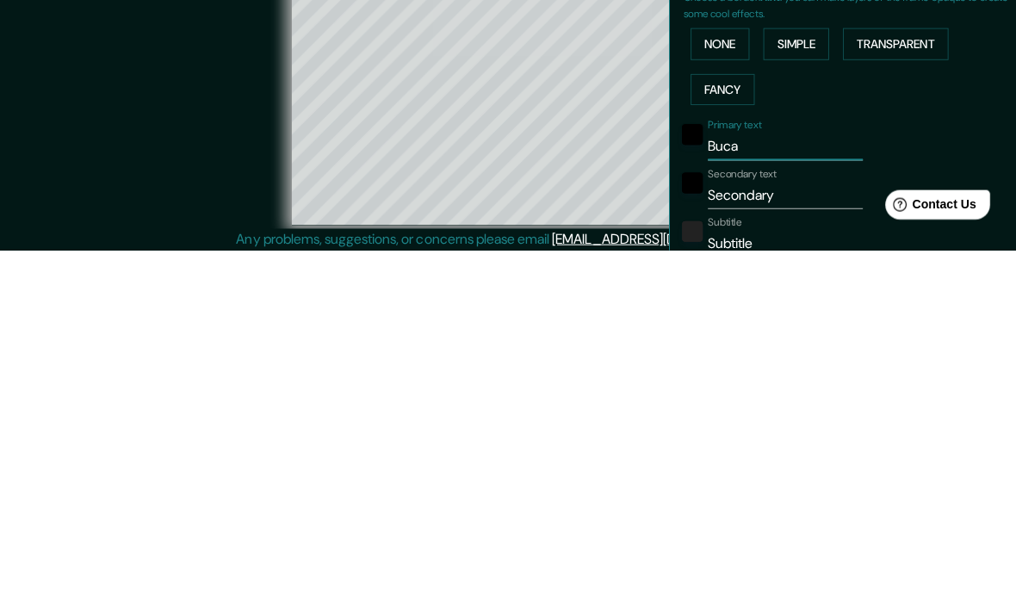
type input "237"
type input "40"
type input "Bucar"
type input "237"
type input "40"
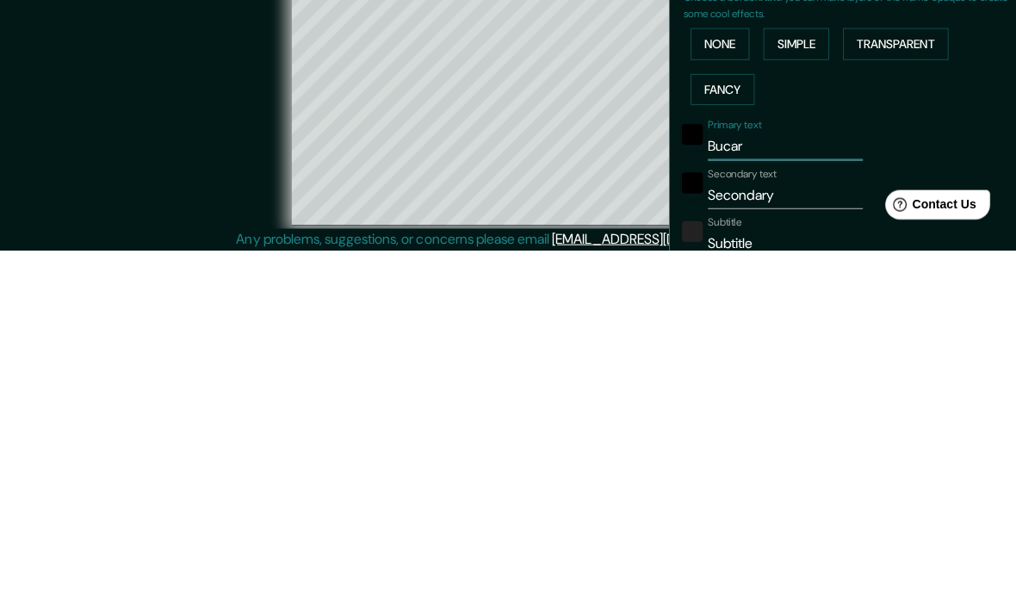
type input "Bucara"
type input "237"
type input "40"
type input "Bucaramanga"
type input "237"
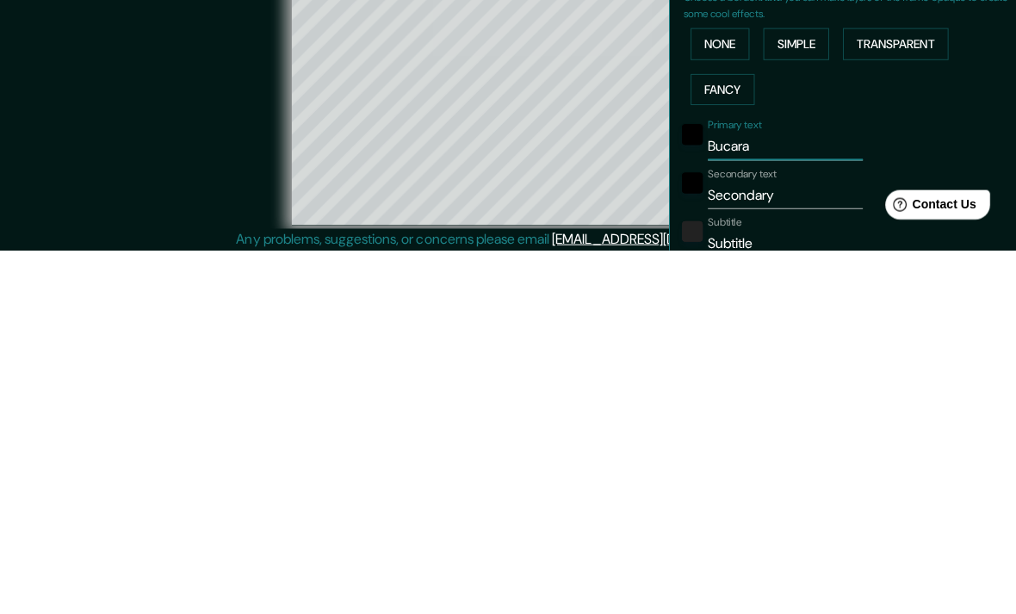
type input "40"
type input "Bucaramanga"
type input "237"
type input "40"
type input "Bucaramanga"
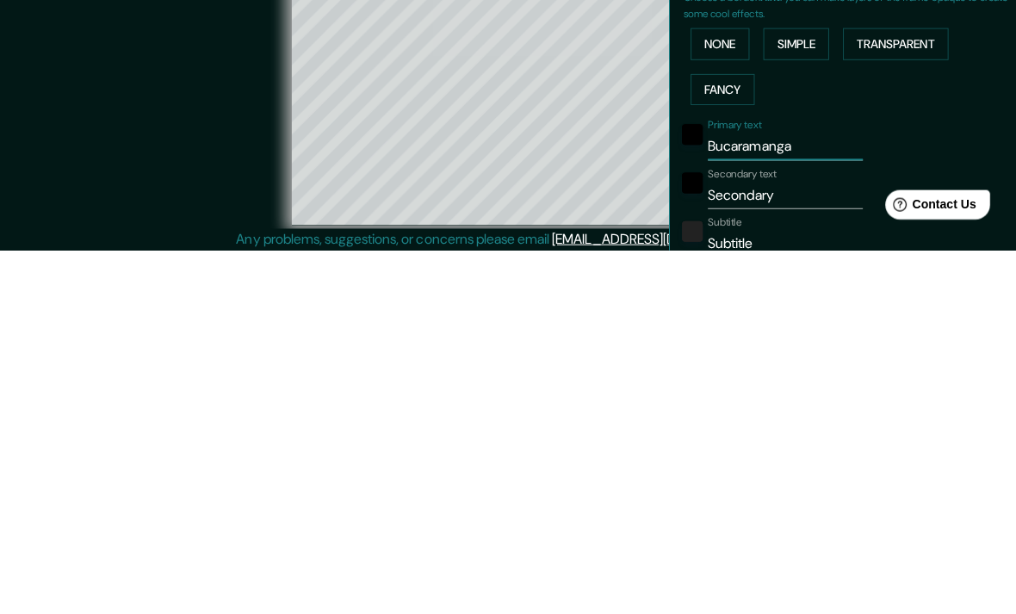
type input "237"
type input "40"
type input "Bucaramanga"
click at [806, 545] on input "Secondary" at bounding box center [786, 559] width 154 height 28
type input "Secondar"
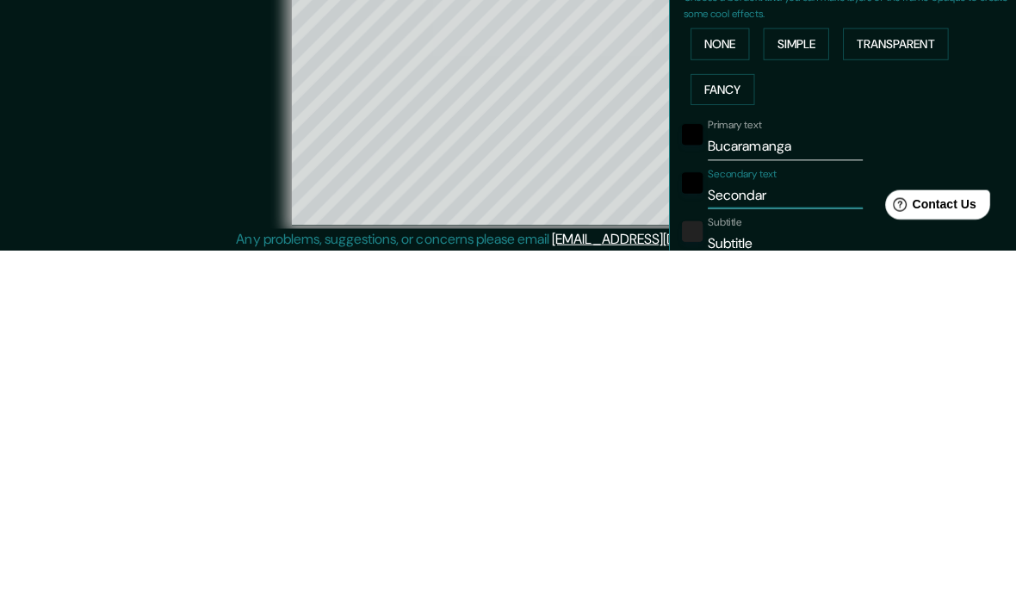
type input "237"
type input "40"
type input "Seconda"
type input "237"
type input "40"
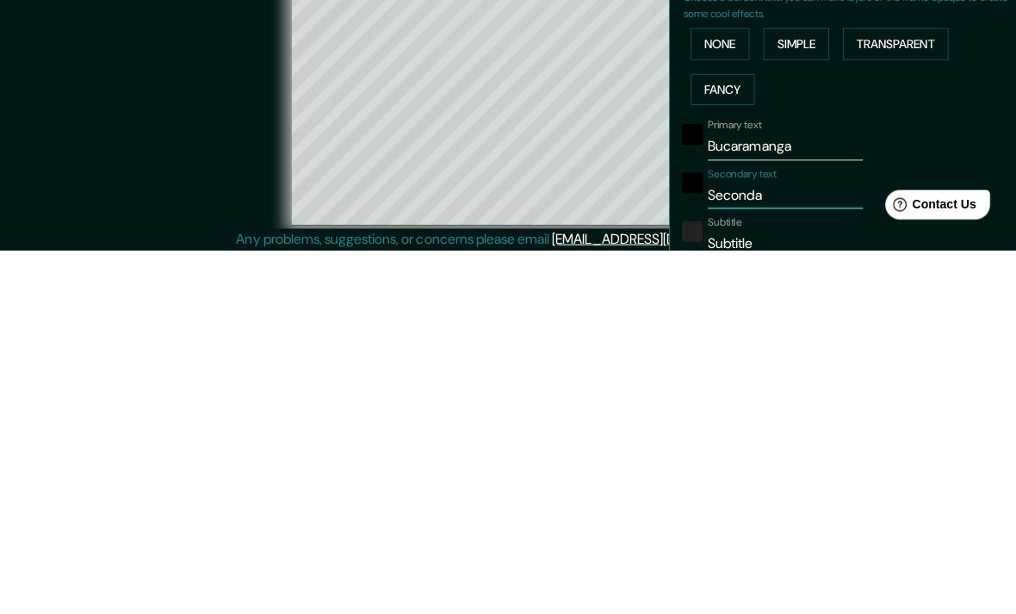
type input "Second"
type input "237"
type input "40"
type input "Secon"
type input "237"
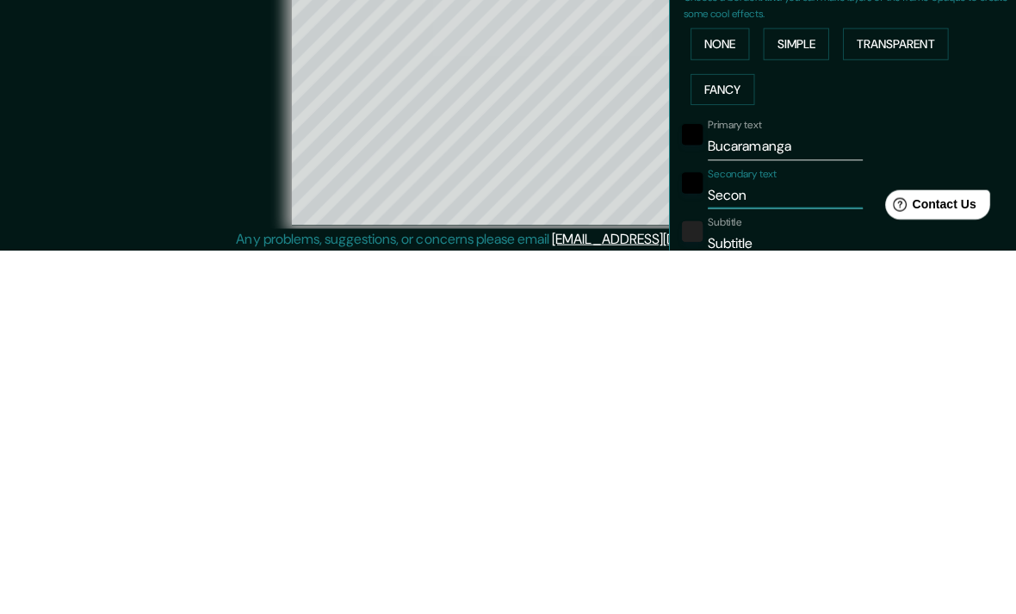
type input "40"
type input "Seco"
type input "237"
type input "40"
type input "Sec"
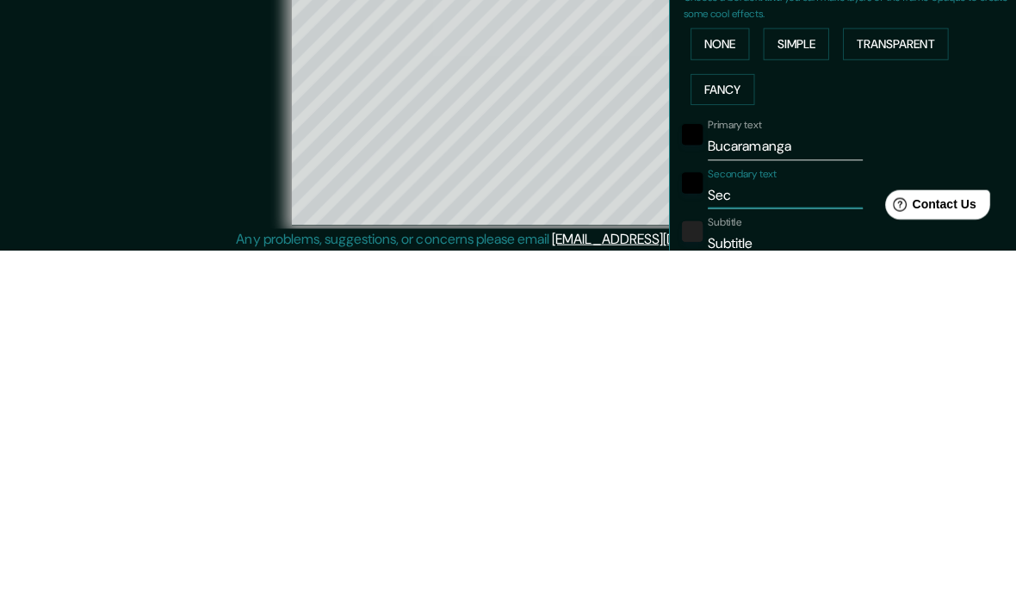
type input "237"
type input "40"
type input "Se"
type input "237"
type input "40"
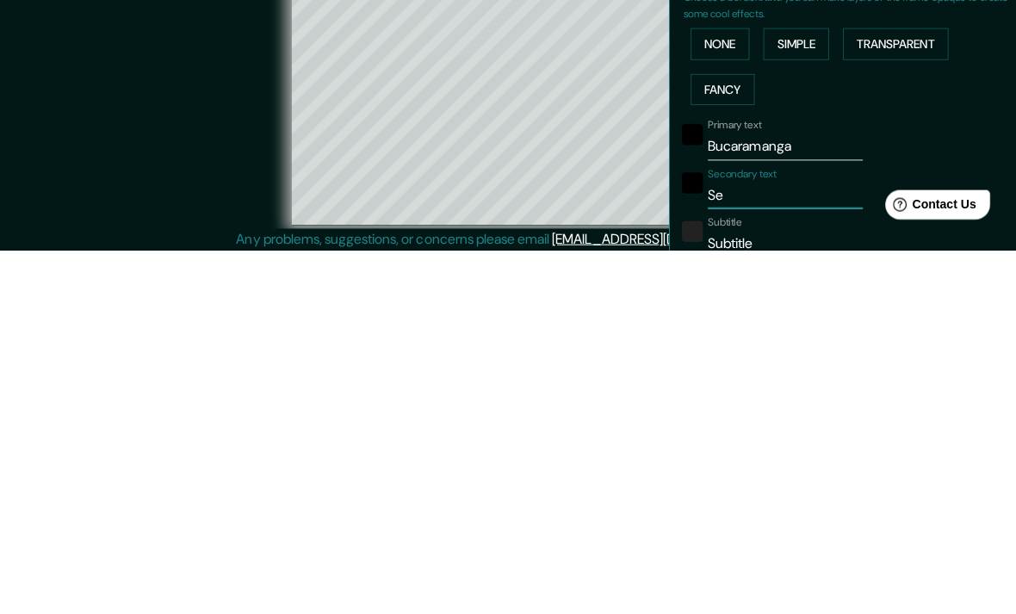
type input "S"
type input "237"
type input "40"
type input "Sa"
type input "237"
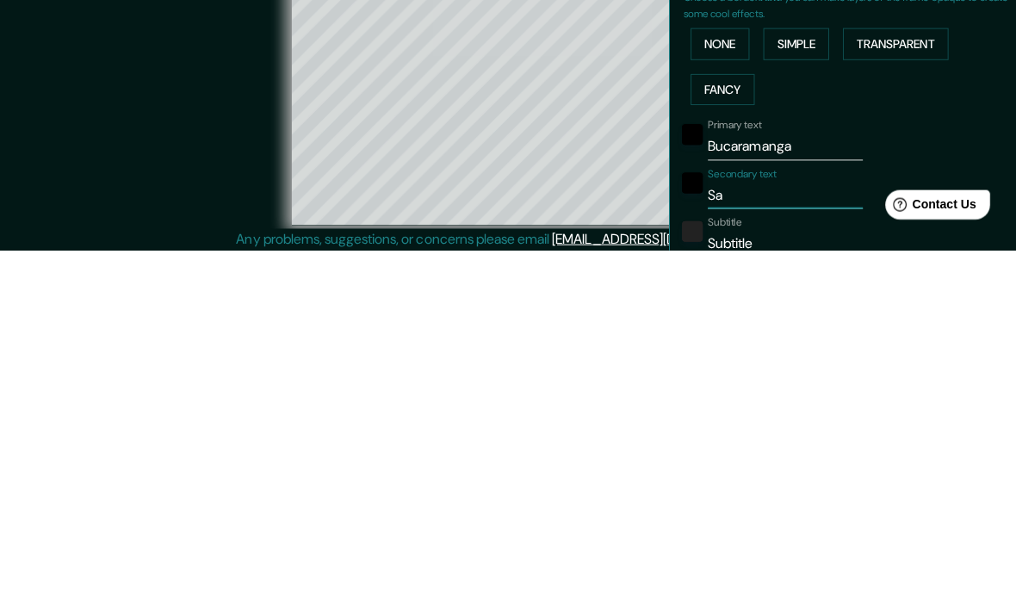
type input "40"
type input "Santander"
type input "237"
type input "40"
type input "Santander"
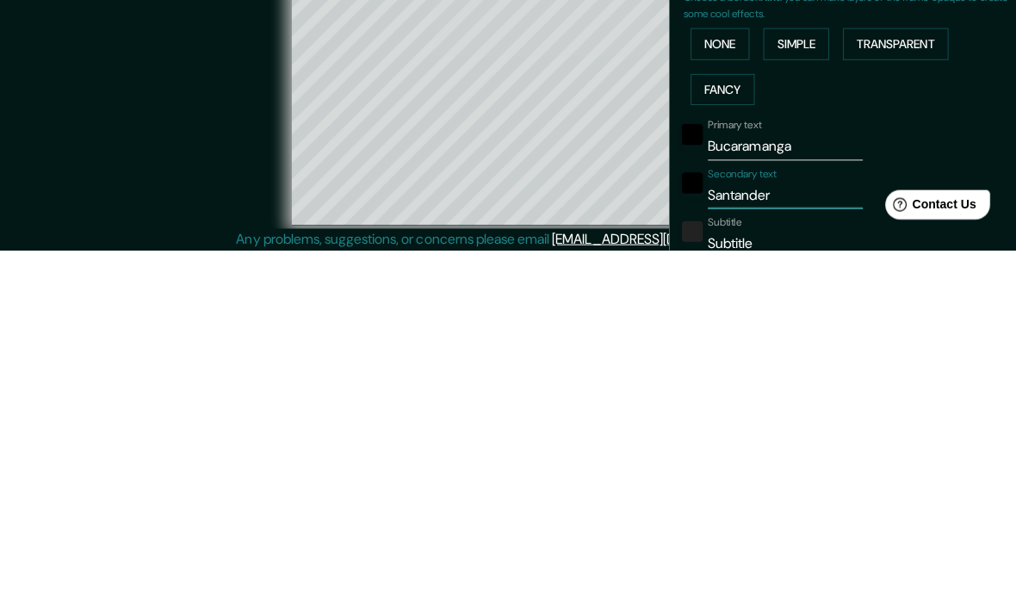
type input "237"
type input "40"
type input "Santander"
type input "237"
type input "40"
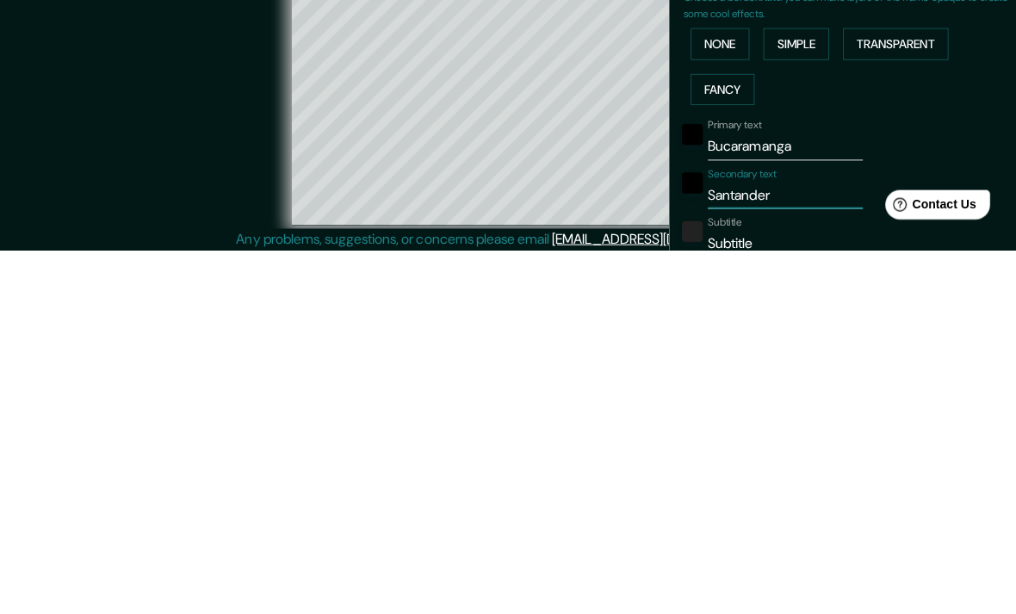
type input "Santander"
click at [815, 593] on input "Subtitle" at bounding box center [786, 607] width 154 height 28
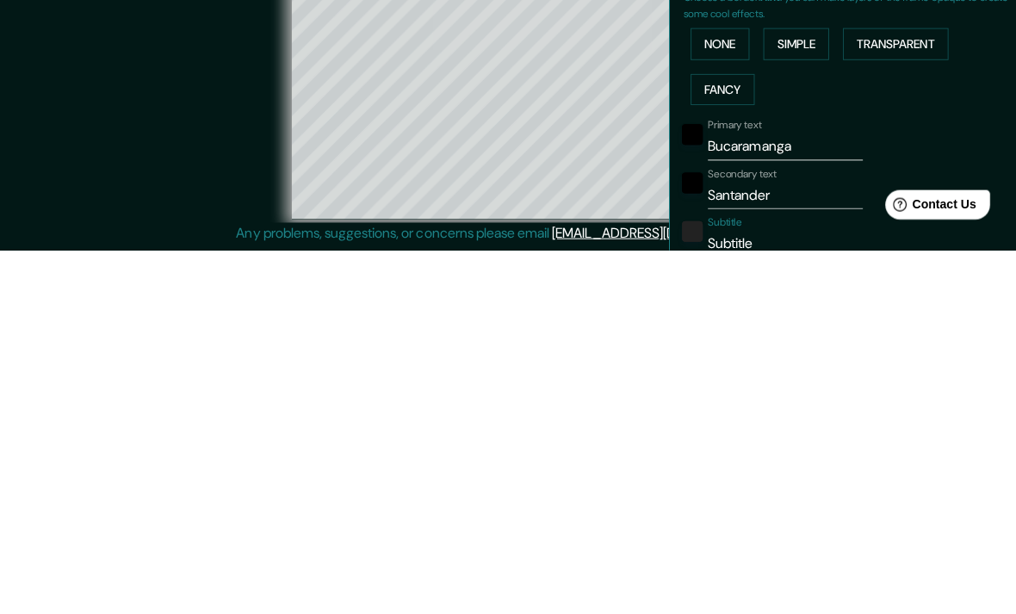
type input "Subtitl"
type input "237"
type input "40"
type input "Subtit"
type input "237"
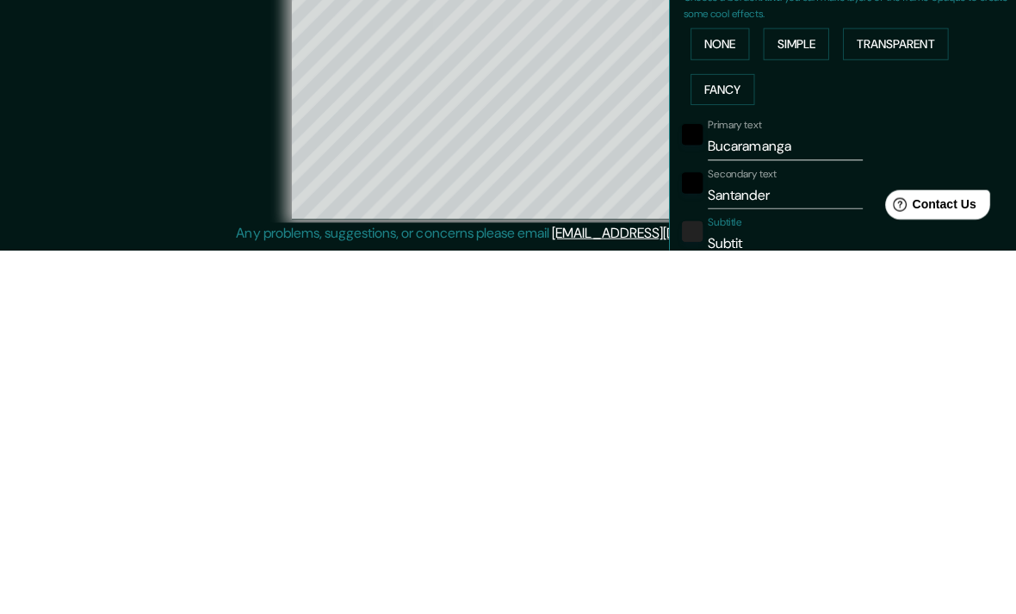
type input "40"
type input "Subti"
type input "237"
type input "40"
type input "Subt"
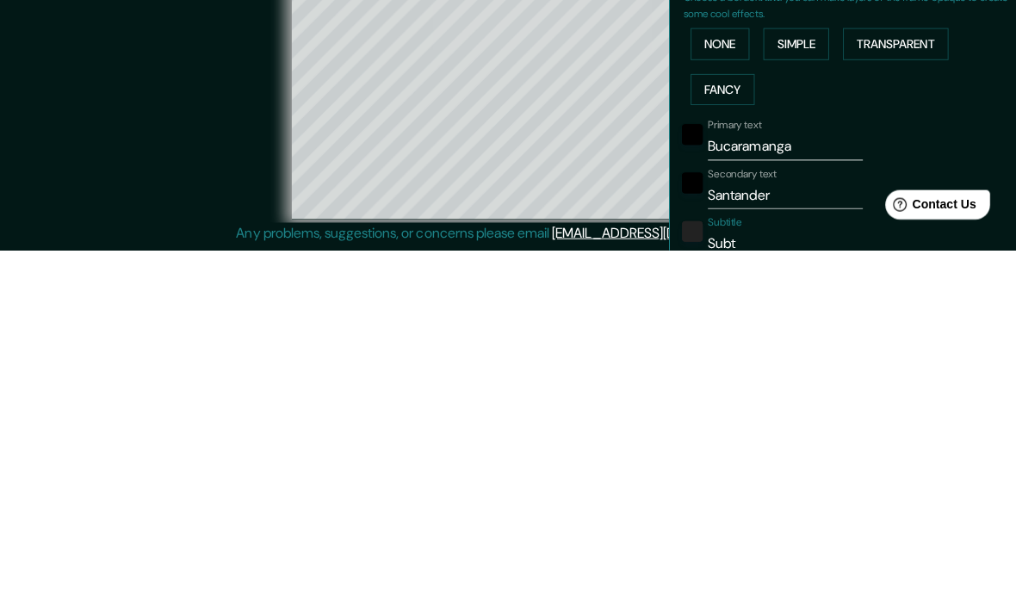
type input "237"
type input "40"
type input "Sub"
type input "237"
type input "40"
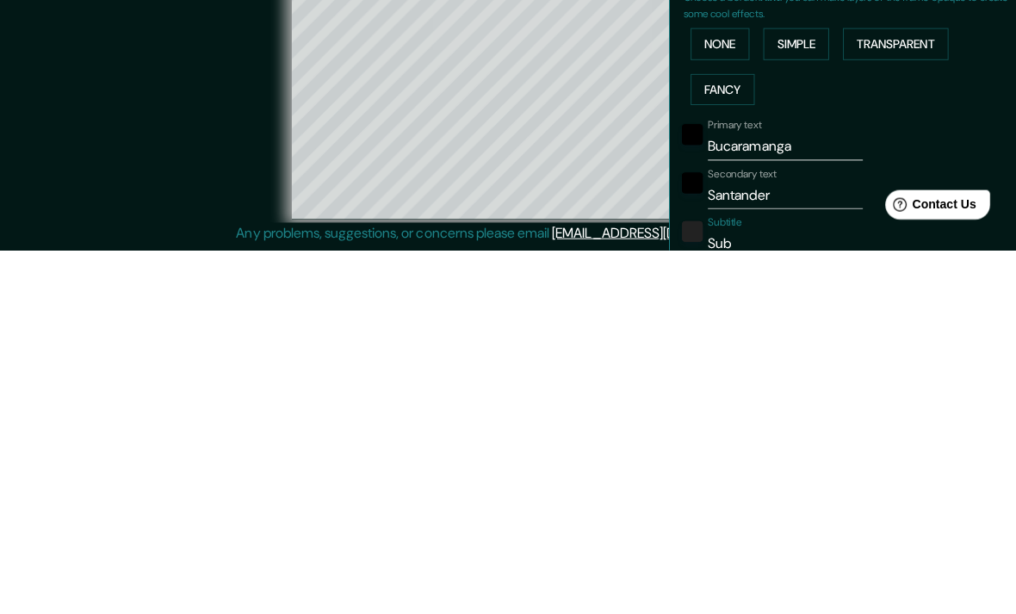
type input "Su"
type input "237"
type input "40"
type input "S"
type input "237"
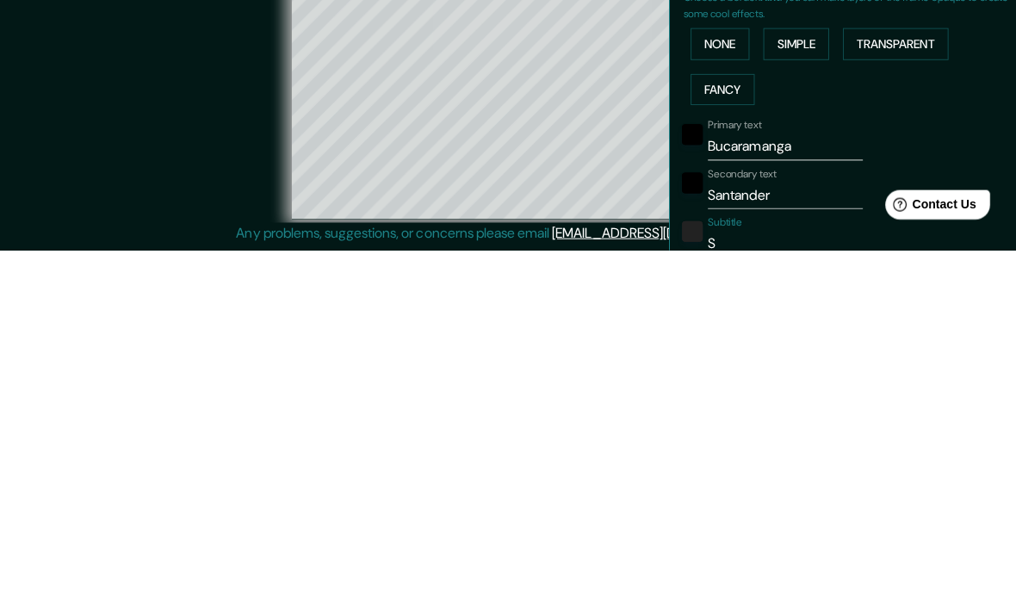
type input "40"
type input "237"
type input "40"
type input "C"
type input "237"
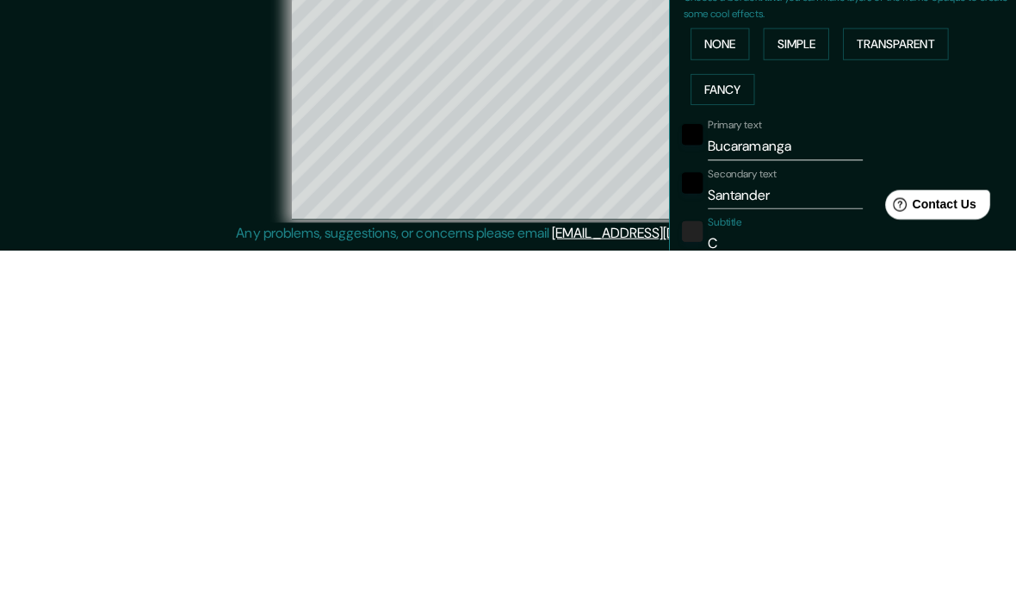
type input "40"
type input "Co"
type input "237"
type input "40"
type input "Col"
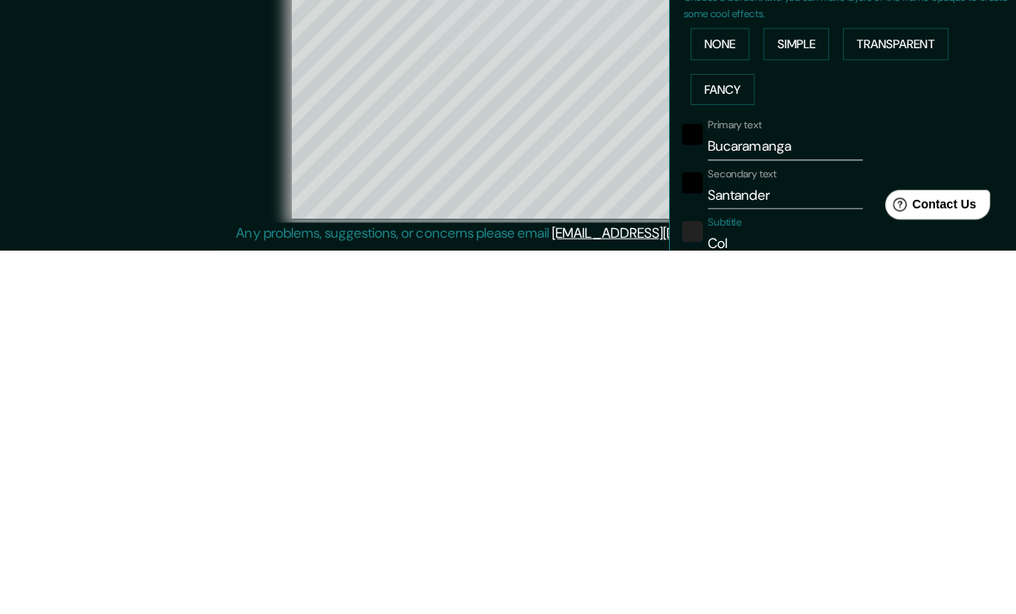
type input "237"
type input "40"
type input "Colo"
type input "237"
type input "40"
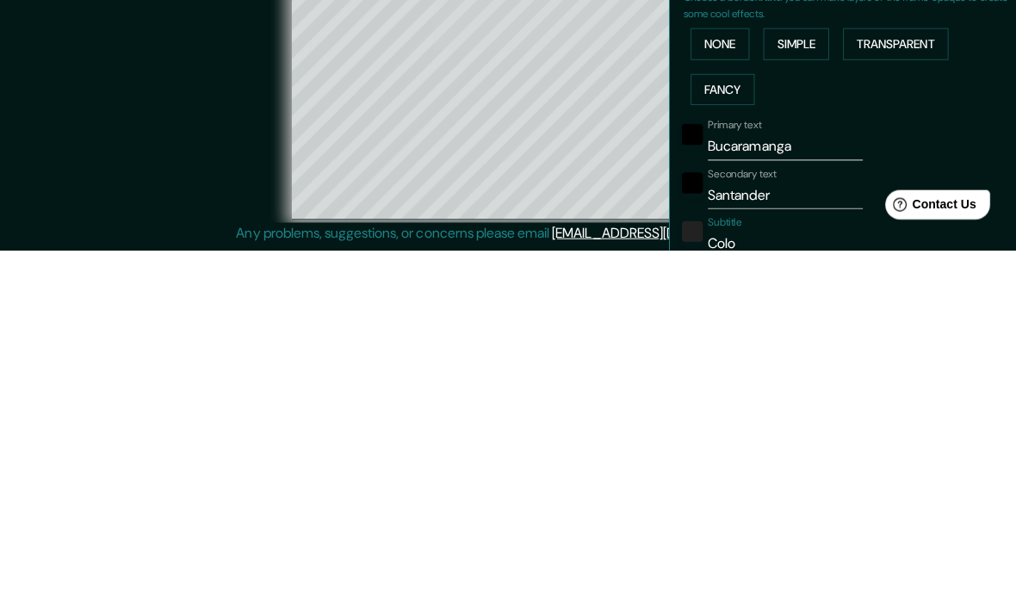
type input "Colom"
type input "237"
type input "40"
type input "Colomb"
type input "237"
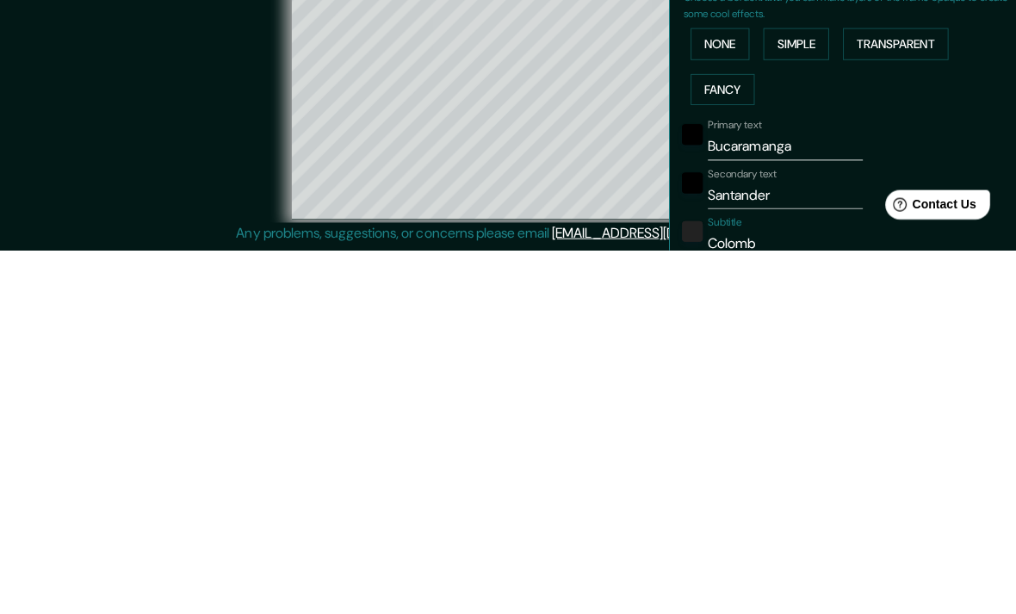
type input "40"
type input "Colombi"
type input "237"
type input "40"
type input "Colombia"
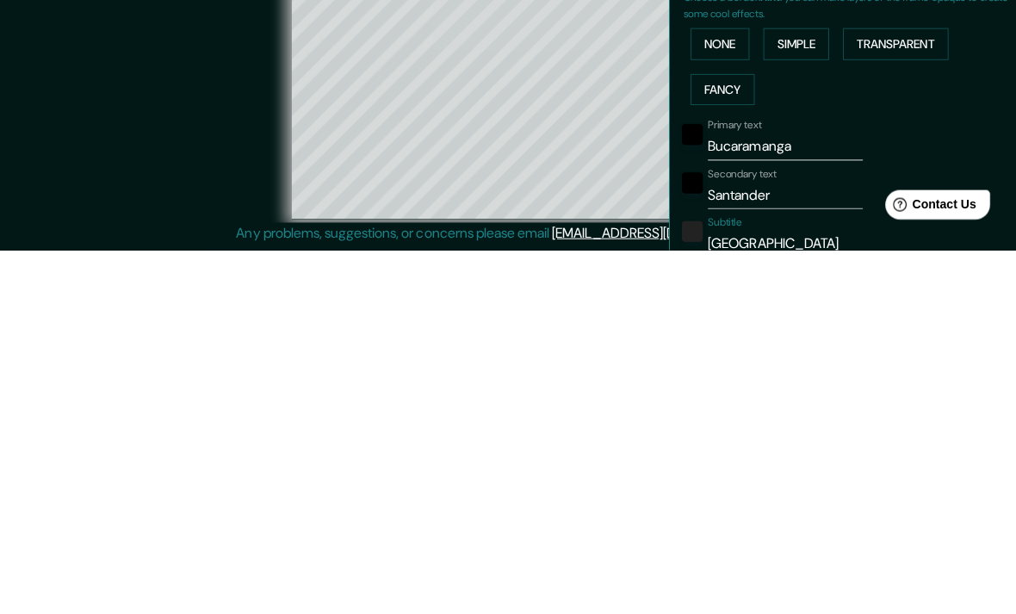
type input "237"
type input "40"
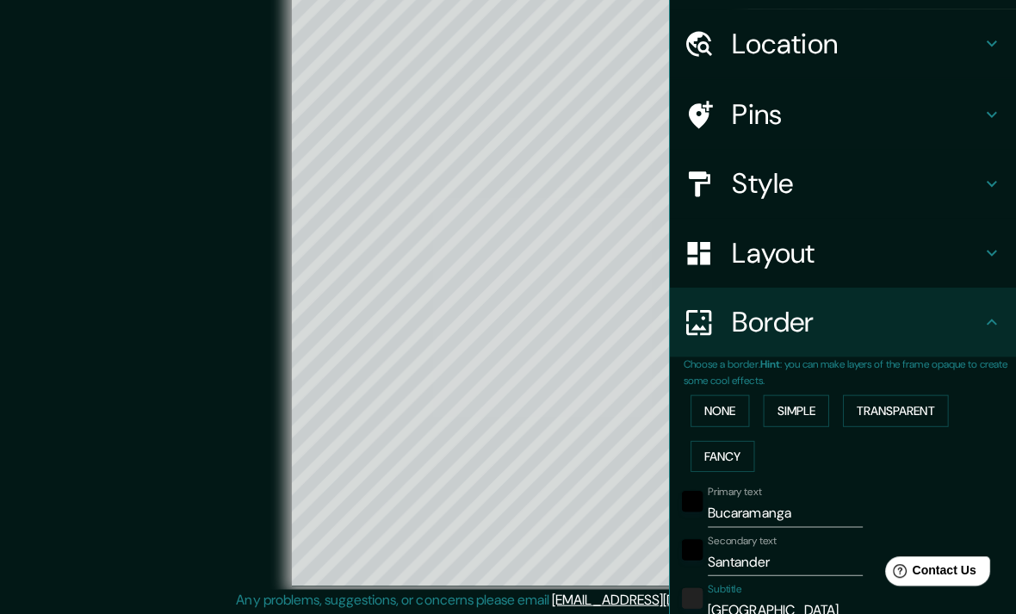
type input "Colombia"
click at [127, 396] on div "© Mapbox © OpenStreetMap Improve this map" at bounding box center [508, 282] width 914 height 553
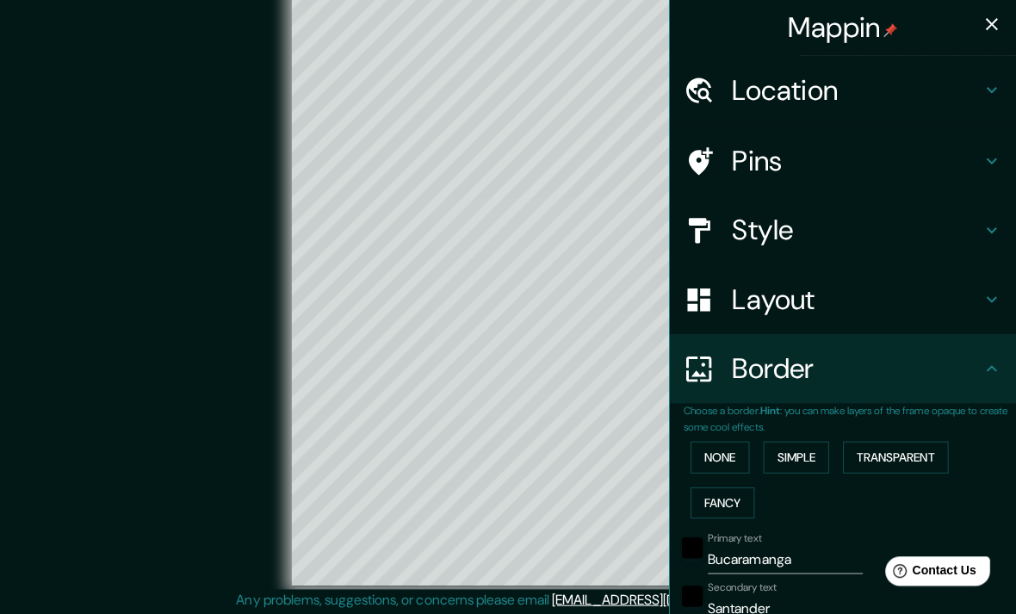
scroll to position [0, 0]
click at [990, 23] on icon "button" at bounding box center [991, 24] width 21 height 21
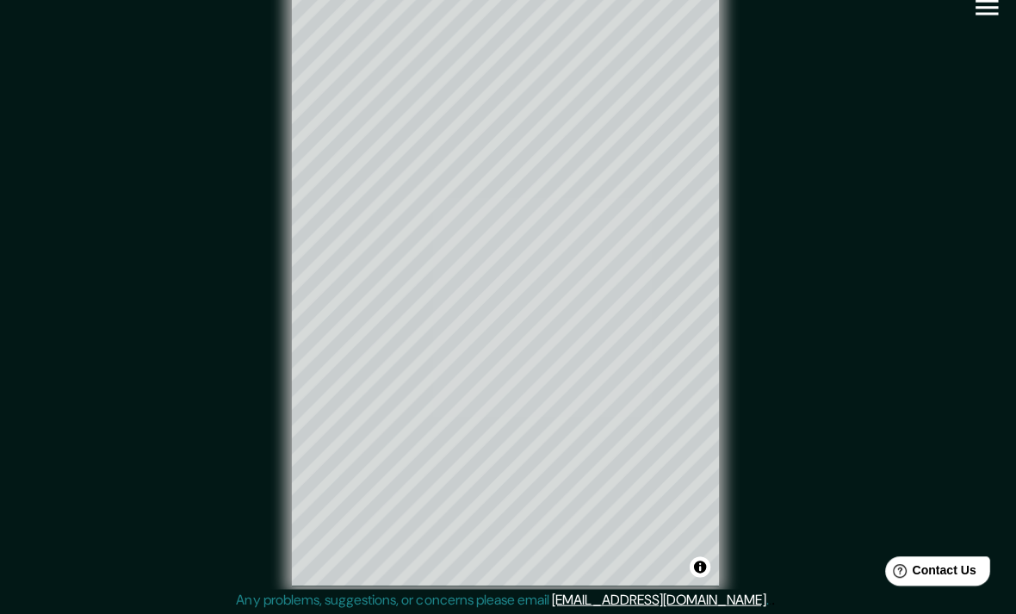
type input "237"
type input "40"
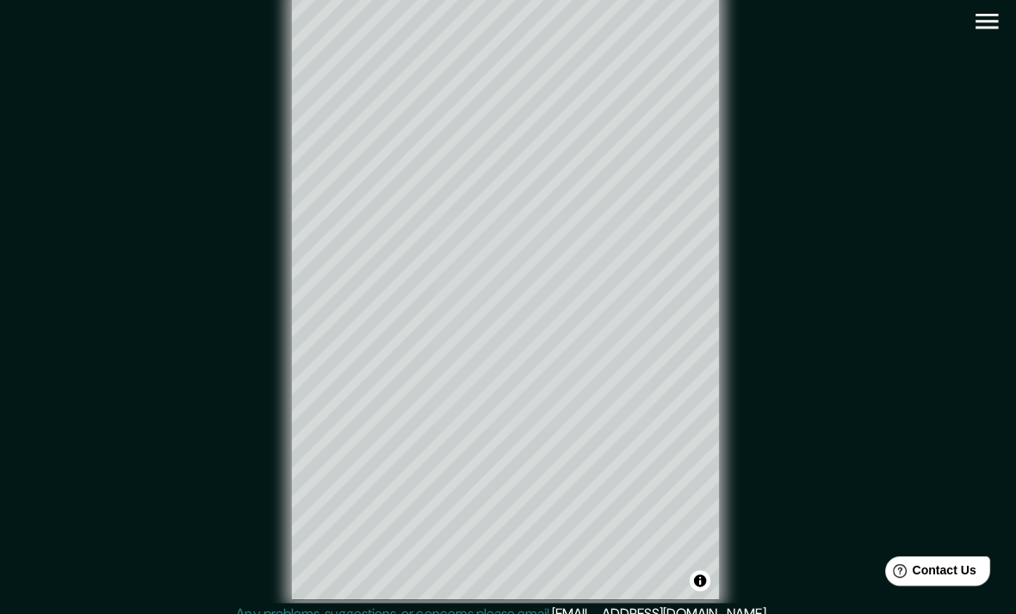
scroll to position [3, 0]
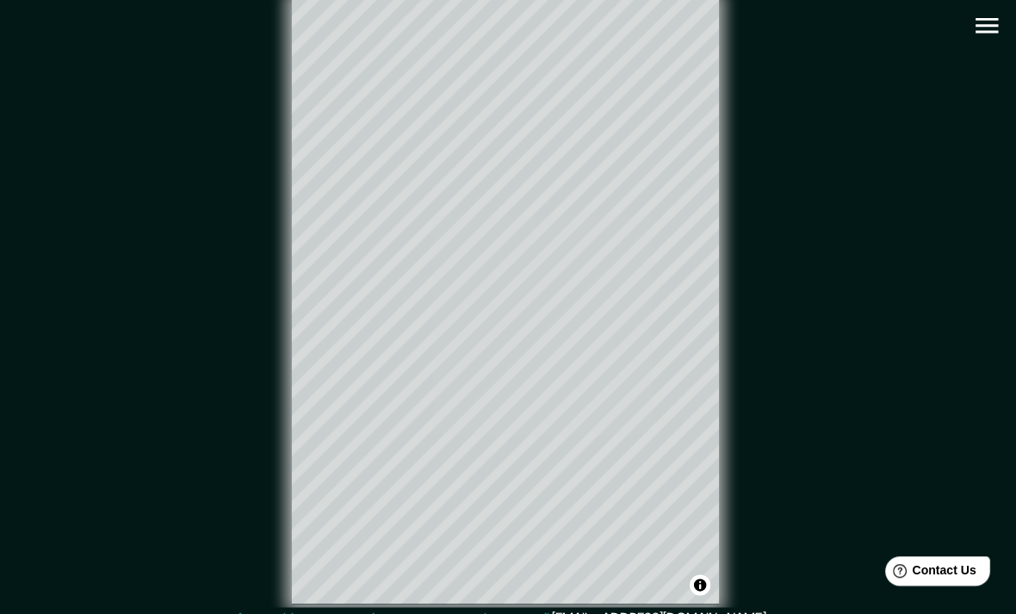
click at [981, 27] on icon "button" at bounding box center [987, 25] width 30 height 30
type input "237"
type input "40"
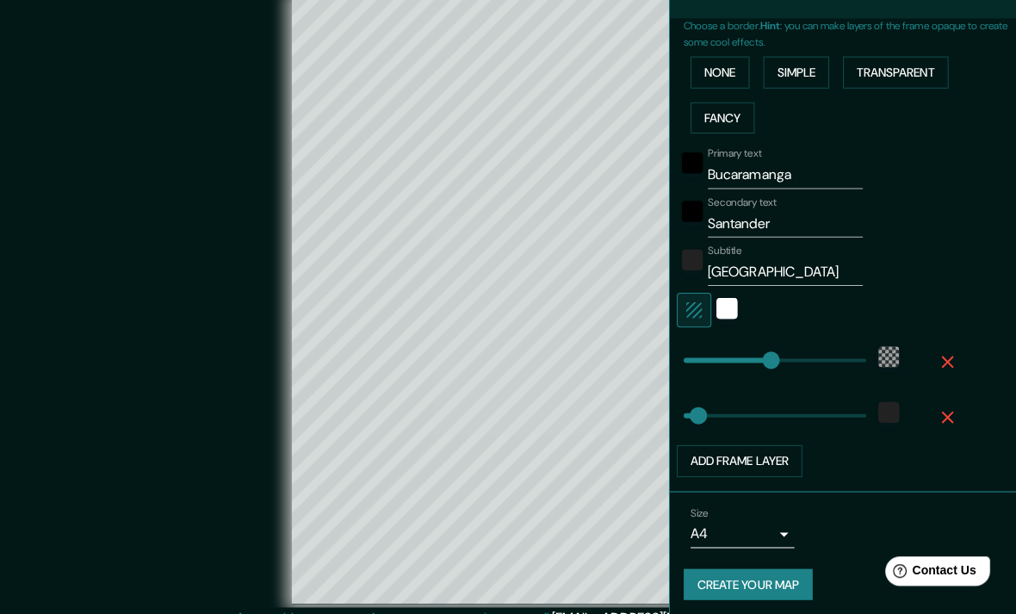
scroll to position [382, 0]
click at [771, 583] on button "Create your map" at bounding box center [749, 582] width 128 height 32
